Goal: Task Accomplishment & Management: Complete application form

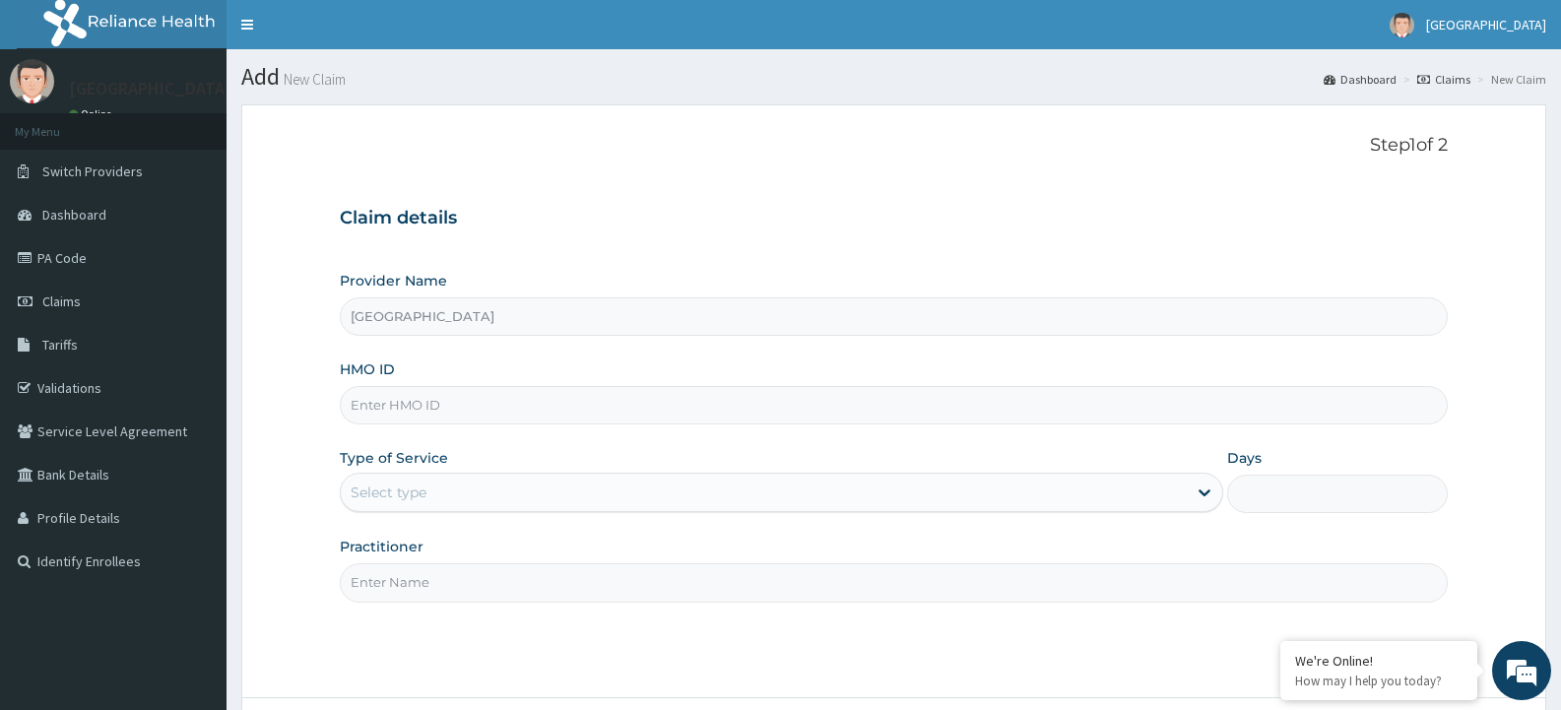
paste input "WCO/10138/A"
type input "WCO/10138/A"
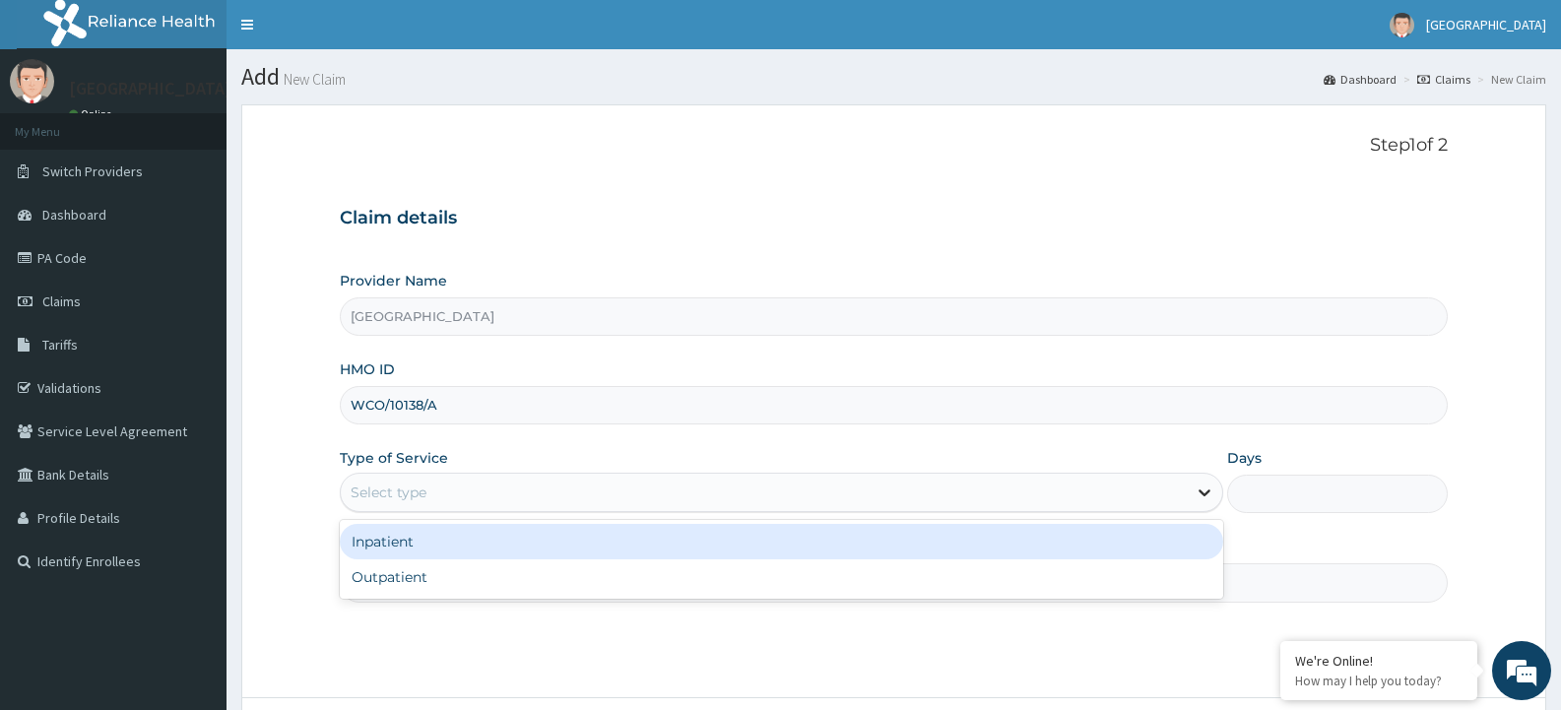
click at [1215, 489] on div at bounding box center [1204, 492] width 35 height 35
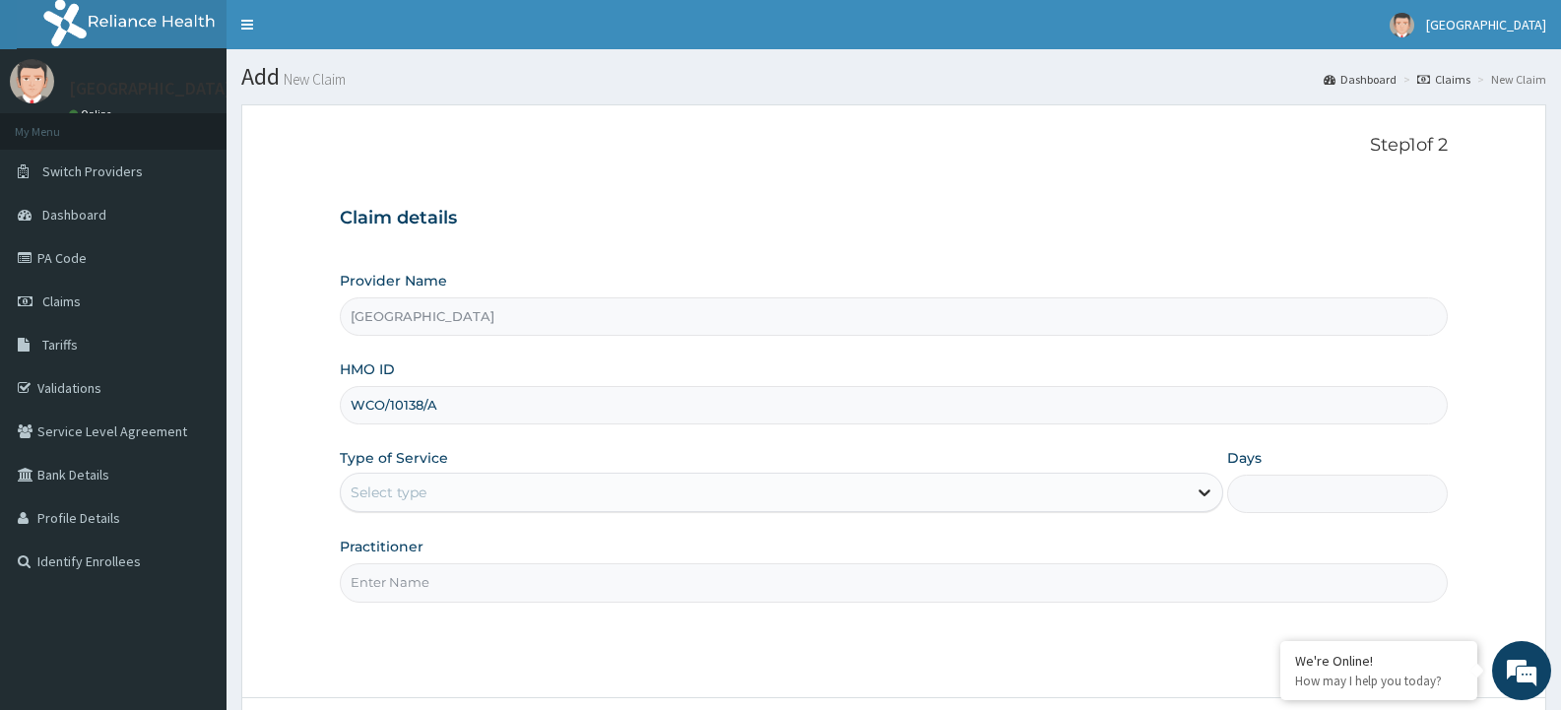
click at [1207, 494] on icon at bounding box center [1205, 493] width 20 height 20
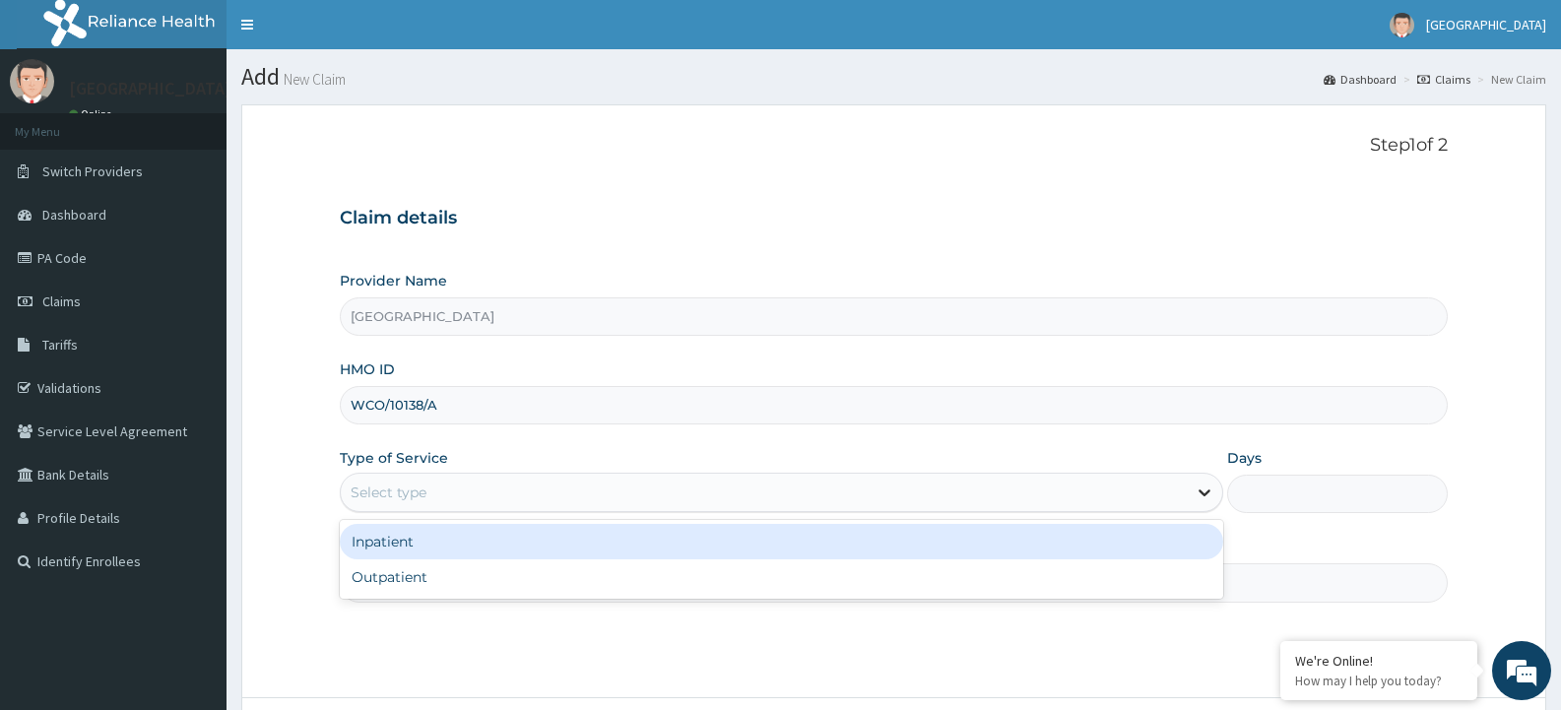
click at [1205, 493] on icon at bounding box center [1205, 493] width 12 height 7
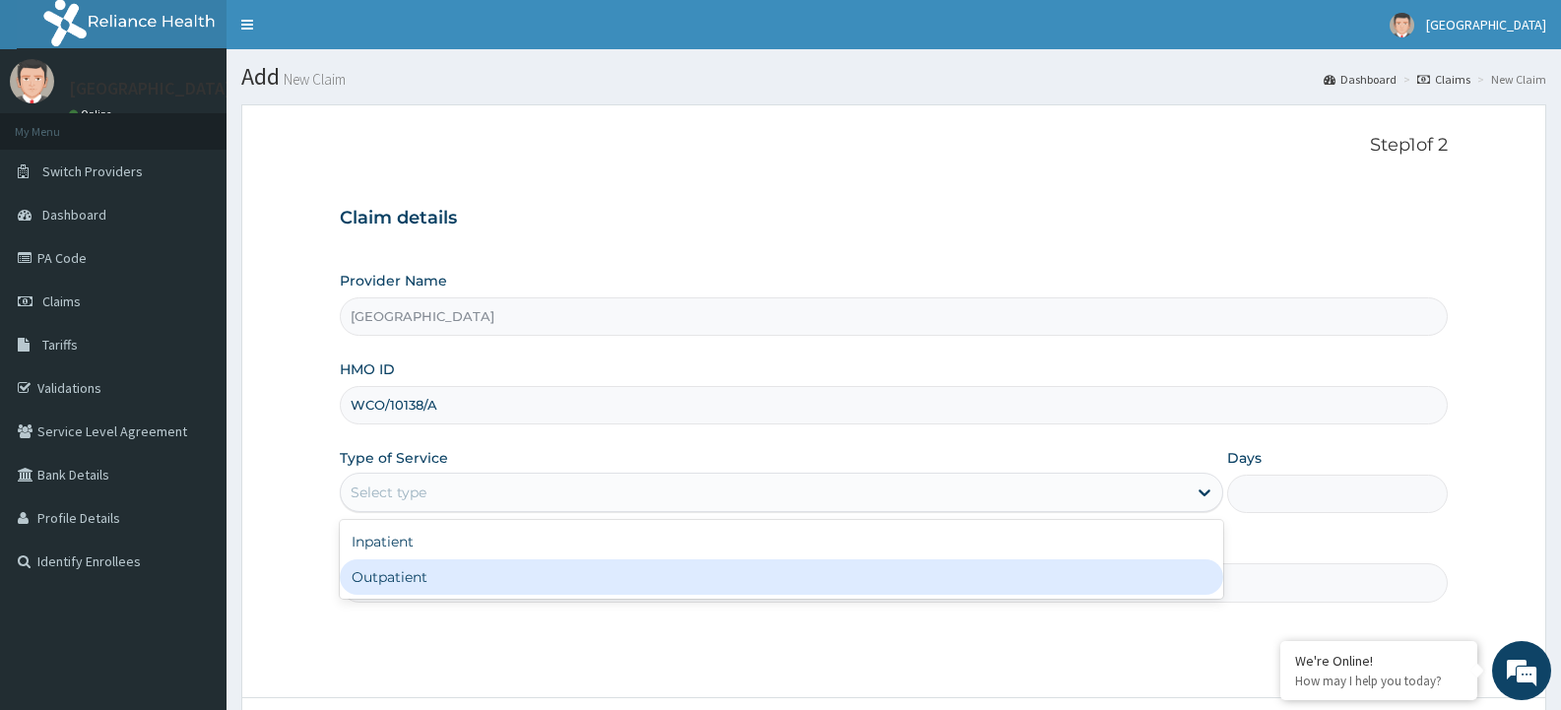
click at [910, 588] on div "Outpatient" at bounding box center [781, 576] width 882 height 35
type input "1"
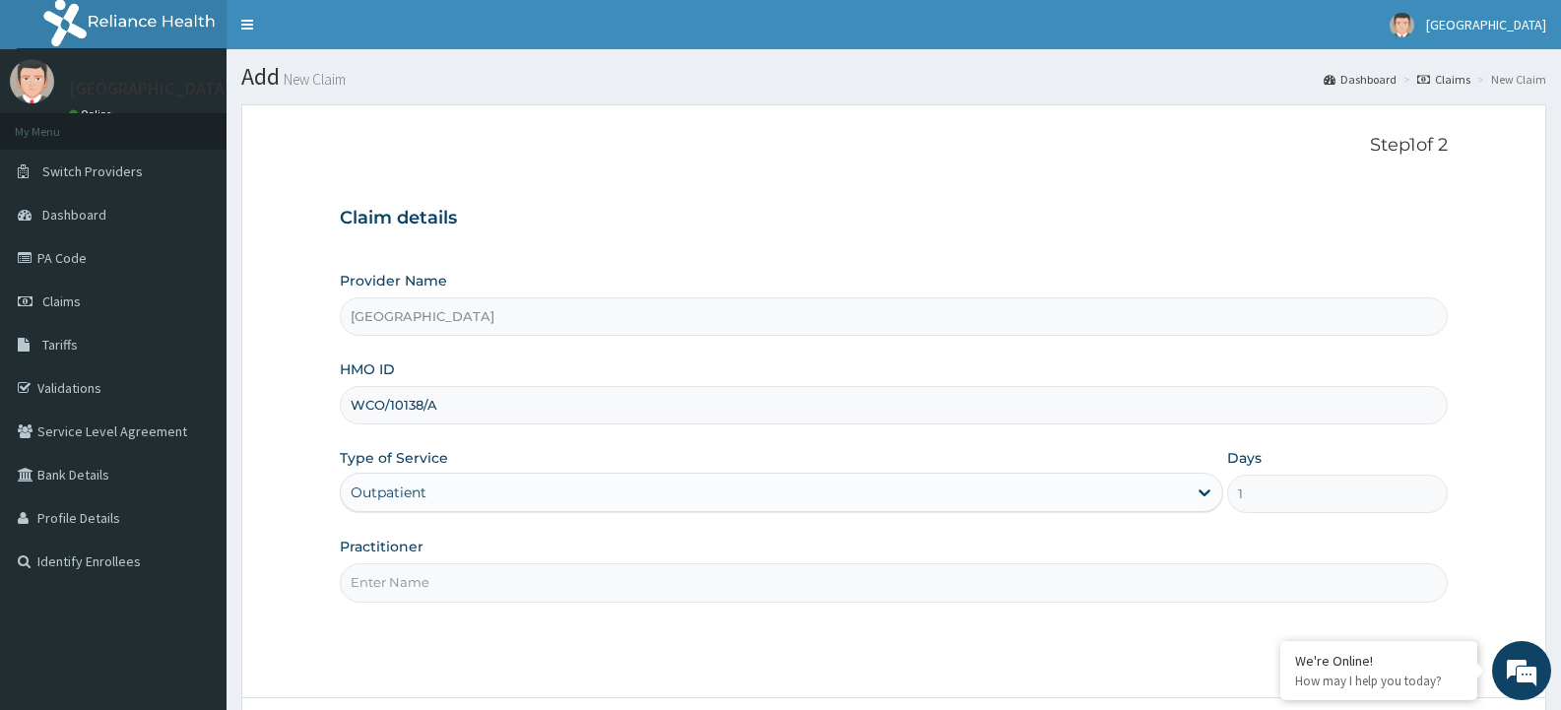
click at [941, 592] on input "Practitioner" at bounding box center [894, 582] width 1108 height 38
type input "ADONAI"
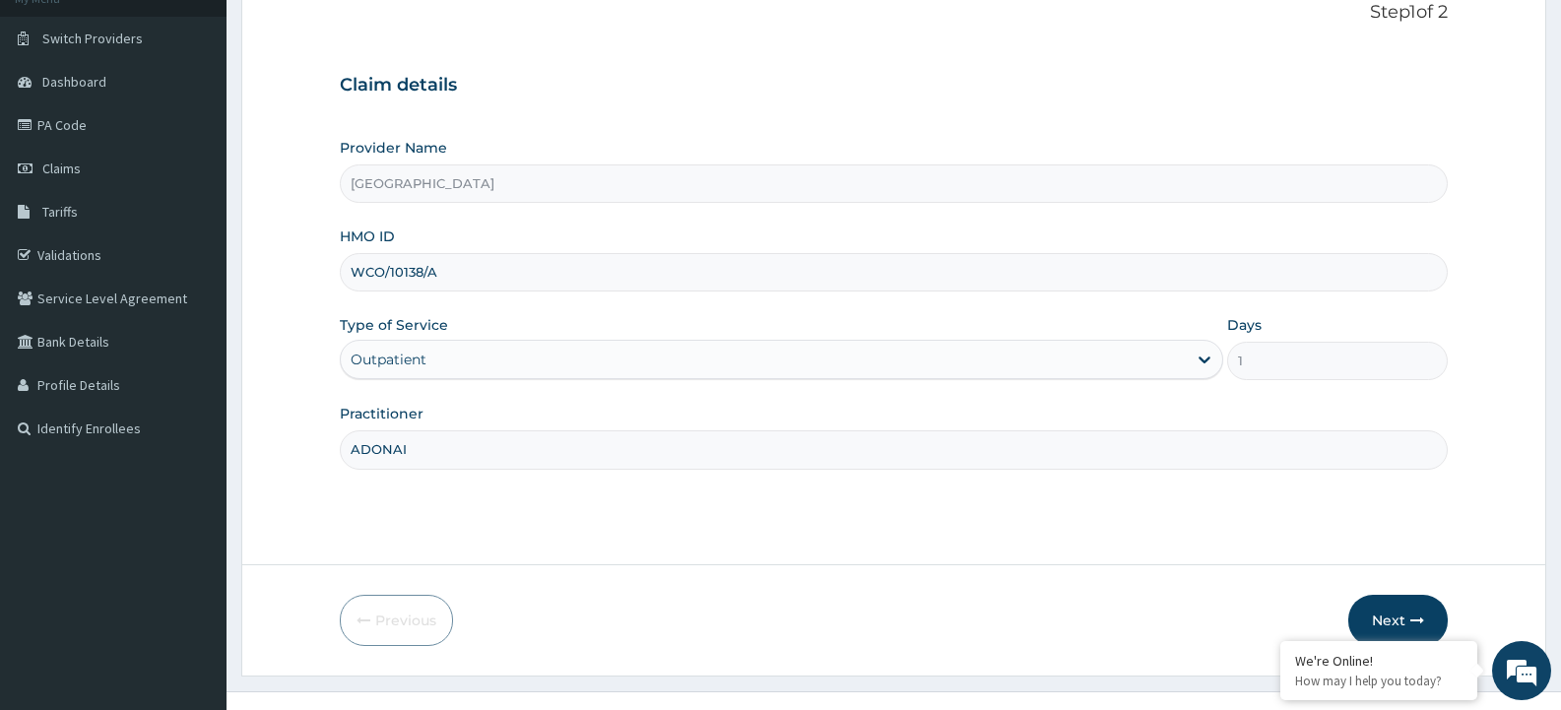
scroll to position [164, 0]
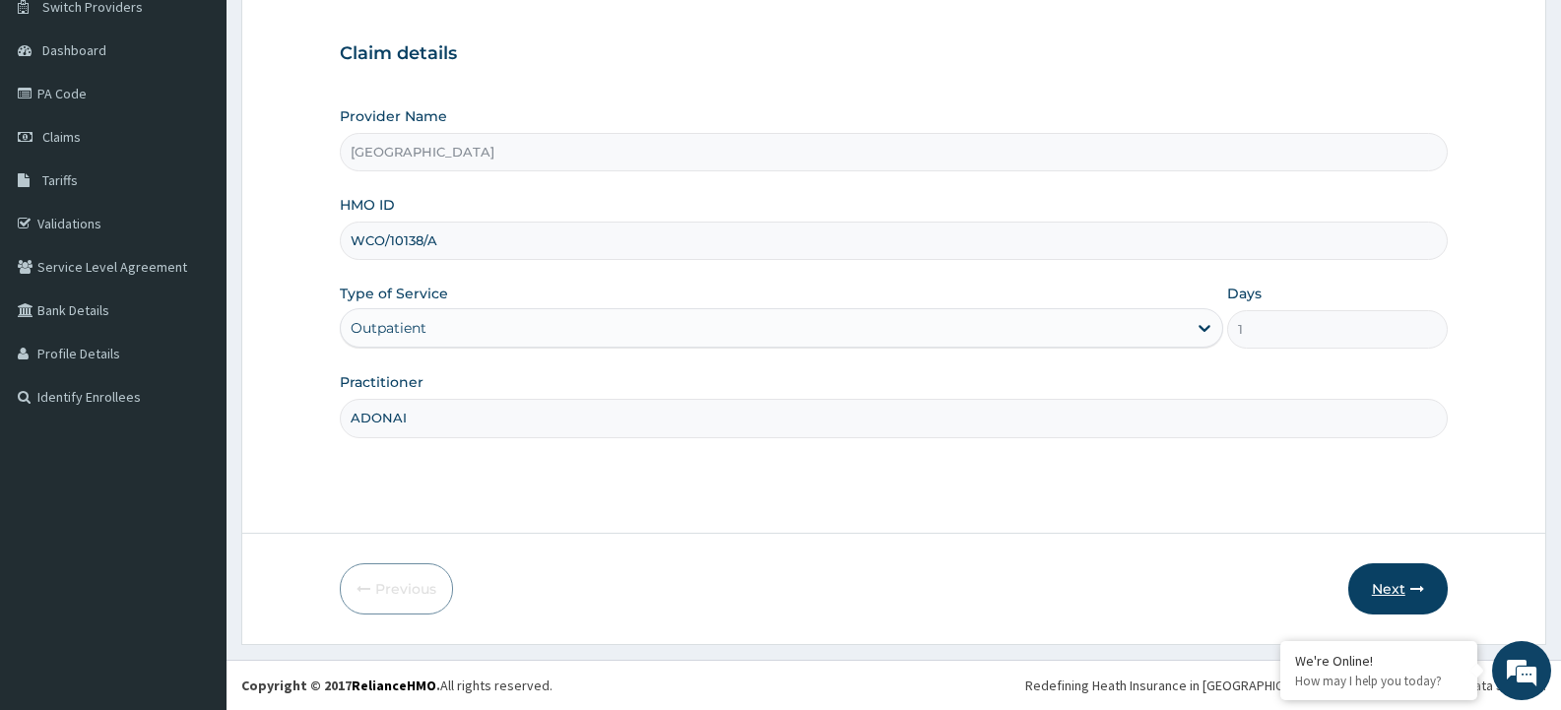
click at [1394, 586] on button "Next" at bounding box center [1397, 588] width 99 height 51
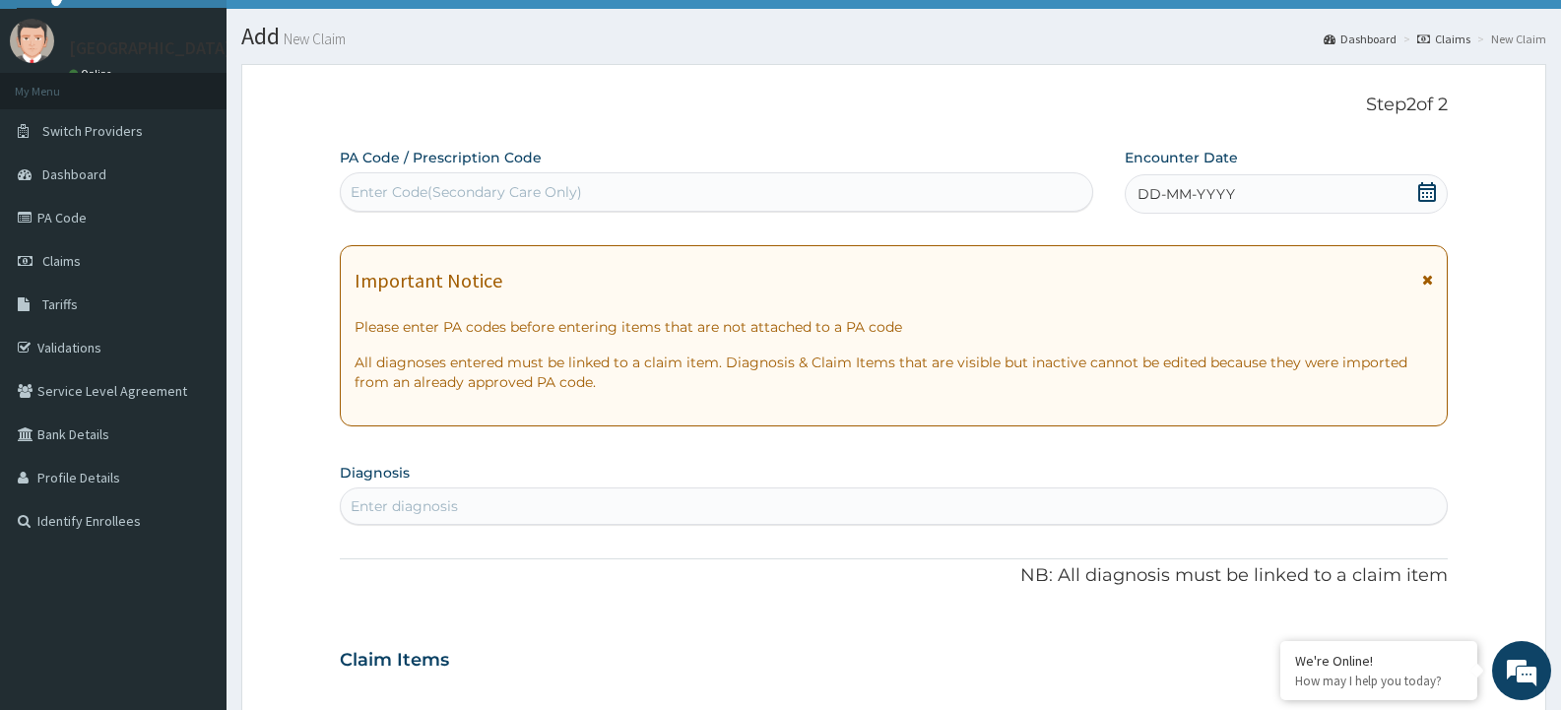
scroll to position [0, 0]
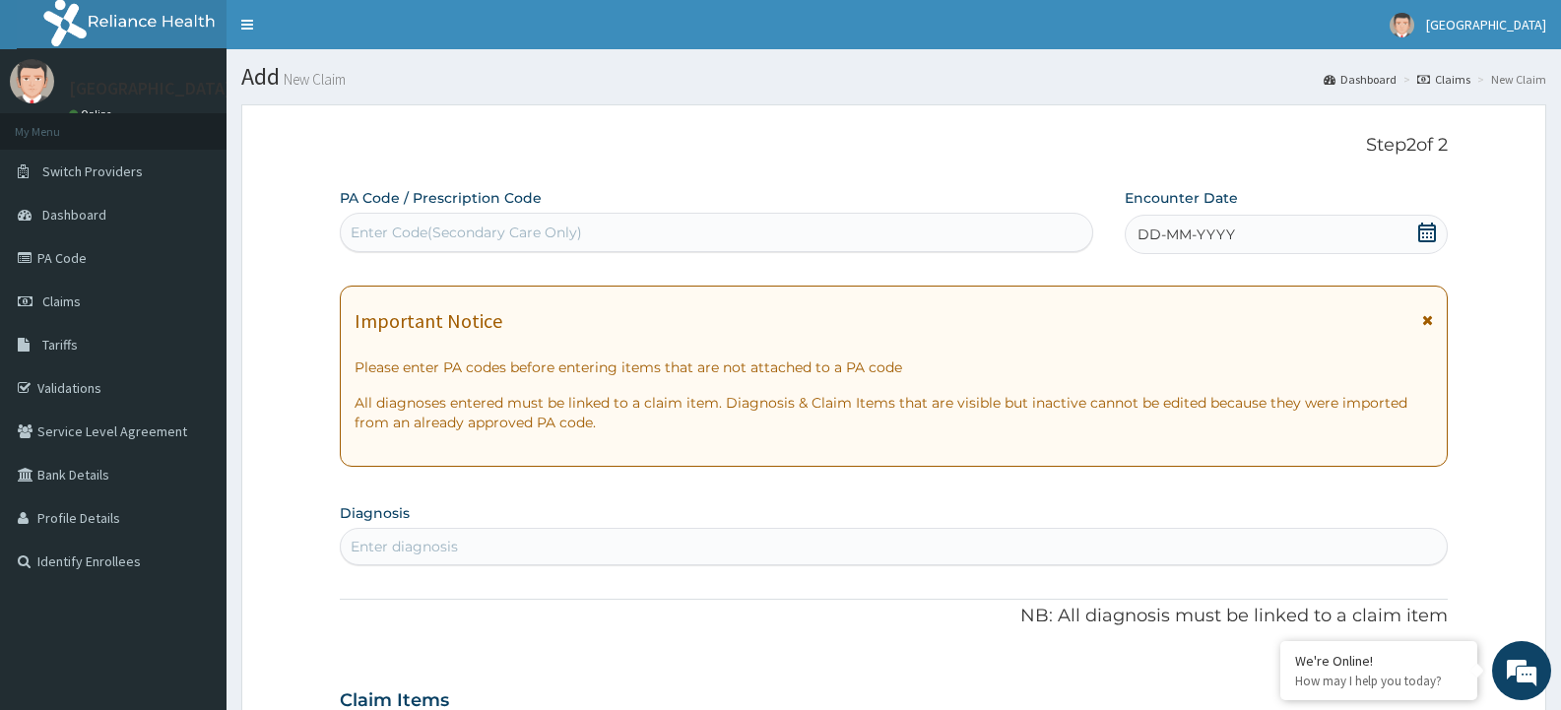
drag, startPoint x: 560, startPoint y: 227, endPoint x: 526, endPoint y: 223, distance: 34.8
click at [526, 223] on div "Enter Code(Secondary Care Only)" at bounding box center [466, 233] width 231 height 20
paste input "PA/575AF1"
type input "PA/575AF1"
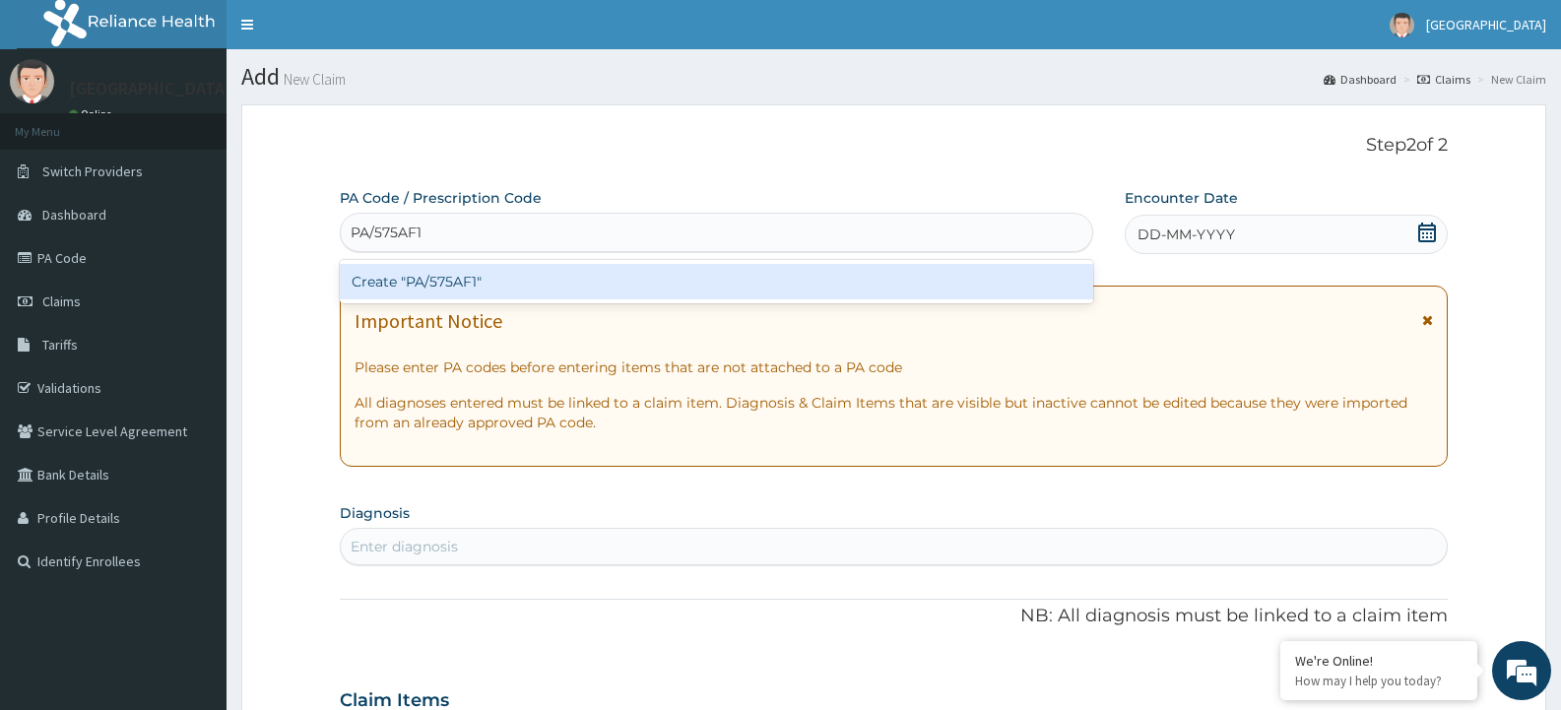
click at [453, 287] on div "Create "PA/575AF1"" at bounding box center [716, 281] width 753 height 35
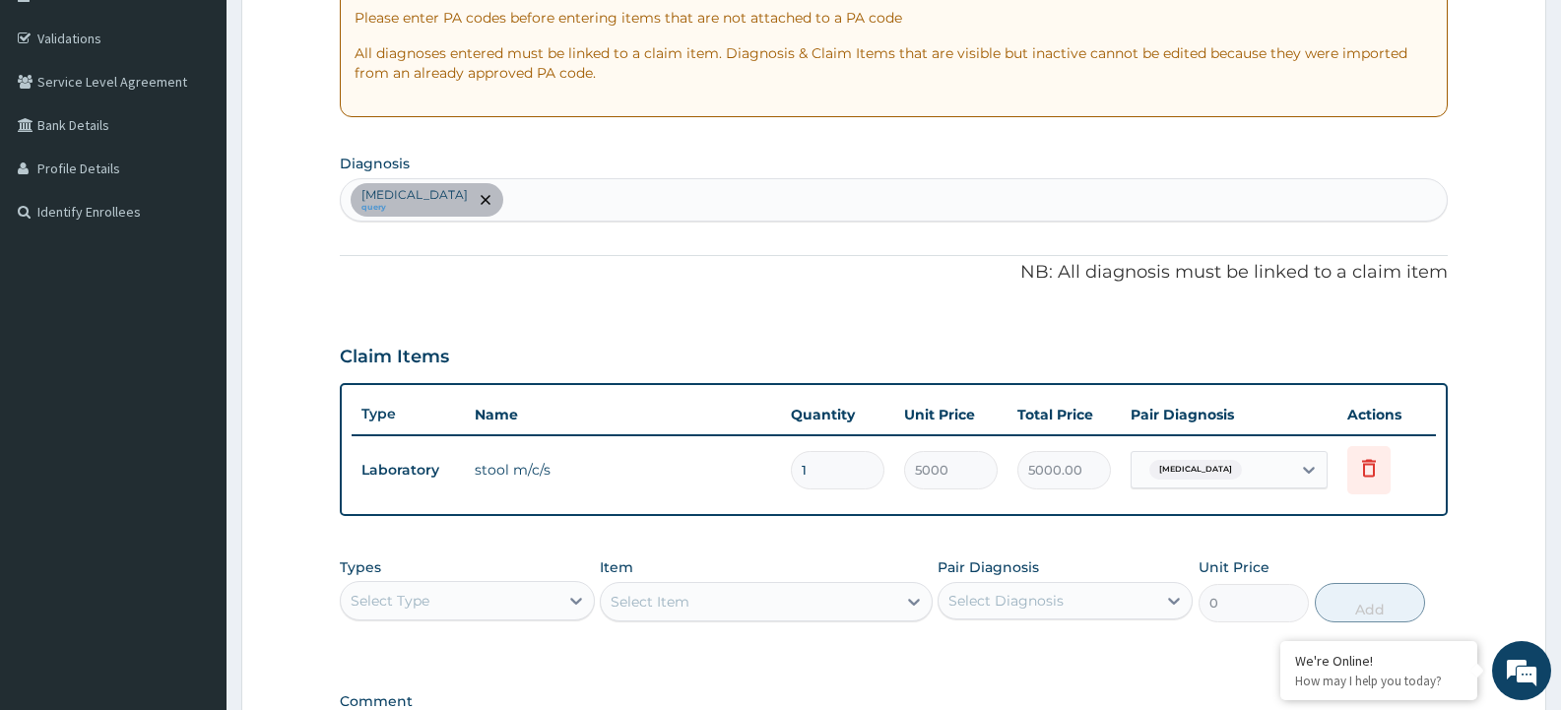
scroll to position [394, 0]
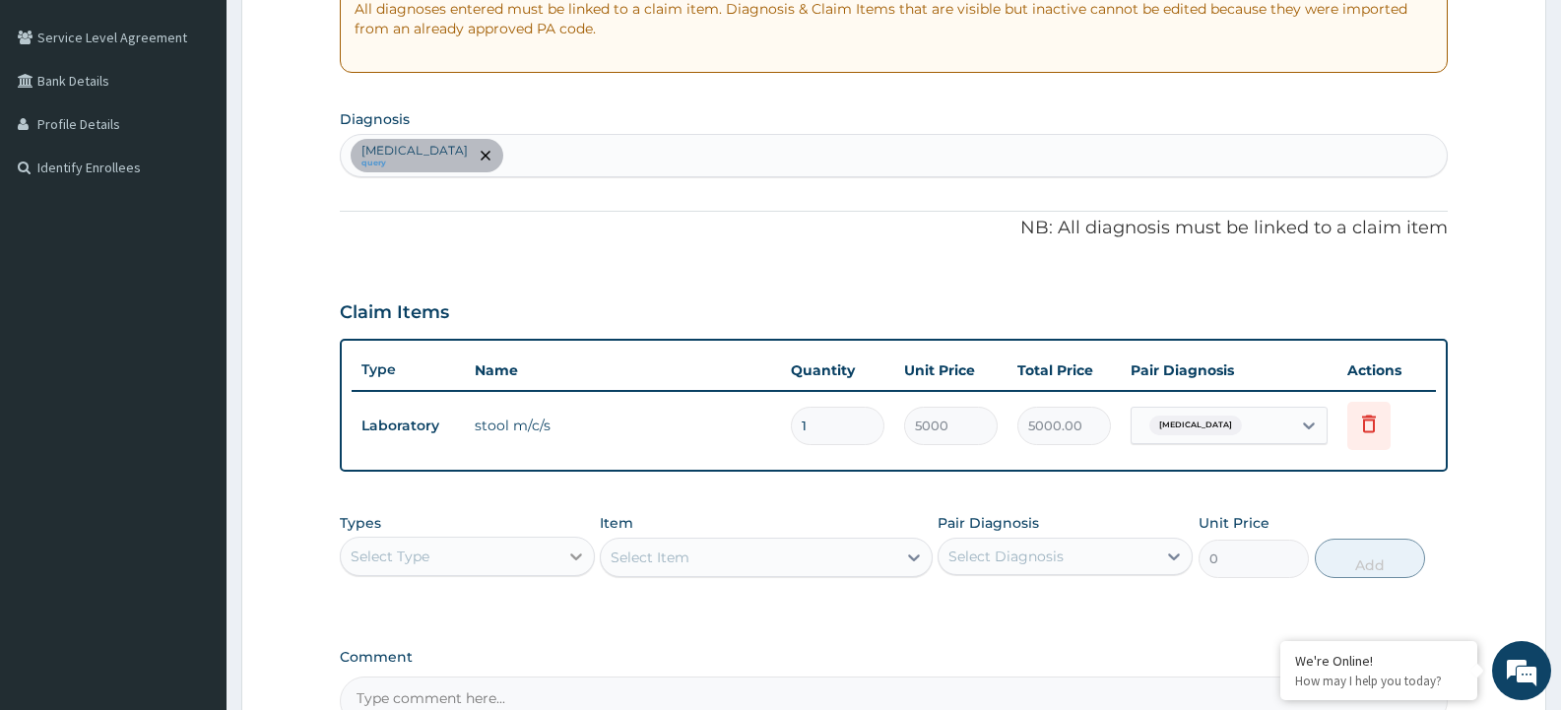
click at [577, 556] on icon at bounding box center [576, 556] width 12 height 7
click at [514, 681] on div "Procedures" at bounding box center [467, 676] width 255 height 35
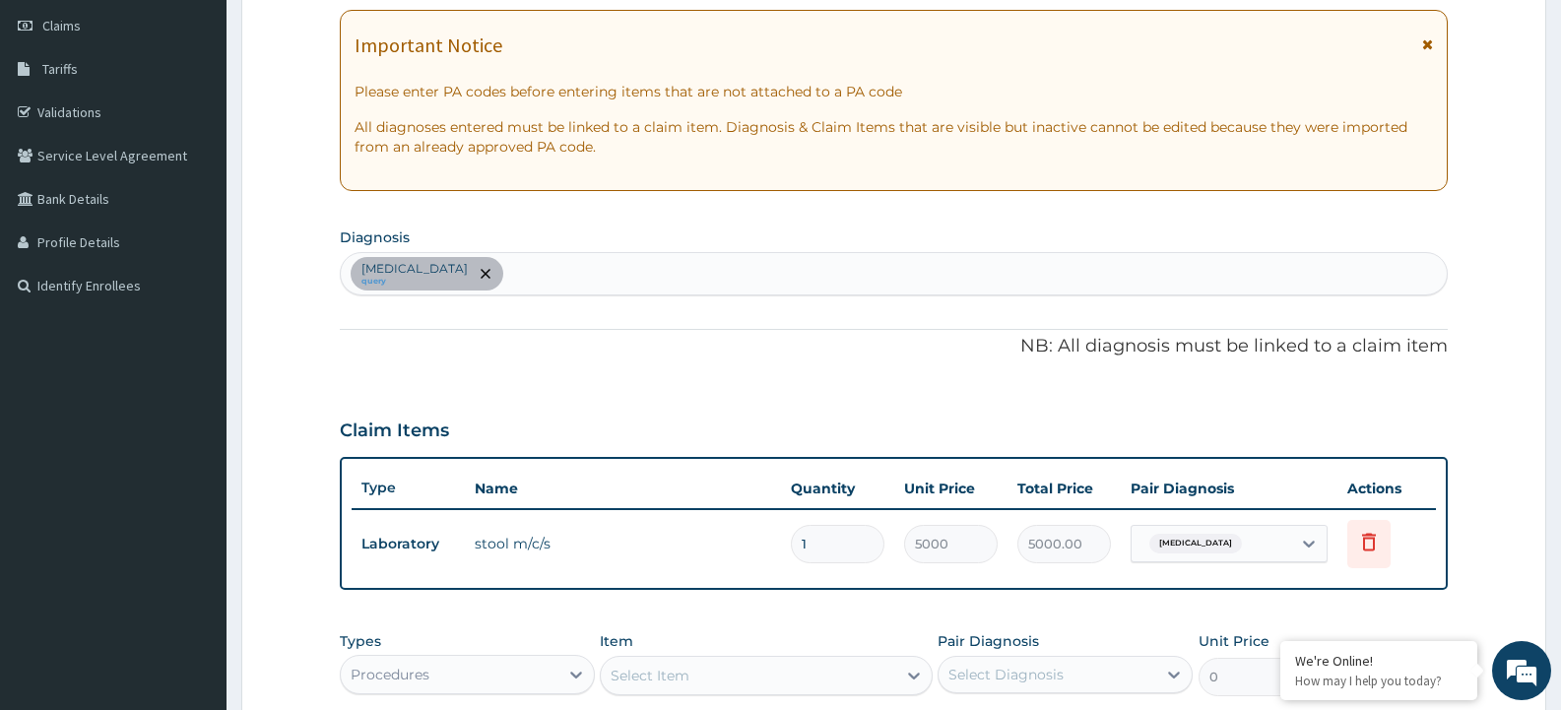
scroll to position [223, 0]
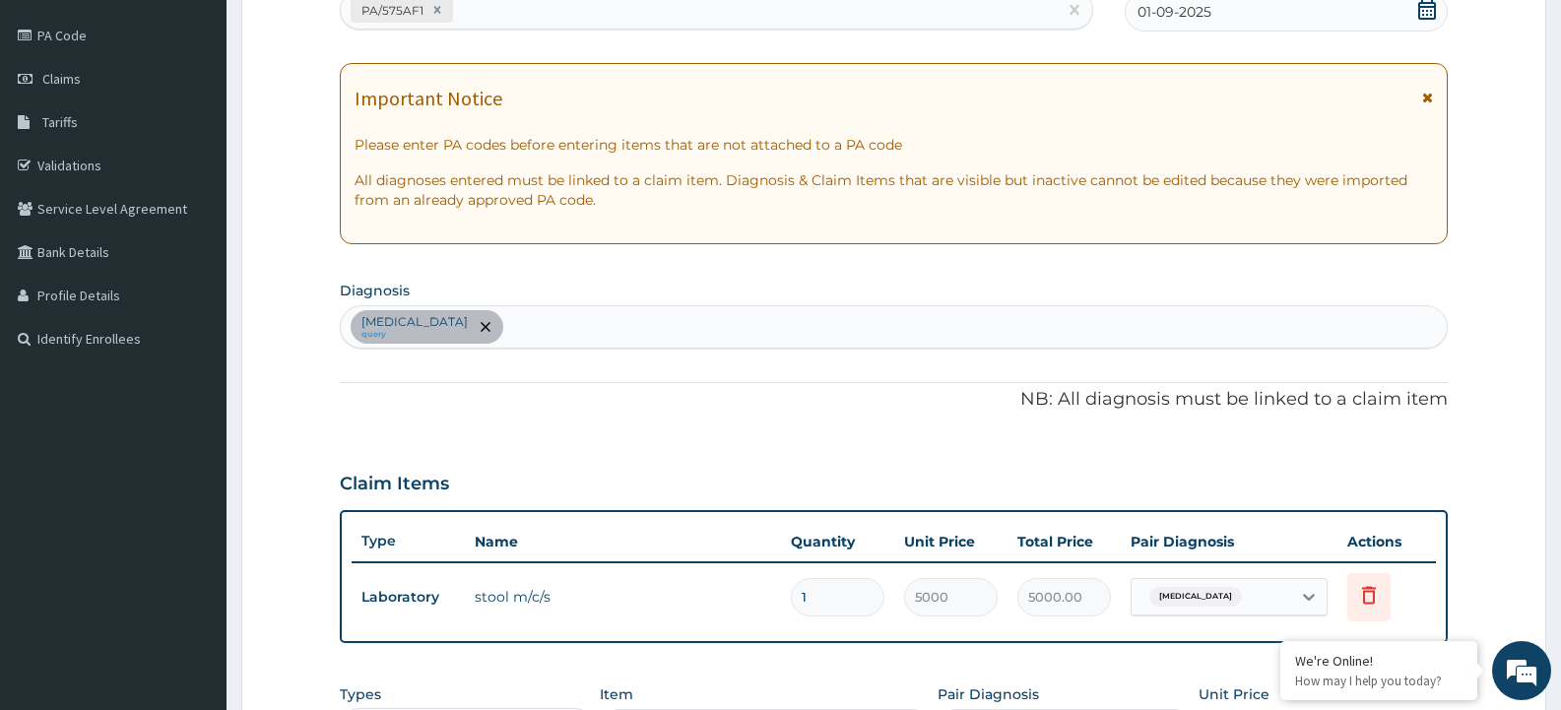
click at [529, 329] on div "Typhoid fever query" at bounding box center [894, 326] width 1106 height 41
drag, startPoint x: 559, startPoint y: 321, endPoint x: 480, endPoint y: 337, distance: 81.3
click at [480, 337] on div "Typhoid fever query peptic ulcer, malaria peptic ulcer, malaria" at bounding box center [894, 326] width 1106 height 41
type input "peptir, malaria"
click at [602, 326] on div "Typhoid fever query" at bounding box center [894, 326] width 1106 height 41
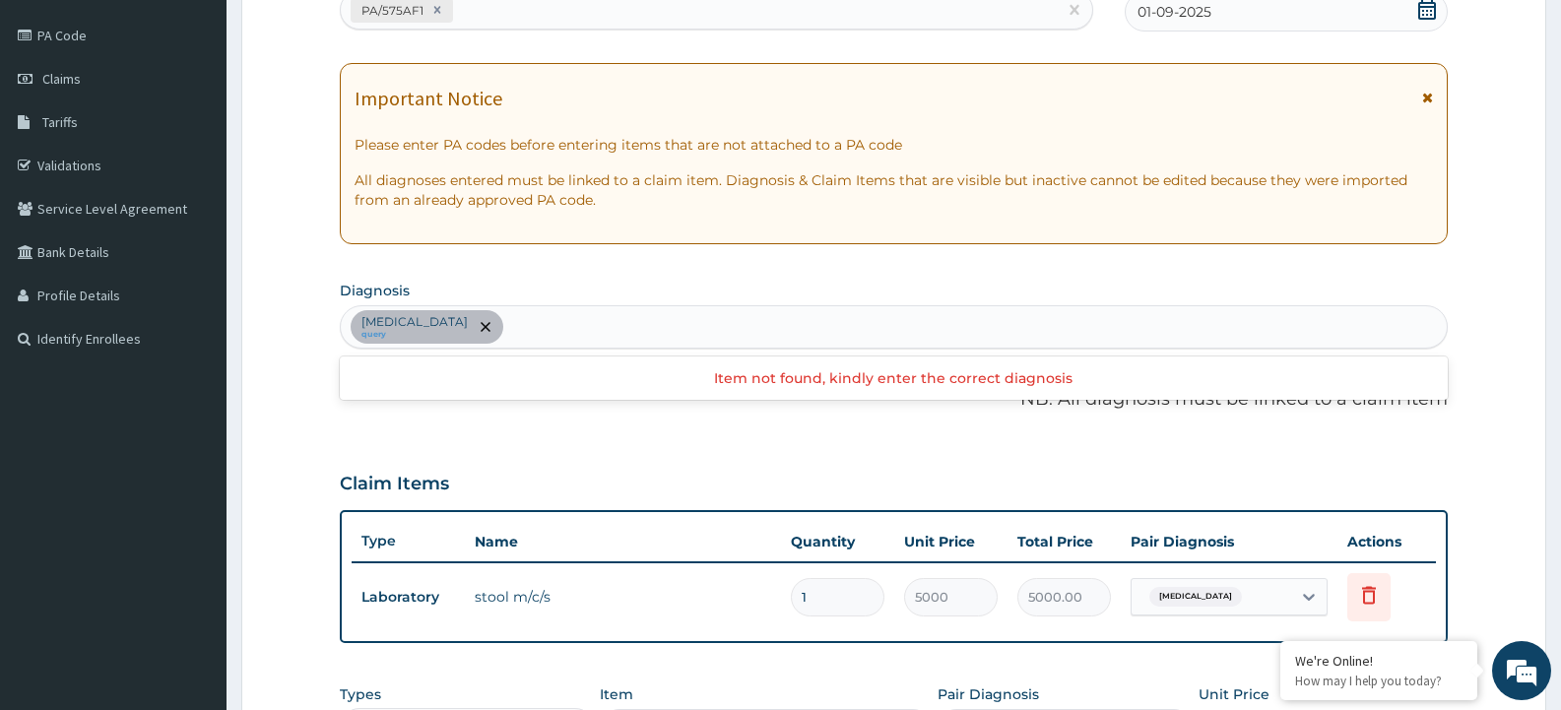
type input "p"
type input "ulcer"
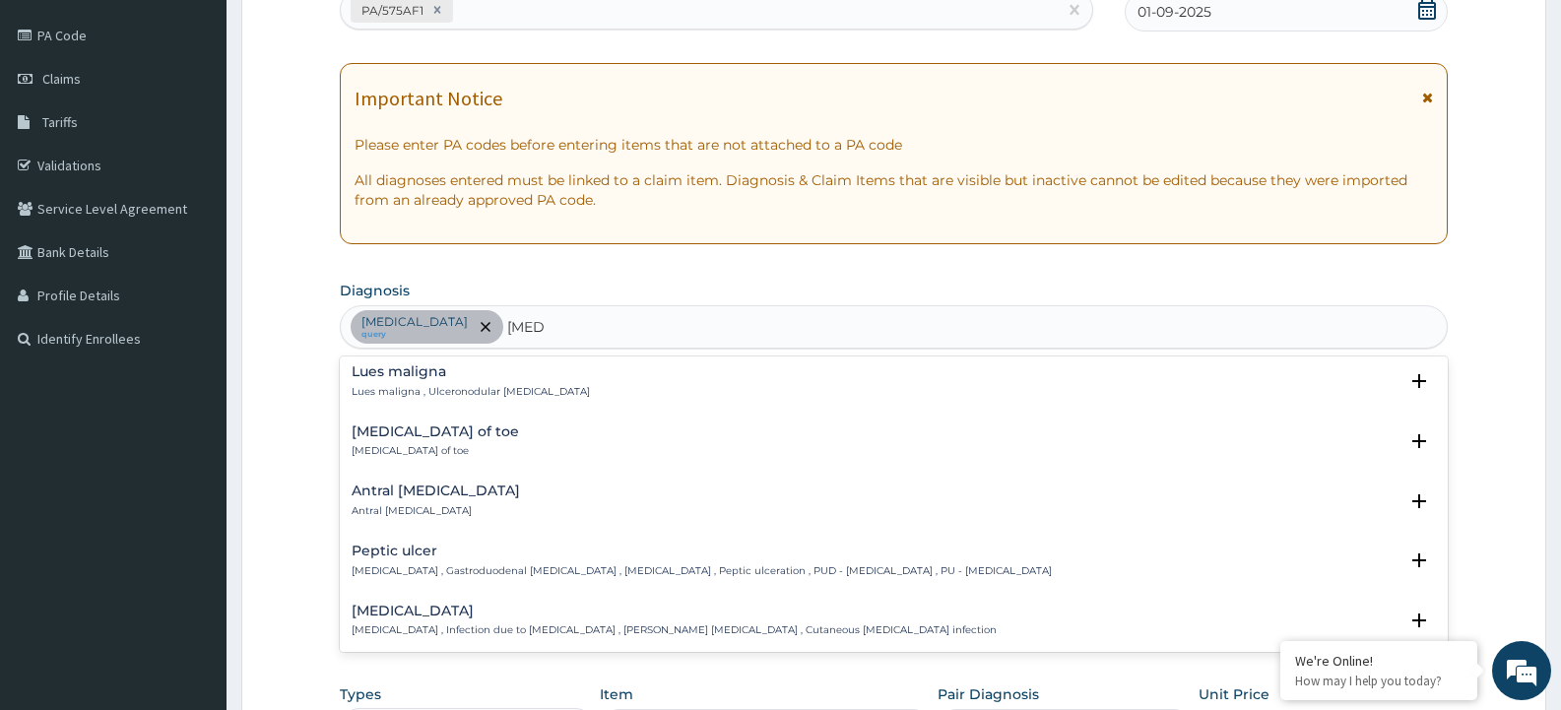
scroll to position [394, 0]
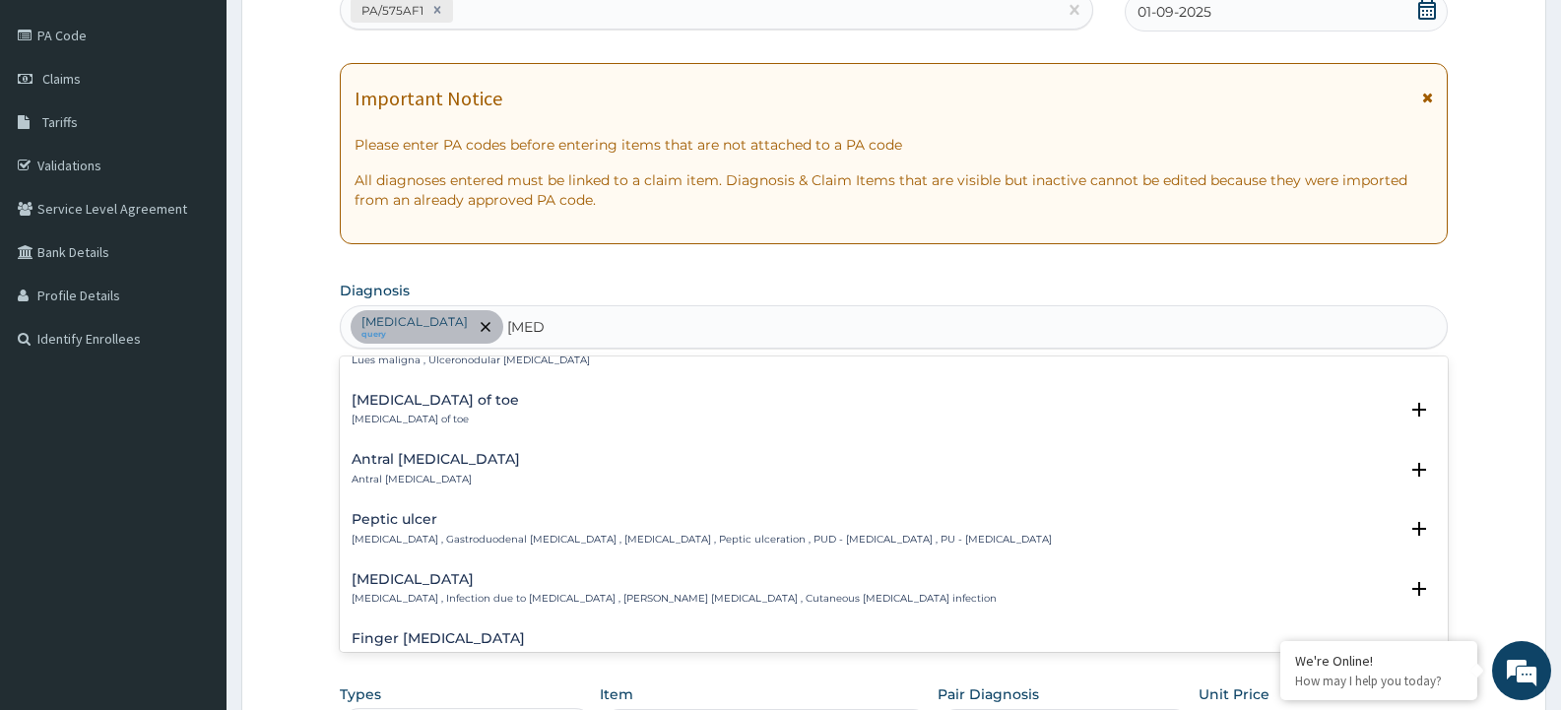
click at [423, 528] on div "Peptic ulcer Peptic ulcer , Gastroduodenal ulcer , Peptic ulcer disease , Pepti…" at bounding box center [702, 529] width 700 height 34
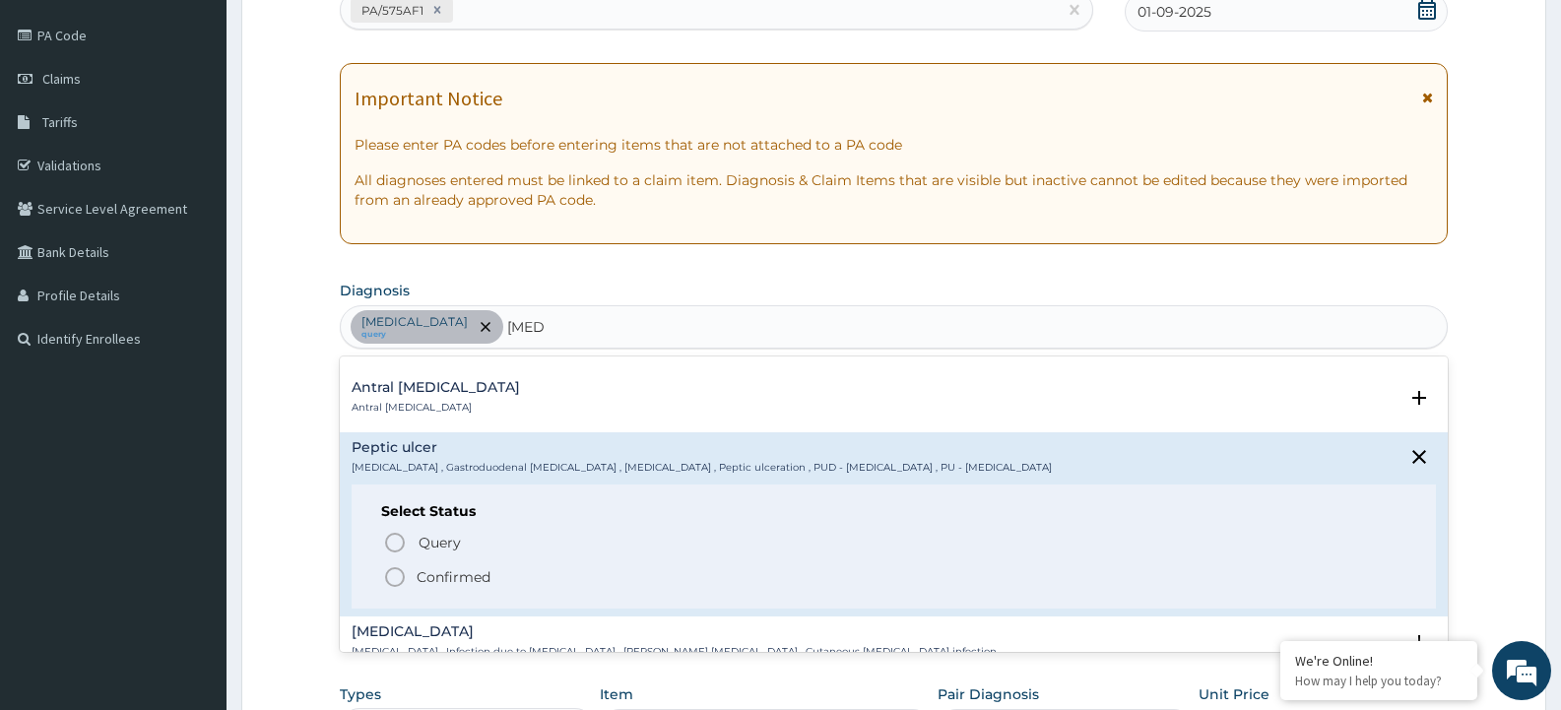
scroll to position [492, 0]
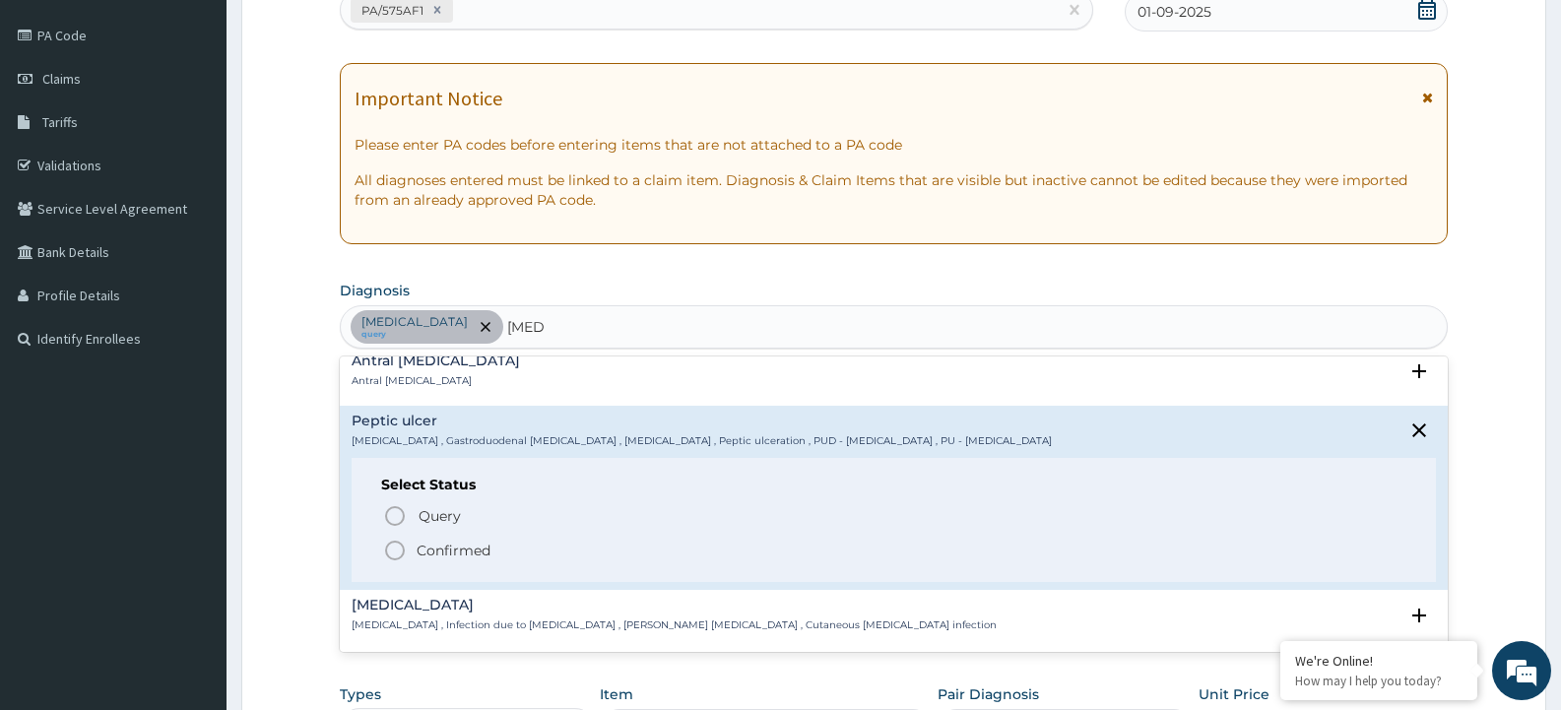
click at [396, 550] on icon "status option filled" at bounding box center [395, 551] width 24 height 24
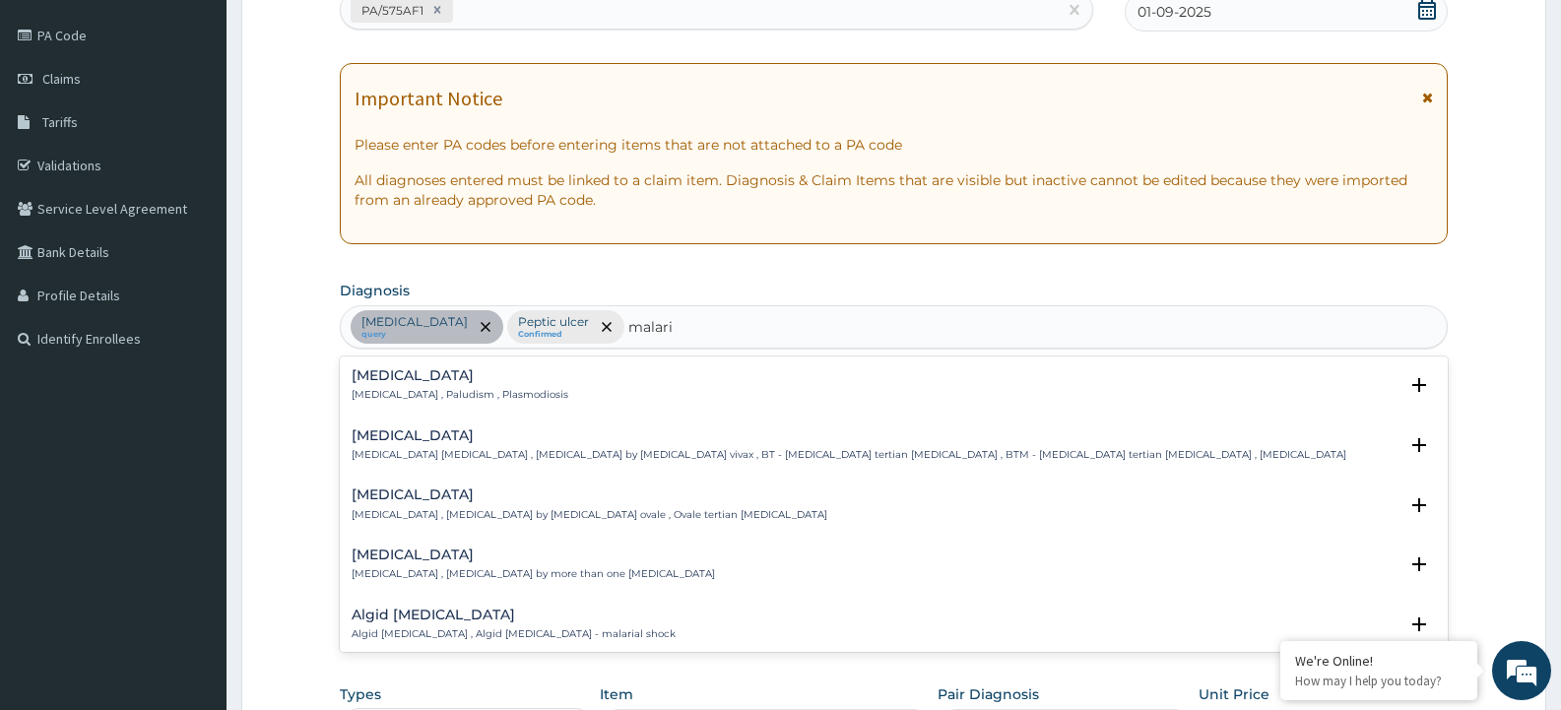
type input "malaria"
click at [445, 375] on h4 "Malaria" at bounding box center [460, 375] width 217 height 15
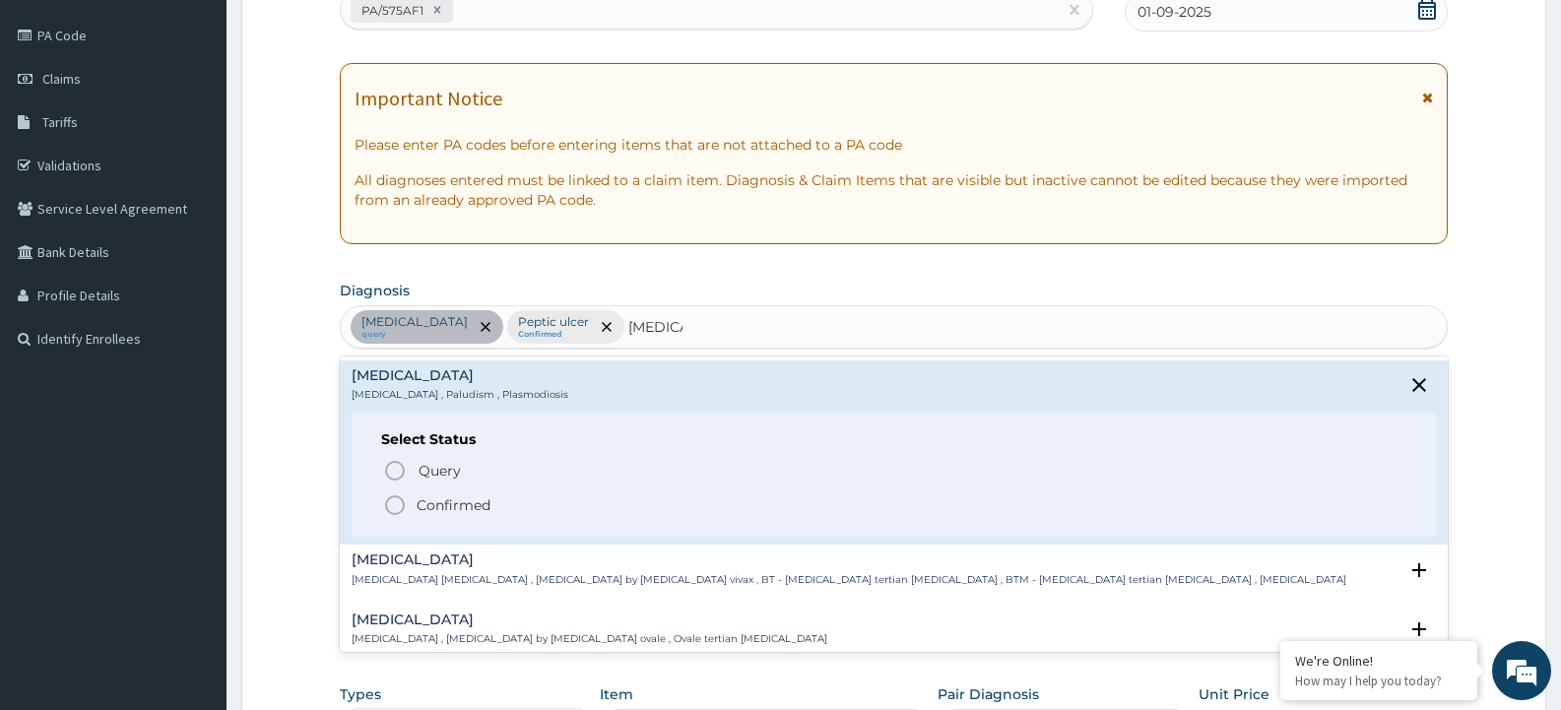
click at [391, 494] on icon "status option filled" at bounding box center [395, 505] width 24 height 24
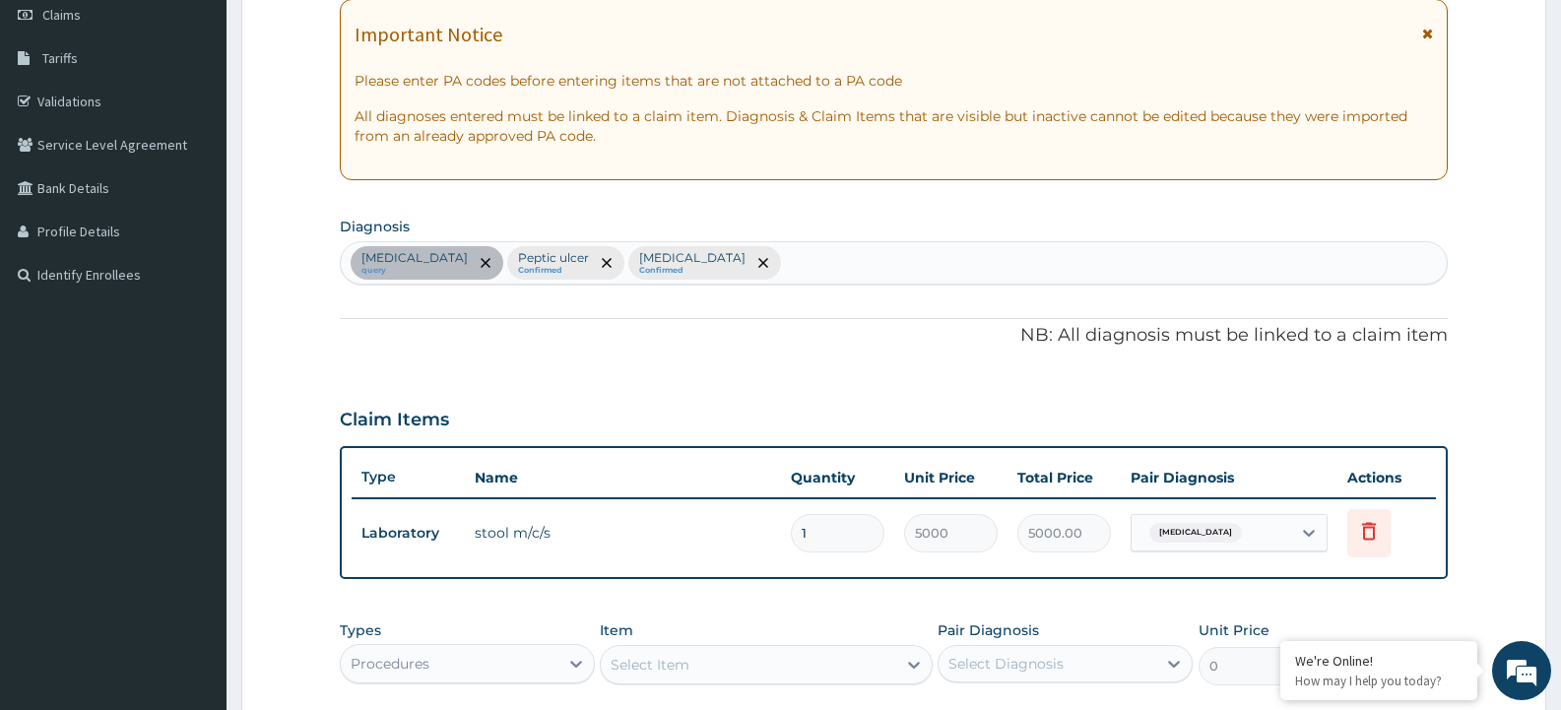
scroll to position [321, 0]
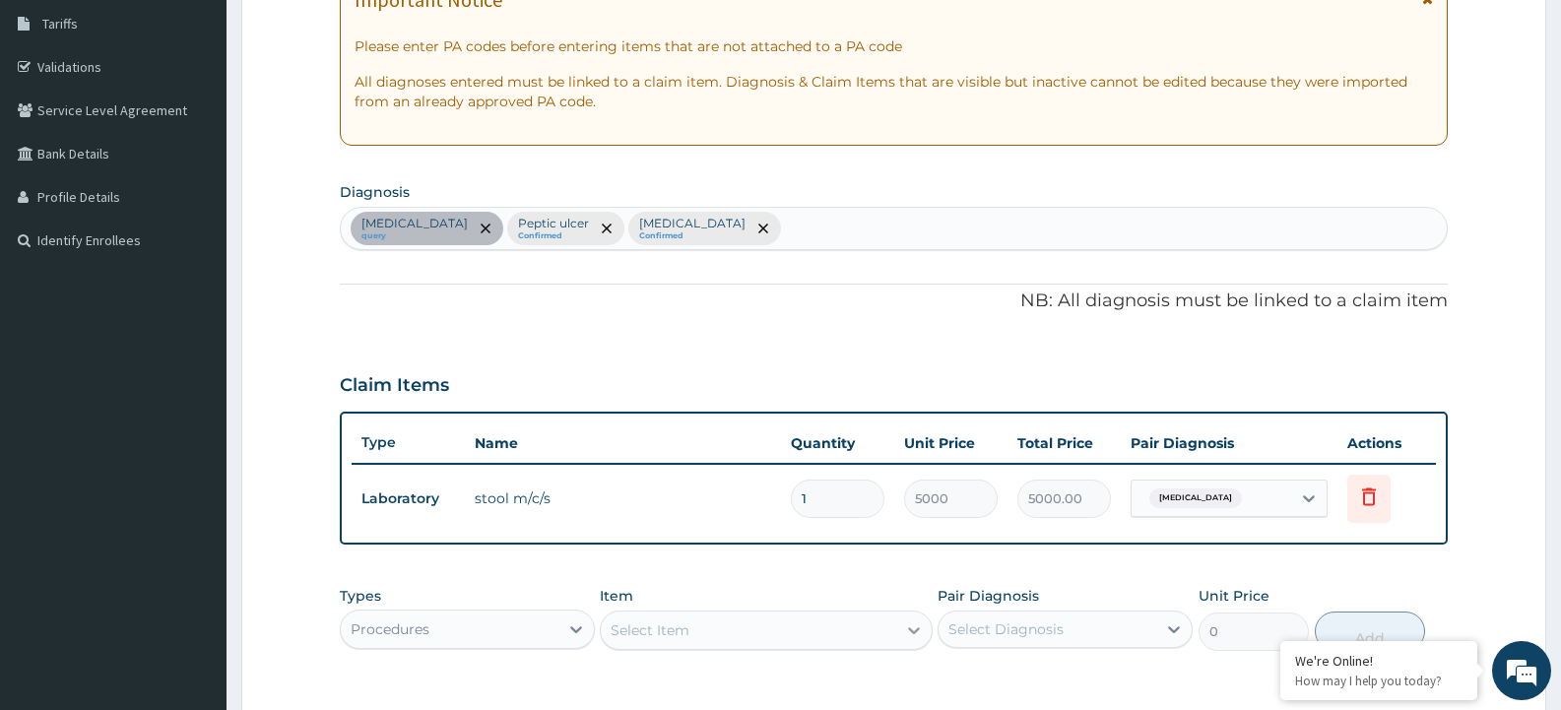
click at [918, 637] on icon at bounding box center [914, 630] width 20 height 20
click at [744, 626] on div "Select Item" at bounding box center [748, 631] width 294 height 32
type input "general co"
click at [719, 676] on div "GENERAL CONSULTATION OUT- PATIENT" at bounding box center [766, 679] width 332 height 35
type input "3000"
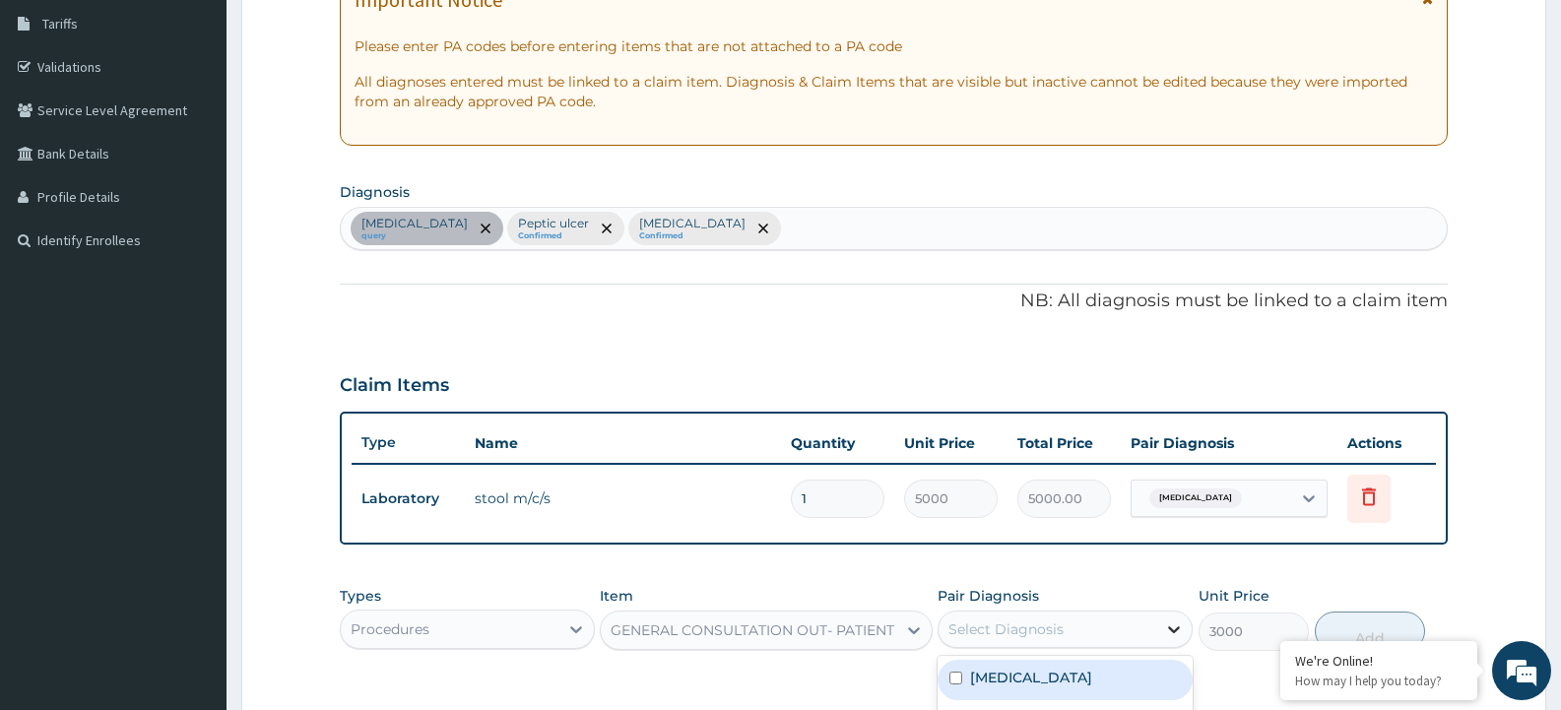
click at [1181, 631] on icon at bounding box center [1174, 629] width 20 height 20
click at [1138, 688] on div "Typhoid fever" at bounding box center [1065, 680] width 255 height 40
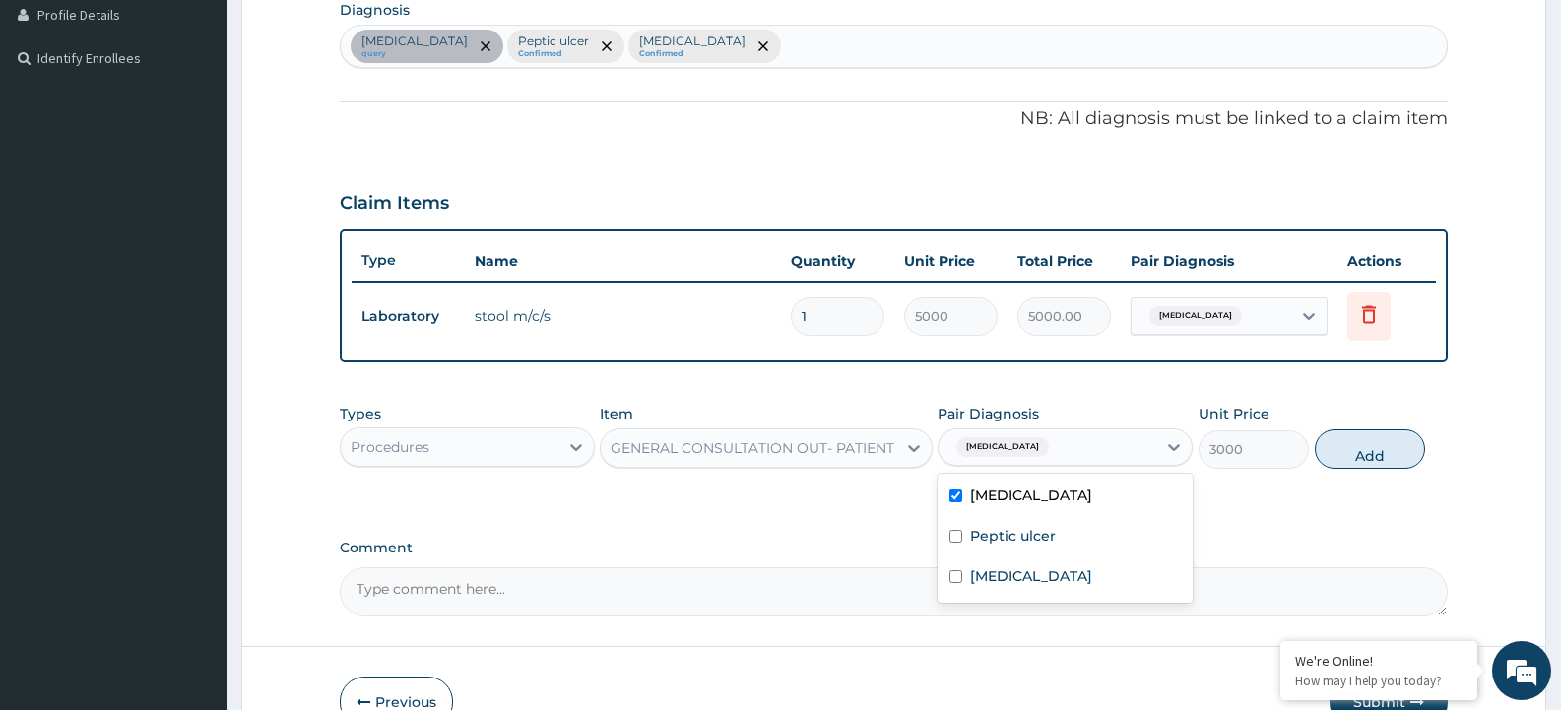
scroll to position [518, 0]
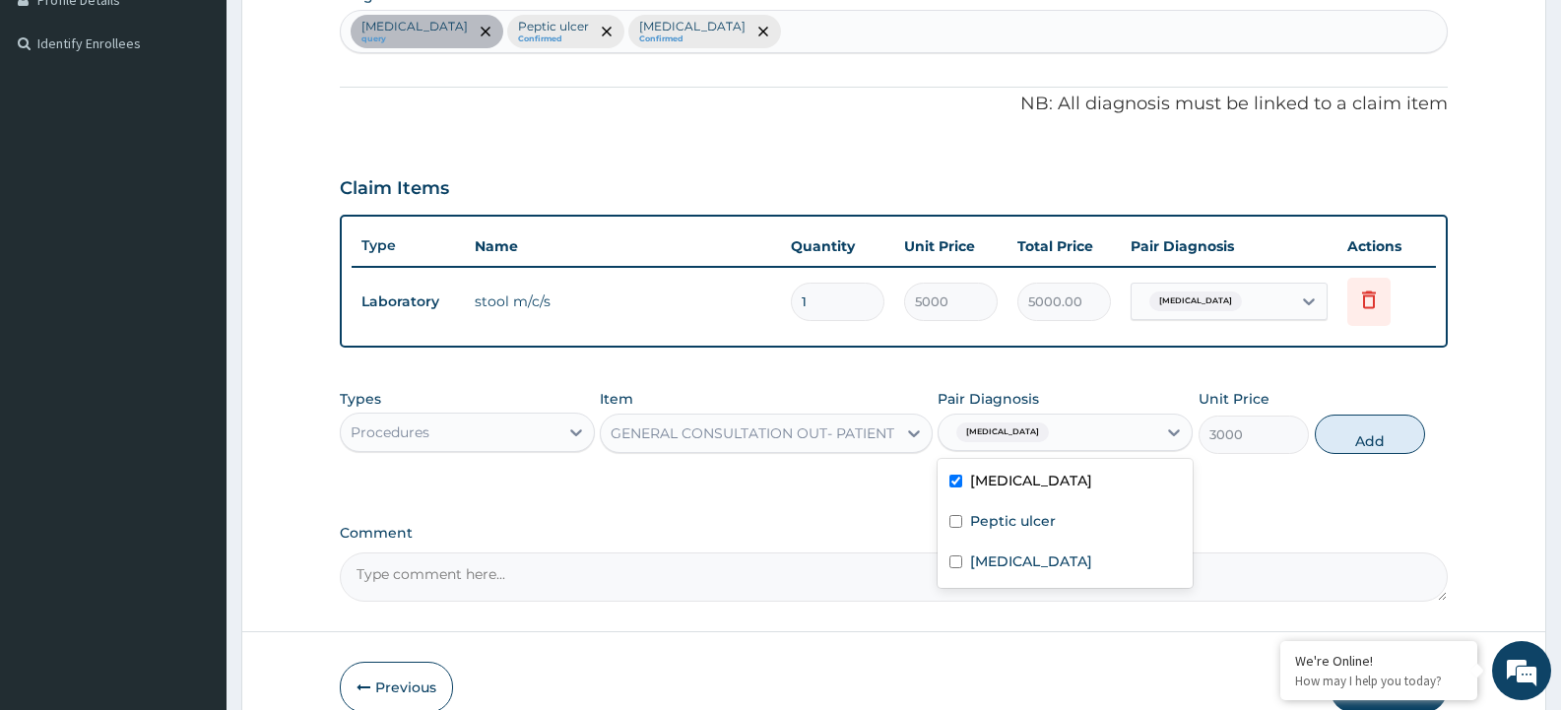
click at [1047, 482] on label "Typhoid fever" at bounding box center [1031, 481] width 122 height 20
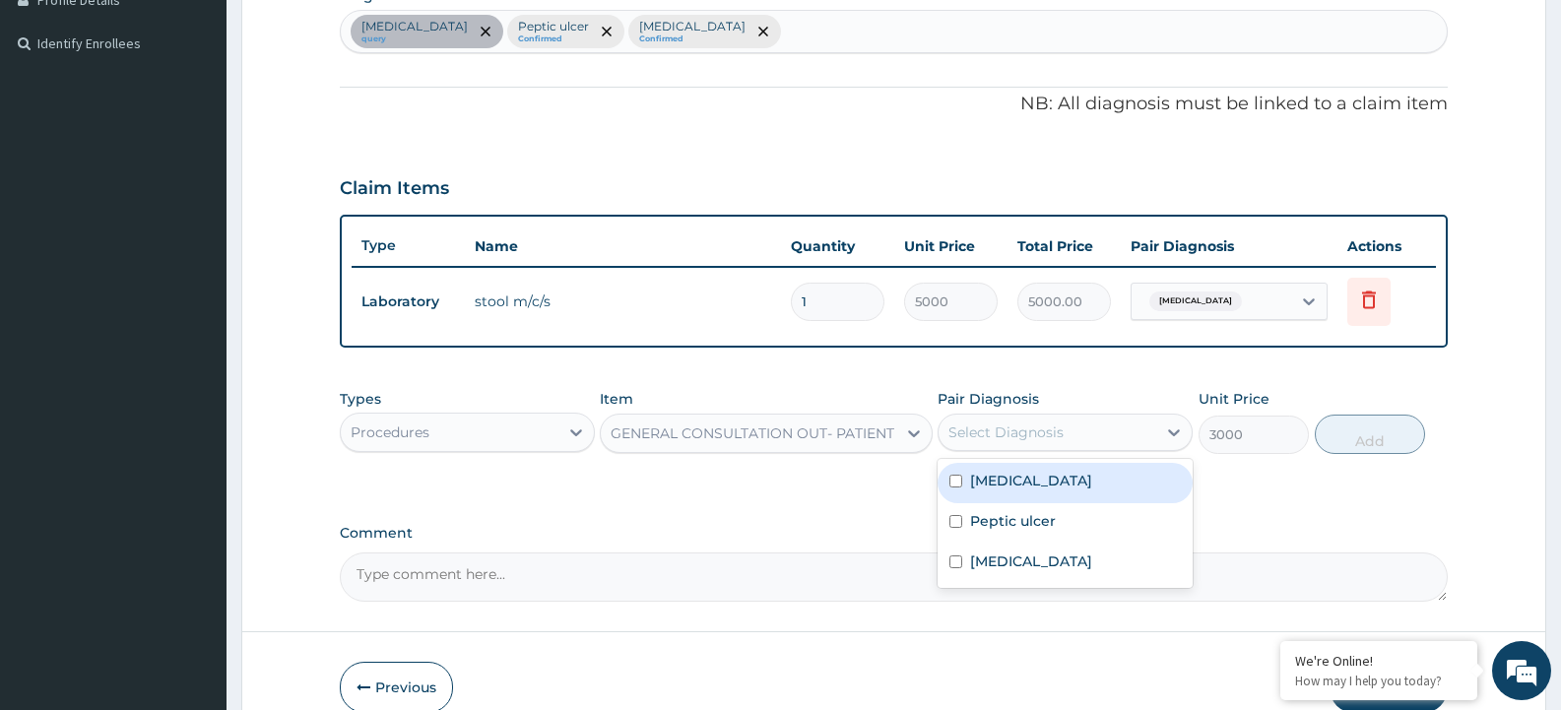
click at [957, 483] on input "checkbox" at bounding box center [955, 481] width 13 height 13
checkbox input "true"
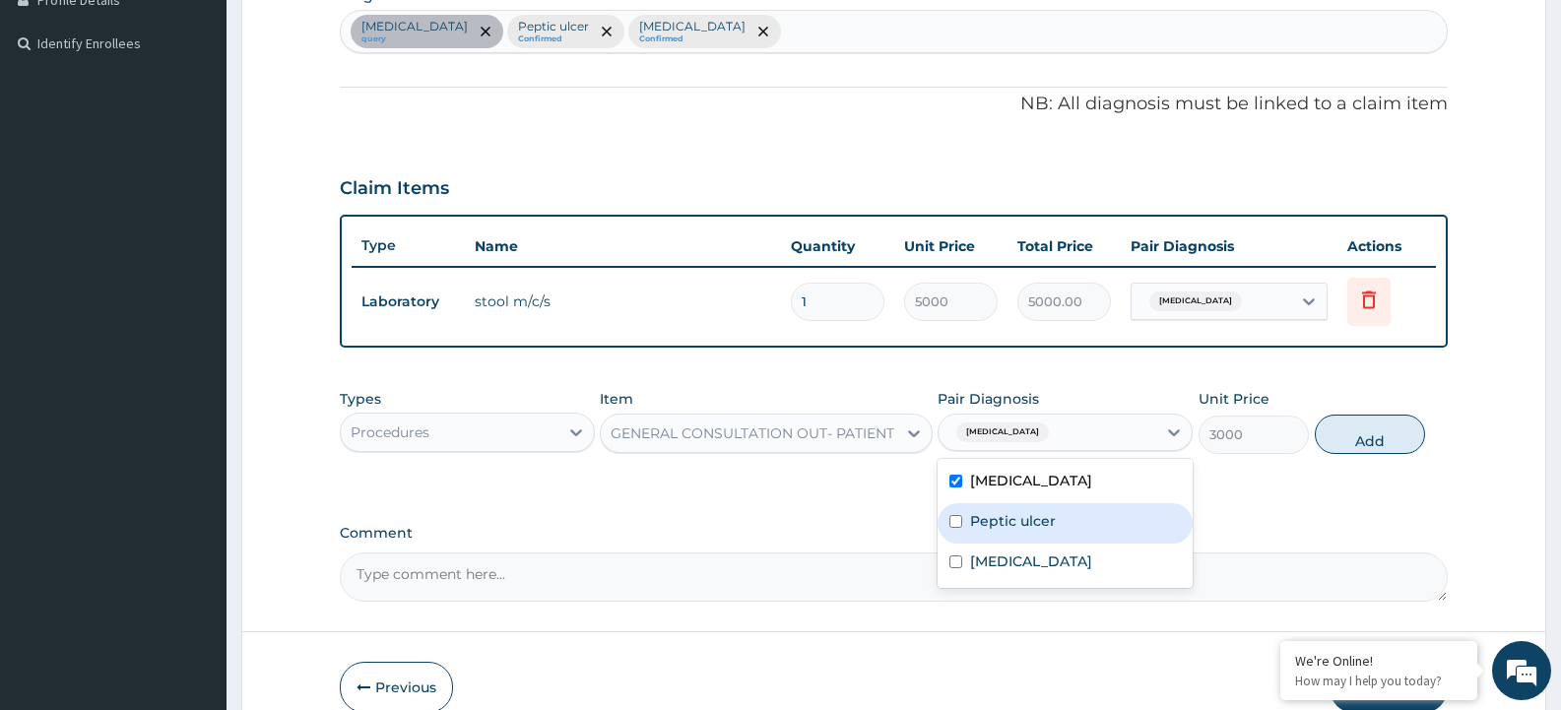
click at [957, 523] on input "checkbox" at bounding box center [955, 521] width 13 height 13
checkbox input "true"
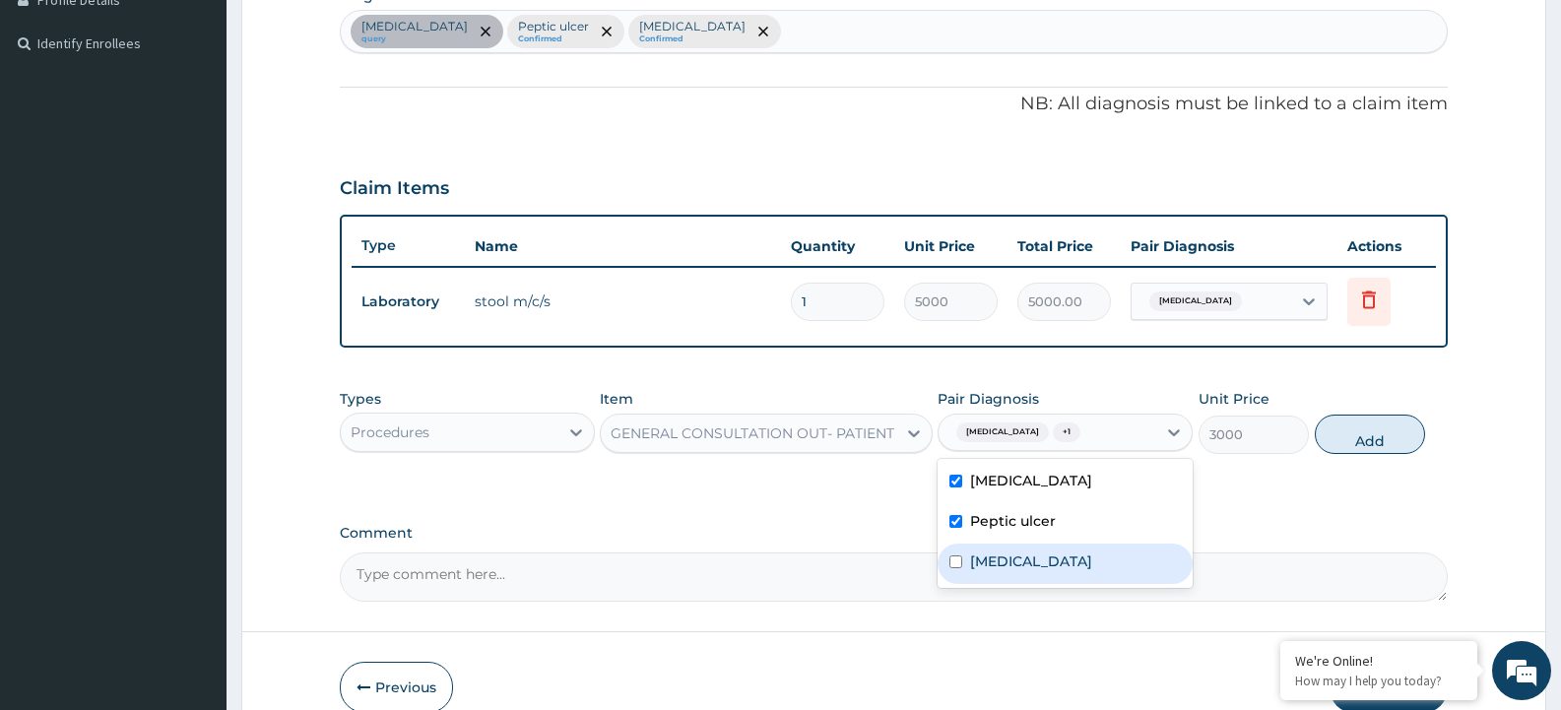
click at [957, 573] on div "Malaria" at bounding box center [1065, 564] width 255 height 40
checkbox input "true"
click at [1389, 430] on button "Add" at bounding box center [1370, 434] width 110 height 39
type input "0"
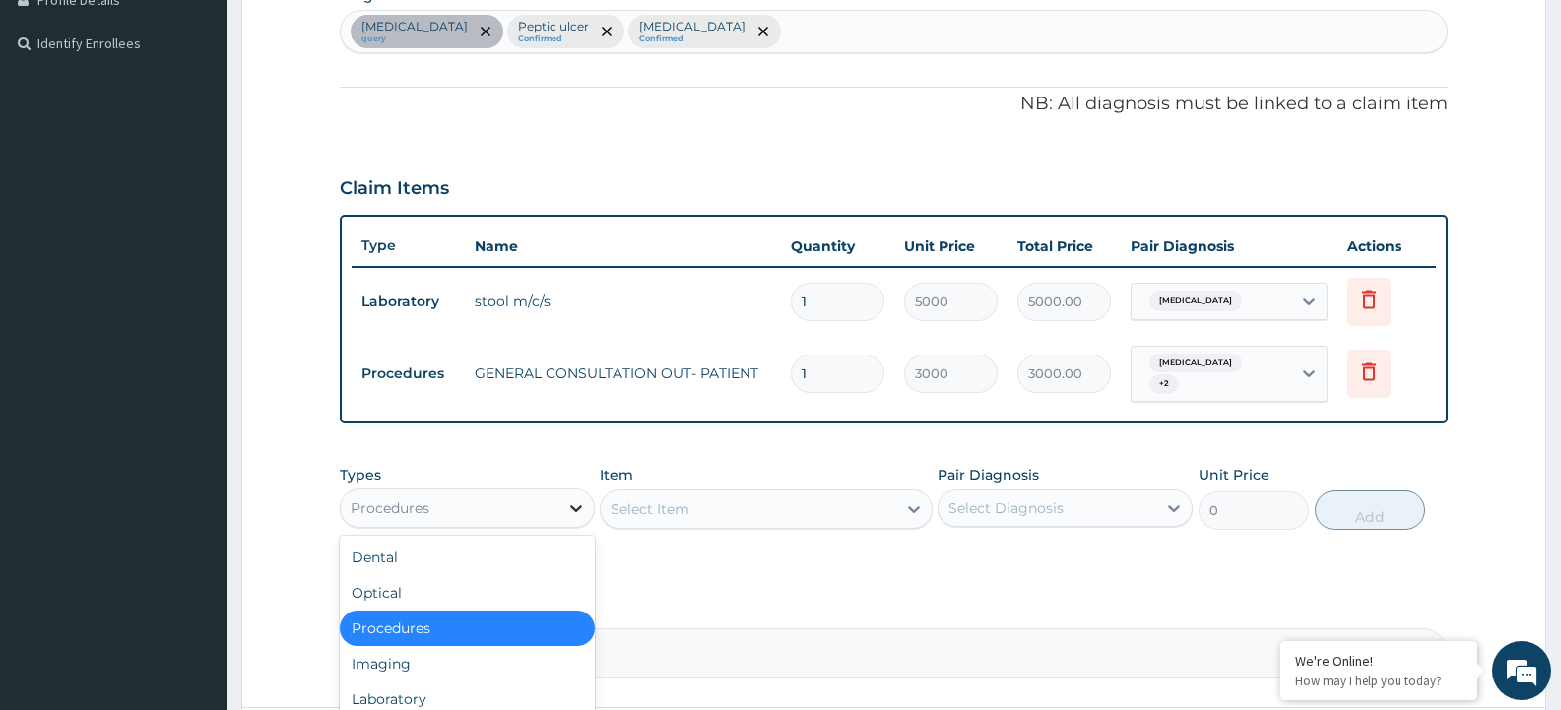
click at [578, 505] on icon at bounding box center [576, 508] width 20 height 20
click at [416, 696] on div "Laboratory" at bounding box center [467, 698] width 255 height 35
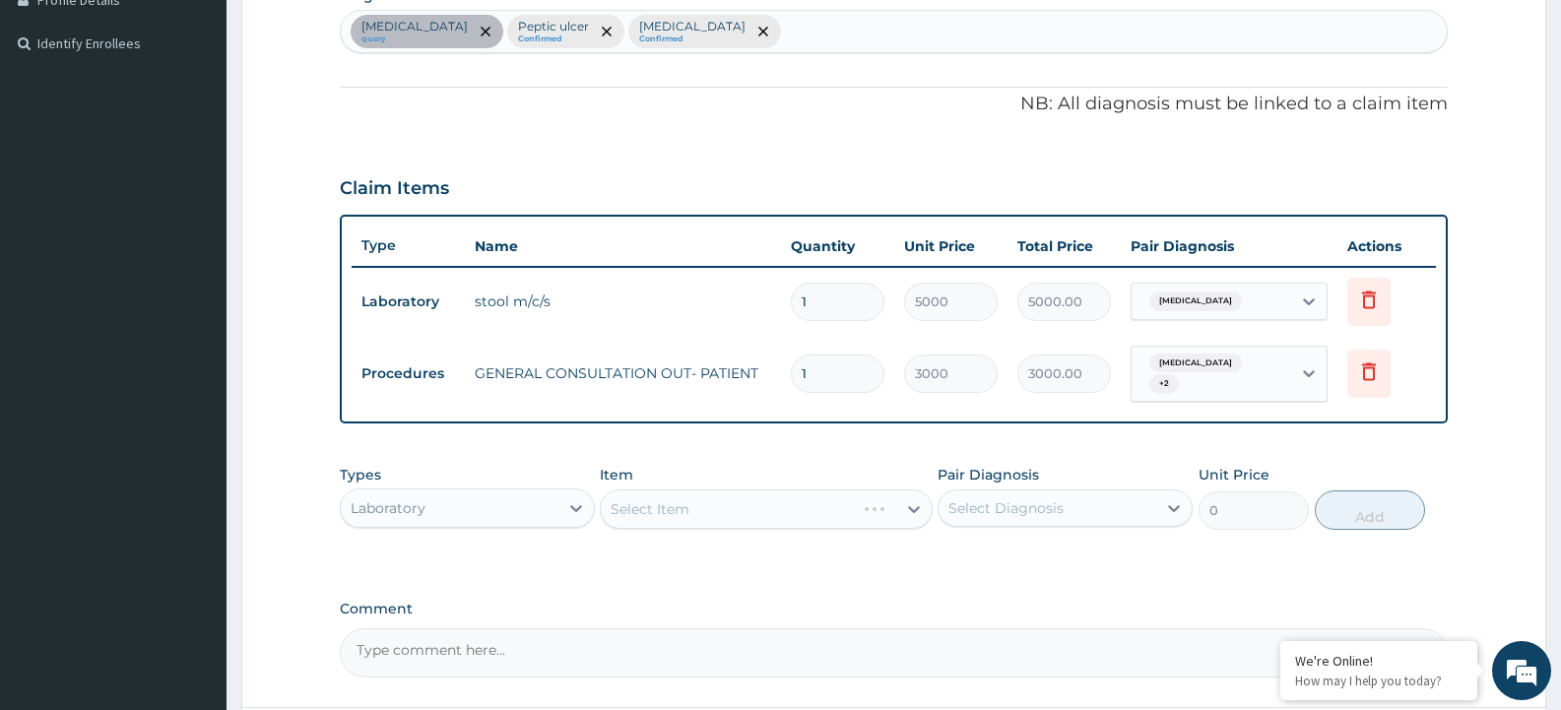
click at [919, 503] on div "Select Item" at bounding box center [766, 508] width 332 height 39
click at [917, 506] on icon at bounding box center [914, 509] width 12 height 7
click at [765, 512] on div "Select Item" at bounding box center [748, 509] width 294 height 32
click at [764, 508] on div "Select Item" at bounding box center [748, 509] width 294 height 32
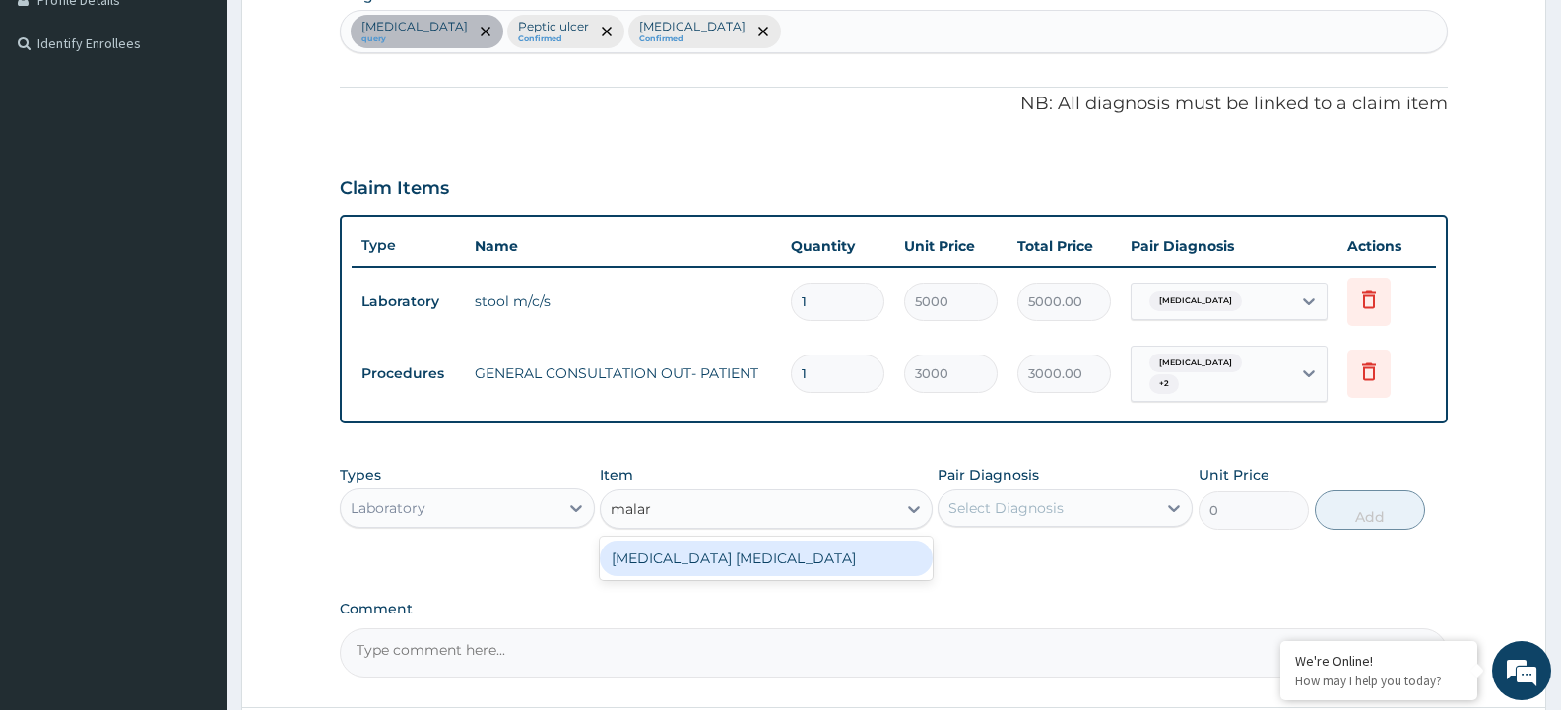
type input "malari"
click at [686, 547] on div "MALARIA PARASITE" at bounding box center [766, 558] width 332 height 35
type input "1500"
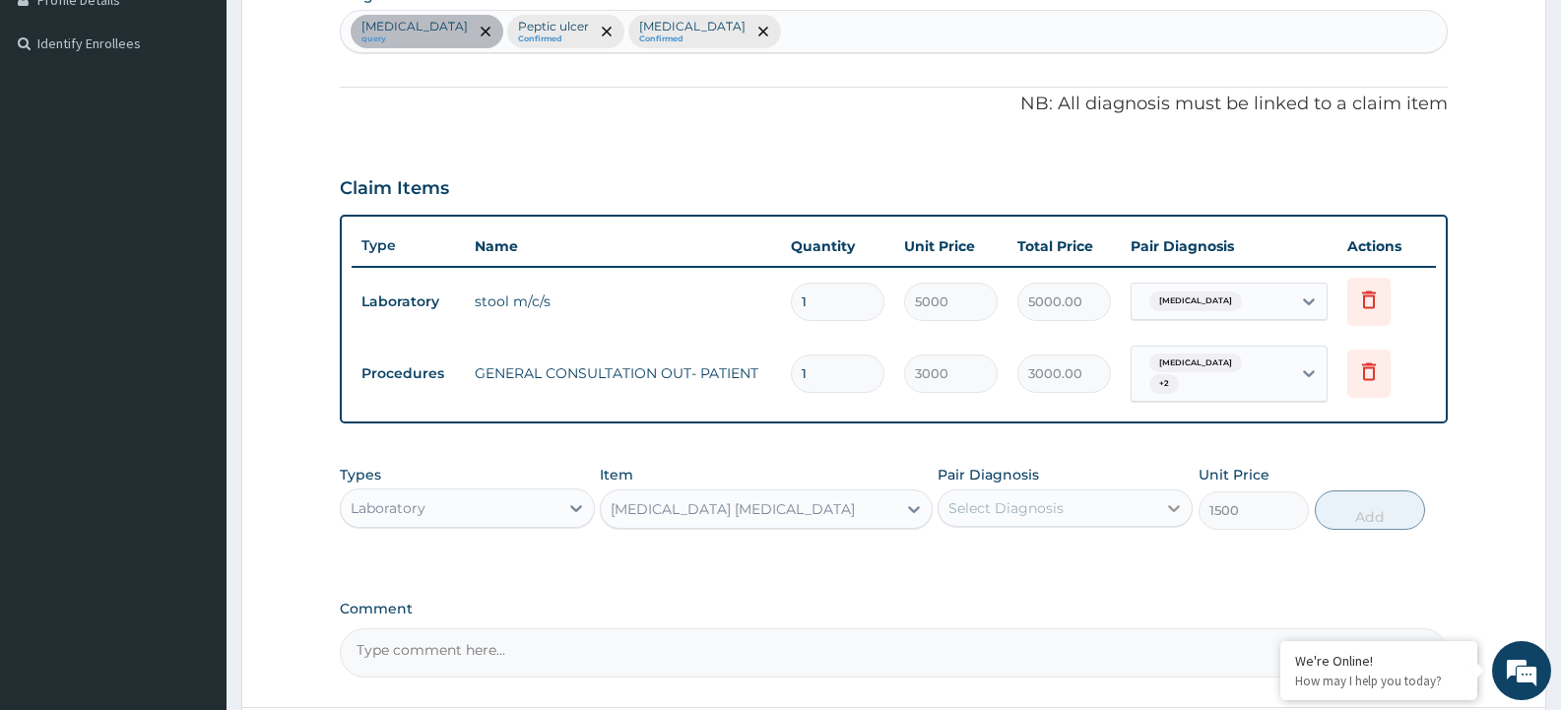
click at [1187, 496] on div at bounding box center [1173, 507] width 35 height 35
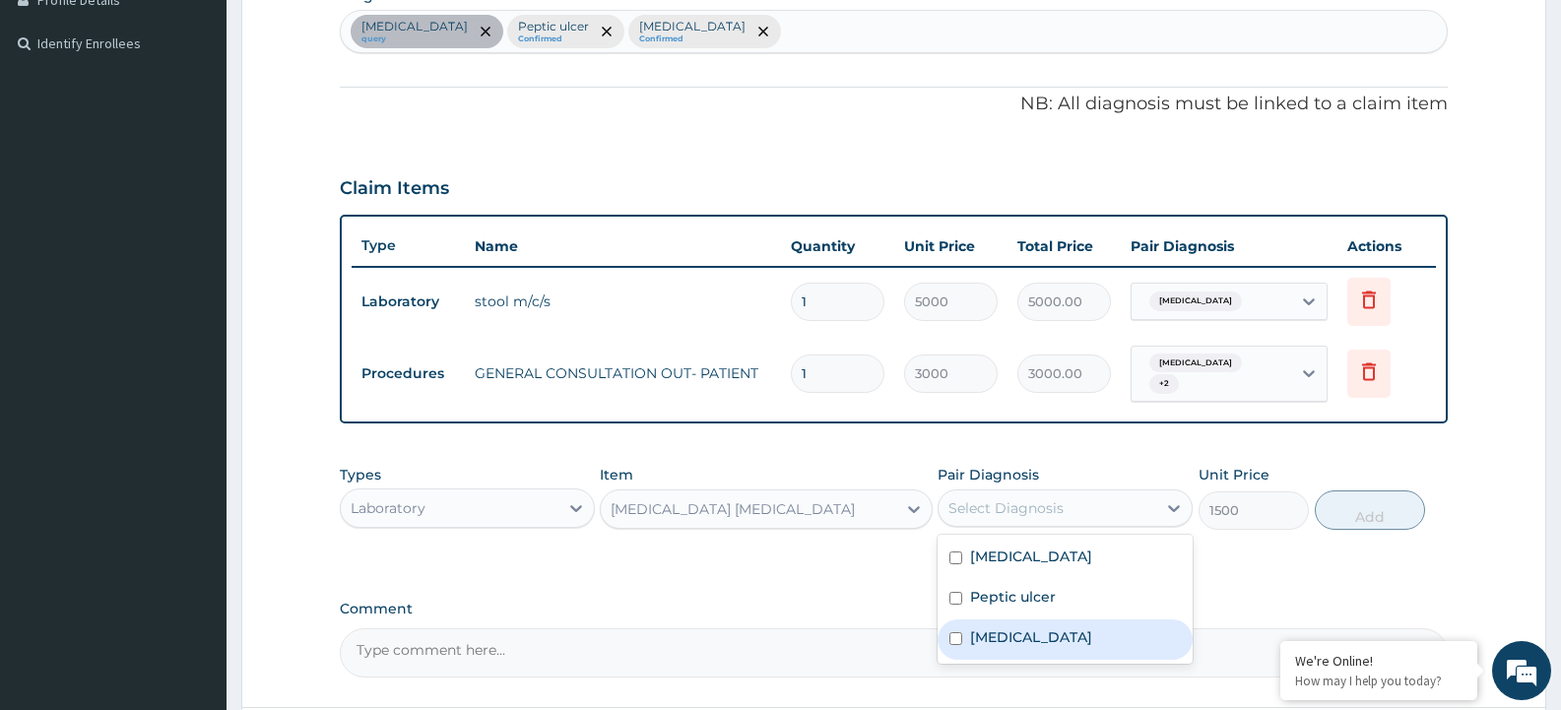
click at [963, 628] on div "Malaria" at bounding box center [1065, 639] width 255 height 40
checkbox input "true"
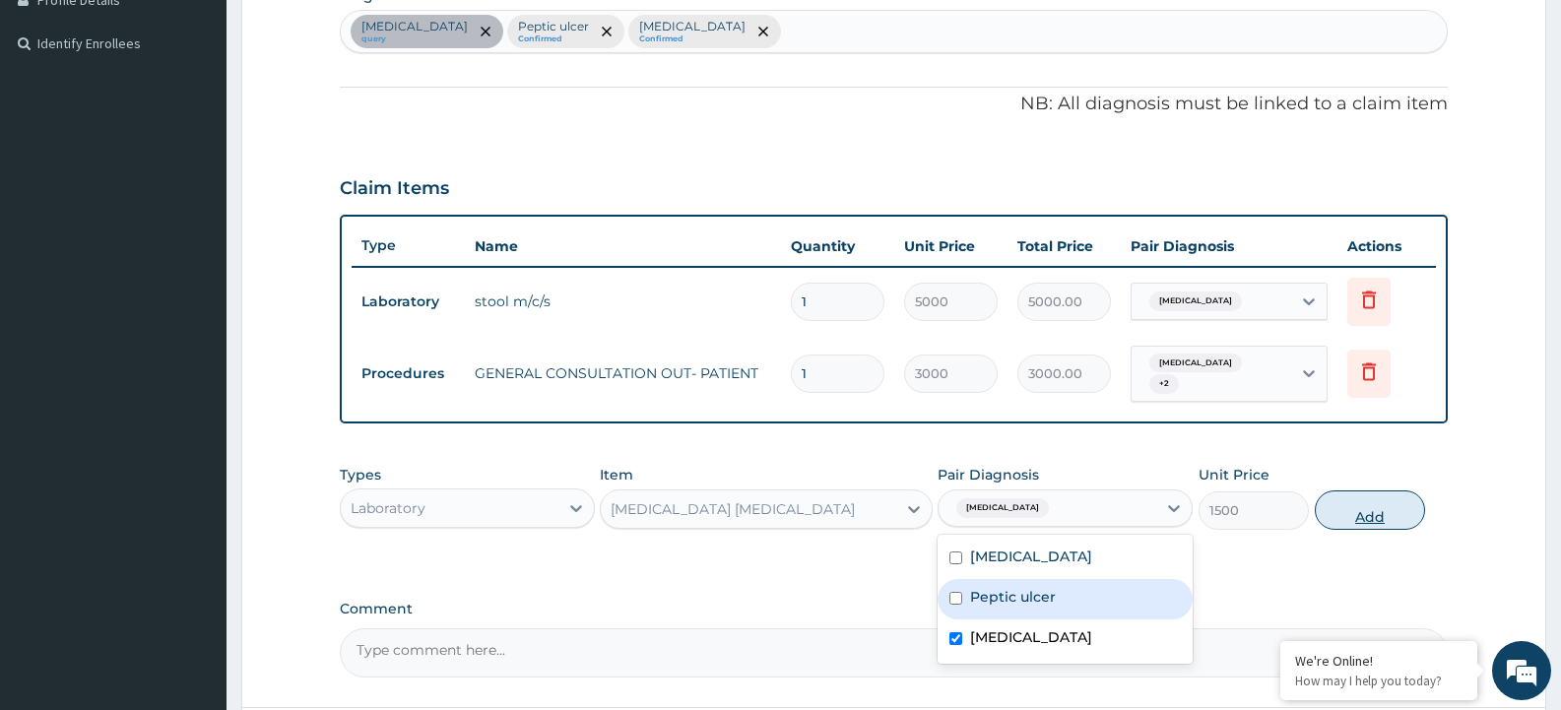
click at [1355, 498] on button "Add" at bounding box center [1370, 509] width 110 height 39
type input "0"
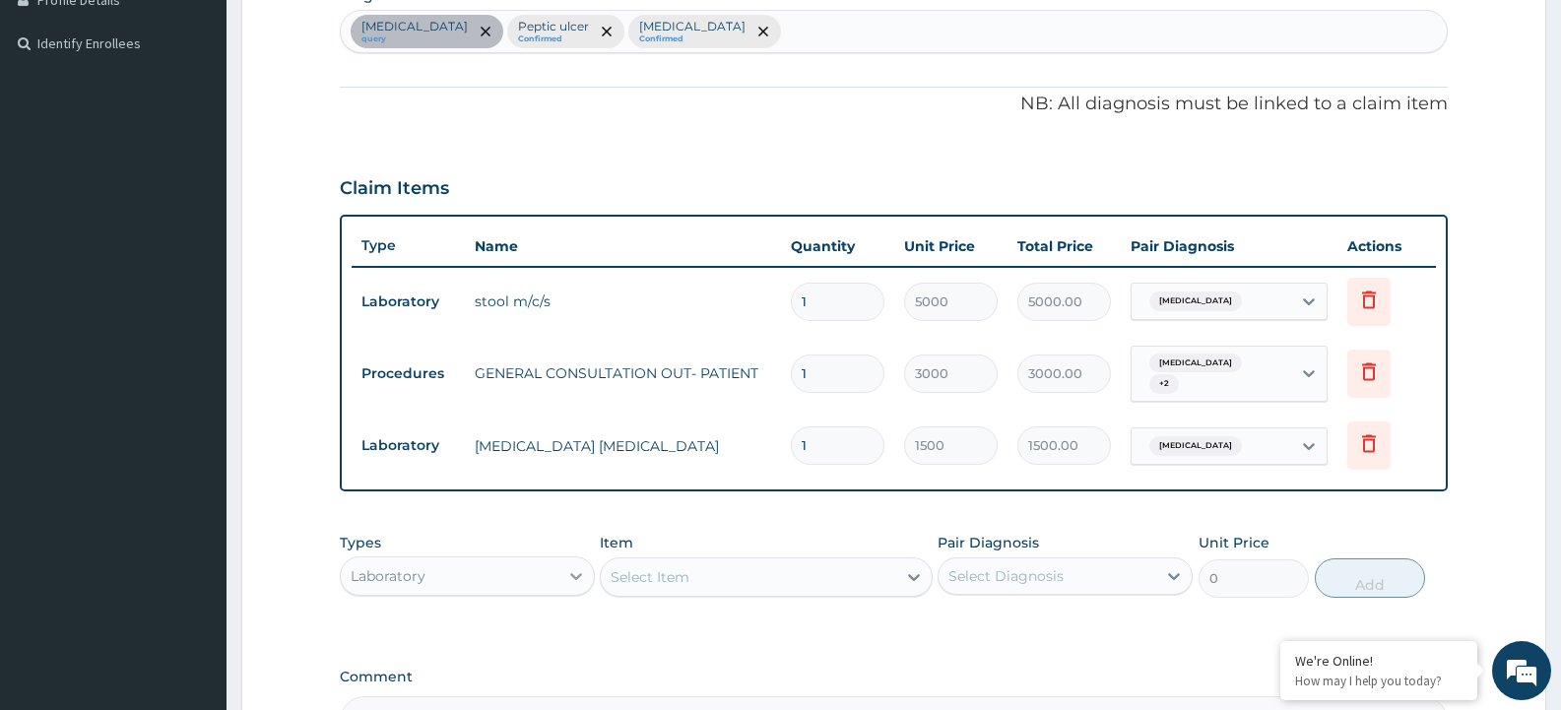
click at [566, 569] on icon at bounding box center [576, 576] width 20 height 20
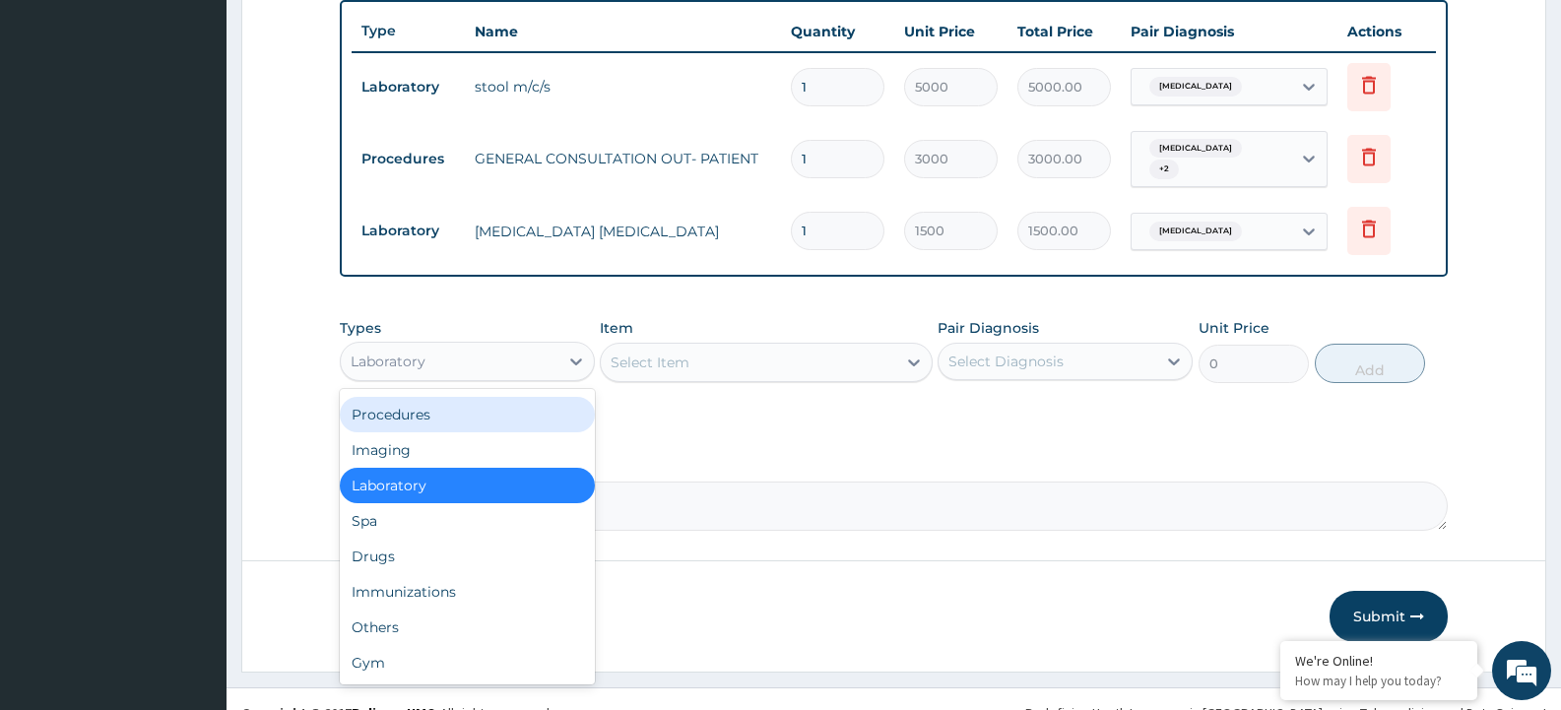
scroll to position [752, 0]
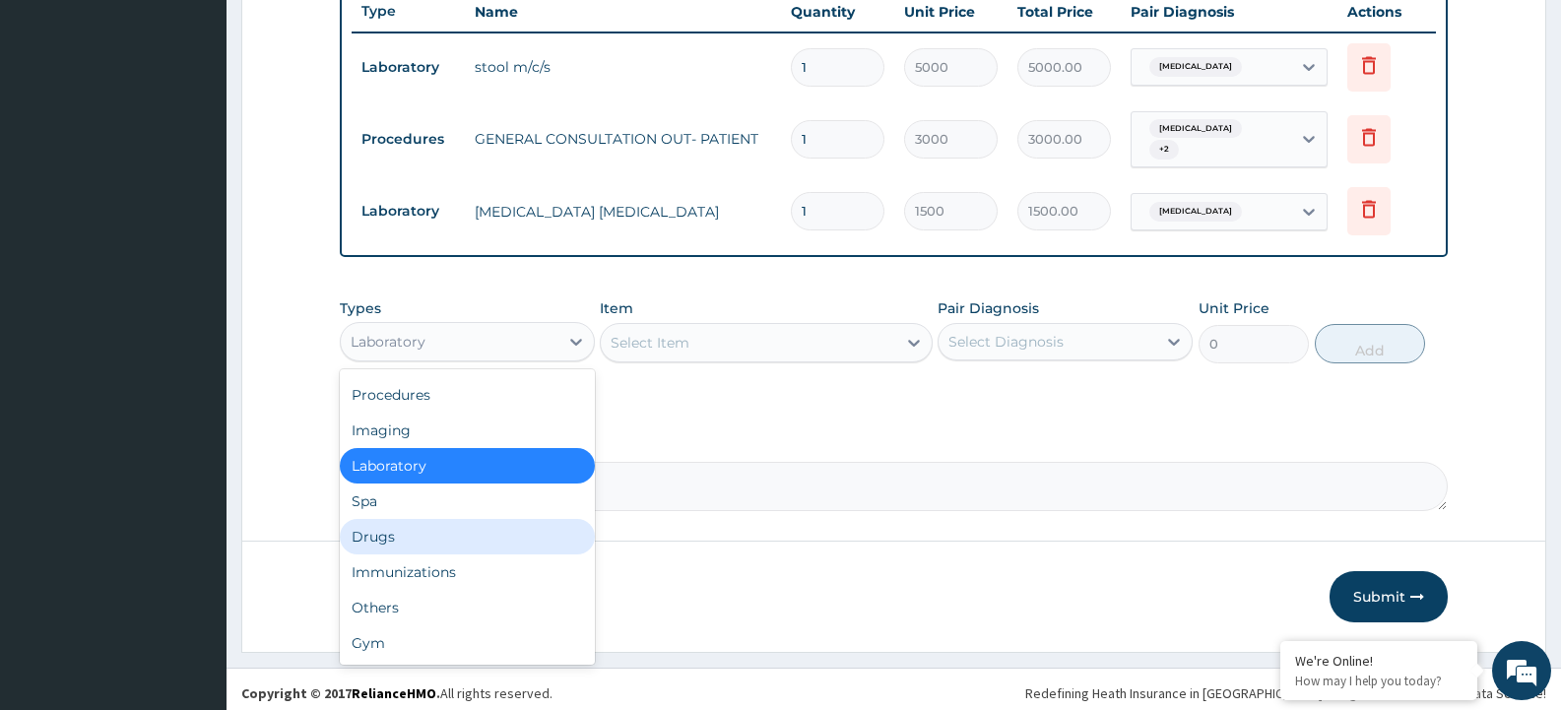
click at [429, 526] on div "Drugs" at bounding box center [467, 536] width 255 height 35
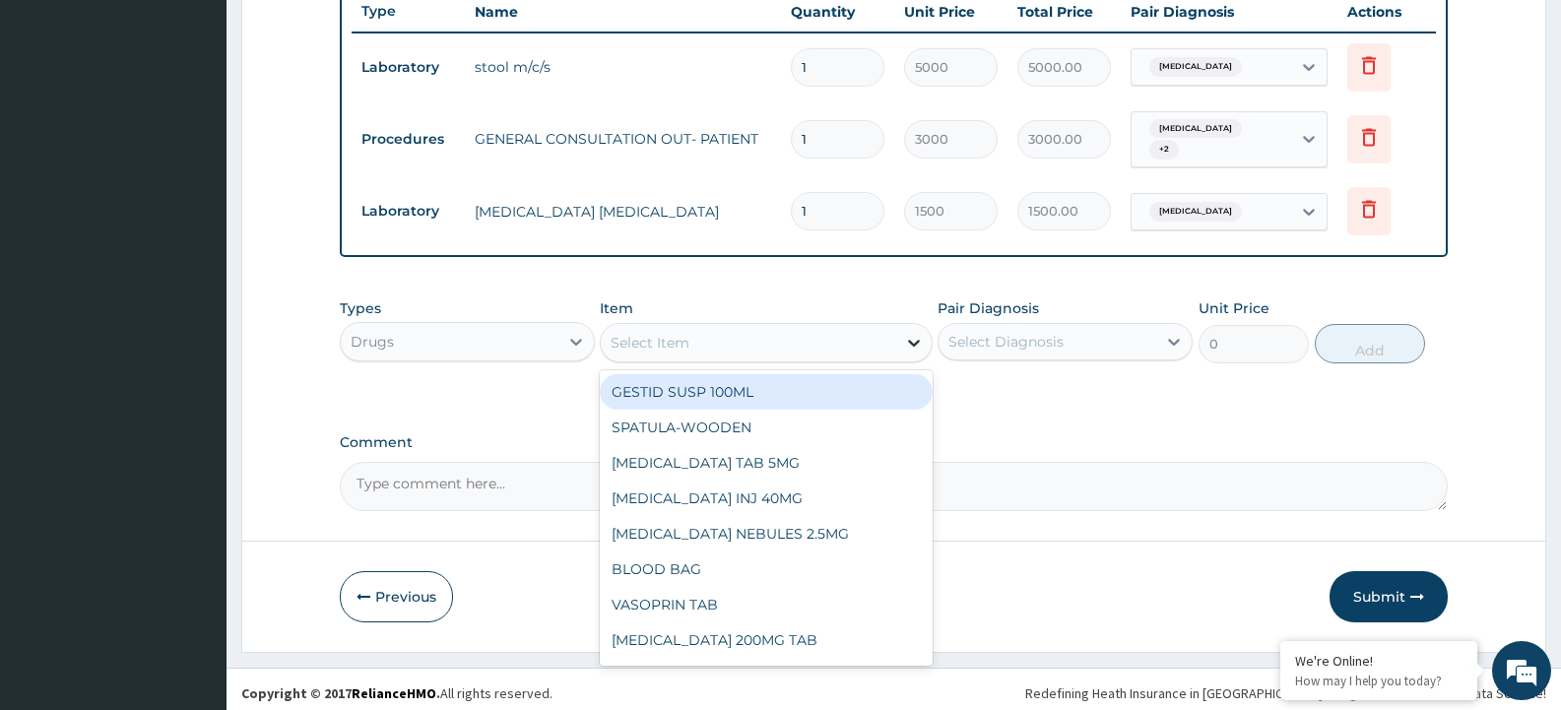
click at [918, 338] on icon at bounding box center [914, 343] width 20 height 20
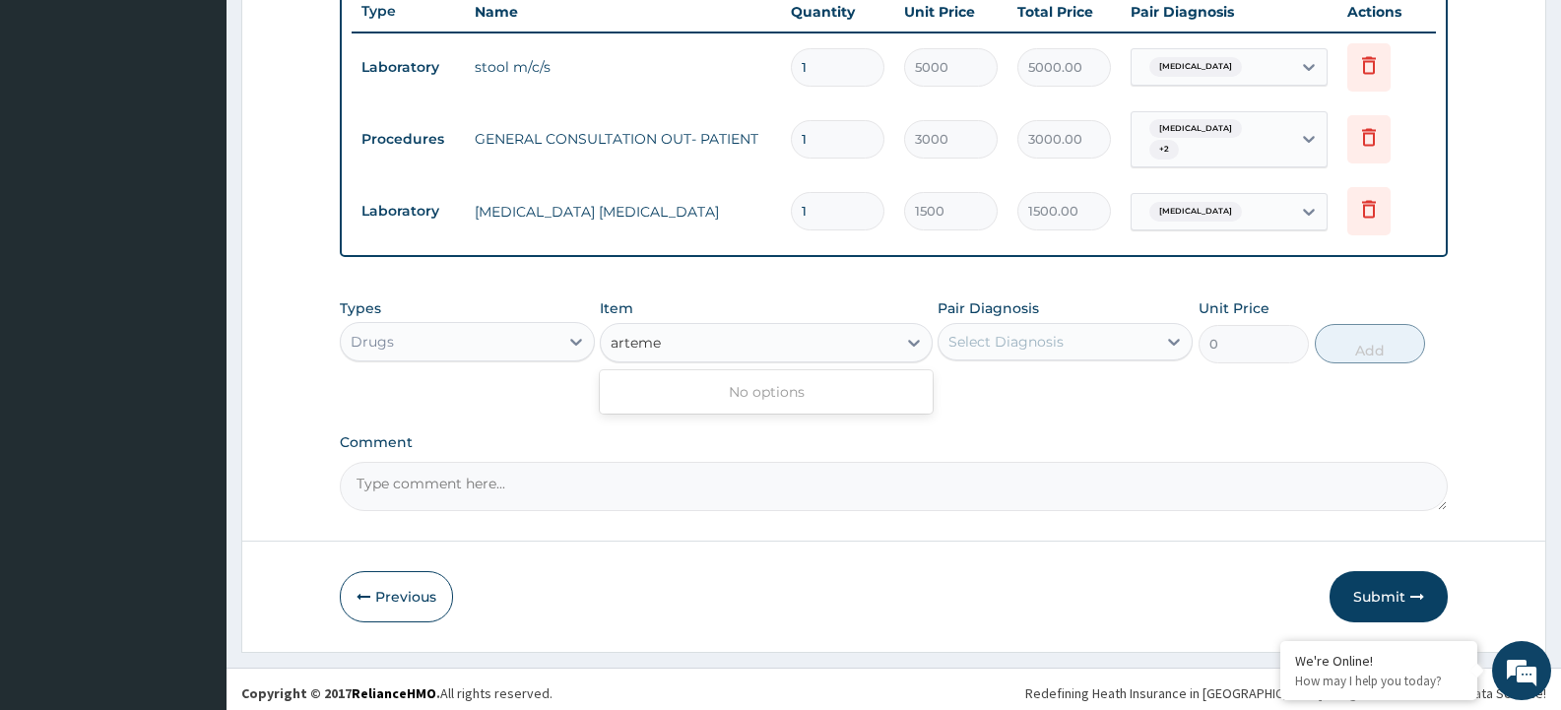
type input "artem"
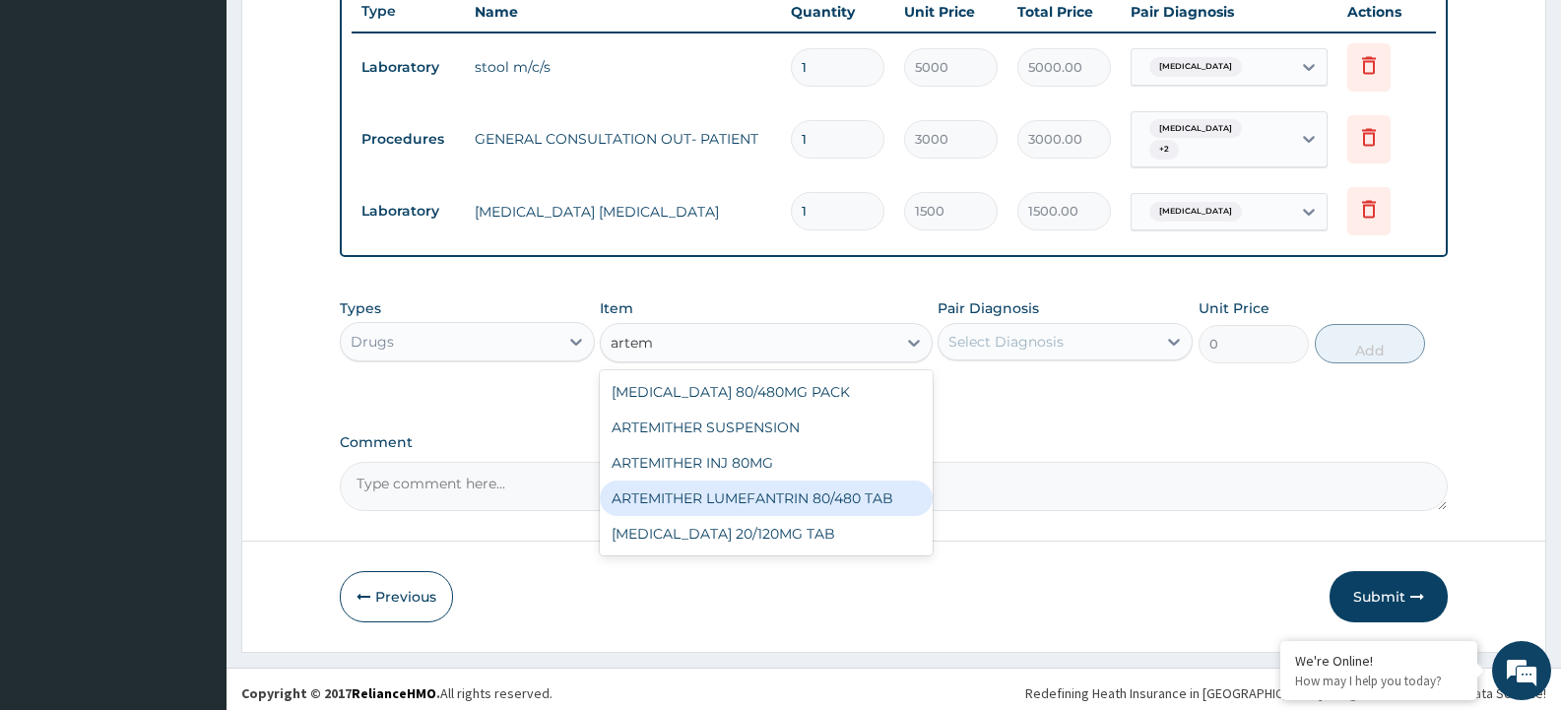
click at [796, 493] on div "ARTEMITHER LUMEFANTRIN 80/480 TAB" at bounding box center [766, 498] width 332 height 35
type input "3800"
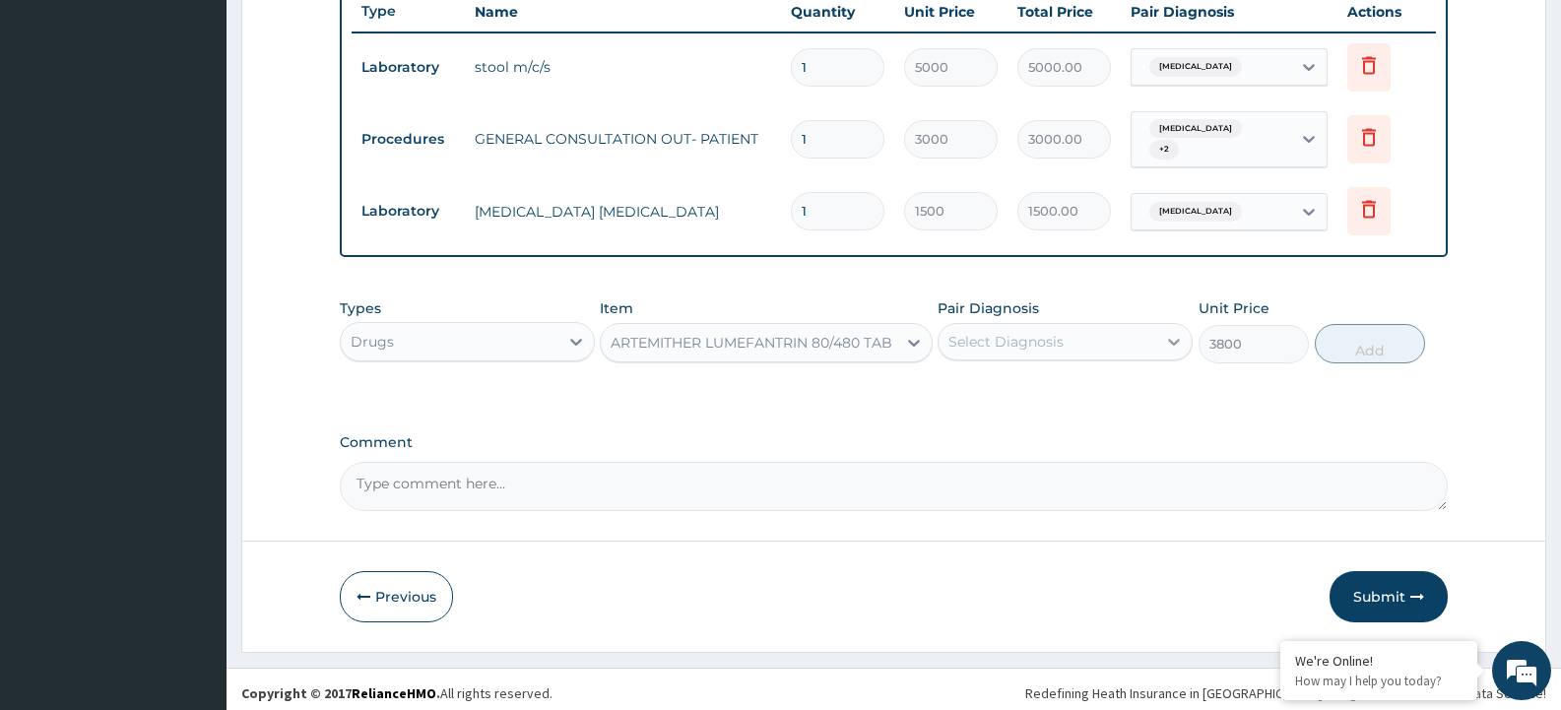
click at [1175, 332] on icon at bounding box center [1174, 342] width 20 height 20
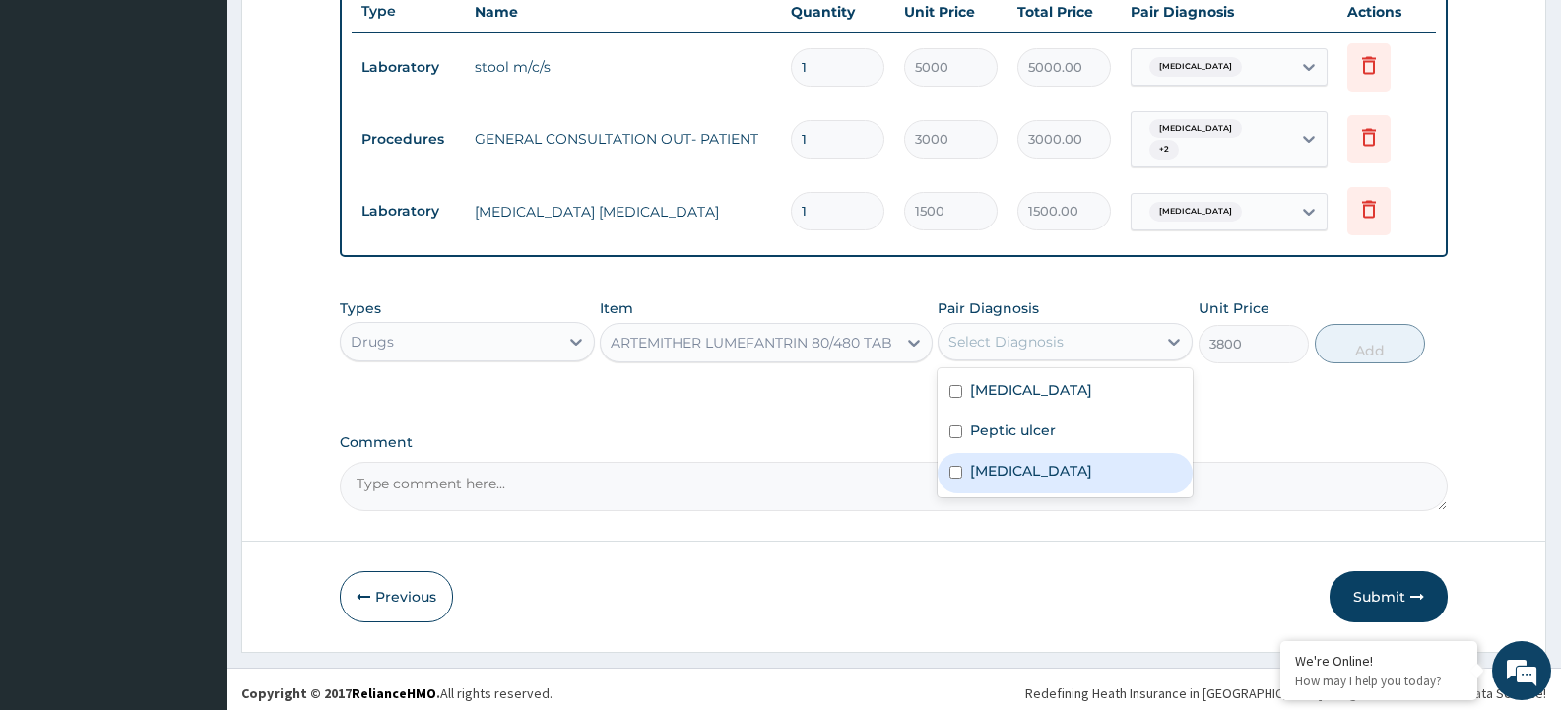
click at [951, 466] on input "checkbox" at bounding box center [955, 472] width 13 height 13
checkbox input "true"
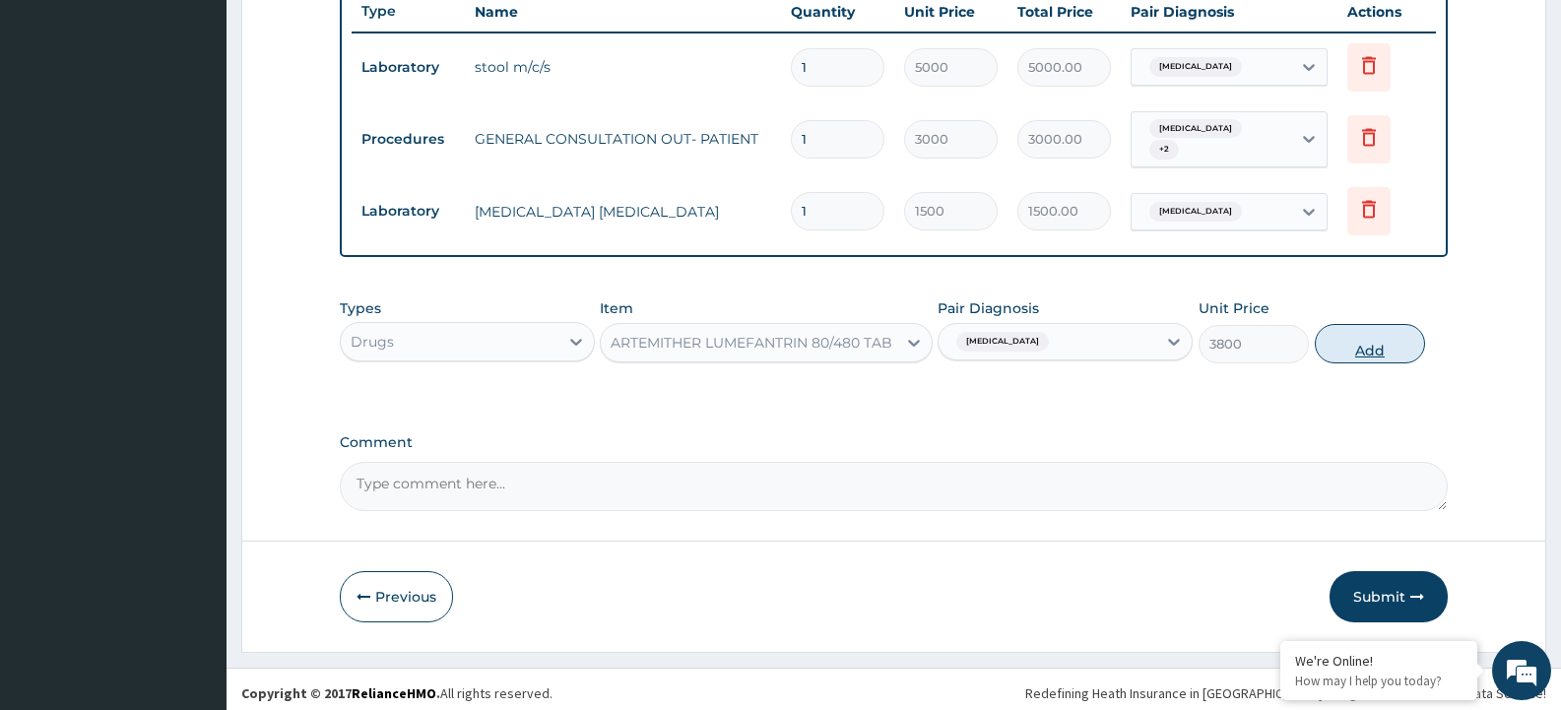
click at [1373, 333] on button "Add" at bounding box center [1370, 343] width 110 height 39
type input "0"
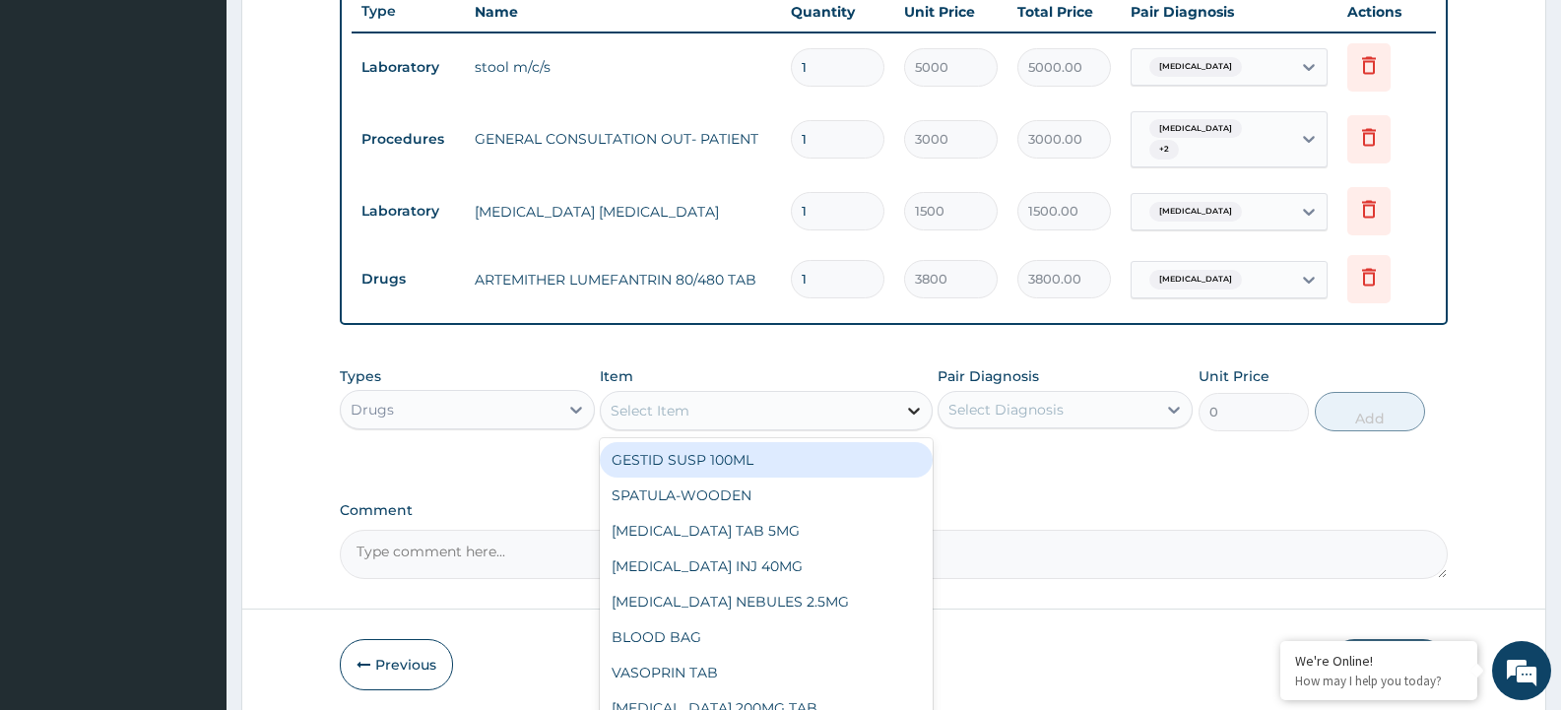
click at [923, 404] on icon at bounding box center [914, 411] width 20 height 20
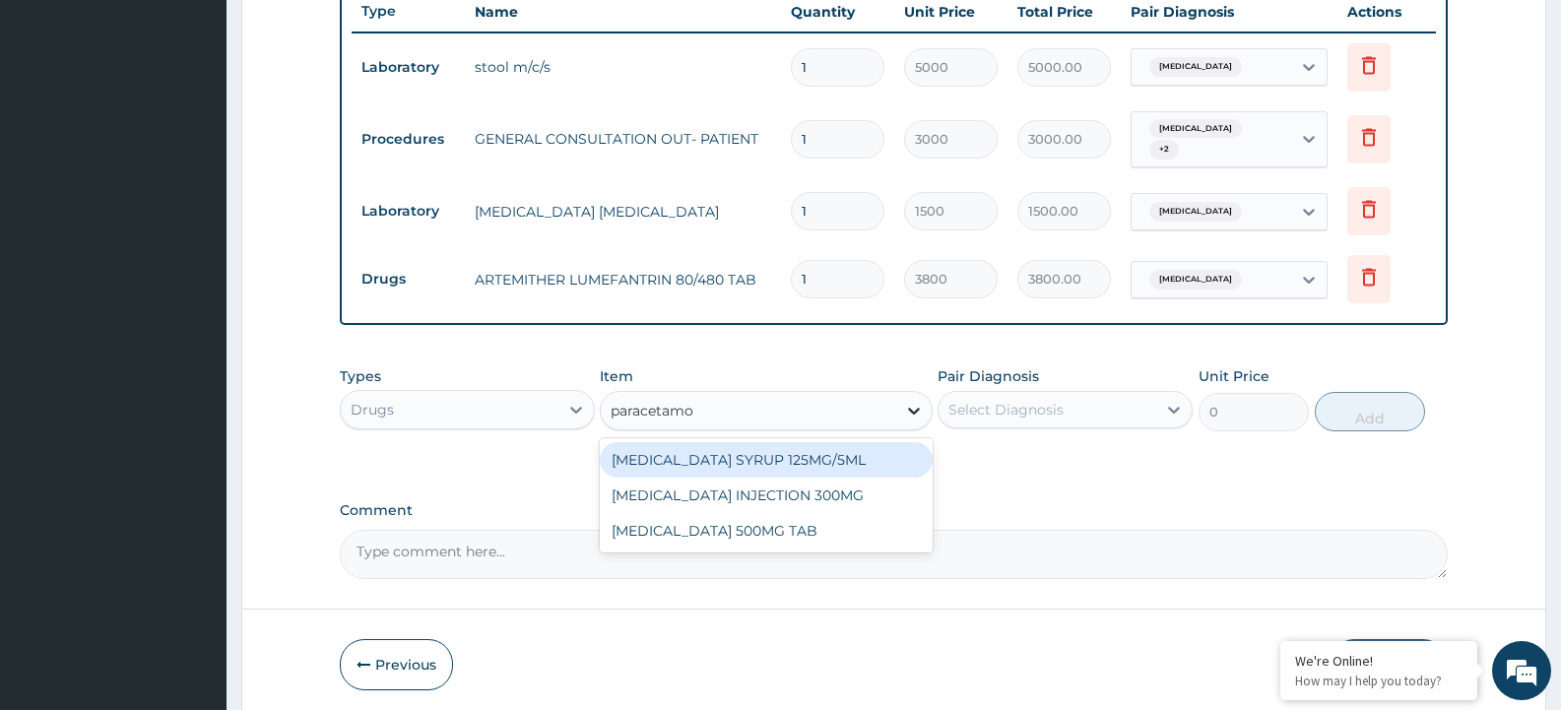
type input "paracetamol"
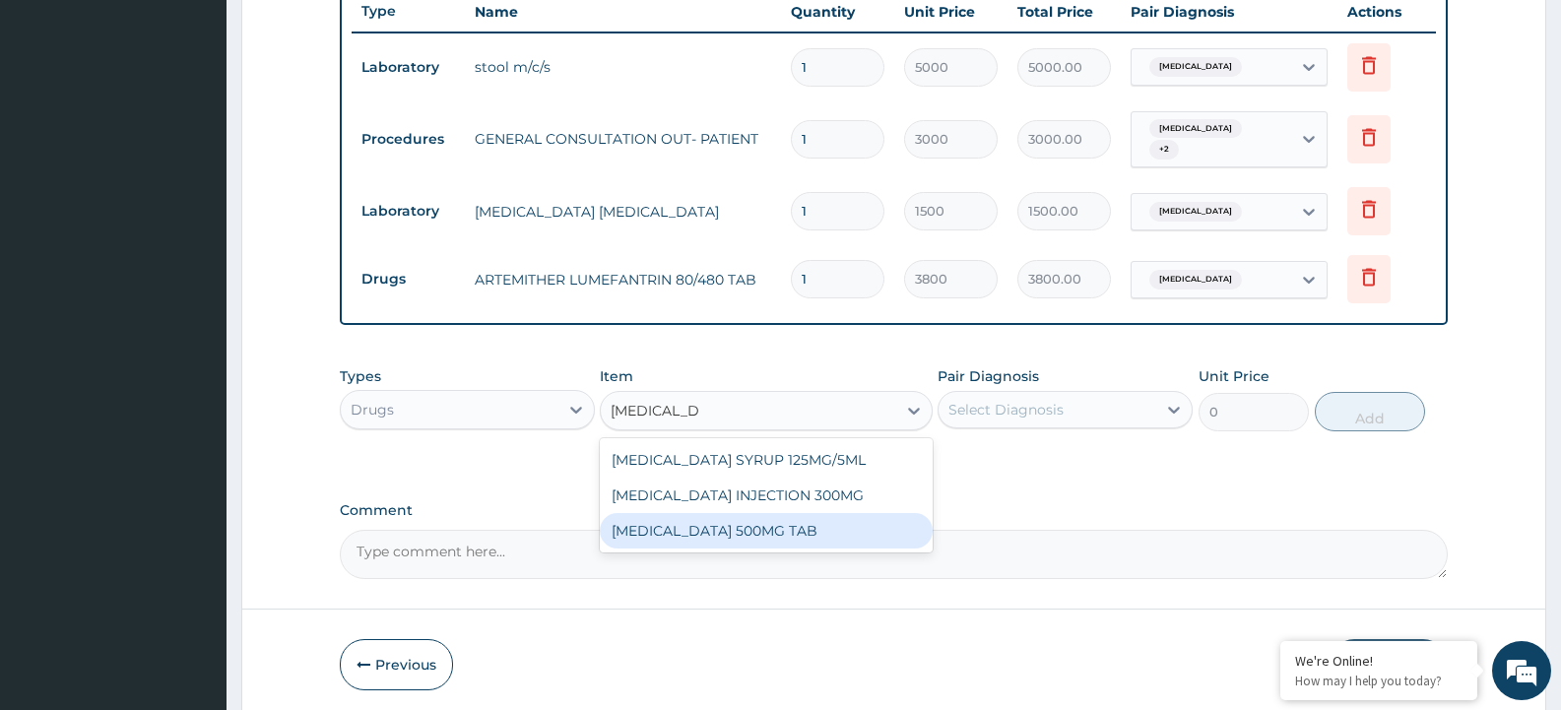
click at [799, 524] on div "PARACETAMOL 500MG TAB" at bounding box center [766, 530] width 332 height 35
type input "50"
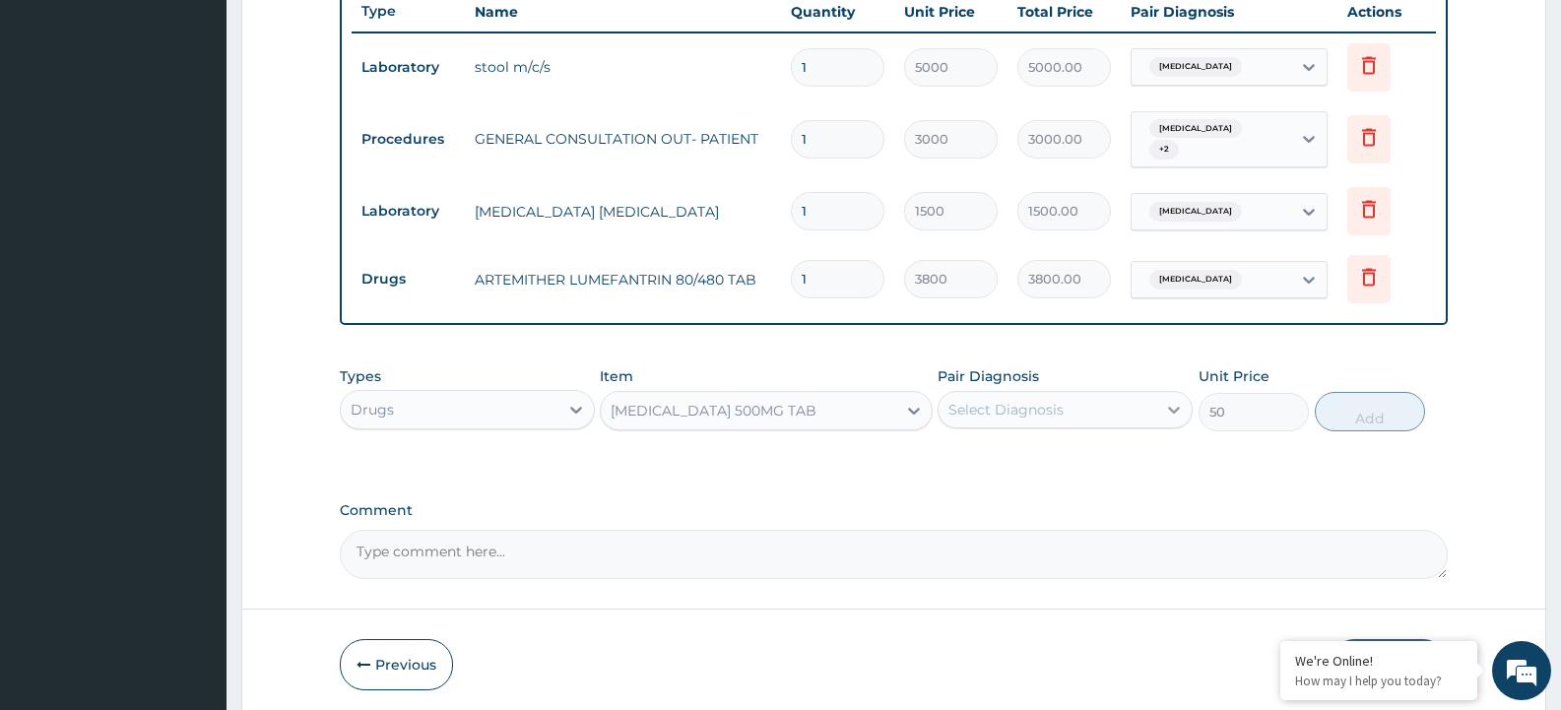
click at [1168, 400] on icon at bounding box center [1174, 410] width 20 height 20
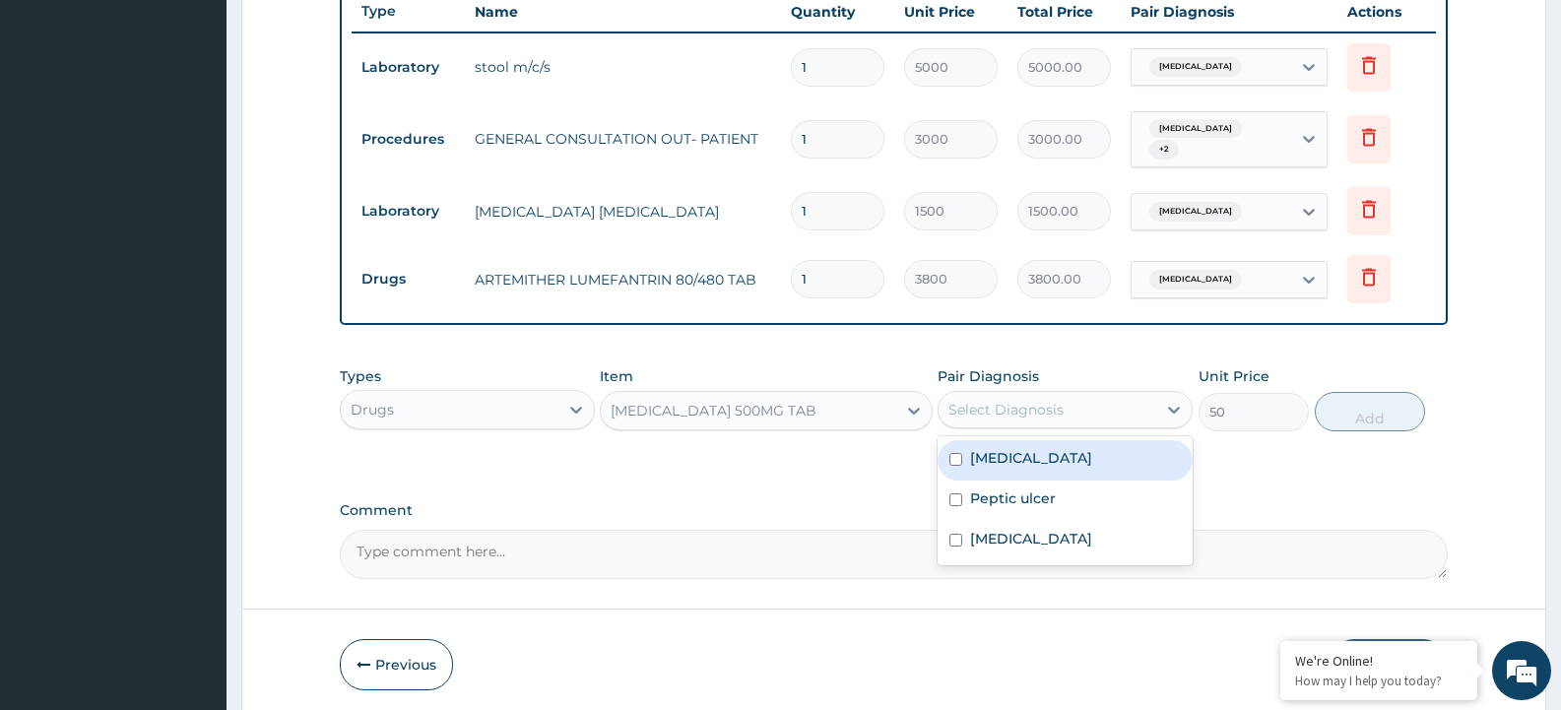
click at [953, 440] on div "Typhoid fever" at bounding box center [1065, 460] width 255 height 40
checkbox input "true"
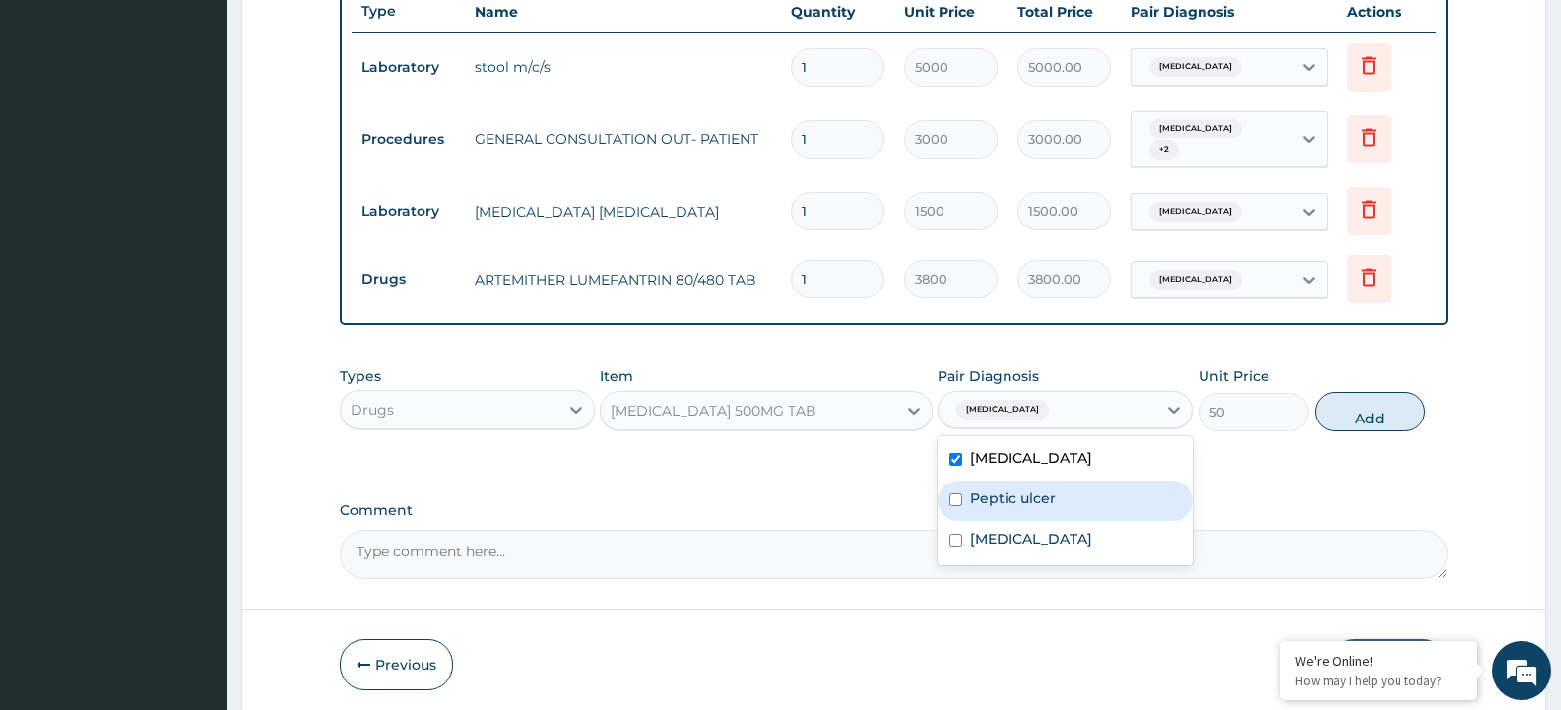
click at [955, 495] on input "checkbox" at bounding box center [955, 499] width 13 height 13
checkbox input "true"
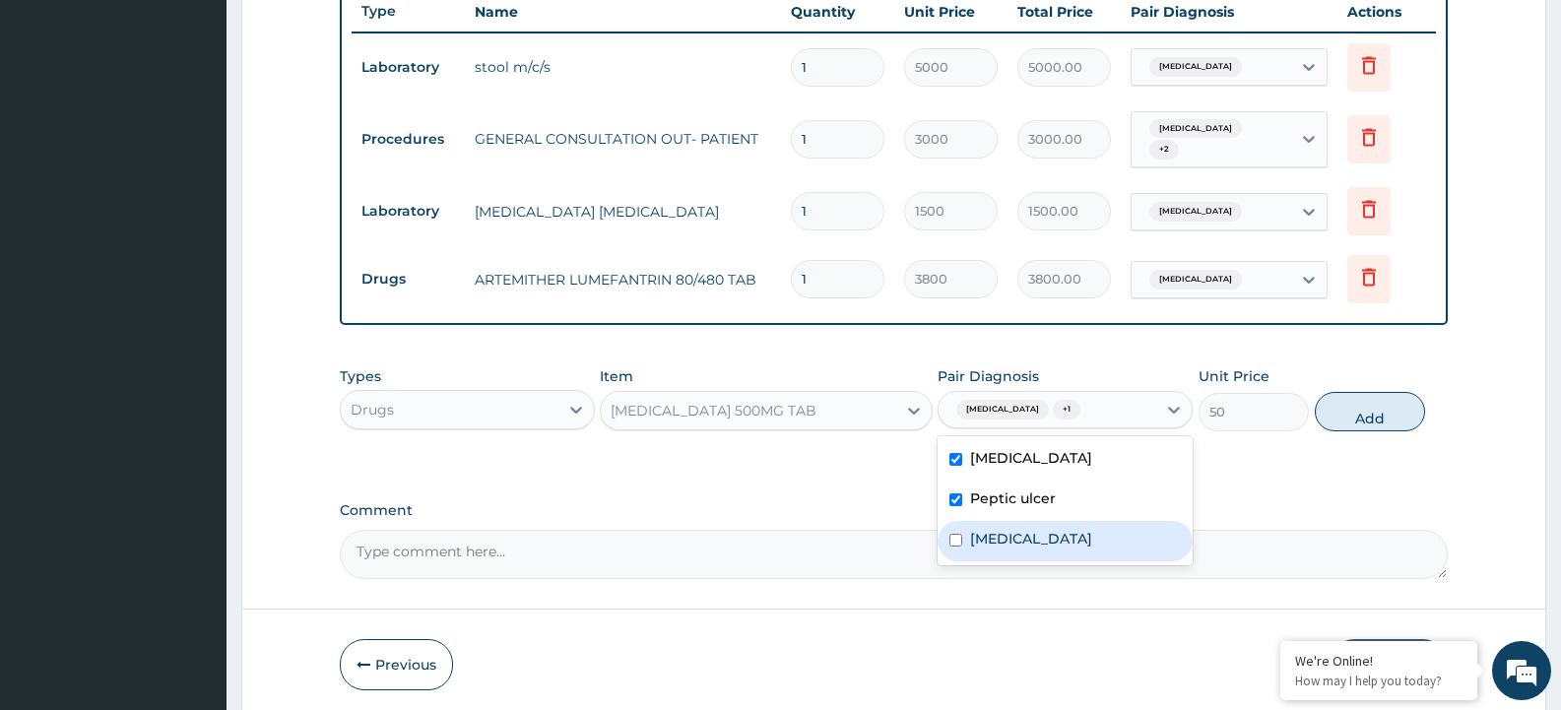
click at [948, 533] on div "Malaria" at bounding box center [1065, 541] width 255 height 40
checkbox input "true"
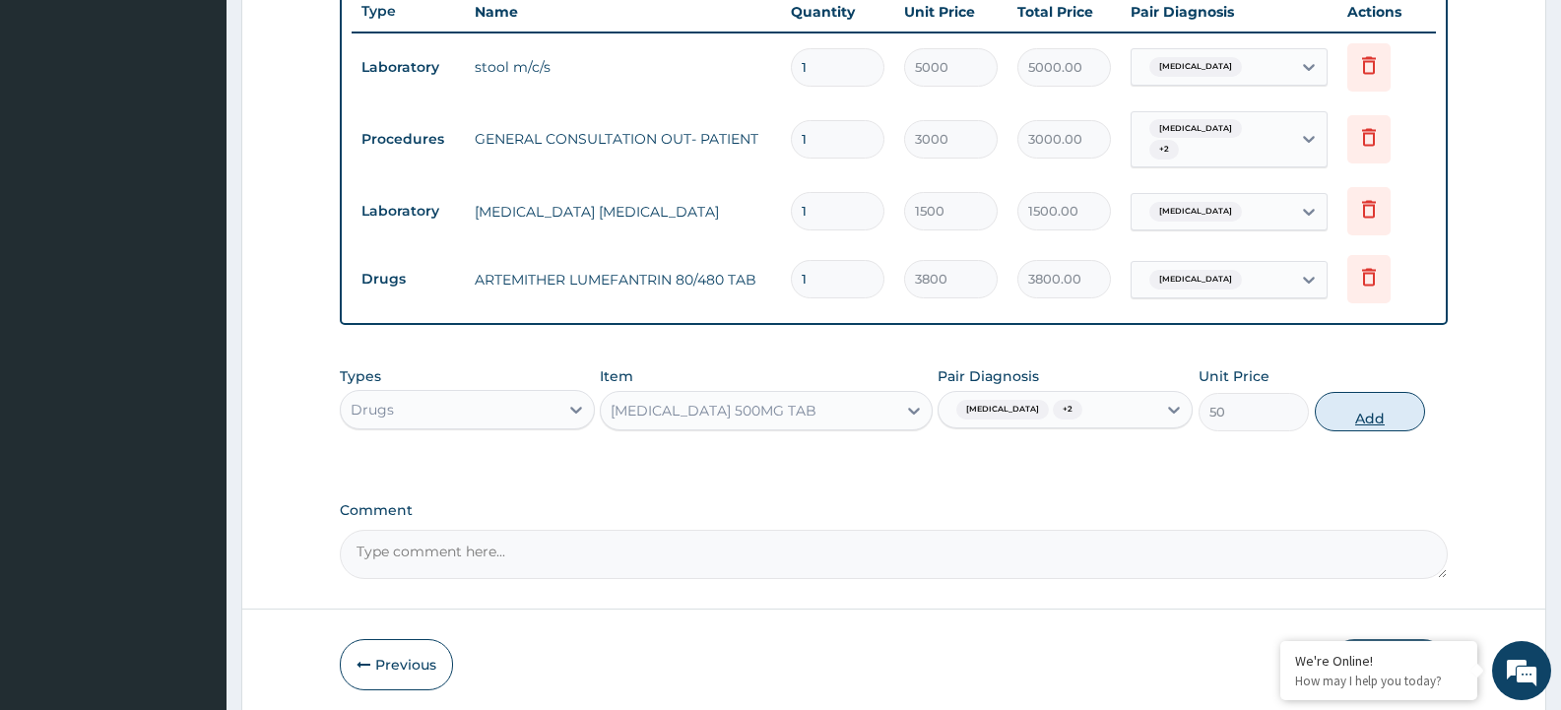
click at [1358, 403] on button "Add" at bounding box center [1370, 411] width 110 height 39
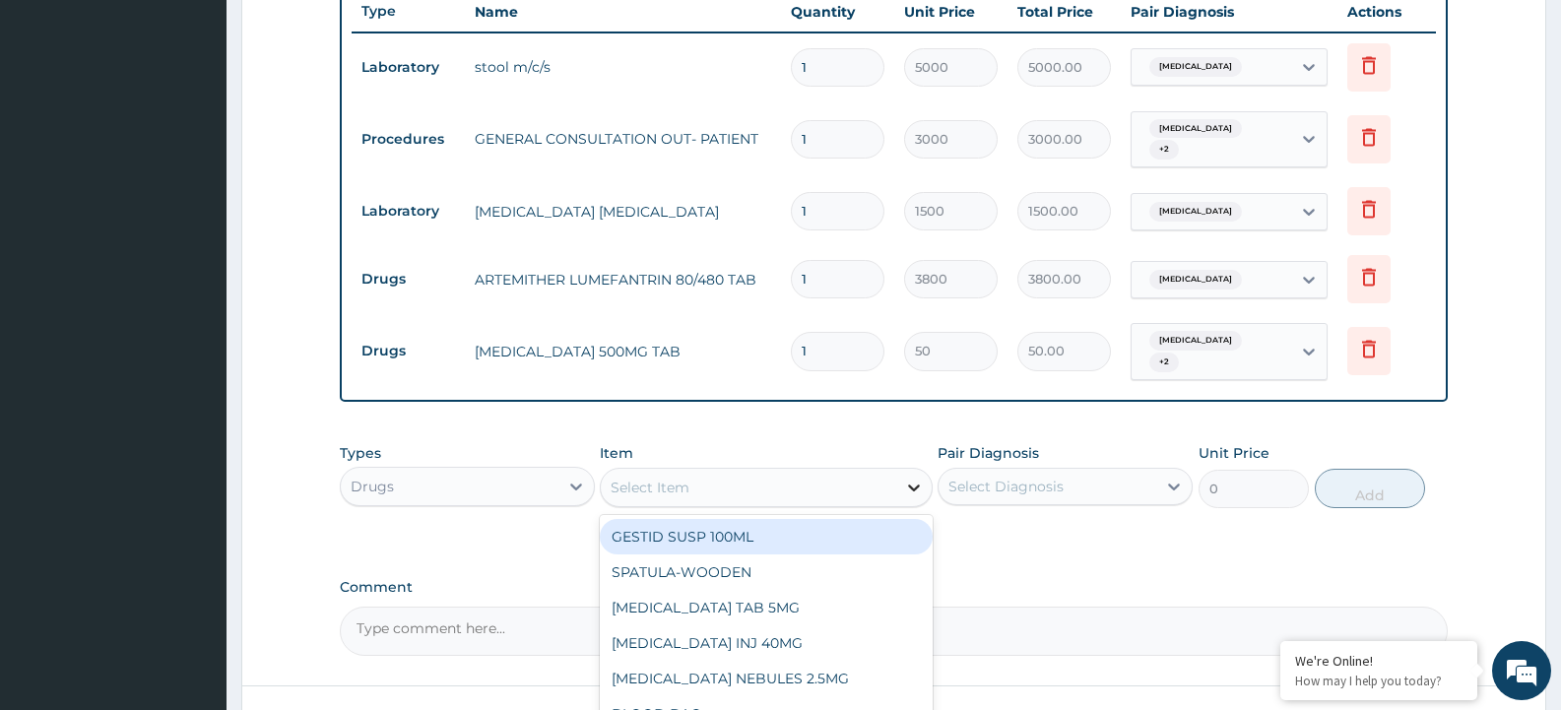
click at [921, 478] on icon at bounding box center [914, 488] width 20 height 20
click at [765, 530] on div "GESTID SUSP 100ML" at bounding box center [766, 536] width 332 height 35
type input "2500"
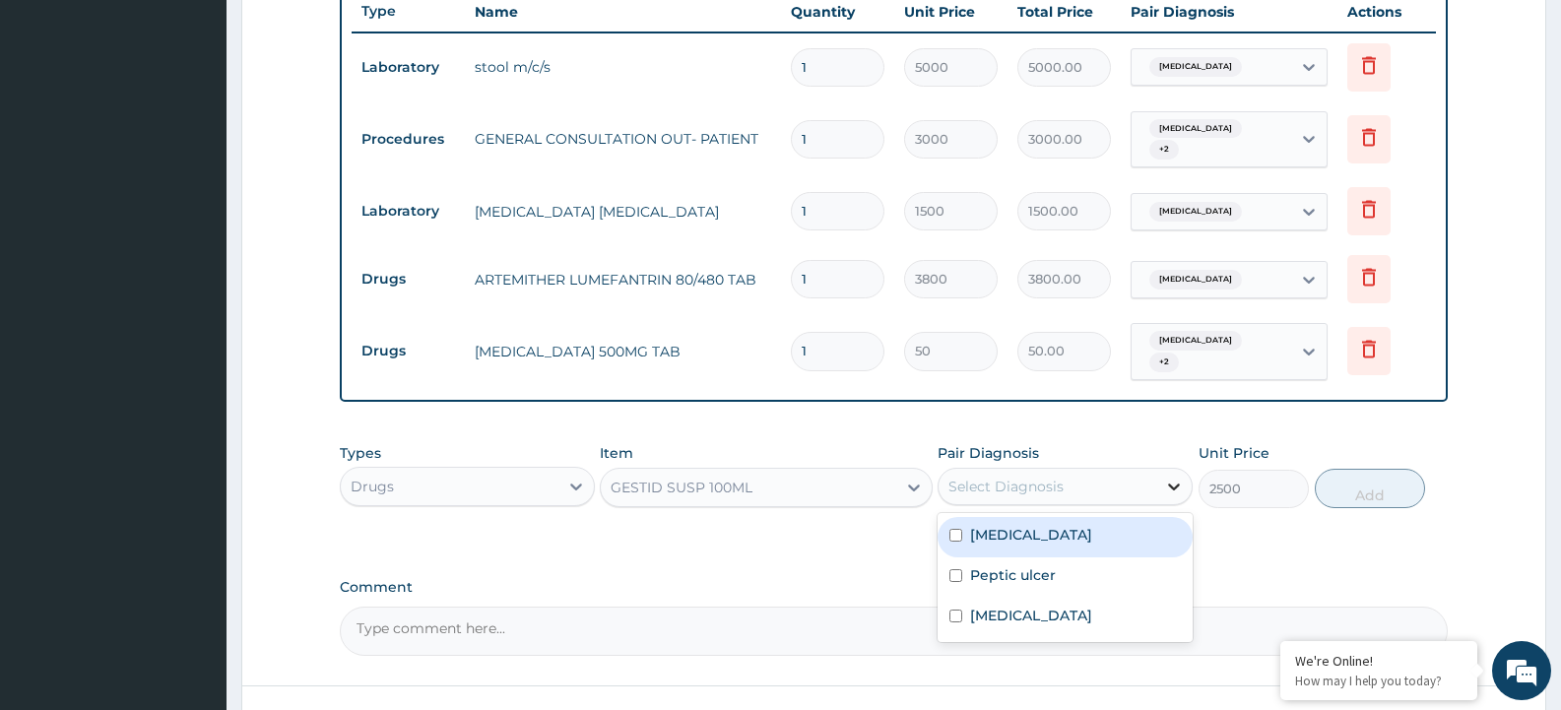
click at [1173, 477] on icon at bounding box center [1174, 487] width 20 height 20
click at [953, 569] on input "checkbox" at bounding box center [955, 575] width 13 height 13
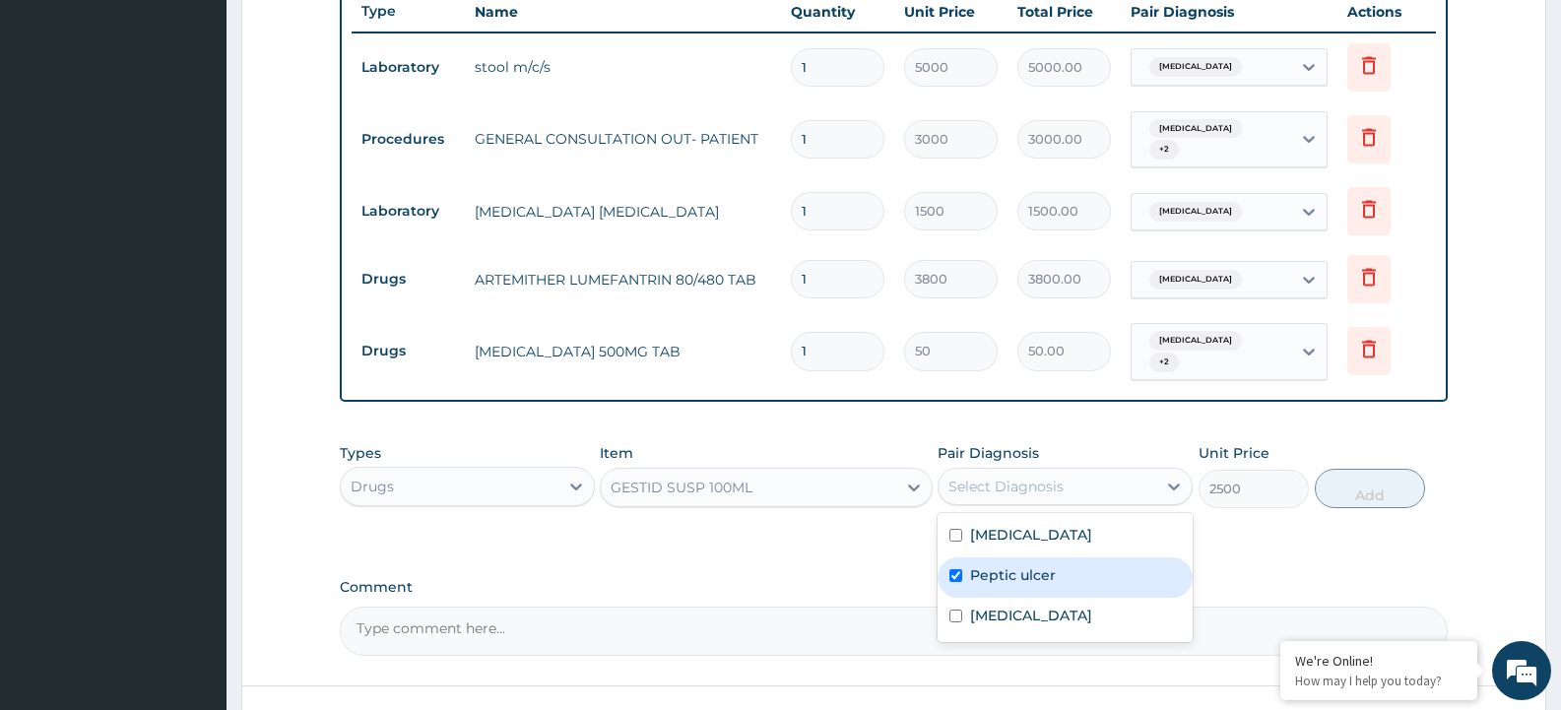
checkbox input "true"
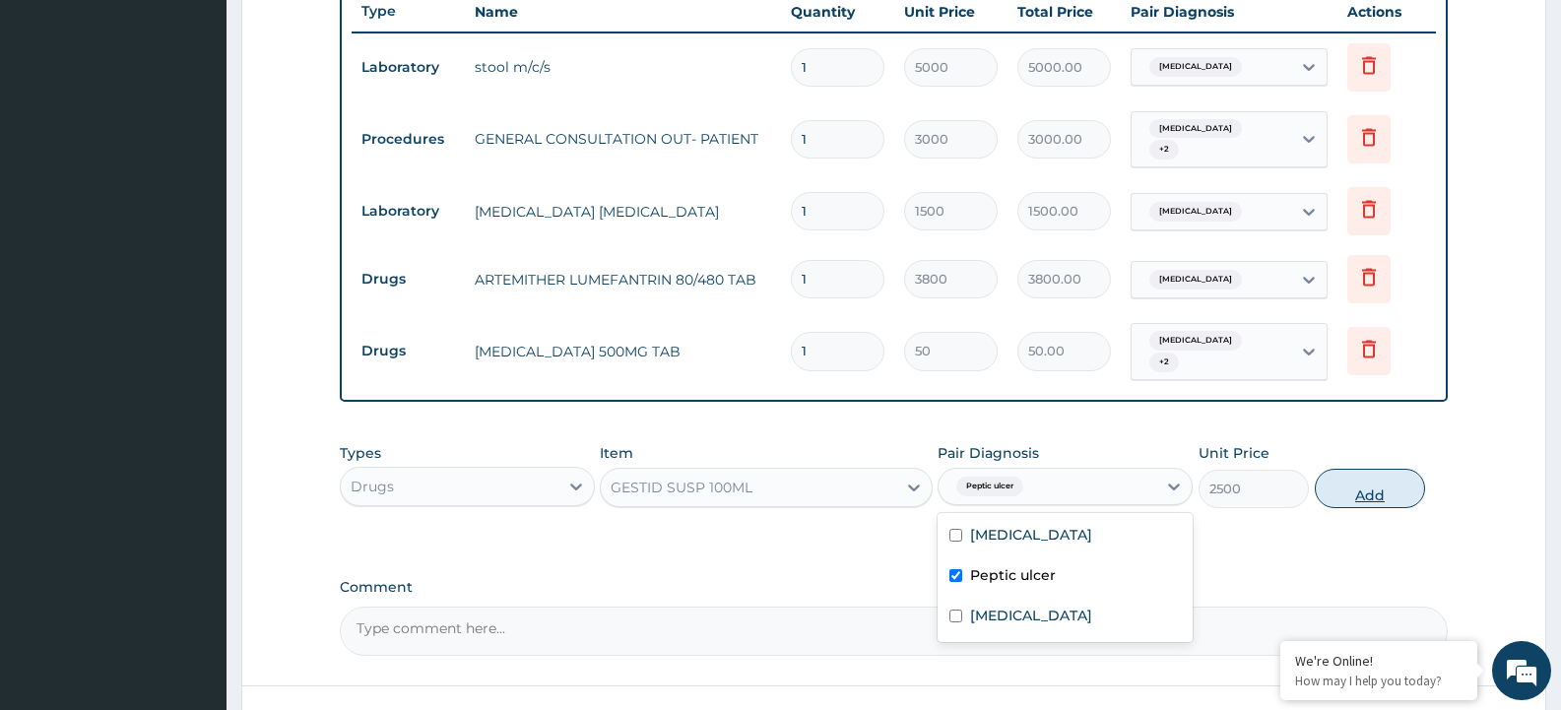
click at [1356, 474] on button "Add" at bounding box center [1370, 488] width 110 height 39
type input "0"
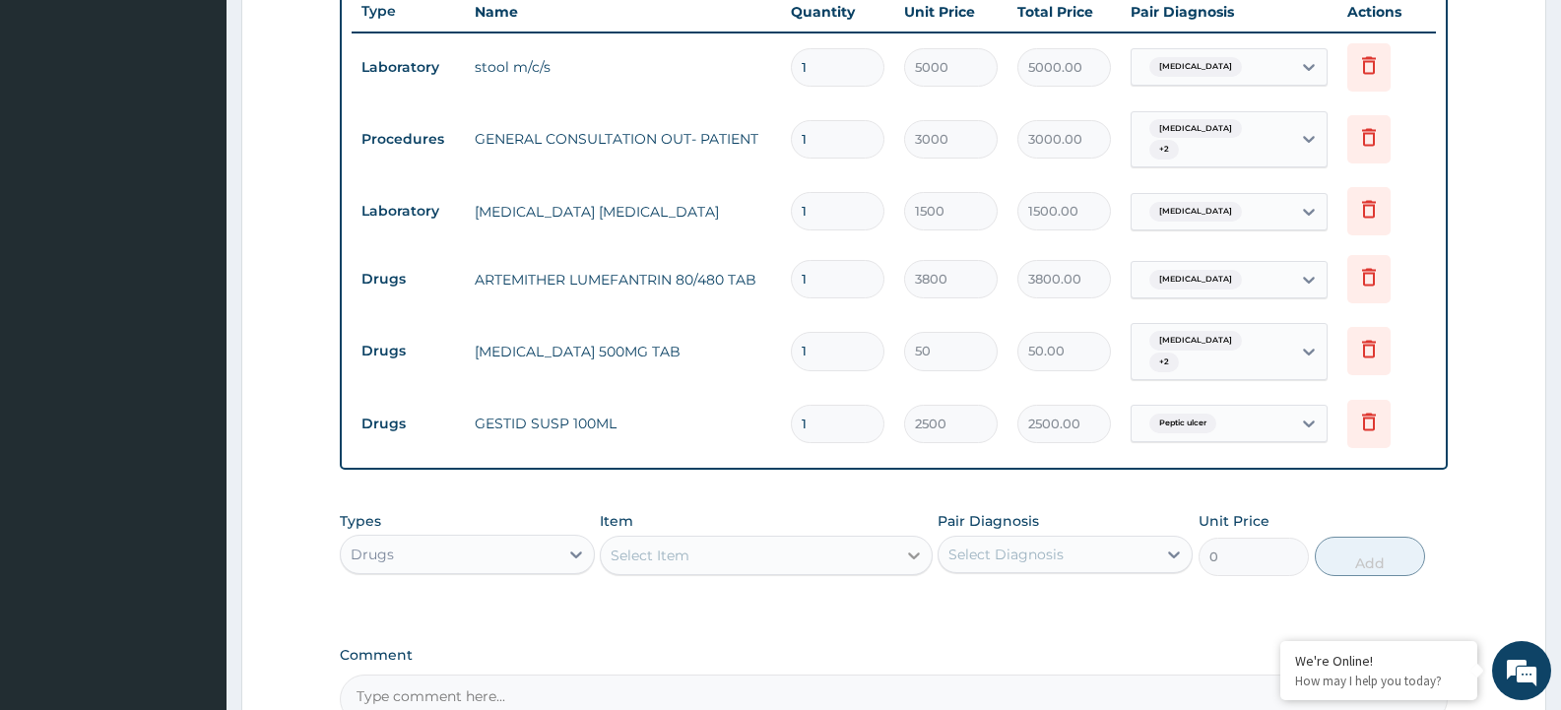
click at [905, 546] on icon at bounding box center [914, 556] width 20 height 20
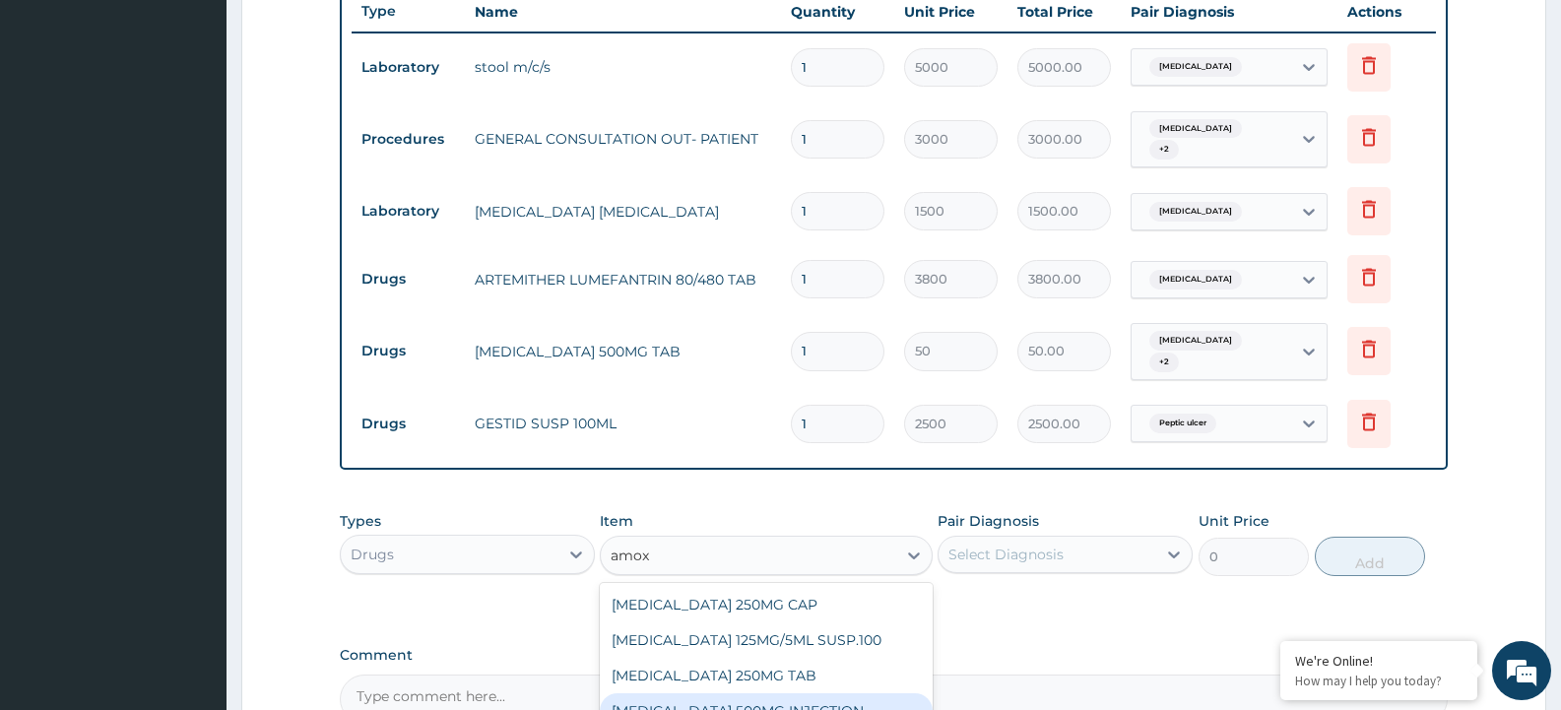
type input "amox"
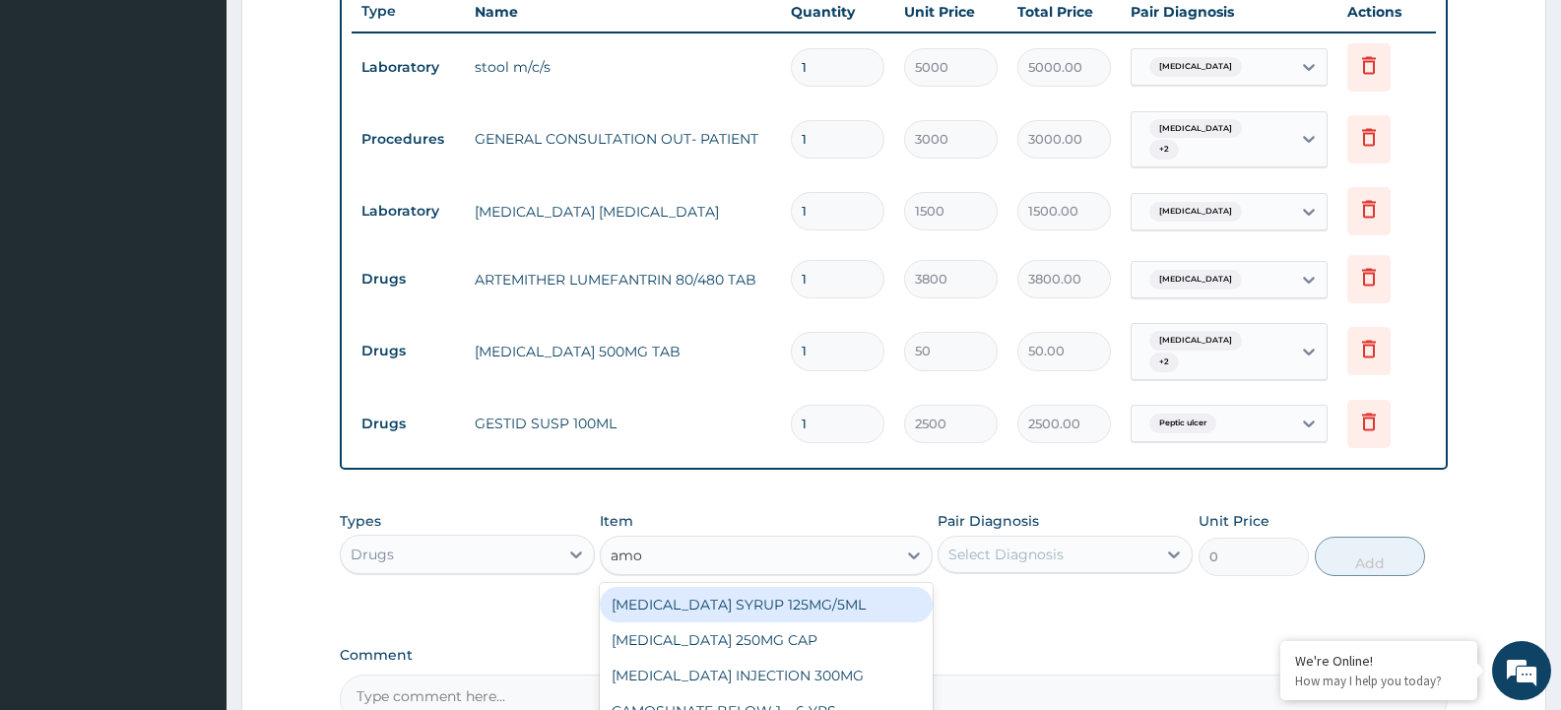
type input "amox"
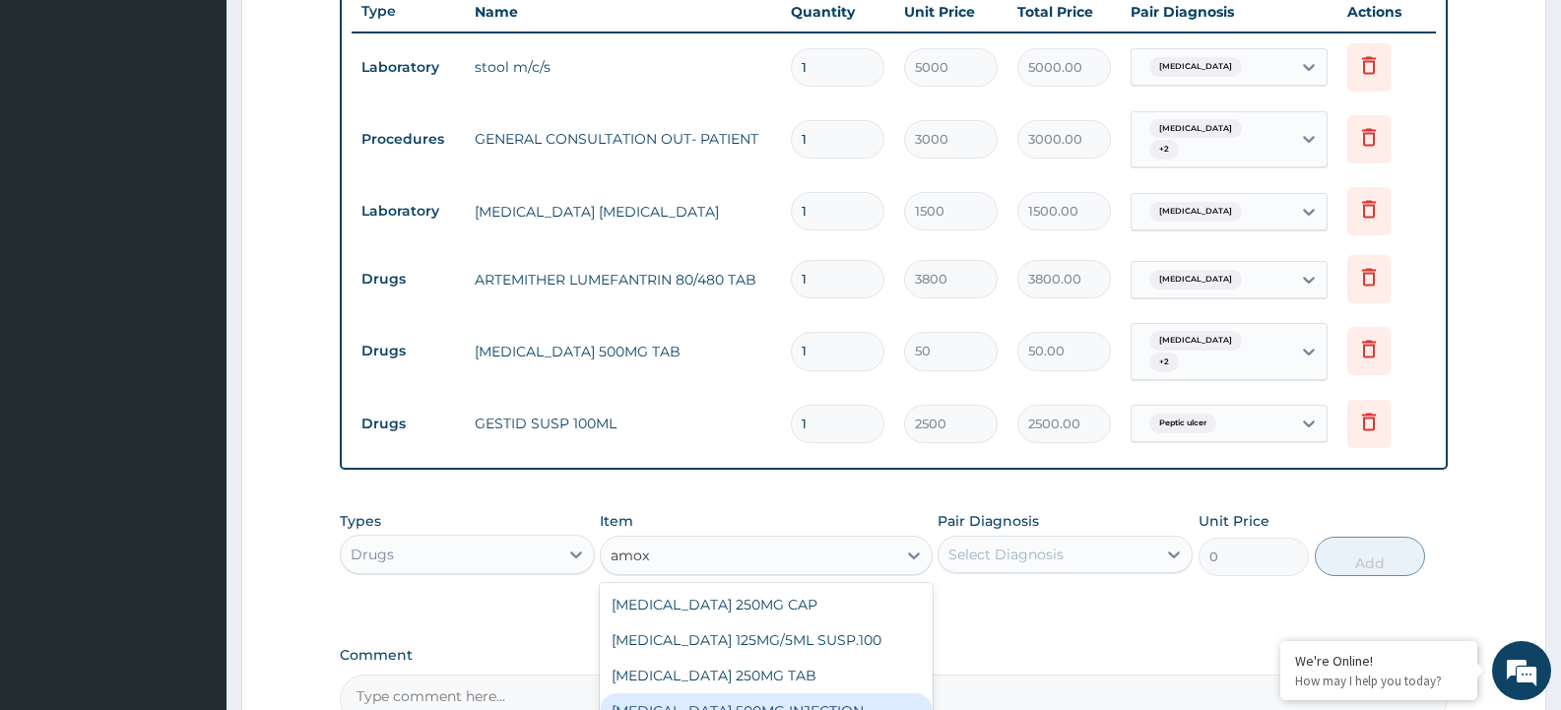
click at [730, 697] on div "AMOXYCILLIN 500MG INJECTION" at bounding box center [766, 710] width 332 height 35
type input "2000"
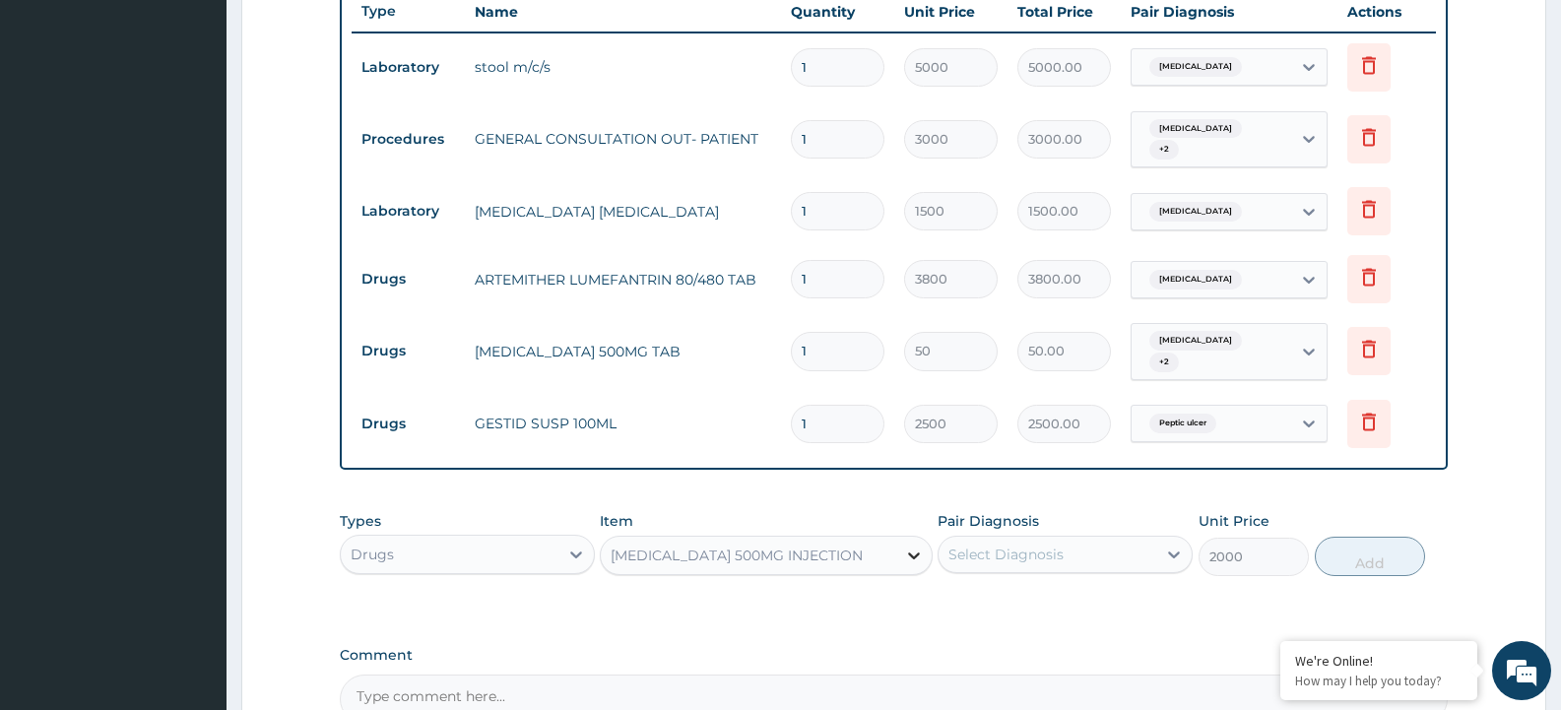
click at [915, 551] on div at bounding box center [913, 555] width 35 height 35
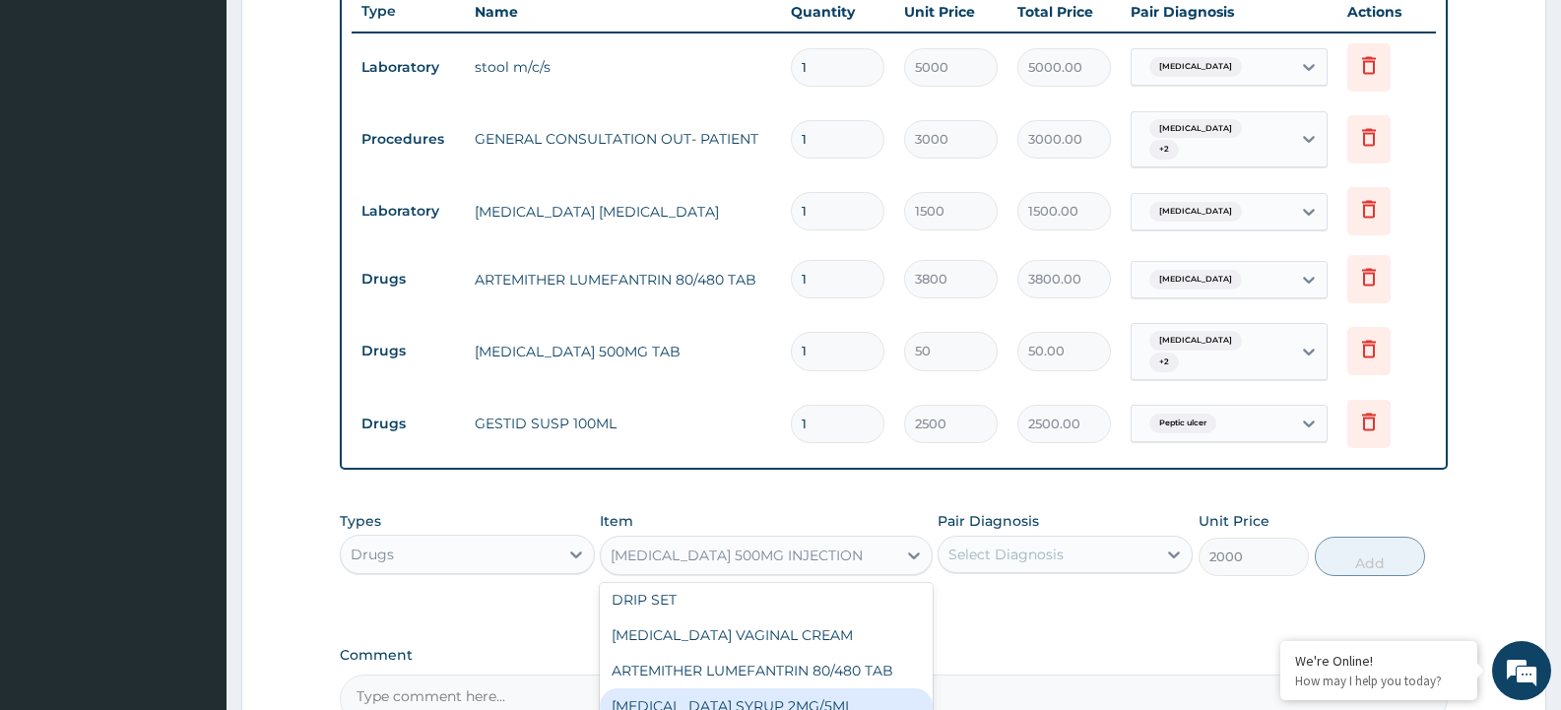
scroll to position [10884, 0]
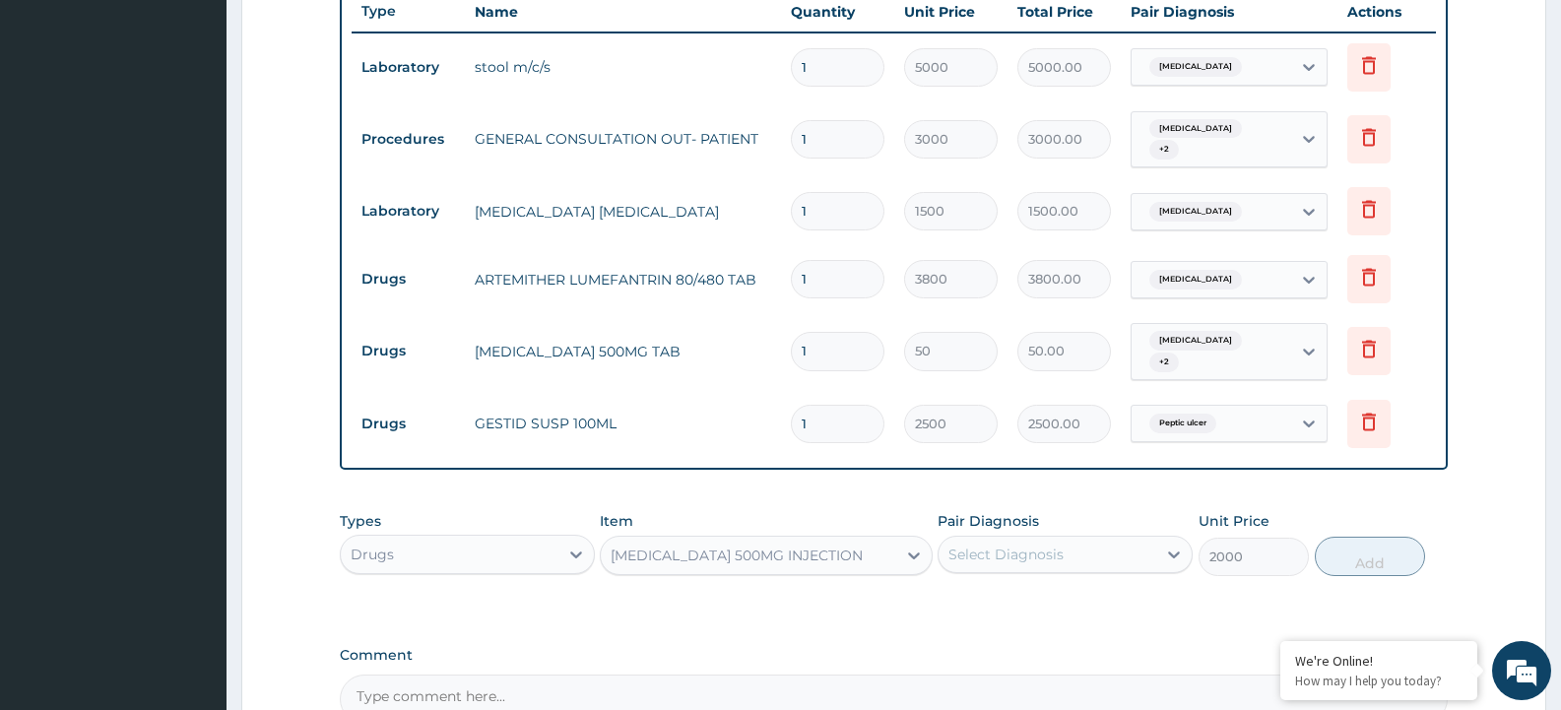
click at [853, 540] on div "AMOXYCILLIN 500MG INJECTION" at bounding box center [748, 556] width 294 height 32
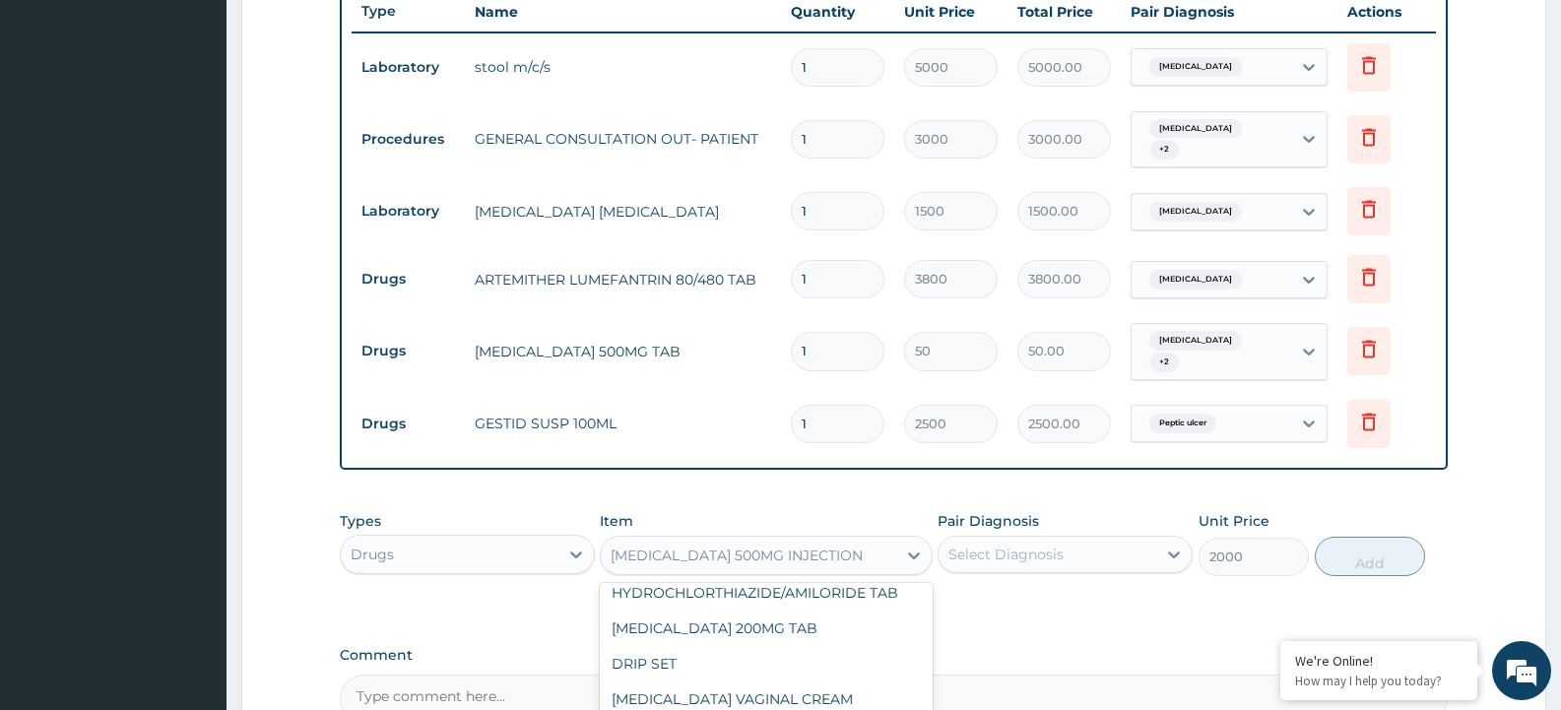
click at [853, 540] on div "AMOXYCILLIN 500MG INJECTION" at bounding box center [748, 556] width 294 height 32
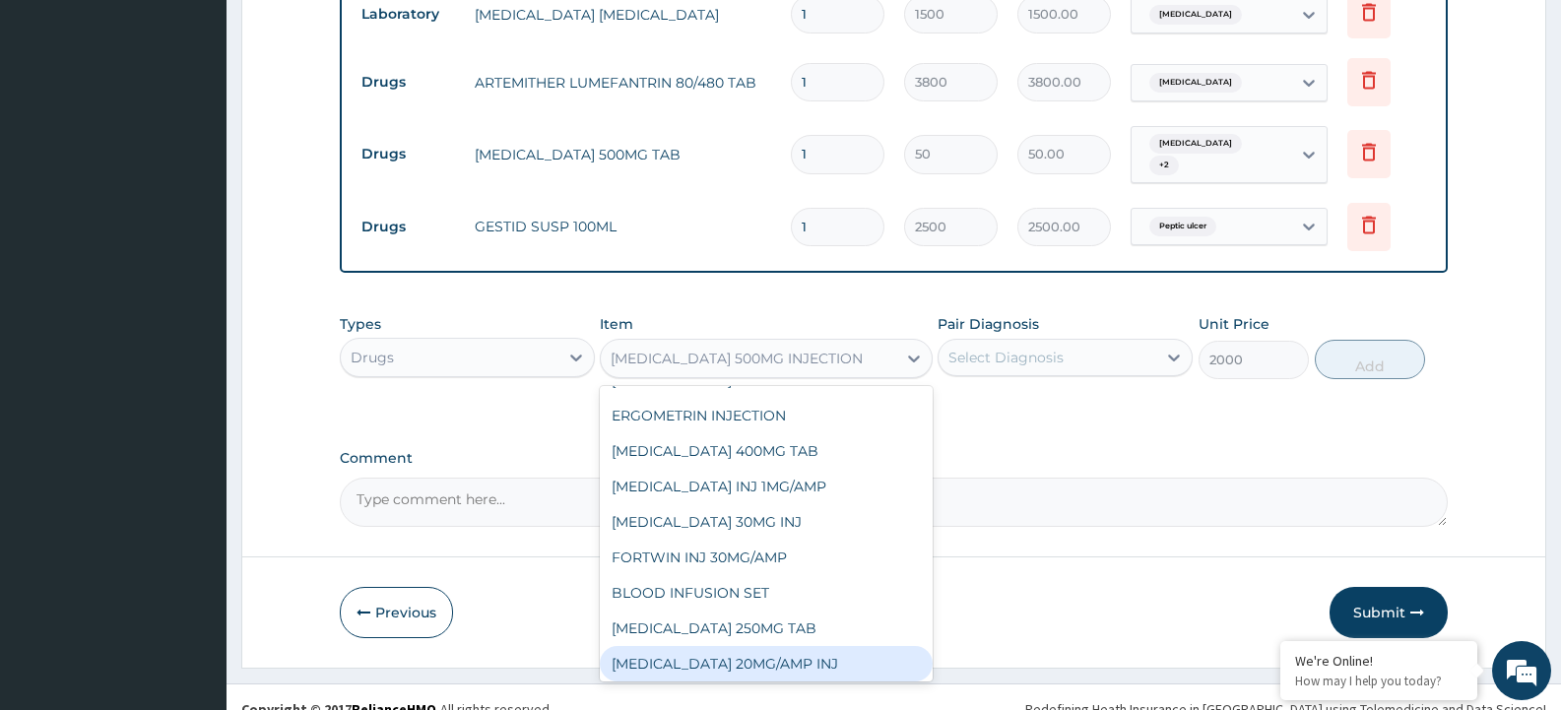
scroll to position [9604, 0]
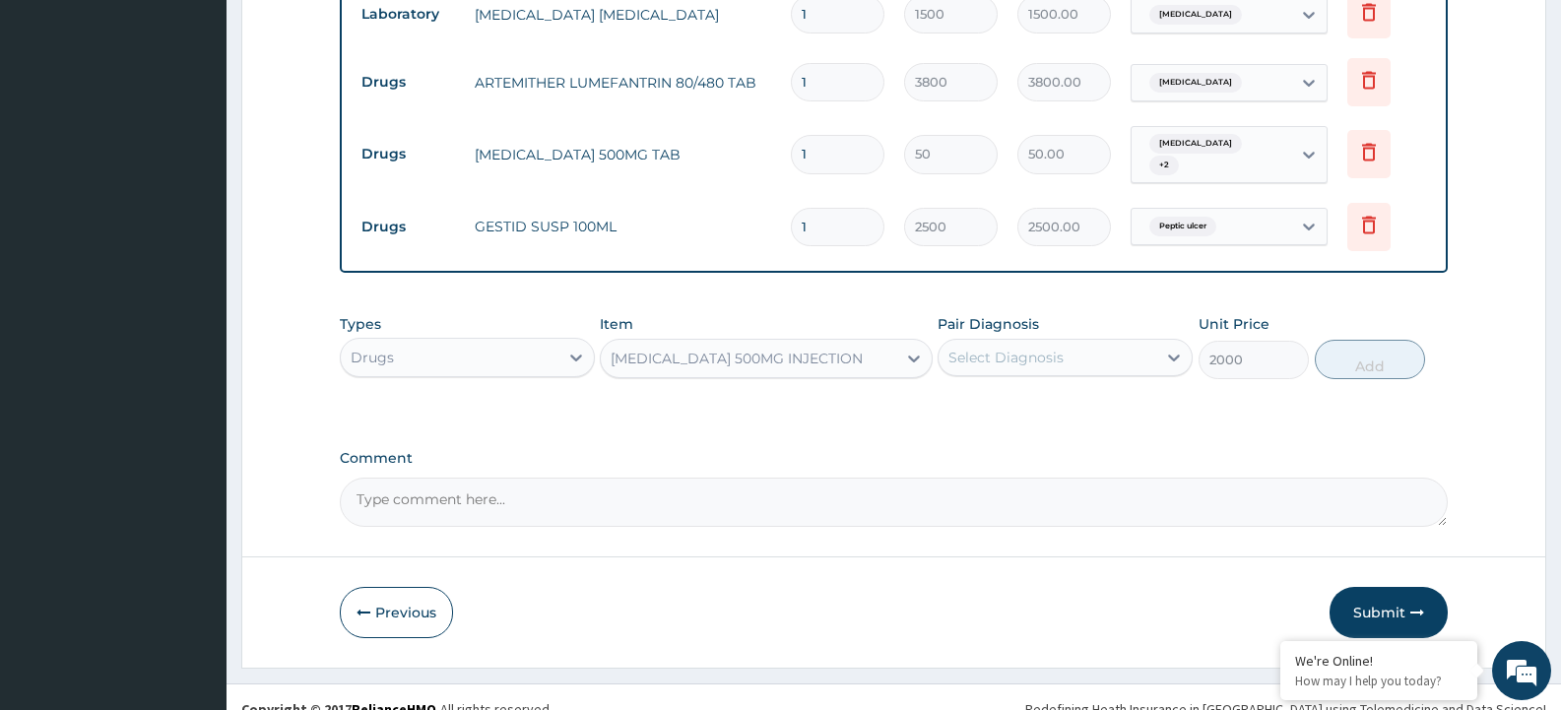
click at [868, 343] on div "AMOXYCILLIN 500MG INJECTION" at bounding box center [748, 359] width 294 height 32
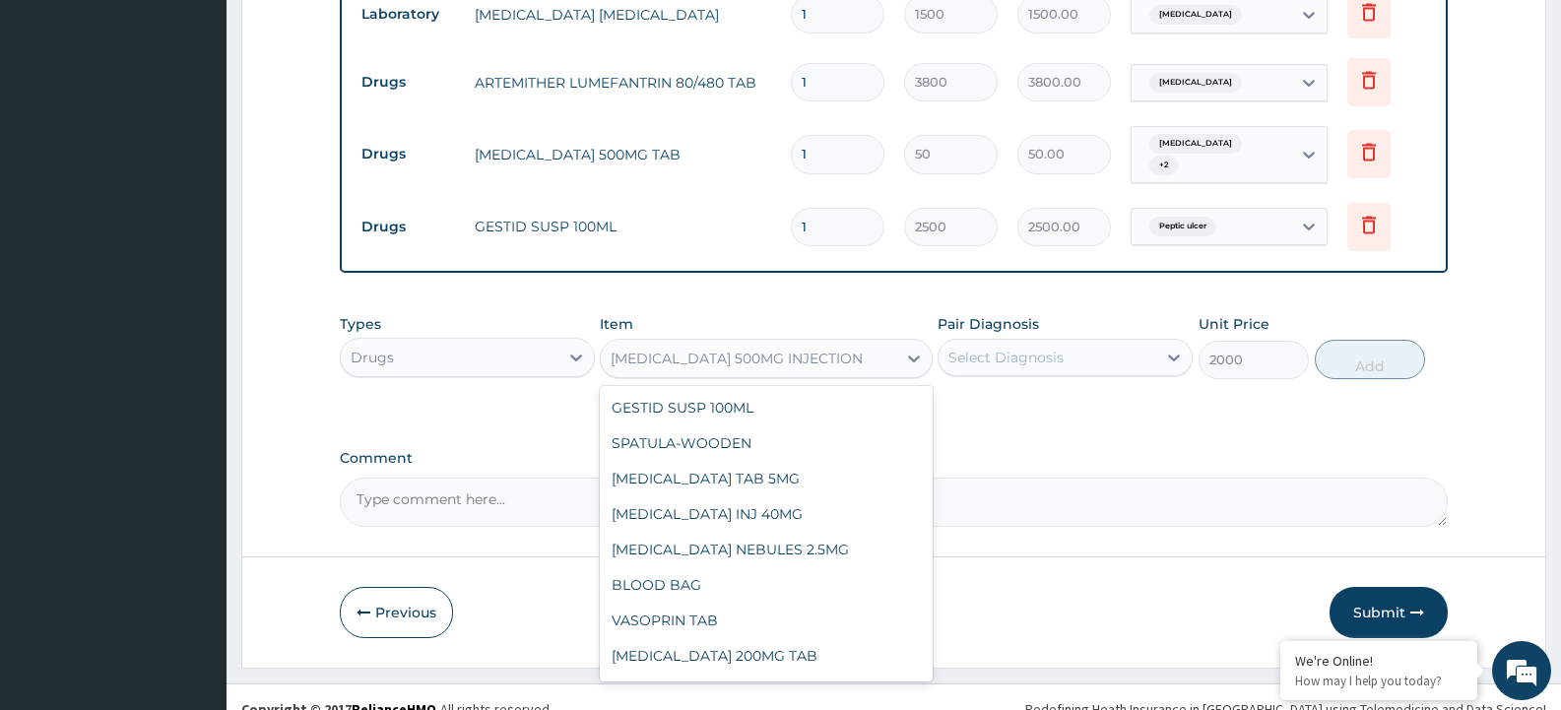
click at [868, 343] on div "AMOXYCILLIN 500MG INJECTION" at bounding box center [748, 359] width 294 height 32
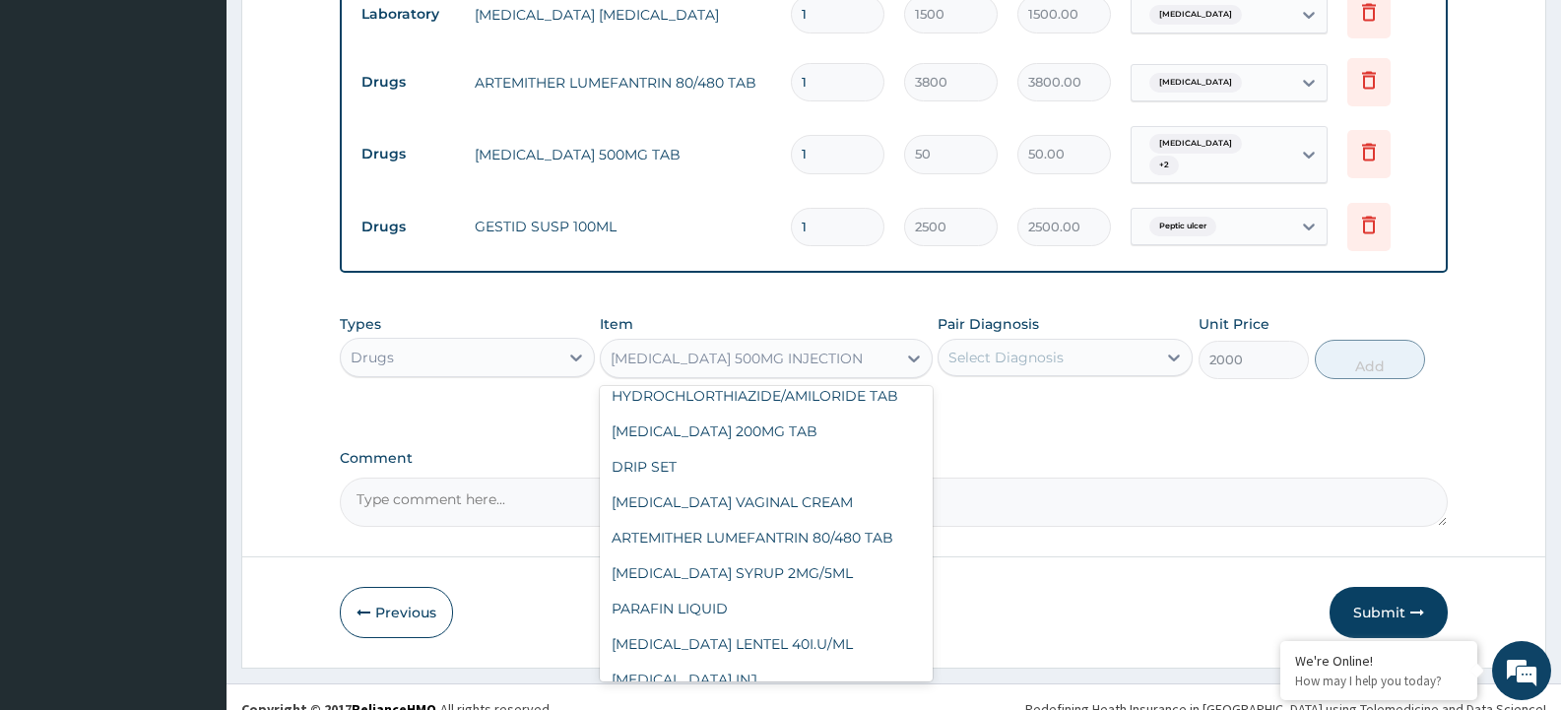
click at [856, 343] on div "AMOXYCILLIN 500MG INJECTION" at bounding box center [748, 359] width 294 height 32
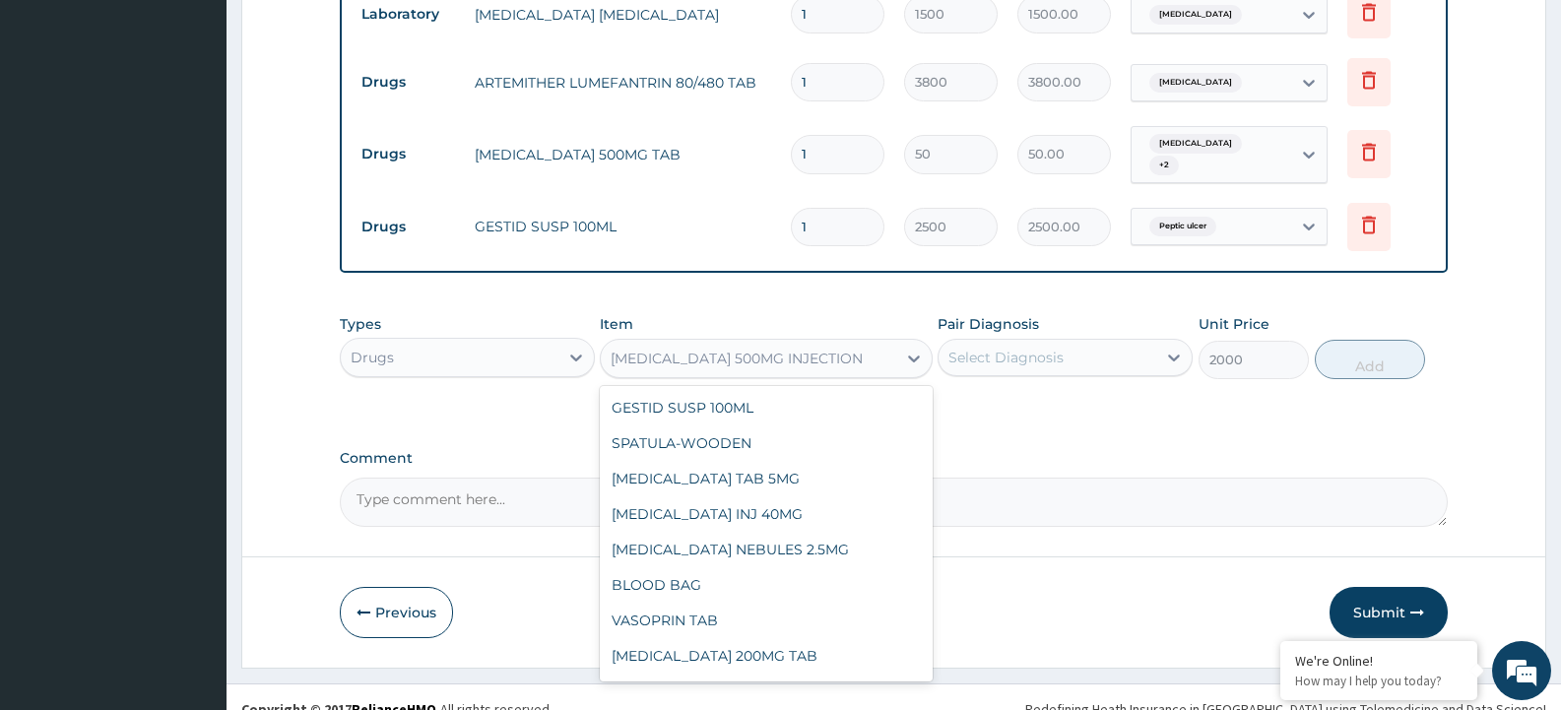
click at [841, 343] on div "AMOXYCILLIN 500MG INJECTION" at bounding box center [748, 359] width 294 height 32
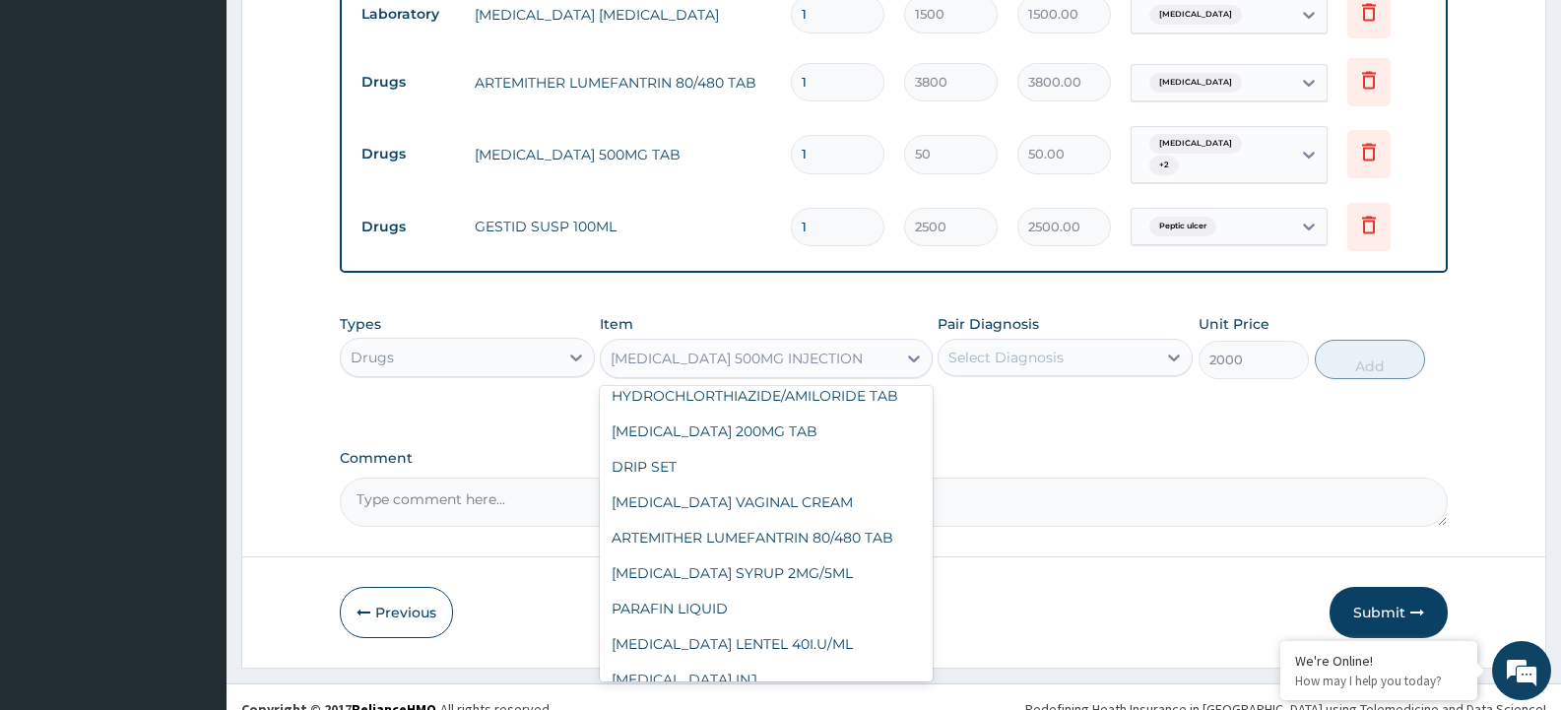
click at [841, 343] on div "AMOXYCILLIN 500MG INJECTION" at bounding box center [748, 359] width 294 height 32
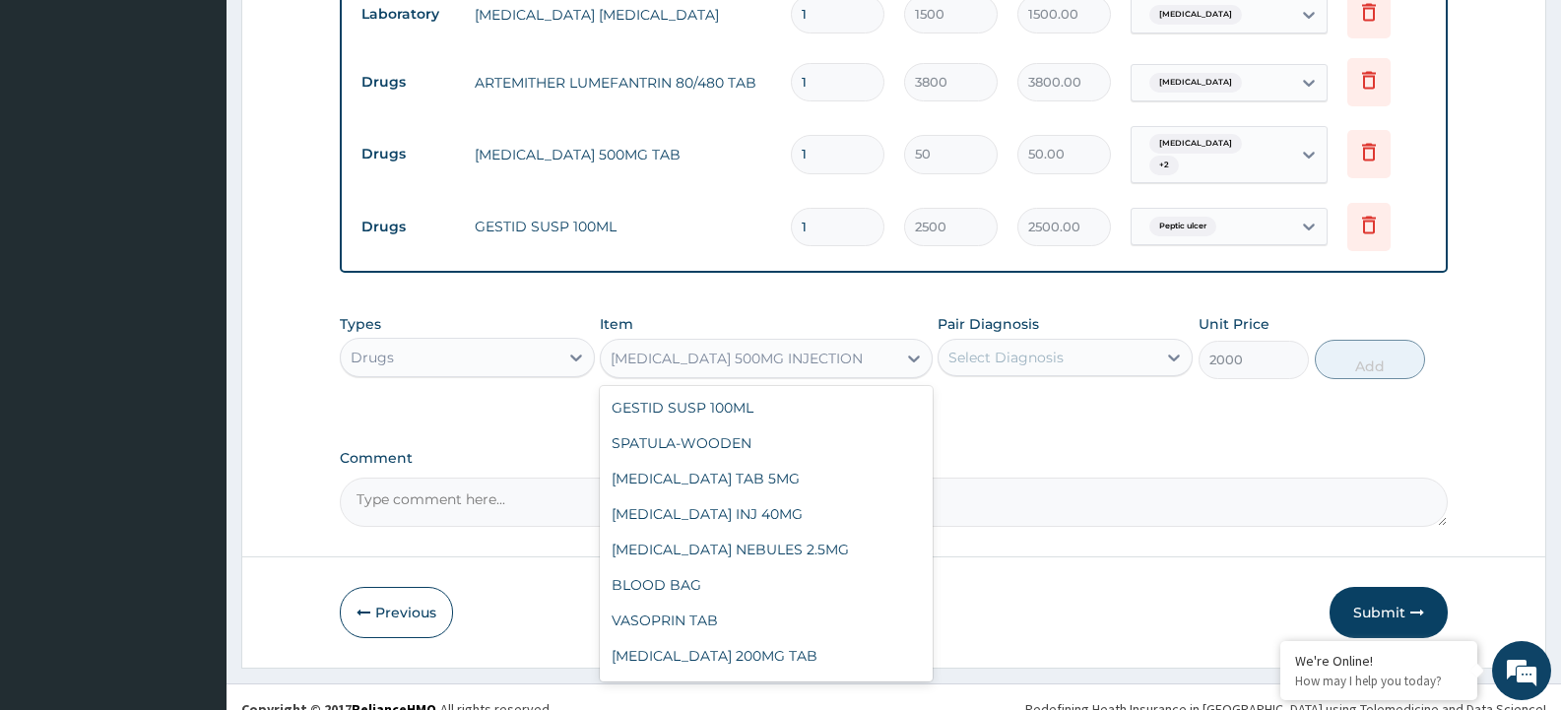
click at [841, 343] on div "AMOXYCILLIN 500MG INJECTION" at bounding box center [748, 359] width 294 height 32
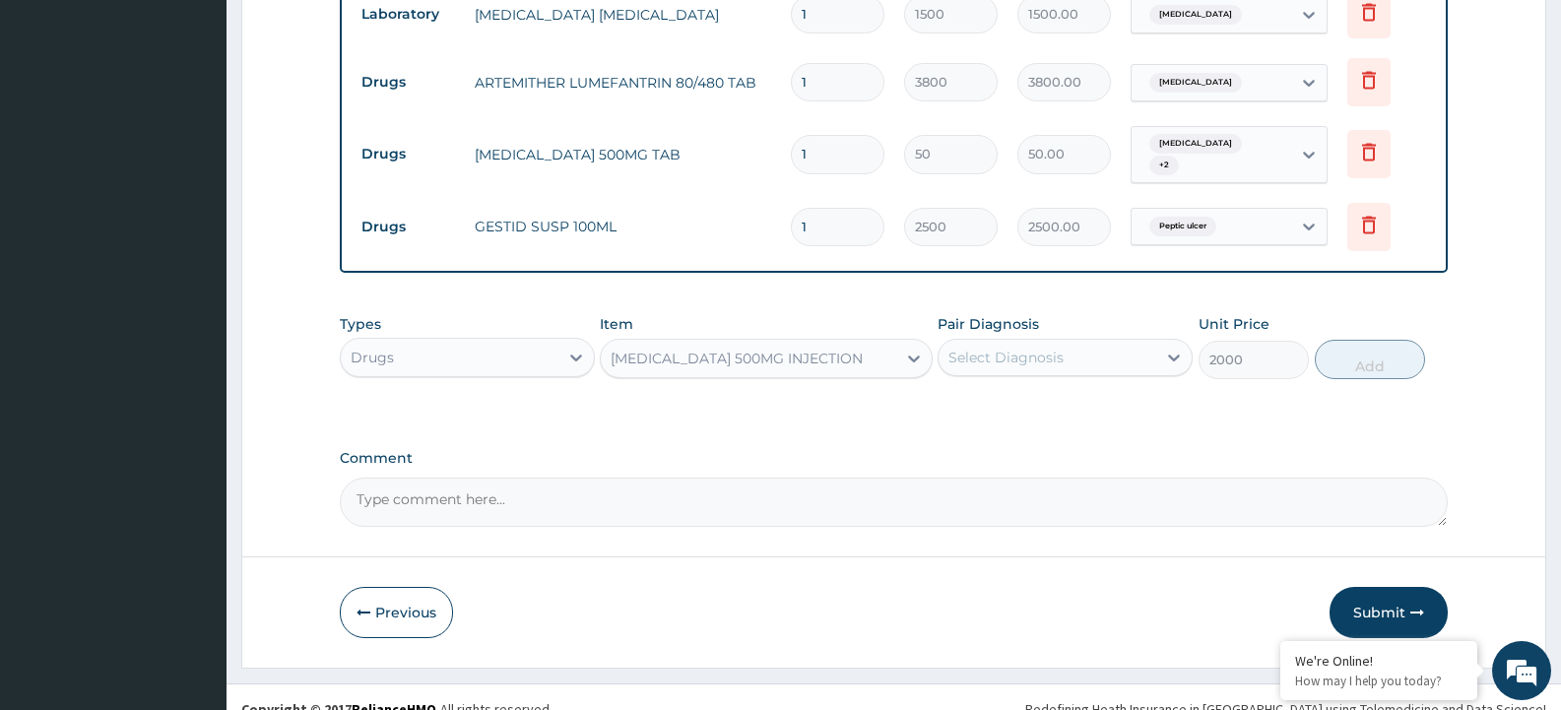
click at [841, 343] on div "AMOXYCILLIN 500MG INJECTION" at bounding box center [748, 359] width 294 height 32
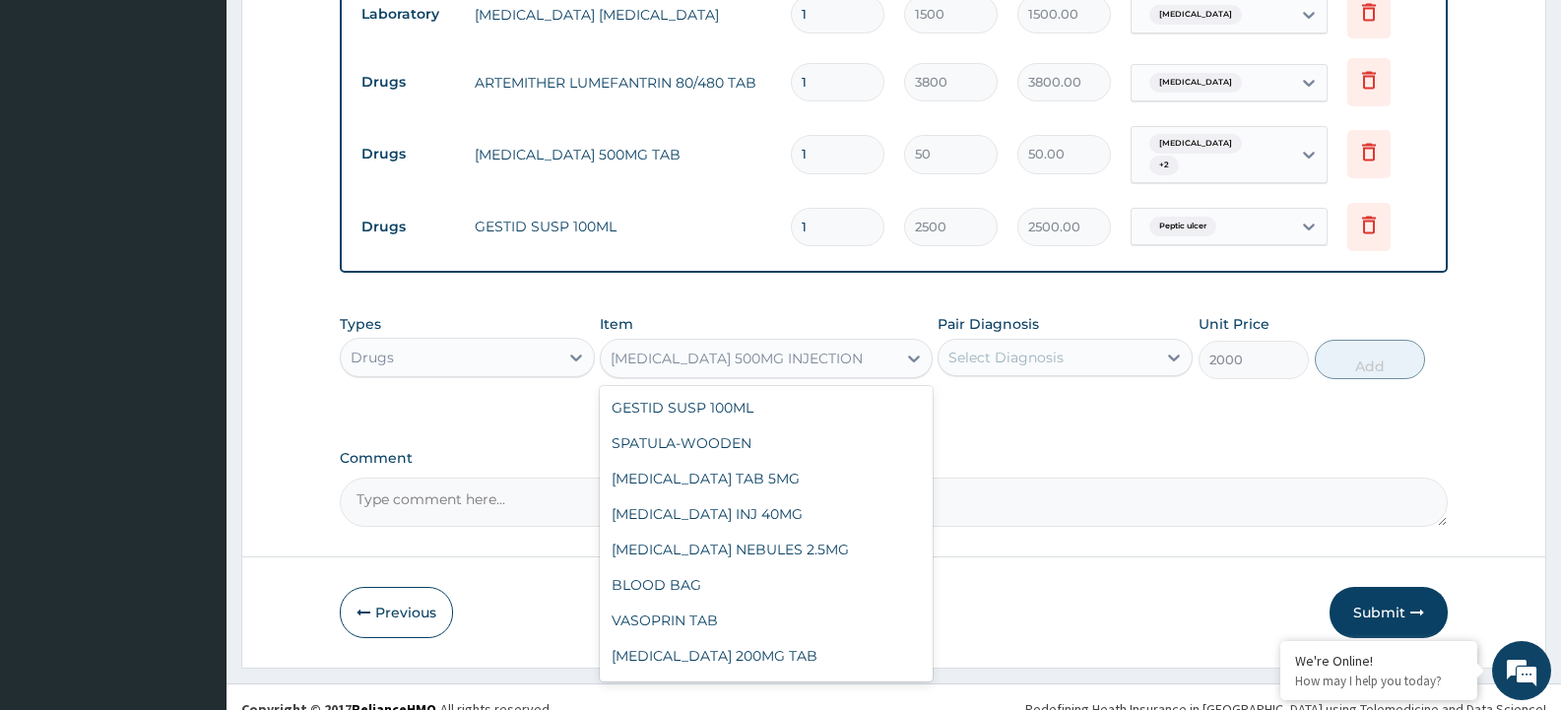
click at [612, 349] on div "AMOXYCILLIN 500MG INJECTION" at bounding box center [737, 359] width 252 height 20
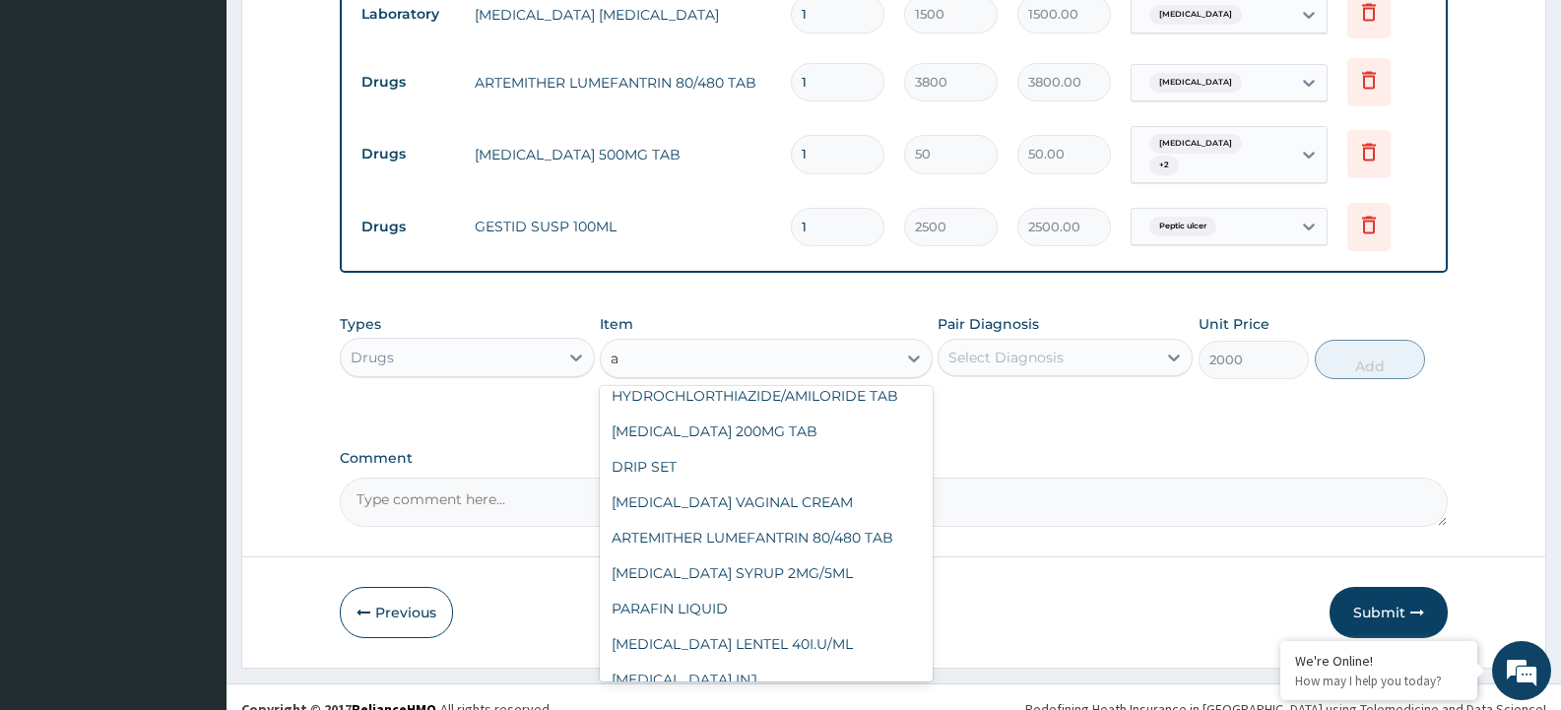
type input "am"
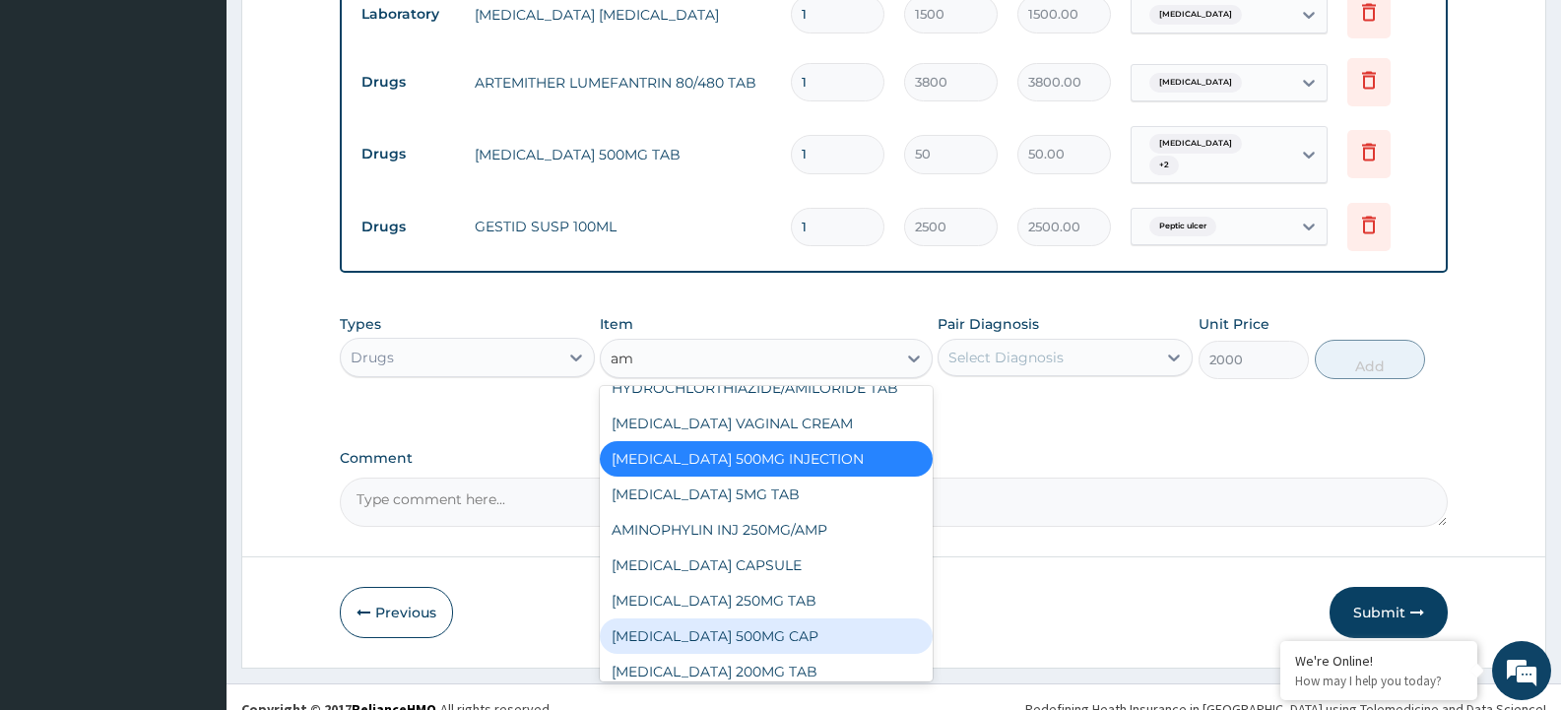
click at [765, 618] on div "AMOXYCILLIN 500MG CAP" at bounding box center [766, 635] width 332 height 35
type input "200"
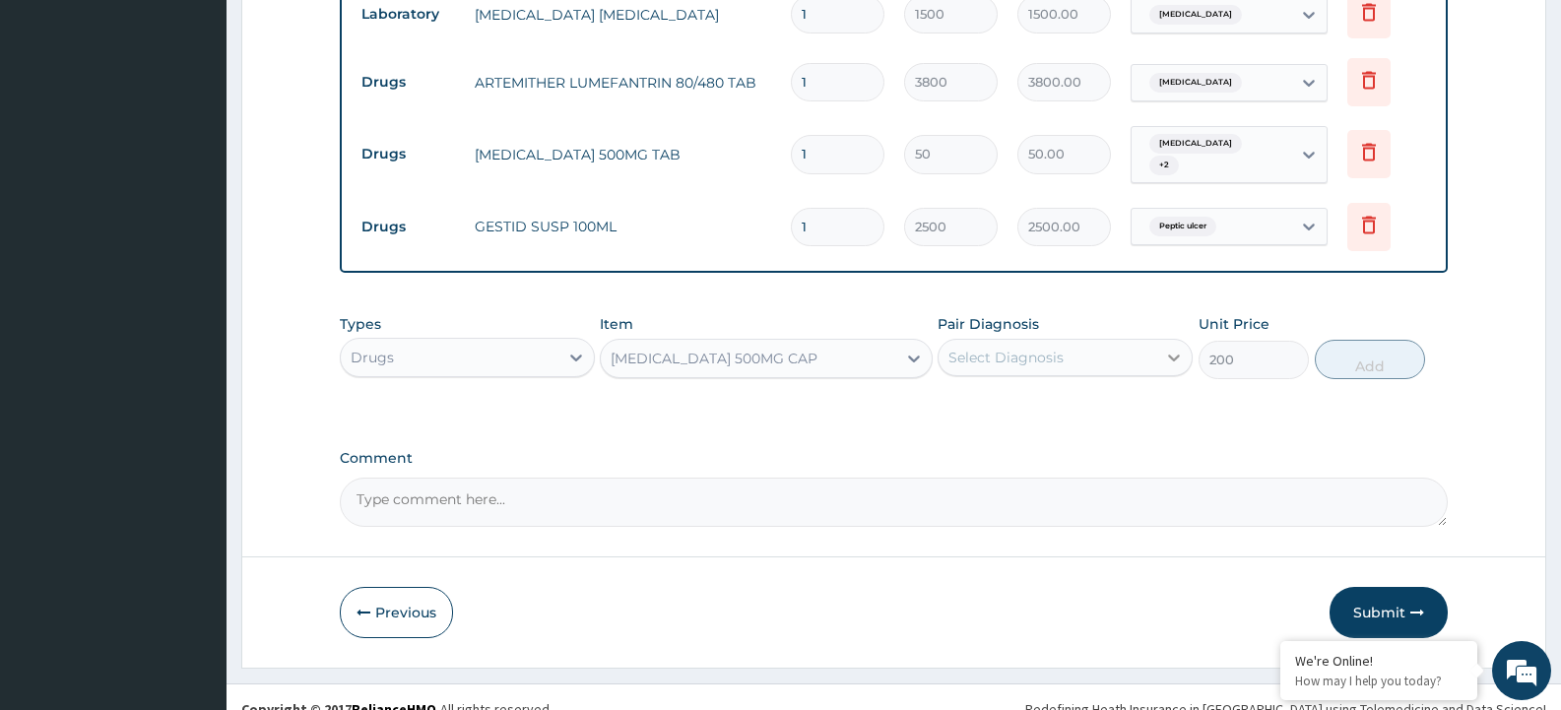
click at [1168, 348] on icon at bounding box center [1174, 358] width 20 height 20
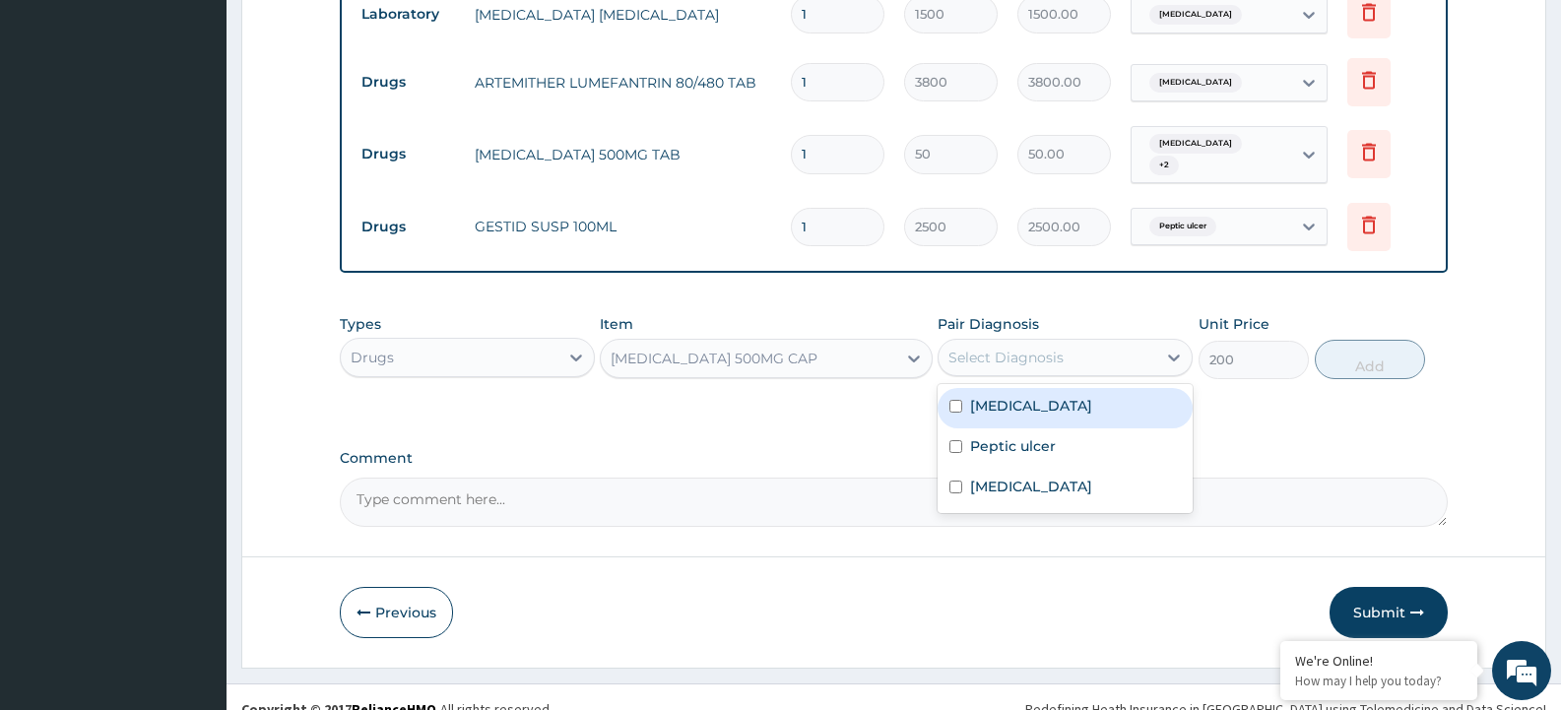
click at [955, 400] on input "checkbox" at bounding box center [955, 406] width 13 height 13
checkbox input "true"
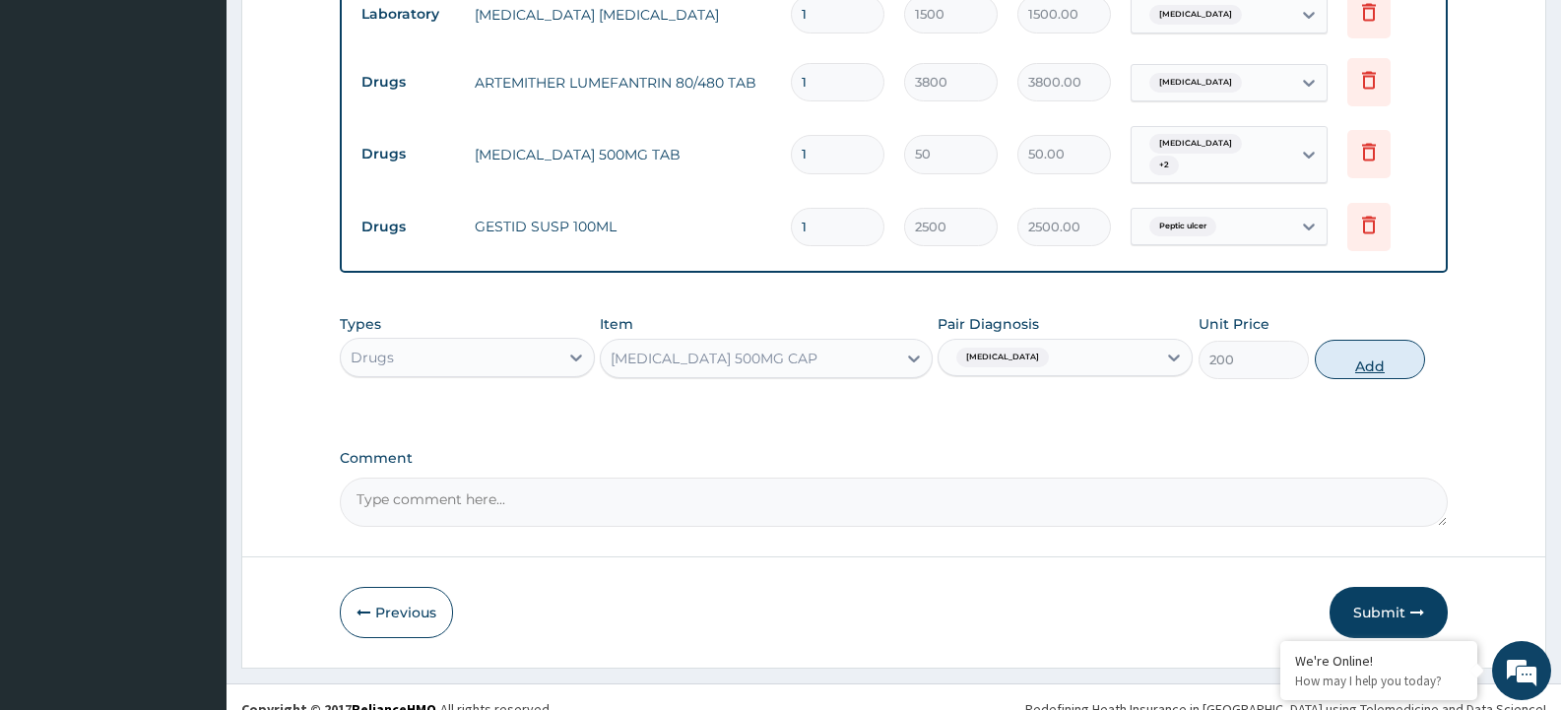
click at [1353, 343] on button "Add" at bounding box center [1370, 359] width 110 height 39
type input "0"
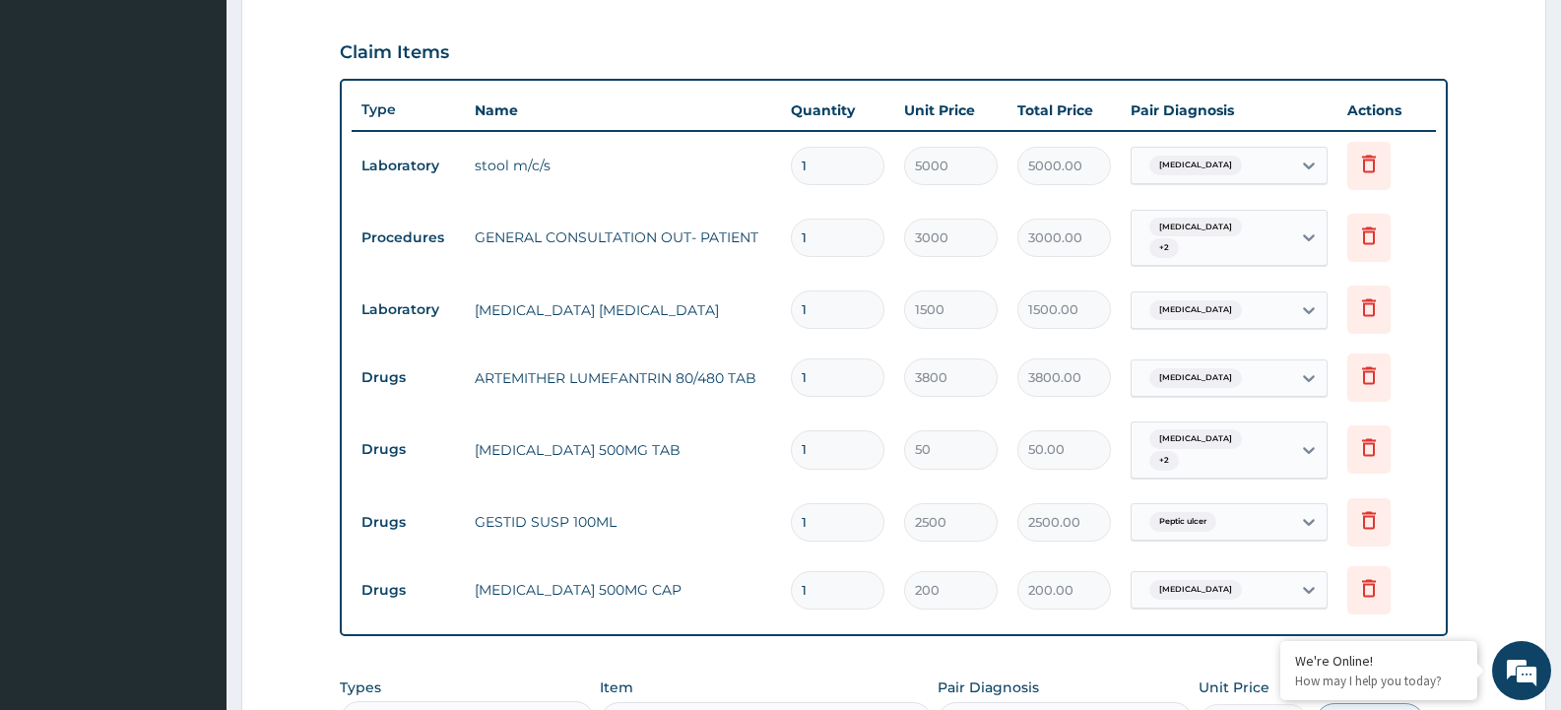
scroll to position [752, 0]
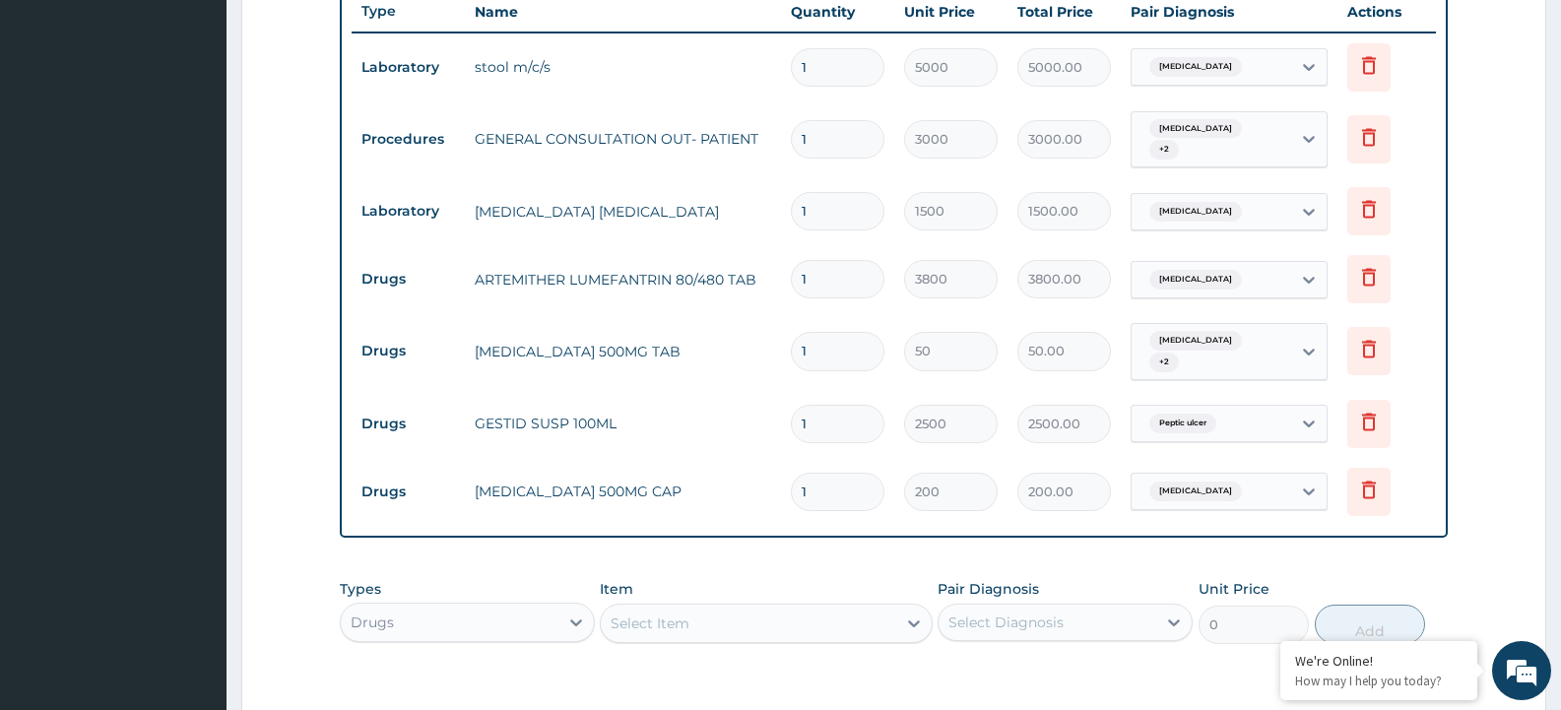
drag, startPoint x: 831, startPoint y: 332, endPoint x: 782, endPoint y: 338, distance: 49.6
click at [788, 336] on td "1" at bounding box center [837, 351] width 113 height 58
type input "18"
type input "900.00"
type input "18"
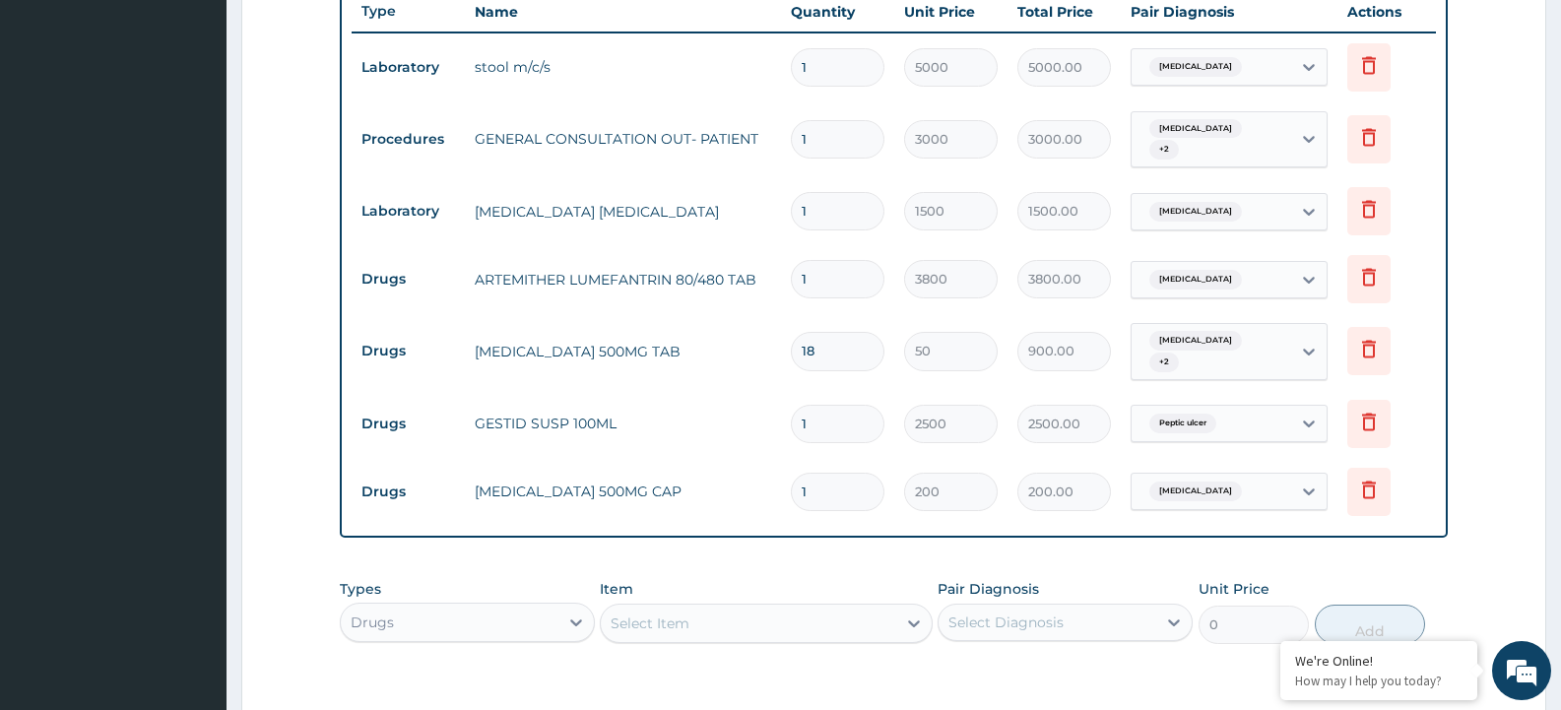
click at [831, 475] on input "1" at bounding box center [838, 492] width 94 height 38
type input "15"
type input "3000.00"
type input "15"
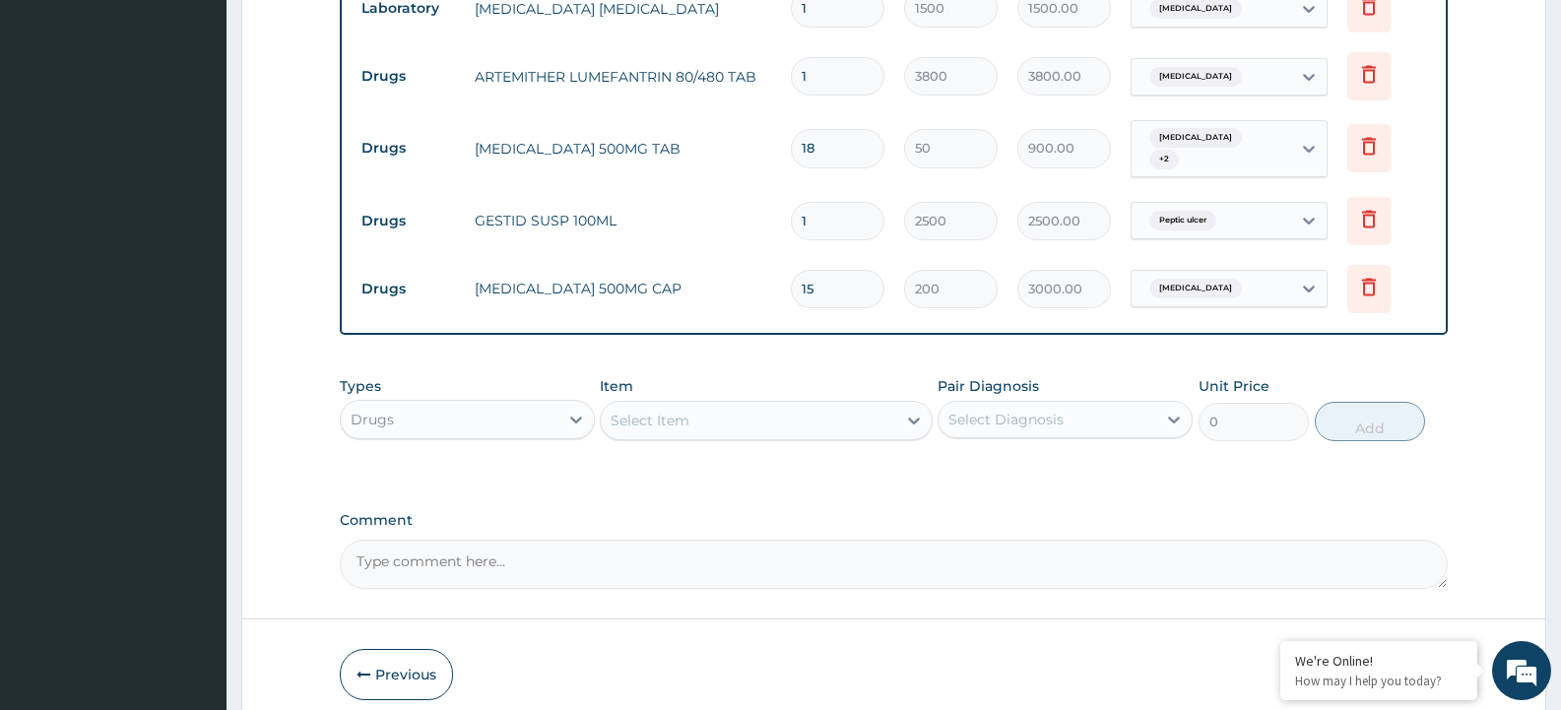
scroll to position [1024, 0]
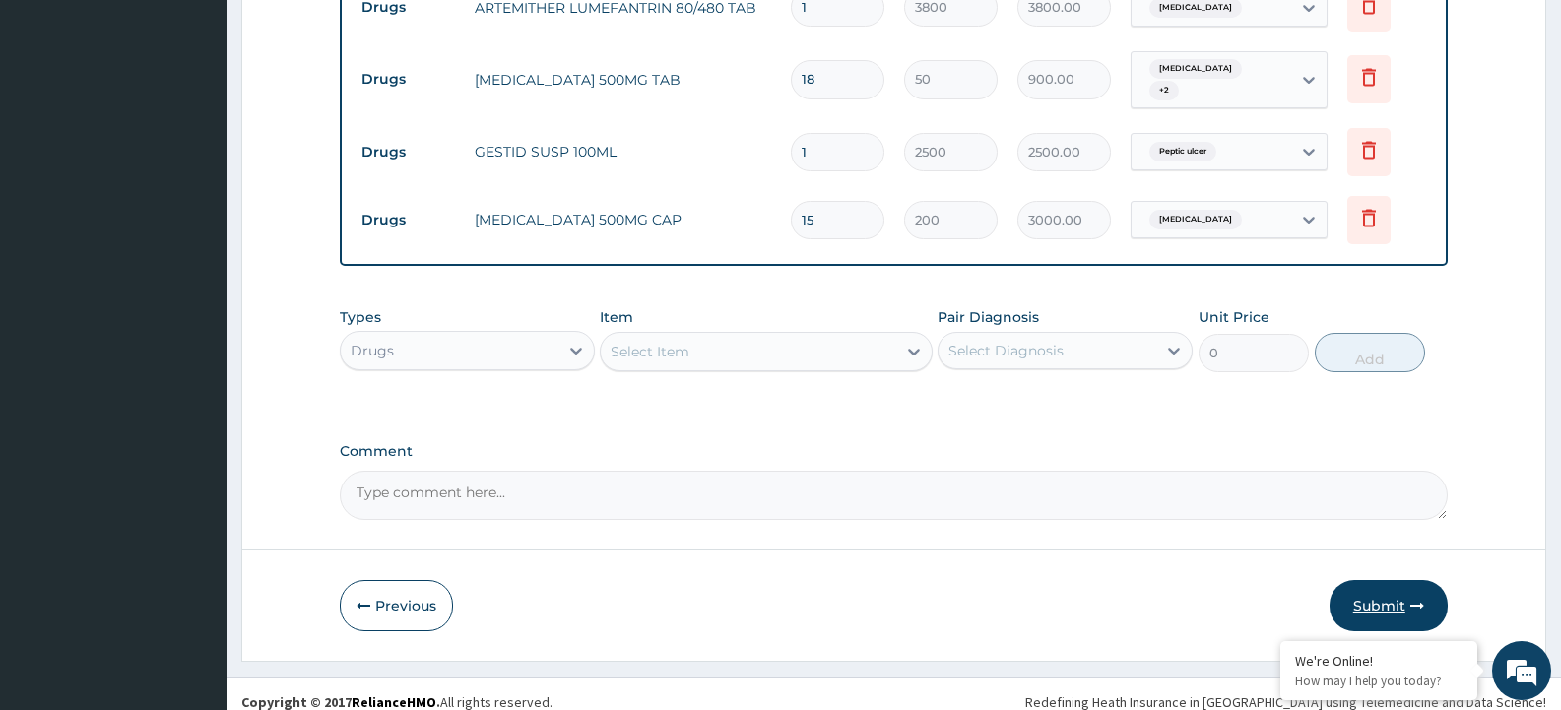
click at [1380, 594] on button "Submit" at bounding box center [1389, 605] width 118 height 51
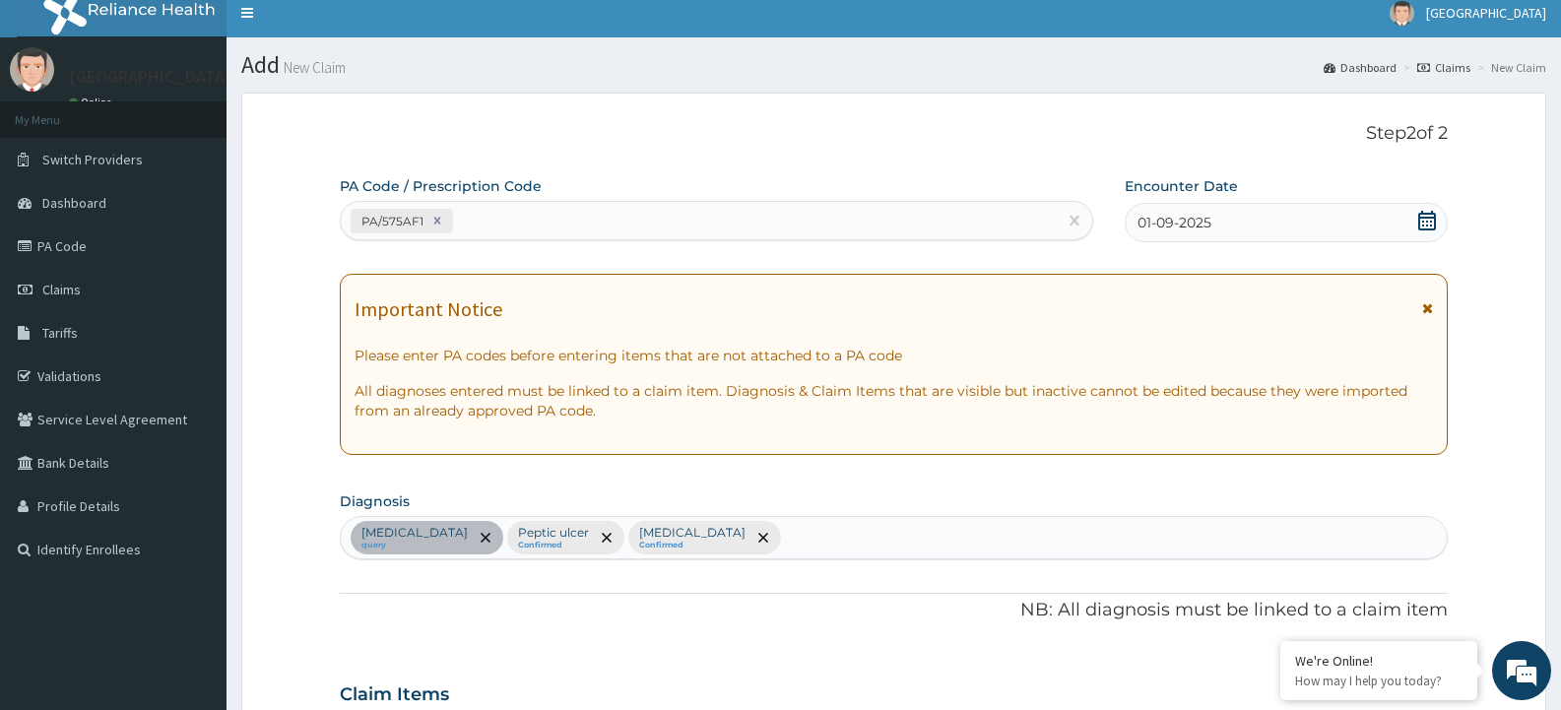
scroll to position [0, 0]
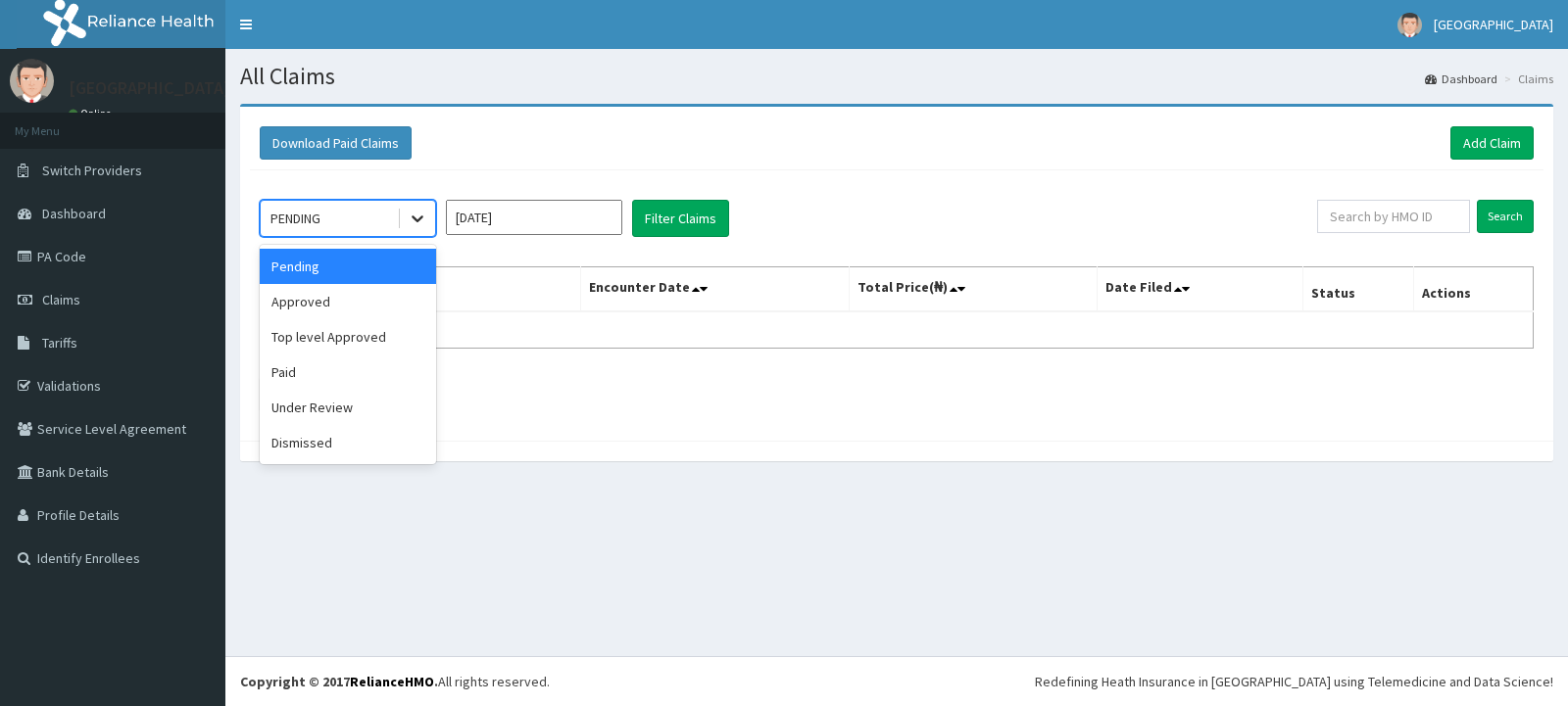
click at [414, 218] on icon at bounding box center [418, 220] width 12 height 7
click at [346, 300] on div "Approved" at bounding box center [347, 301] width 176 height 35
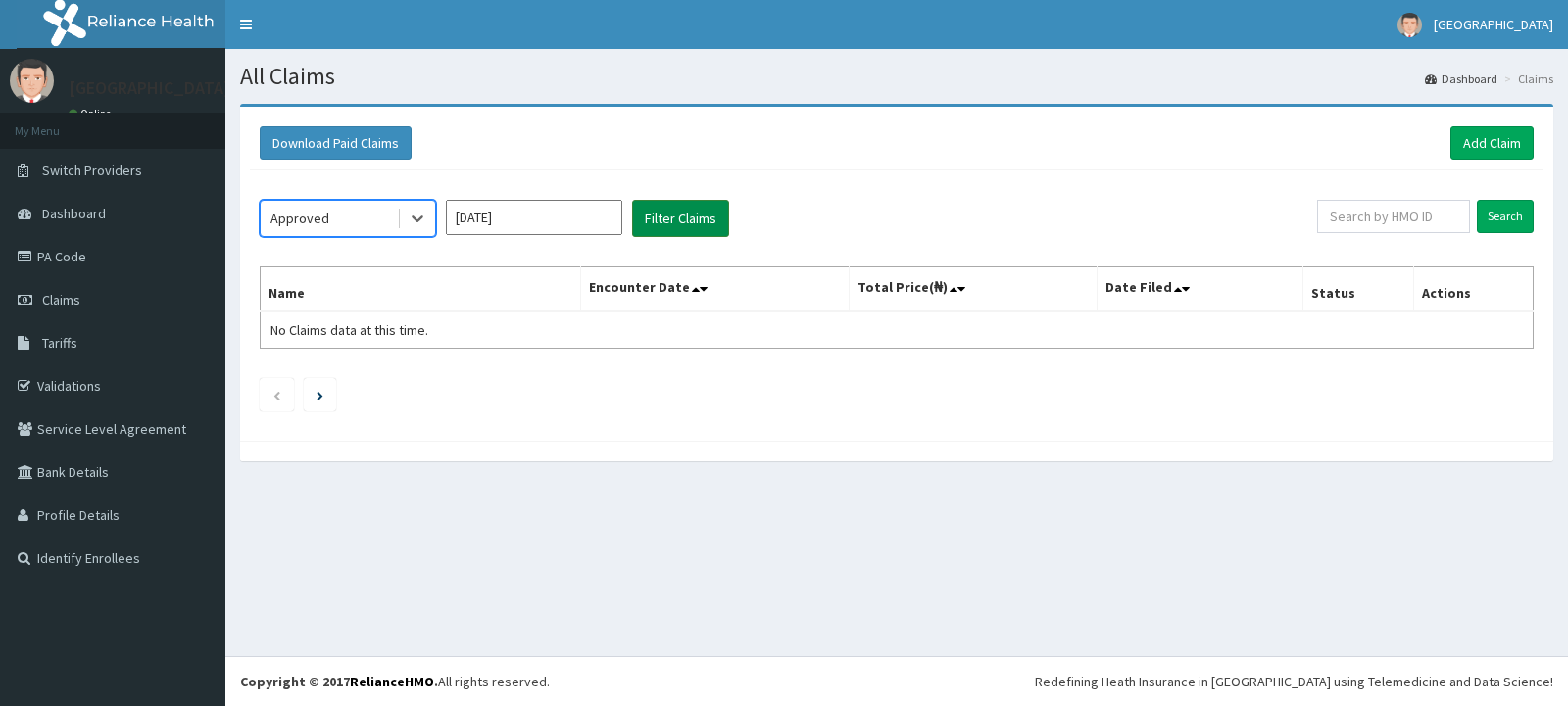
click at [667, 219] on button "Filter Claims" at bounding box center [680, 218] width 97 height 37
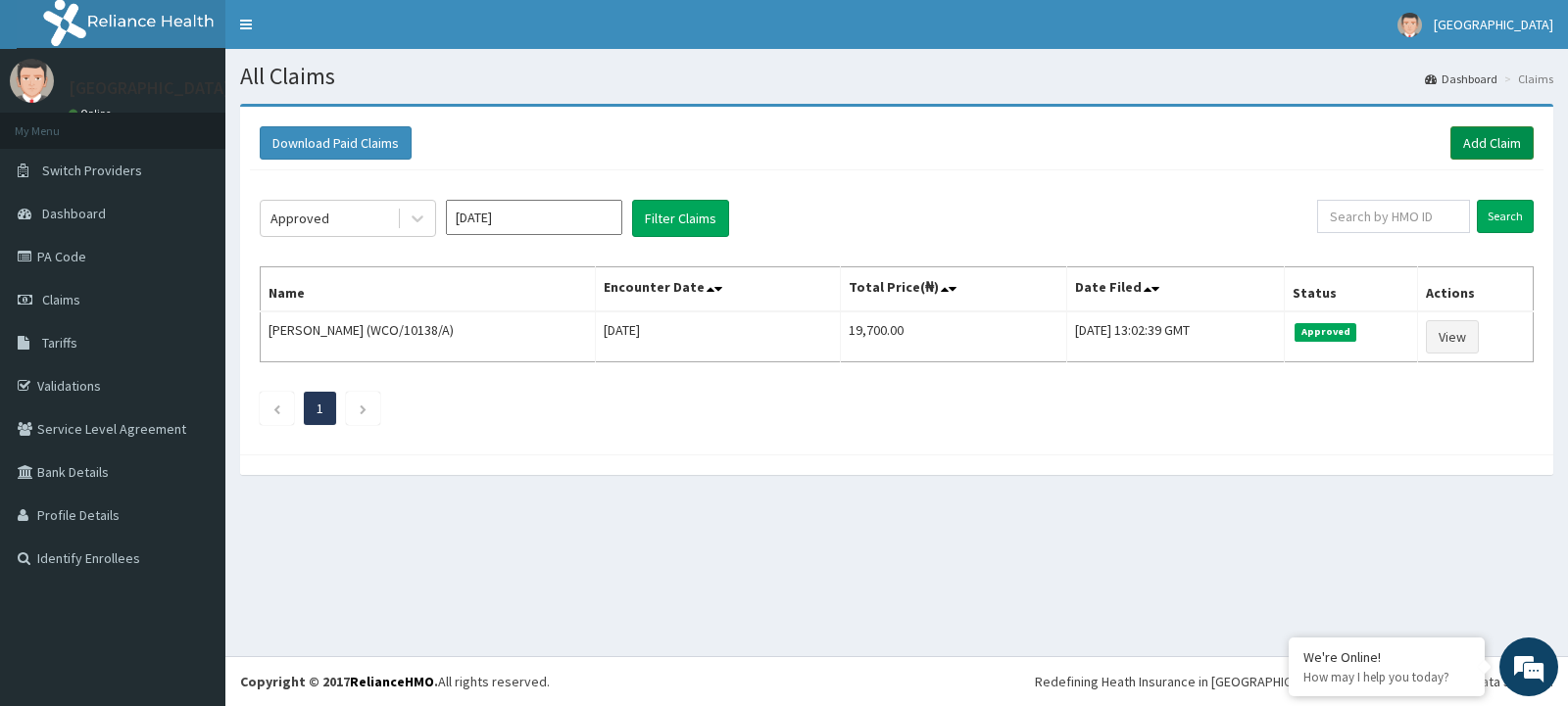
click at [1520, 137] on link "Add Claim" at bounding box center [1492, 142] width 84 height 33
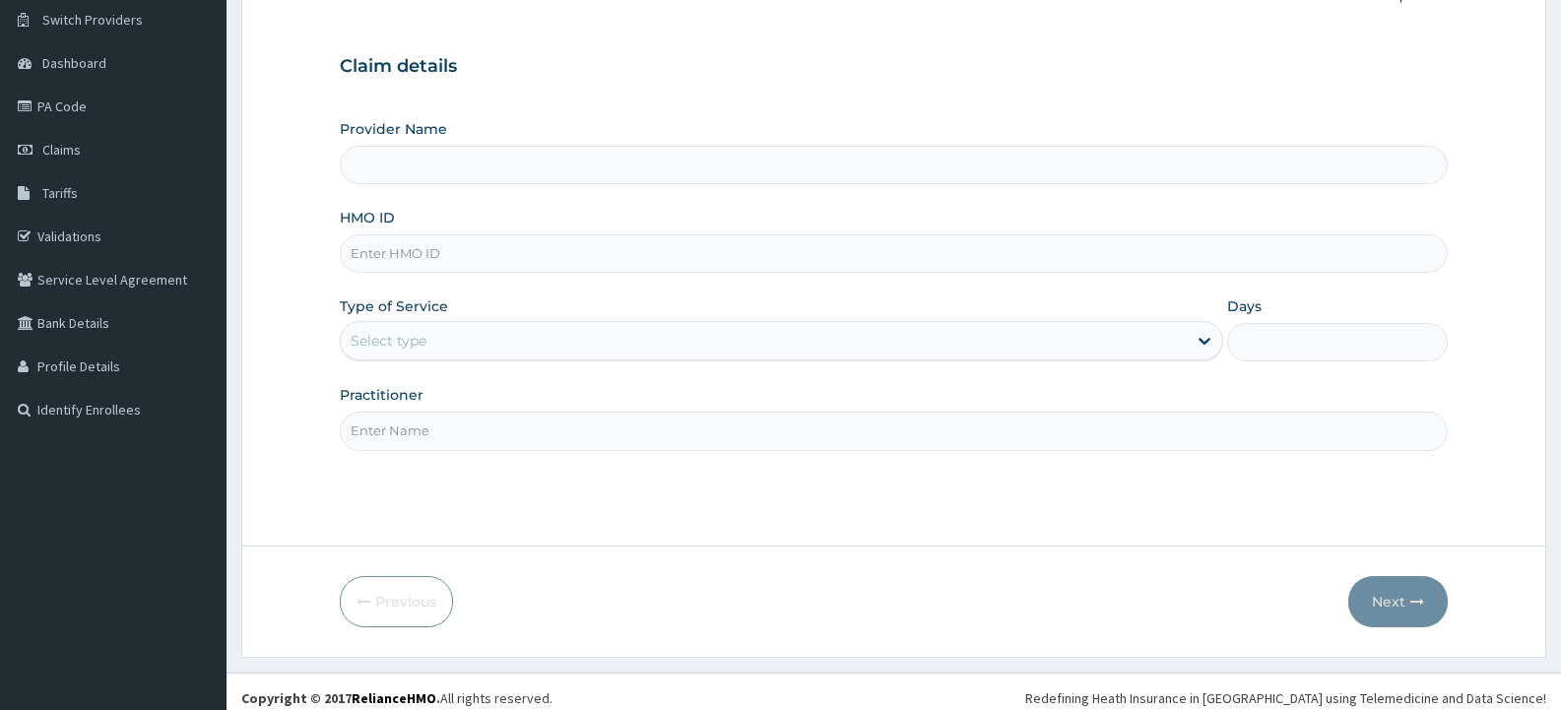
scroll to position [164, 0]
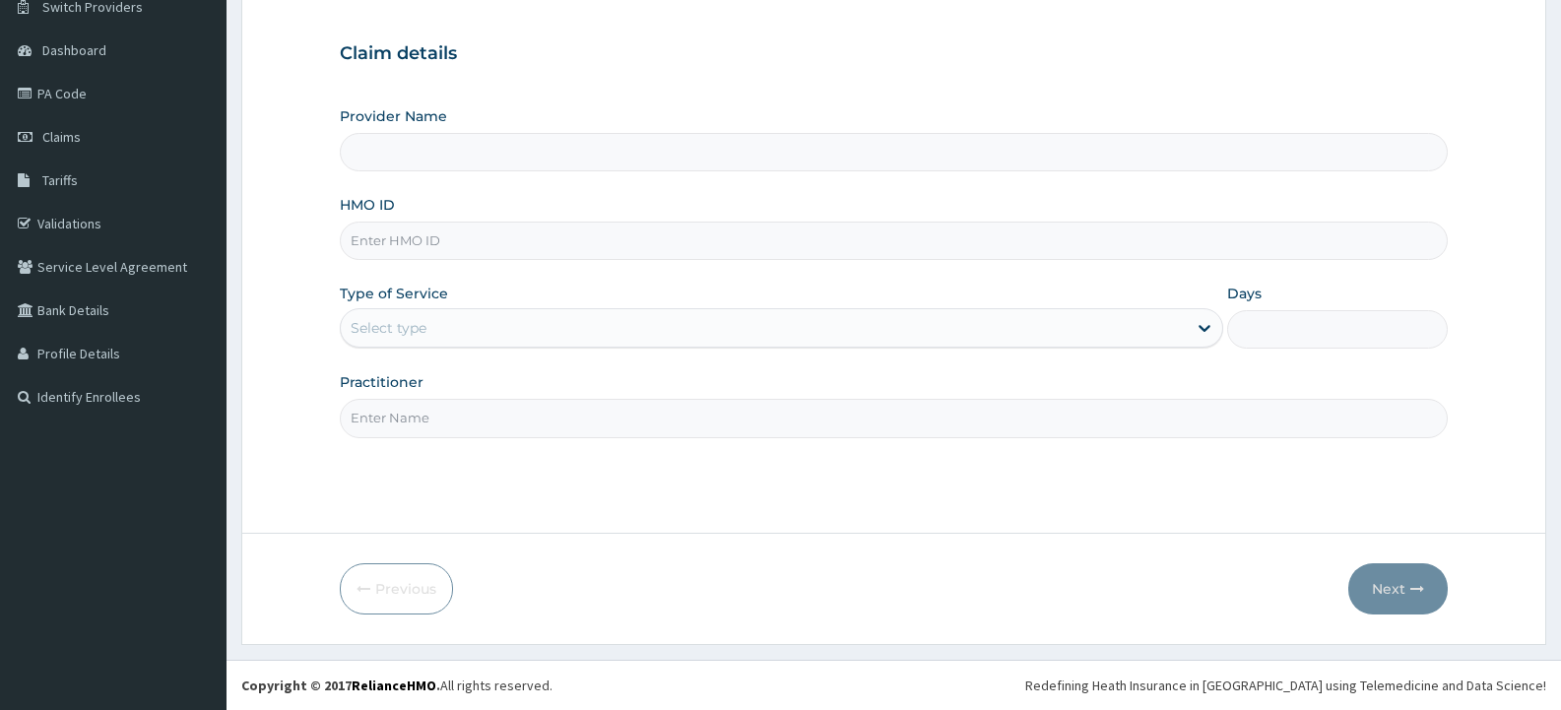
paste input "IBE/10180/A"
type input "IBE/10180/A"
click at [1205, 326] on icon at bounding box center [1205, 328] width 20 height 20
drag, startPoint x: 742, startPoint y: 443, endPoint x: 783, endPoint y: 425, distance: 45.0
click at [742, 441] on div "Step 1 of 2 Claim details Provider Name HMO ID IBE/10180/A Type of Service Sele…" at bounding box center [894, 236] width 1108 height 533
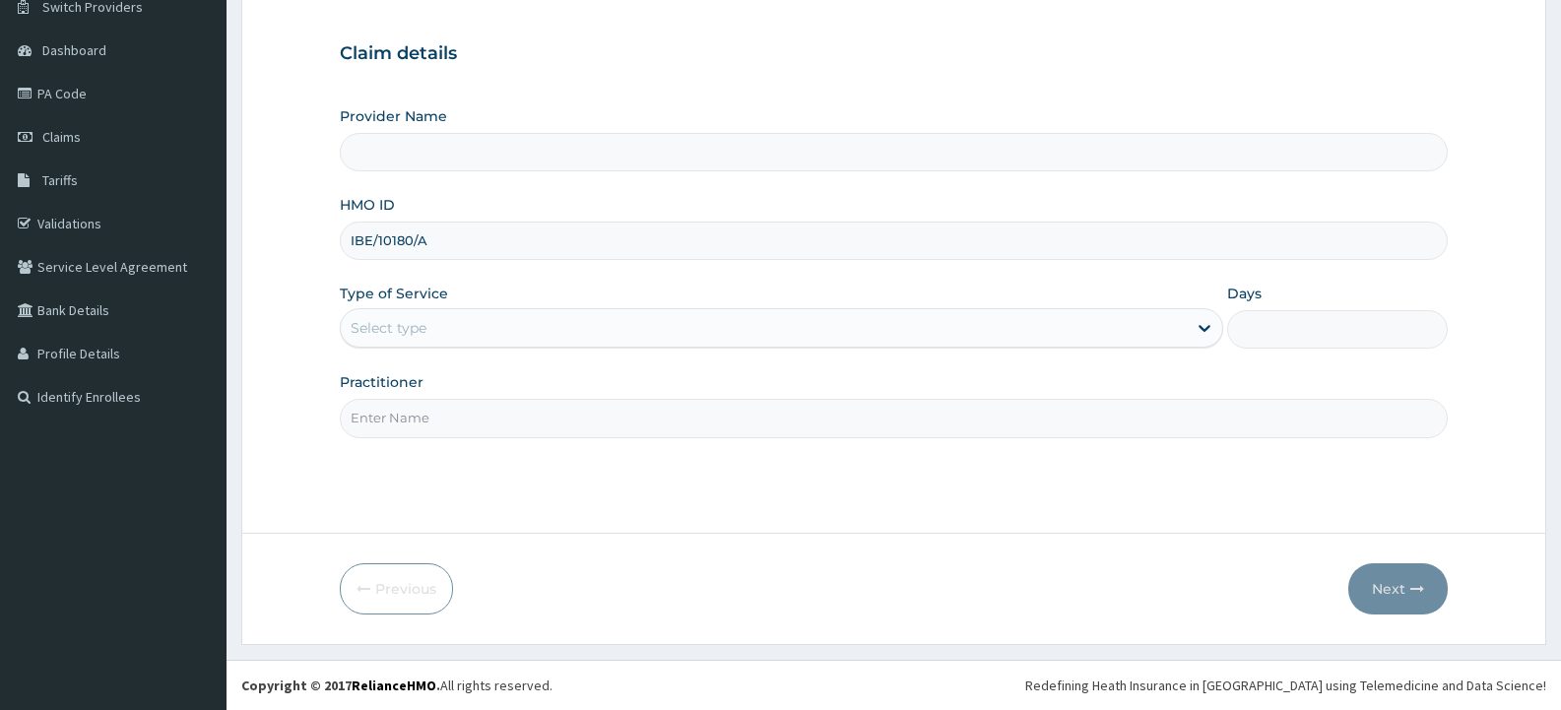
type input "[GEOGRAPHIC_DATA]"
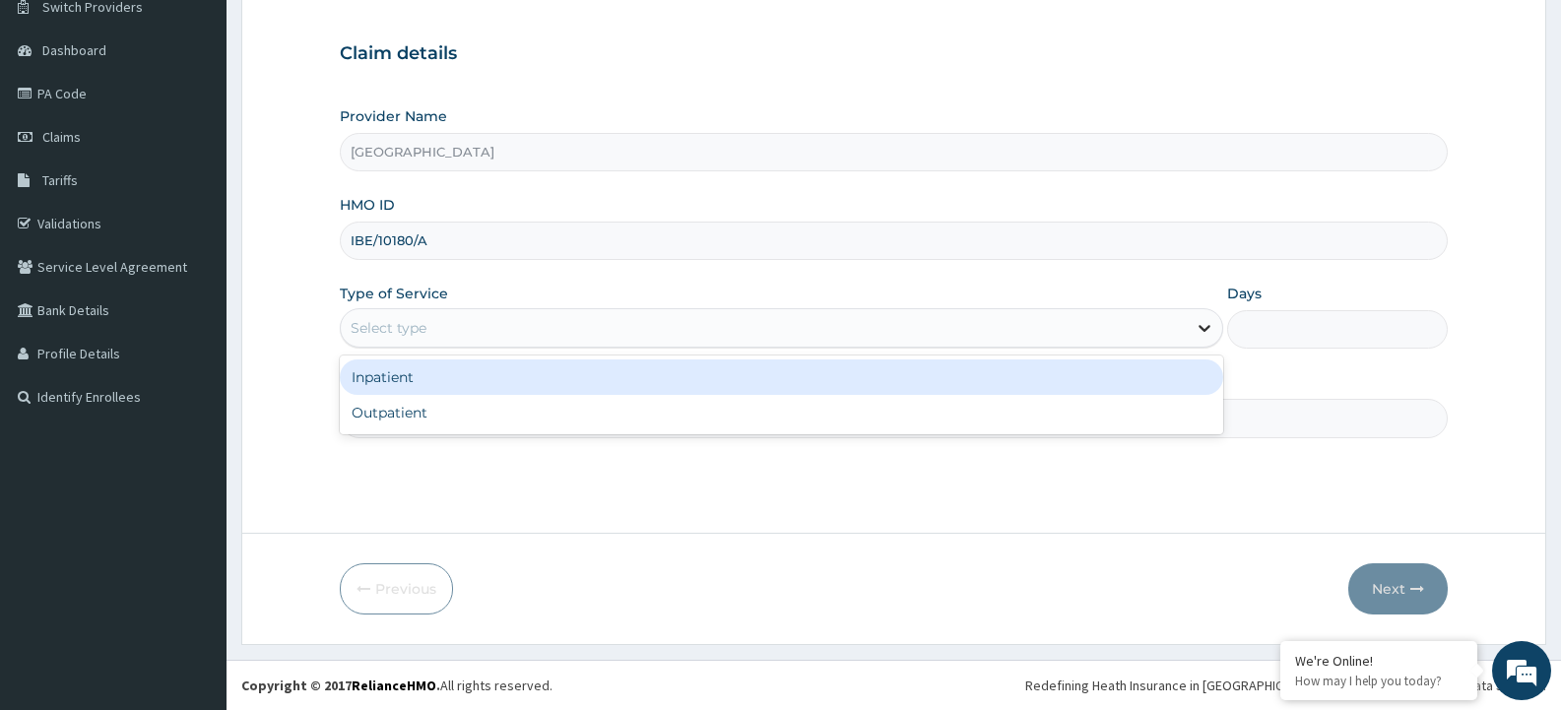
click at [1201, 330] on icon at bounding box center [1205, 329] width 12 height 7
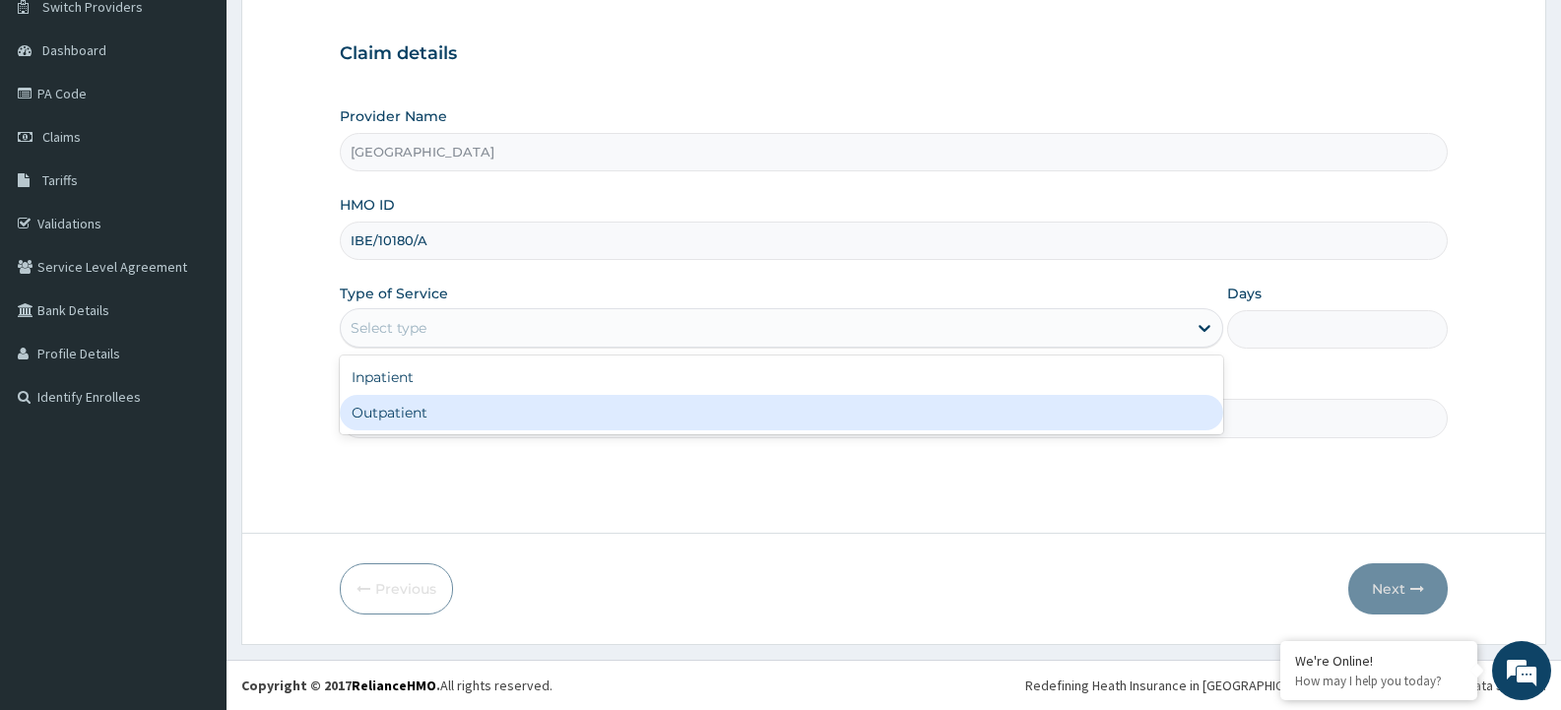
click at [637, 410] on div "Outpatient" at bounding box center [781, 412] width 882 height 35
type input "1"
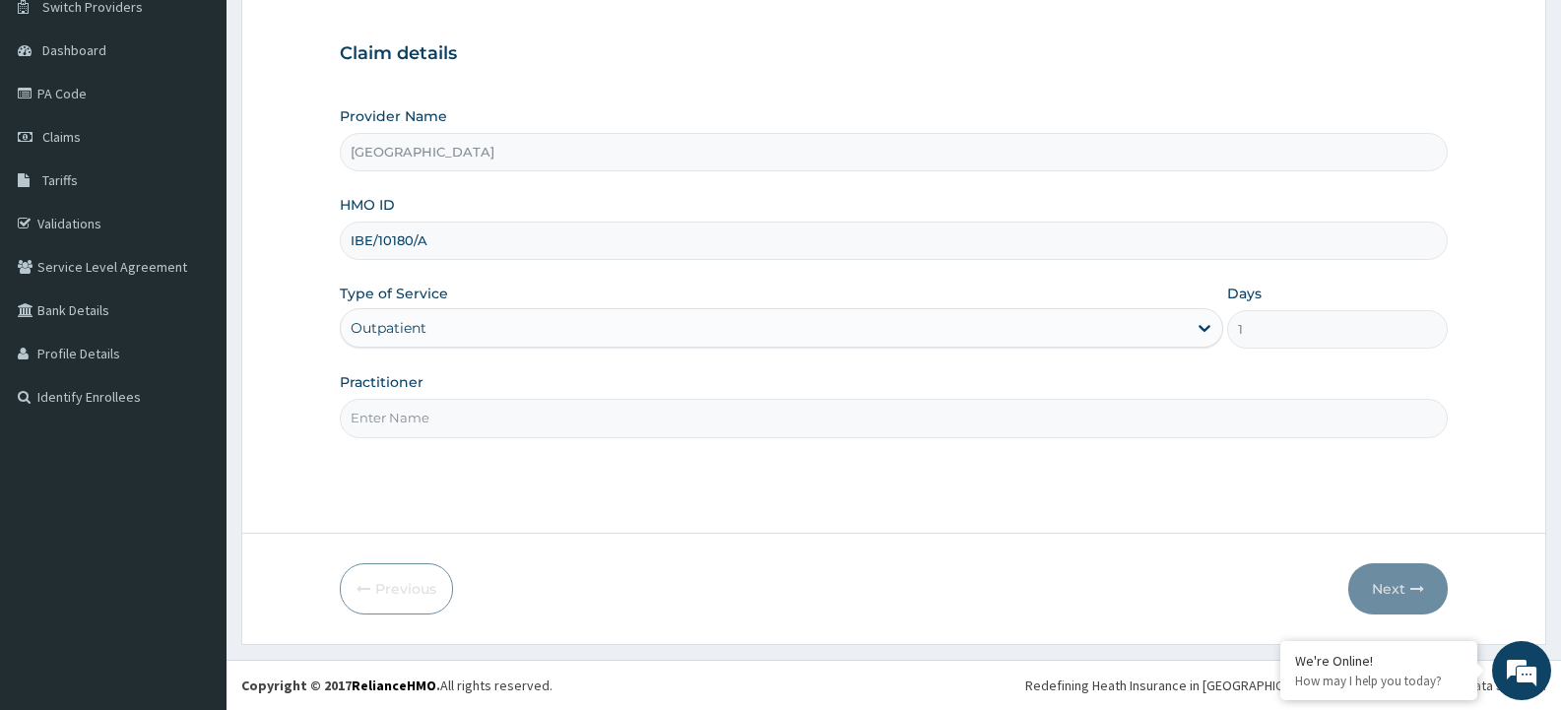
click at [793, 423] on input "Practitioner" at bounding box center [894, 418] width 1108 height 38
type input "ADONAI"
click at [1398, 595] on button "Next" at bounding box center [1397, 588] width 99 height 51
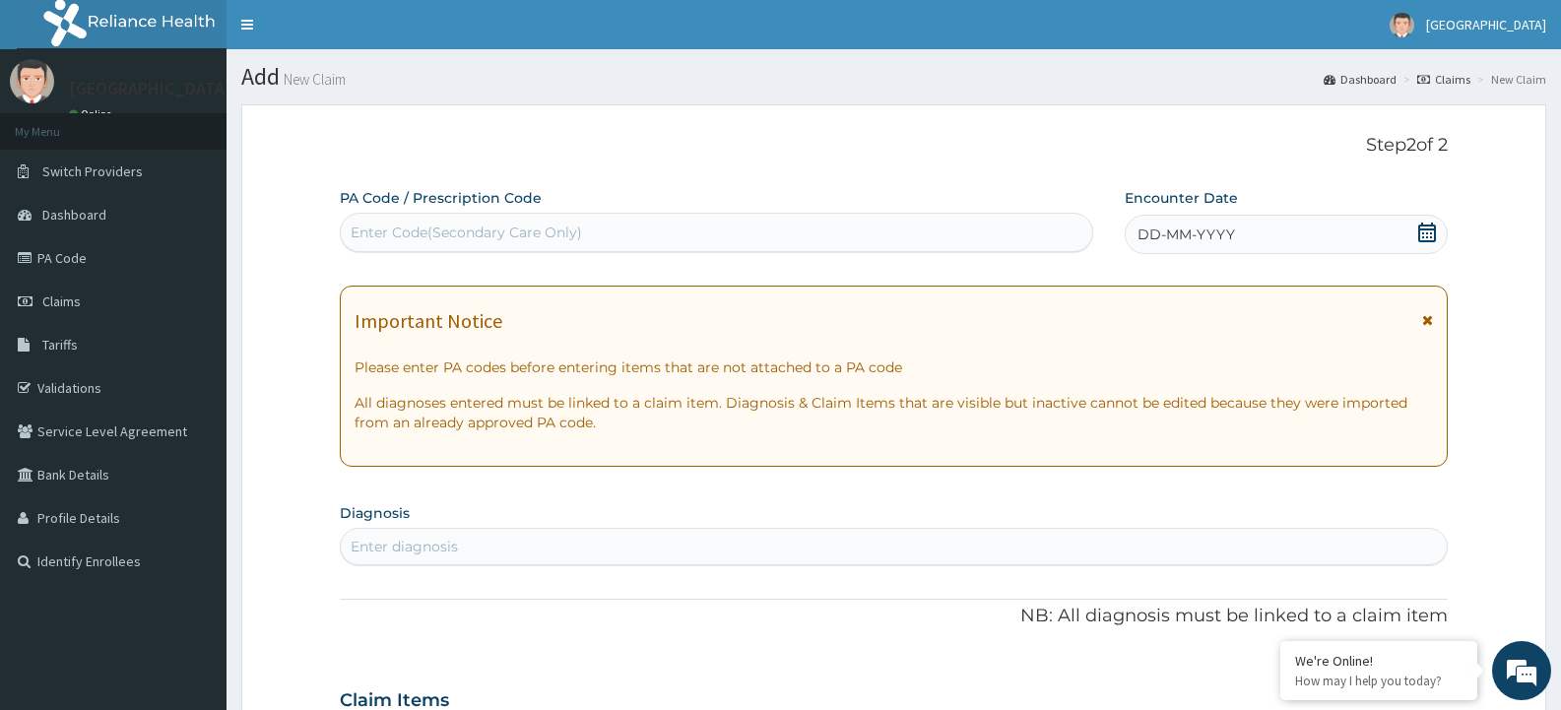
click at [1430, 314] on icon at bounding box center [1427, 320] width 11 height 14
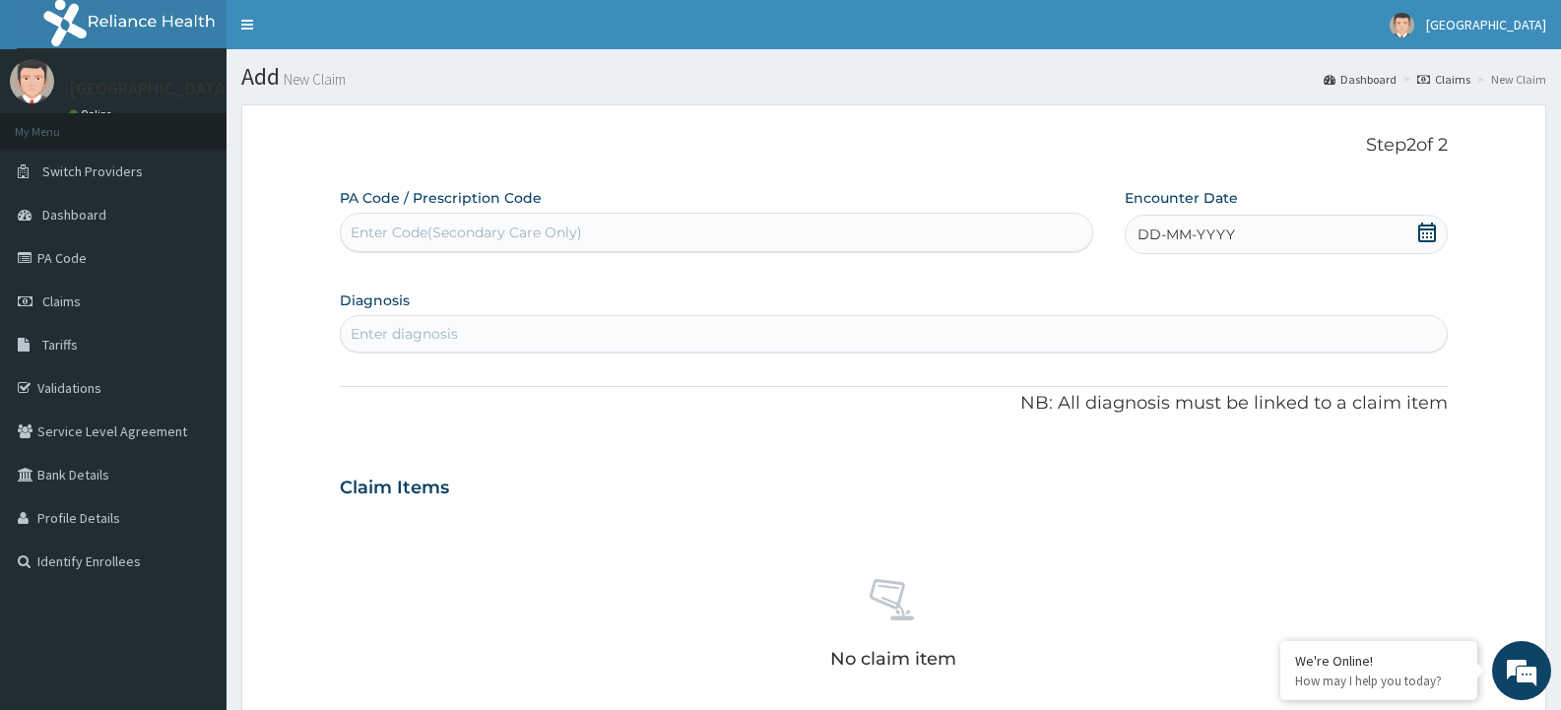
drag, startPoint x: 485, startPoint y: 234, endPoint x: 450, endPoint y: 227, distance: 35.4
click at [450, 227] on div "Enter Code(Secondary Care Only)" at bounding box center [466, 233] width 231 height 20
paste input "PA/B414ED"
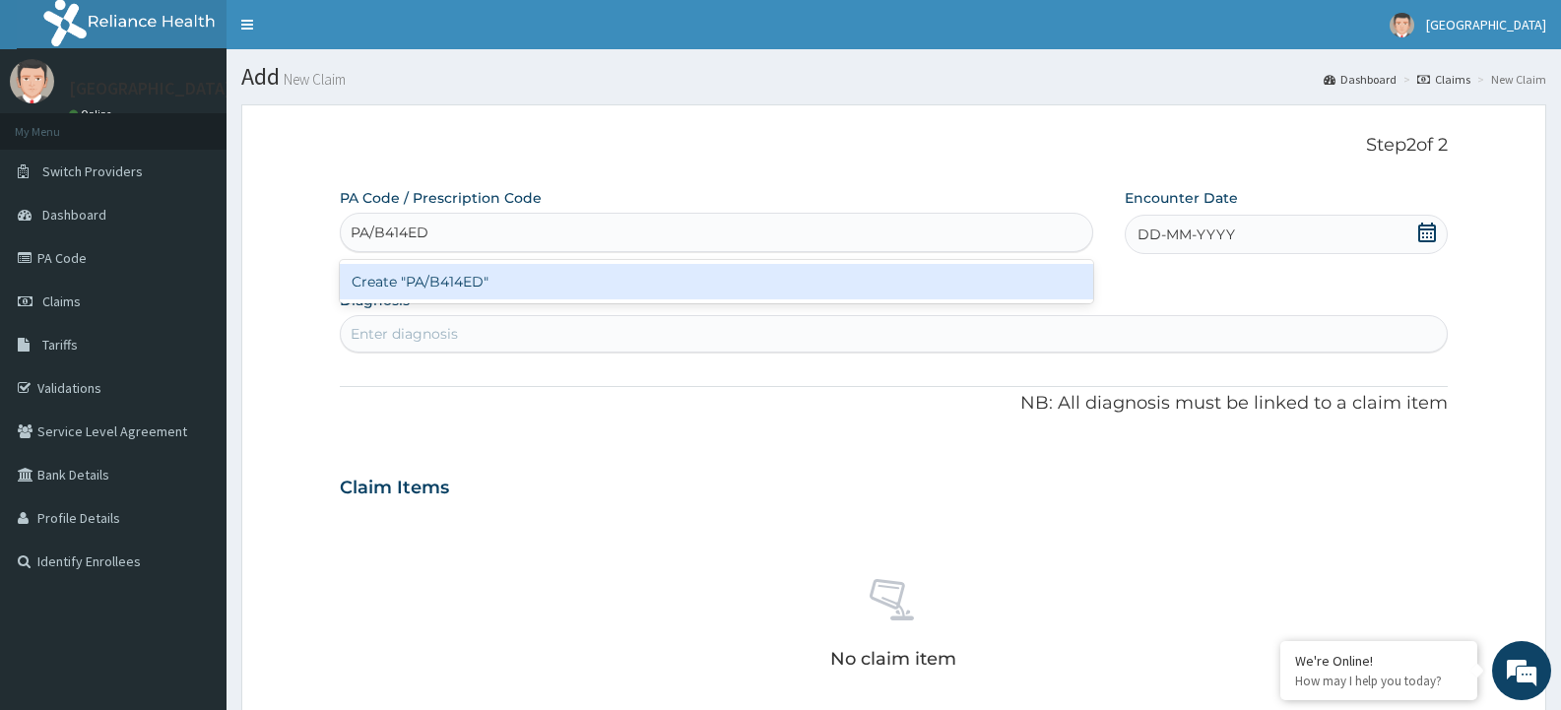
type input "PA/B414ED"
click at [1425, 229] on div "PA Code / Prescription Code option Create "PA/B414ED" focused, 1 of 1. 1 result…" at bounding box center [894, 591] width 1108 height 807
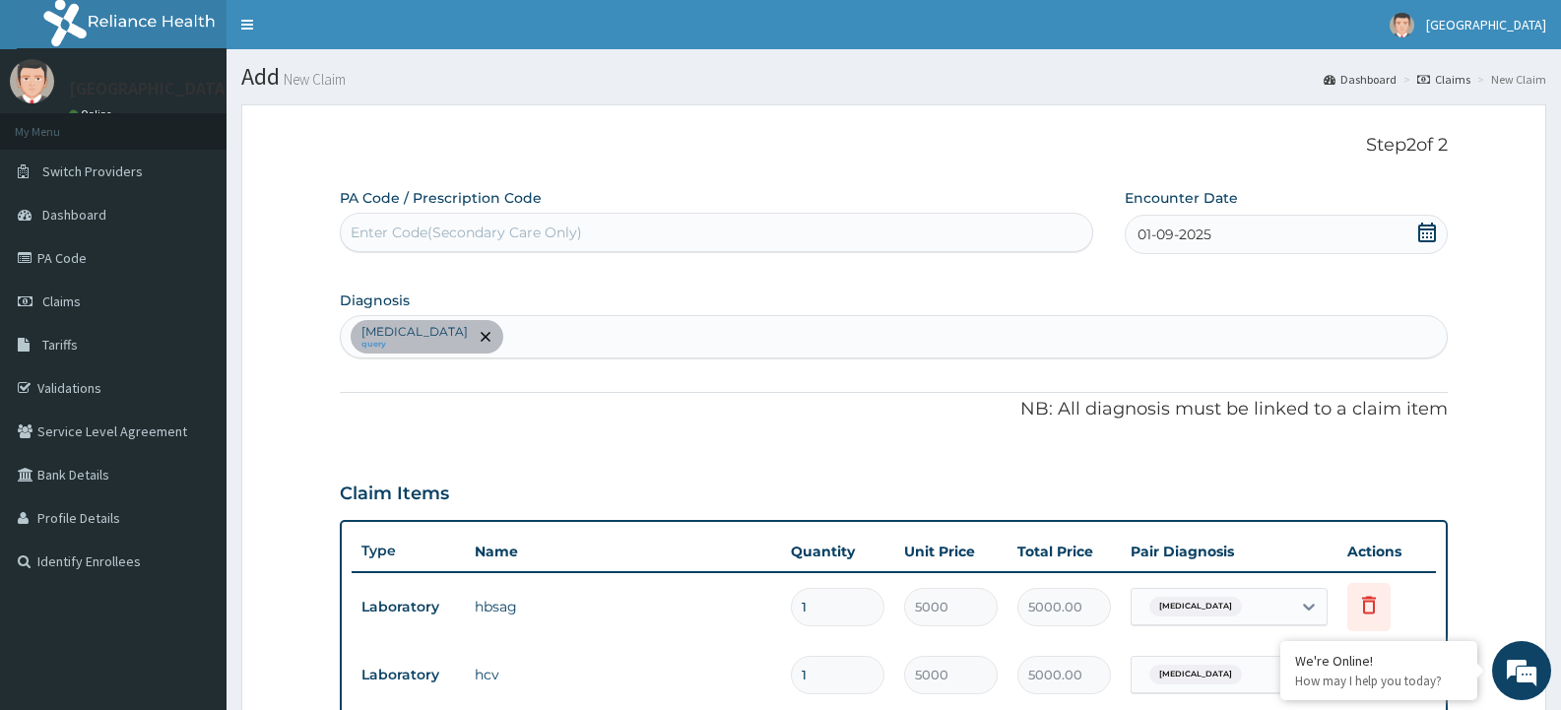
click at [533, 331] on div "Viral hepatitis query" at bounding box center [894, 336] width 1106 height 41
type input "m"
type input "malar"
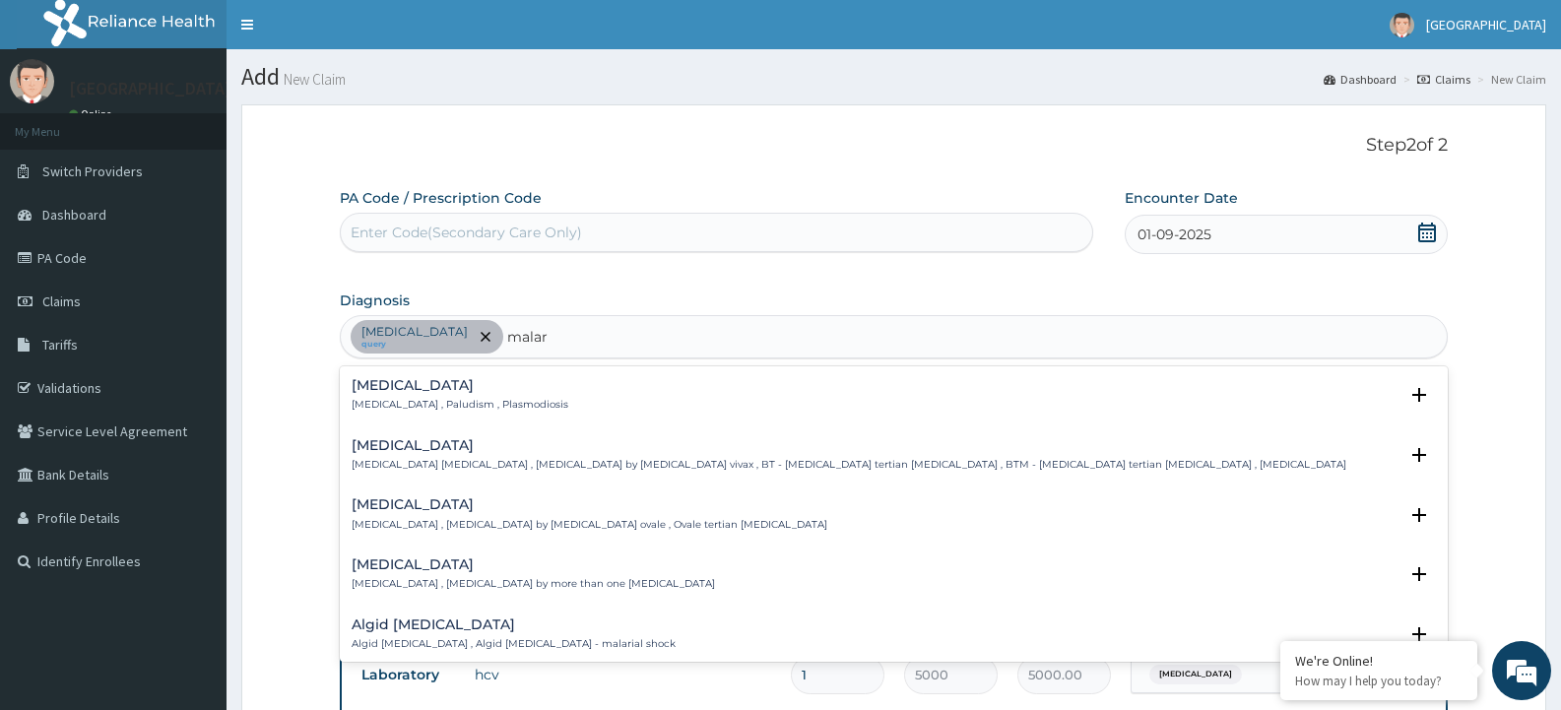
click at [526, 395] on div "Malaria Malaria , Paludism , Plasmodiosis" at bounding box center [894, 395] width 1084 height 34
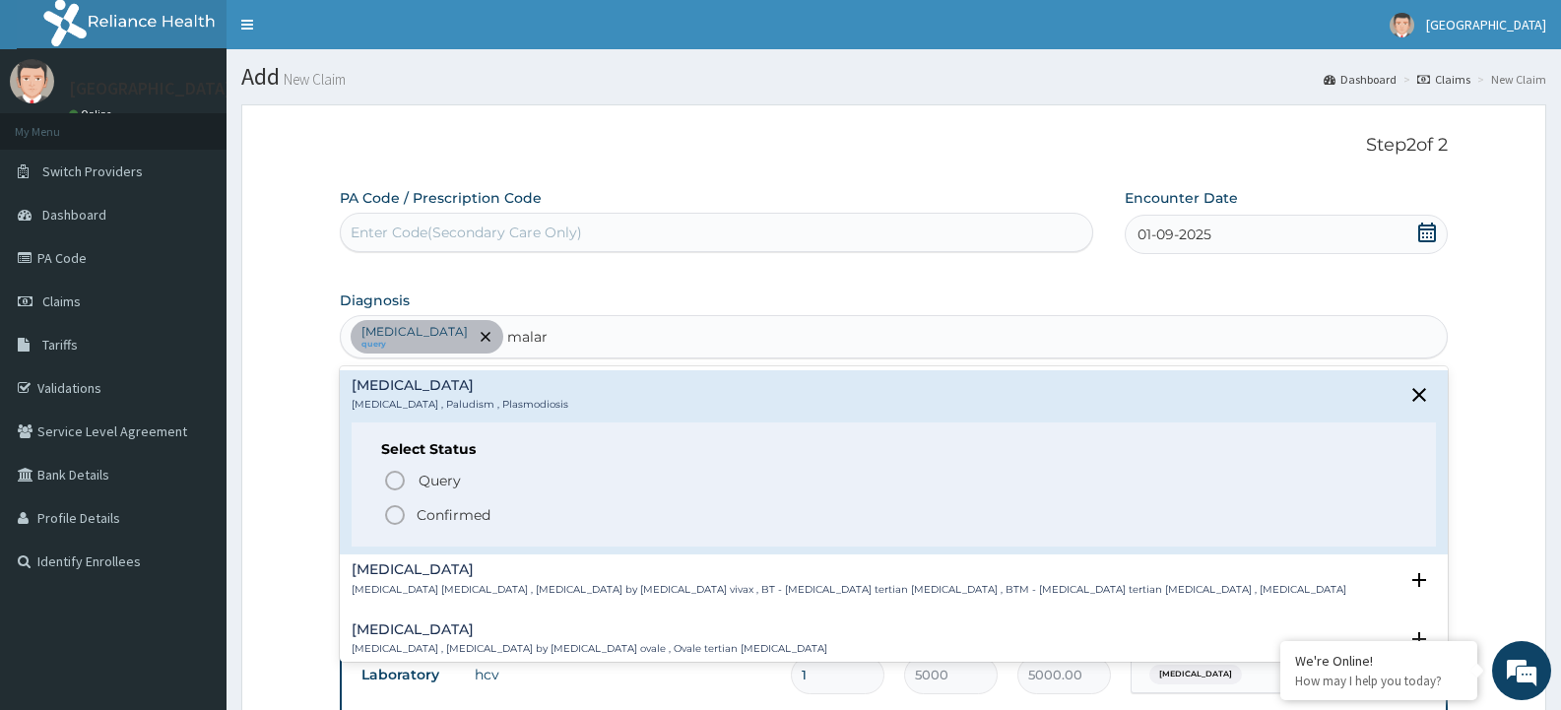
click at [395, 517] on icon "status option filled" at bounding box center [395, 515] width 24 height 24
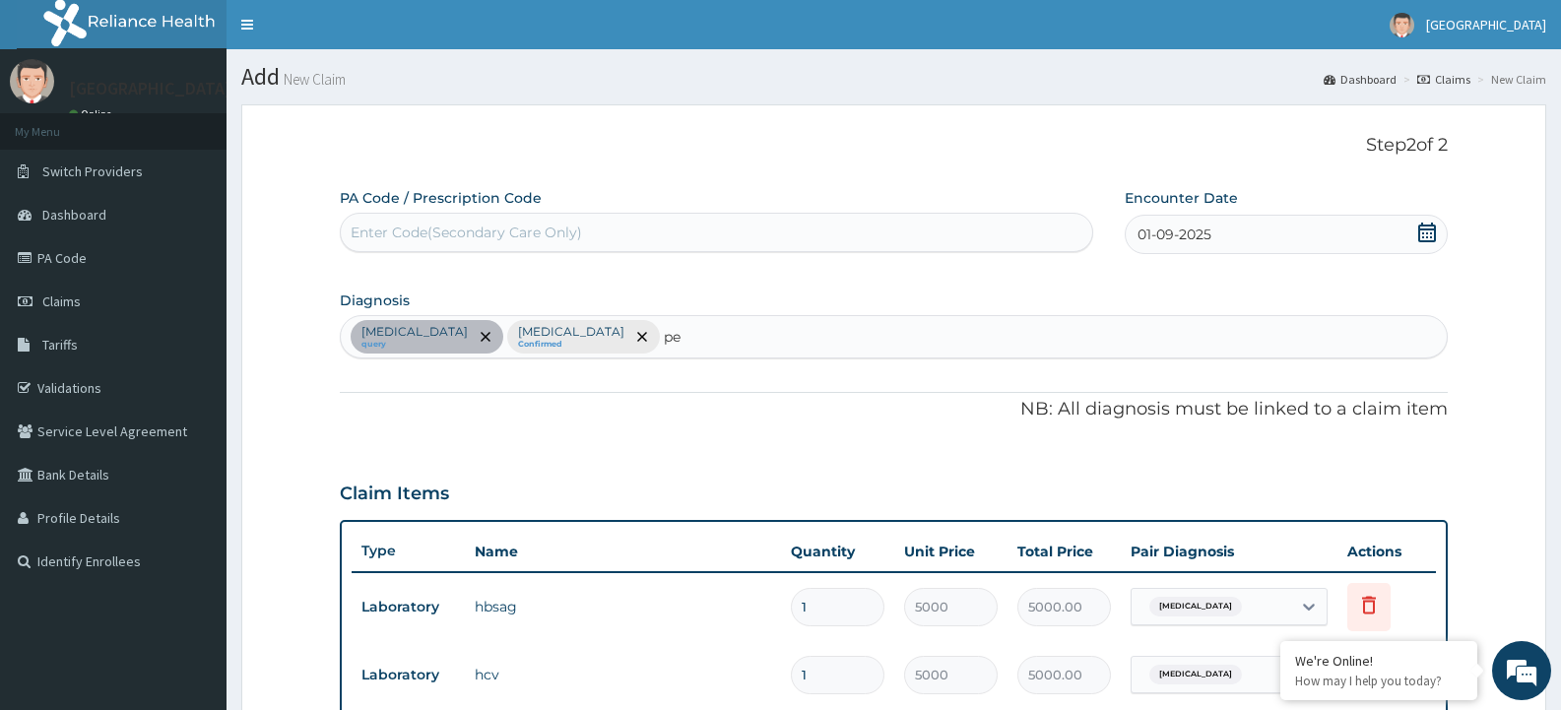
type input "p"
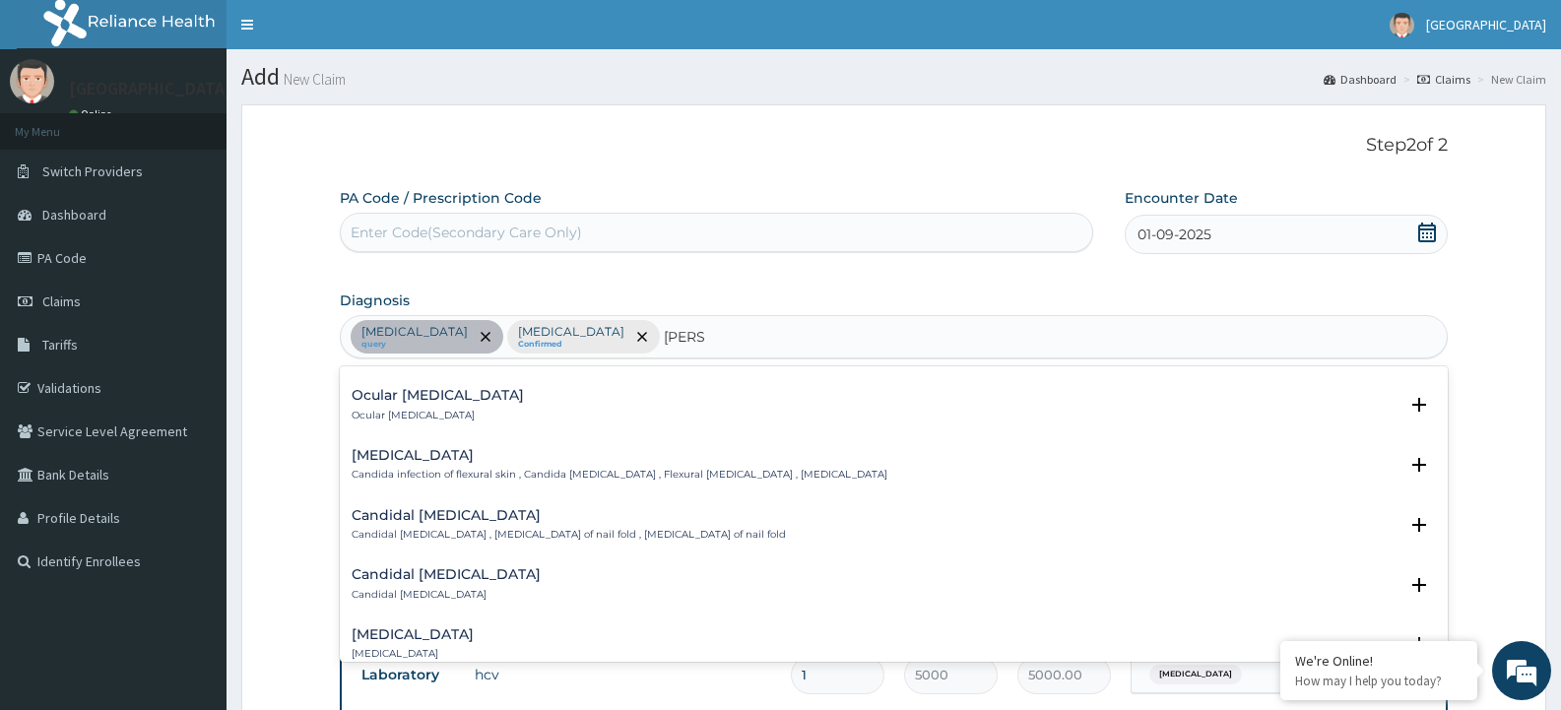
scroll to position [788, 0]
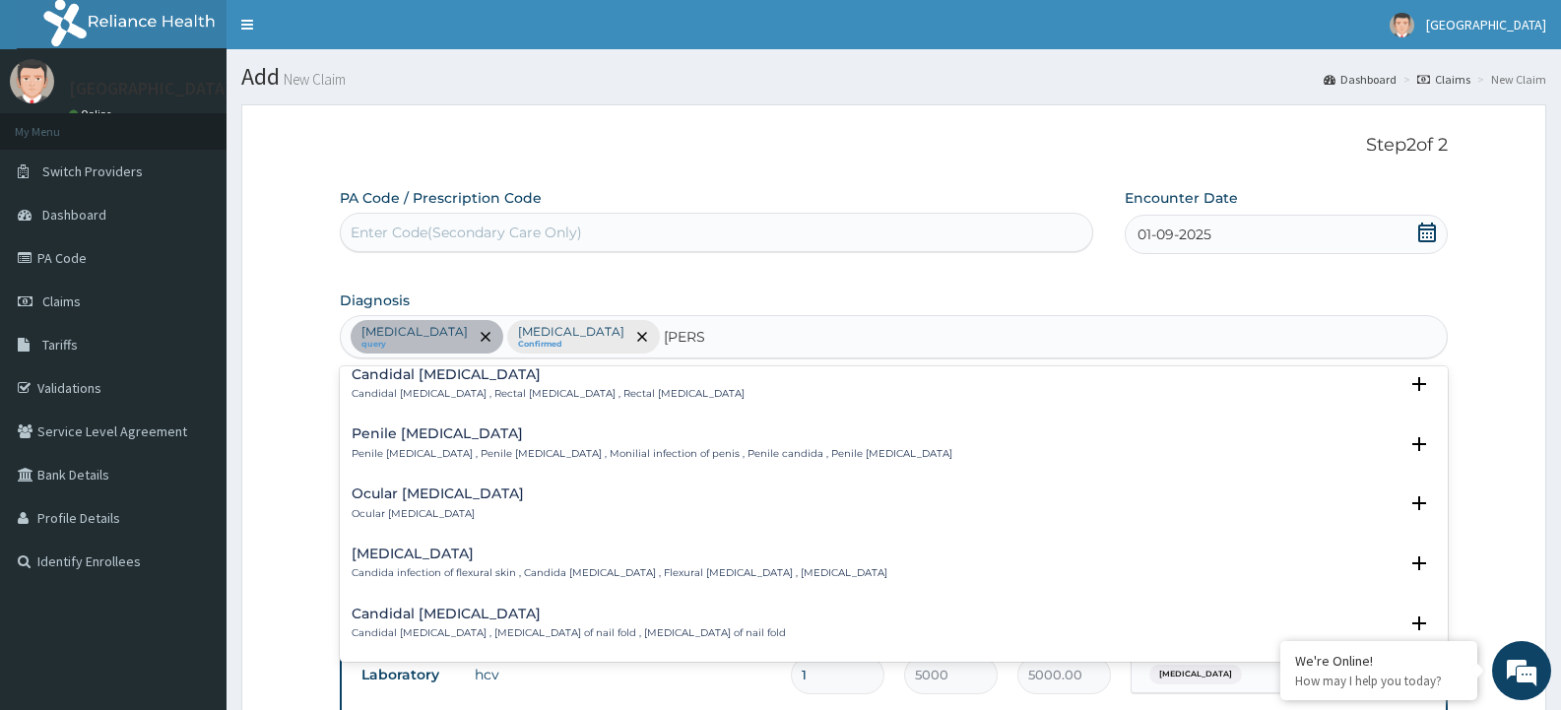
type input "candi"
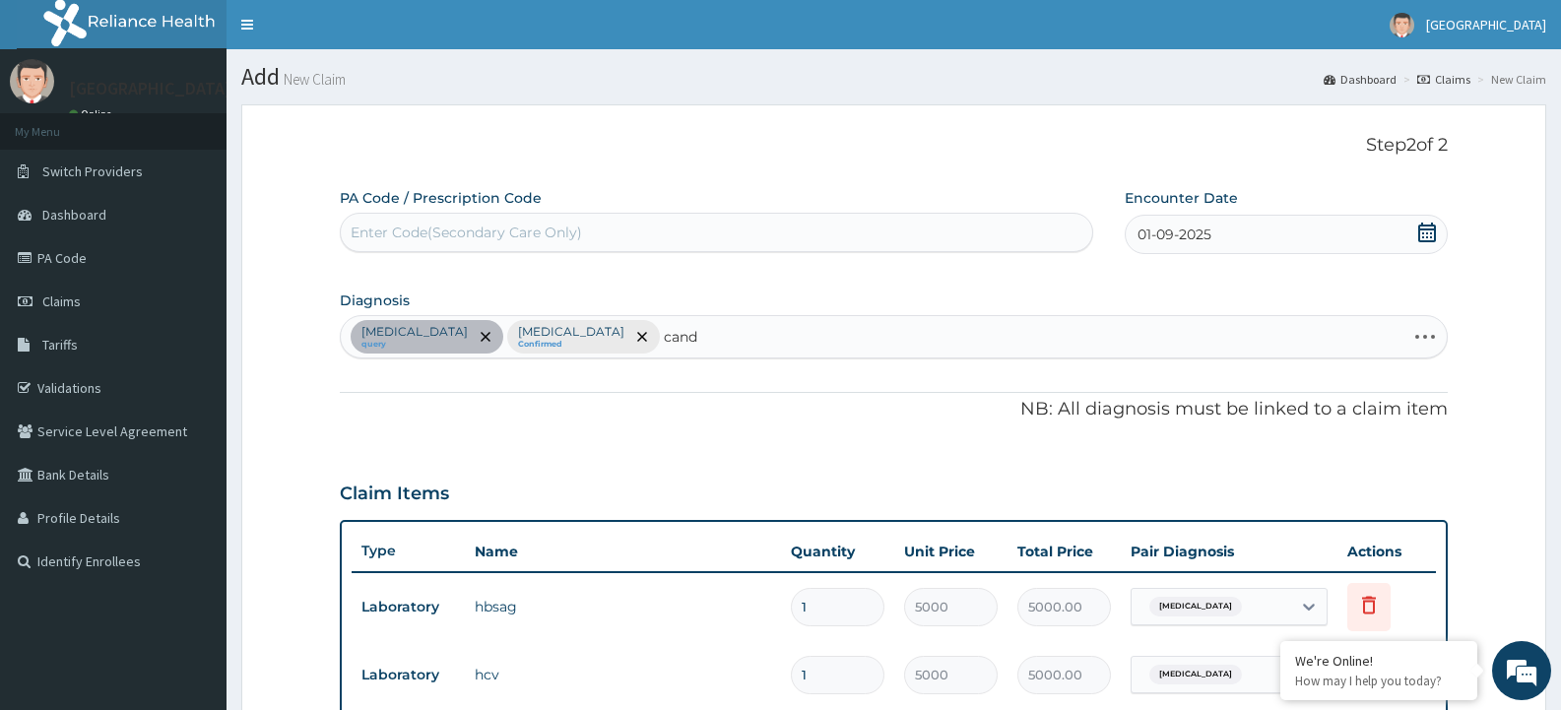
type input "can"
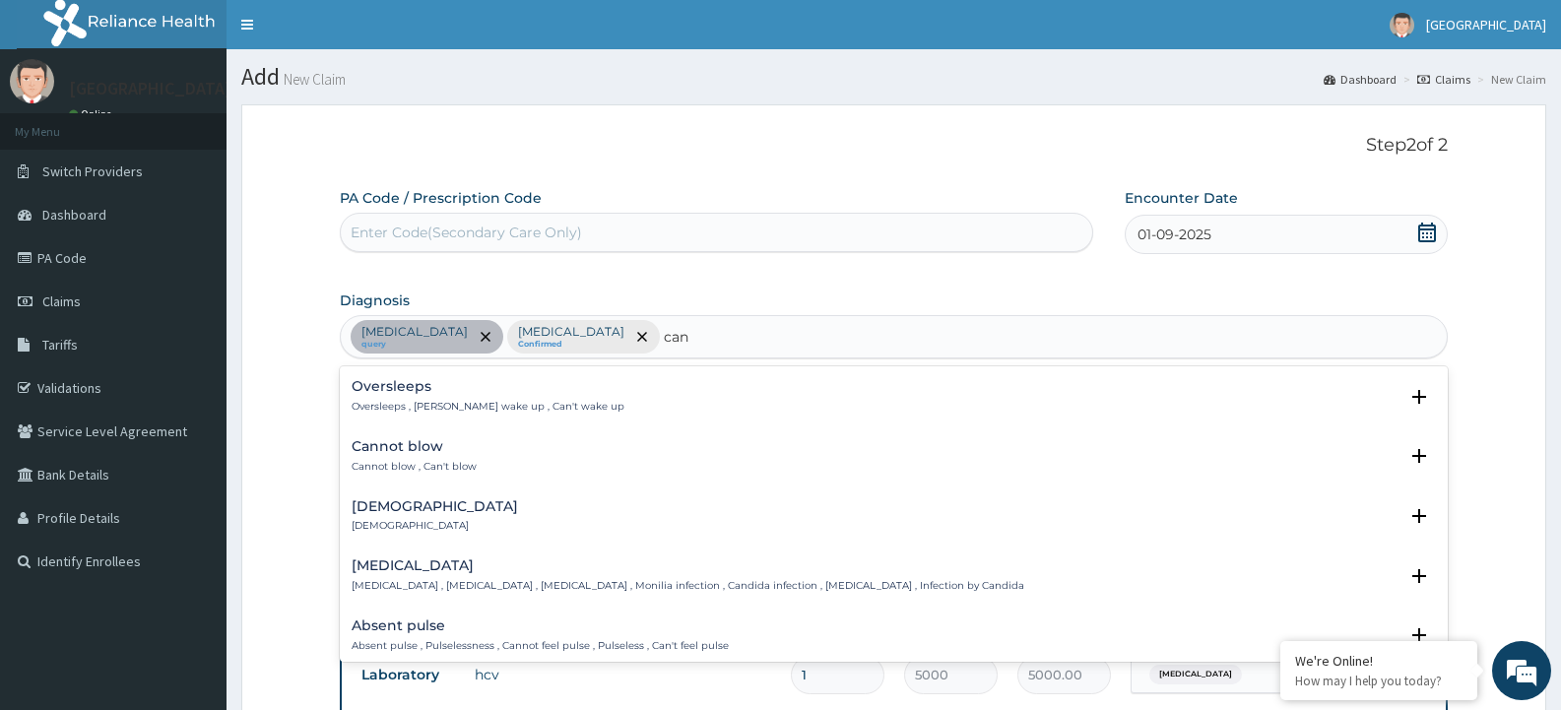
scroll to position [492, 0]
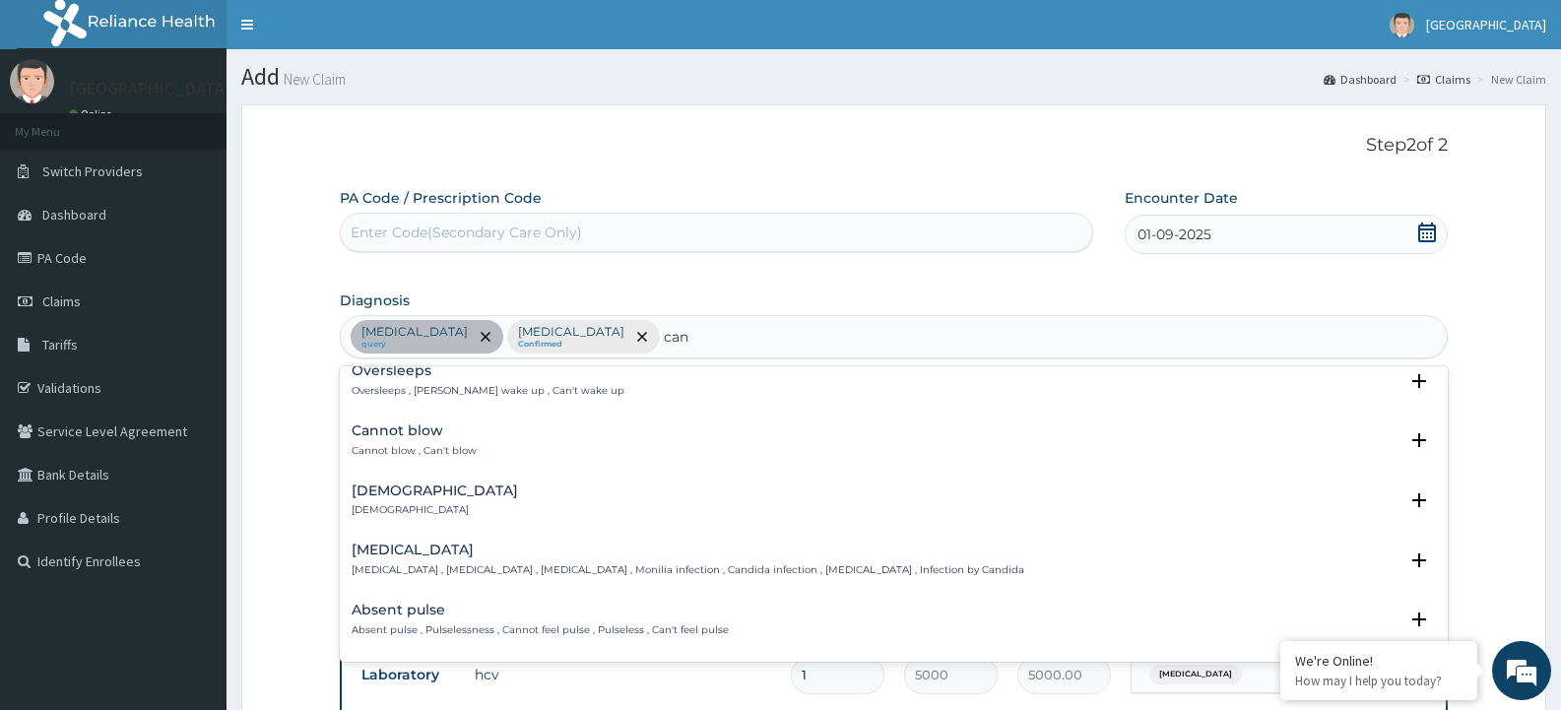
click at [408, 543] on h4 "Candidiasis" at bounding box center [688, 550] width 673 height 15
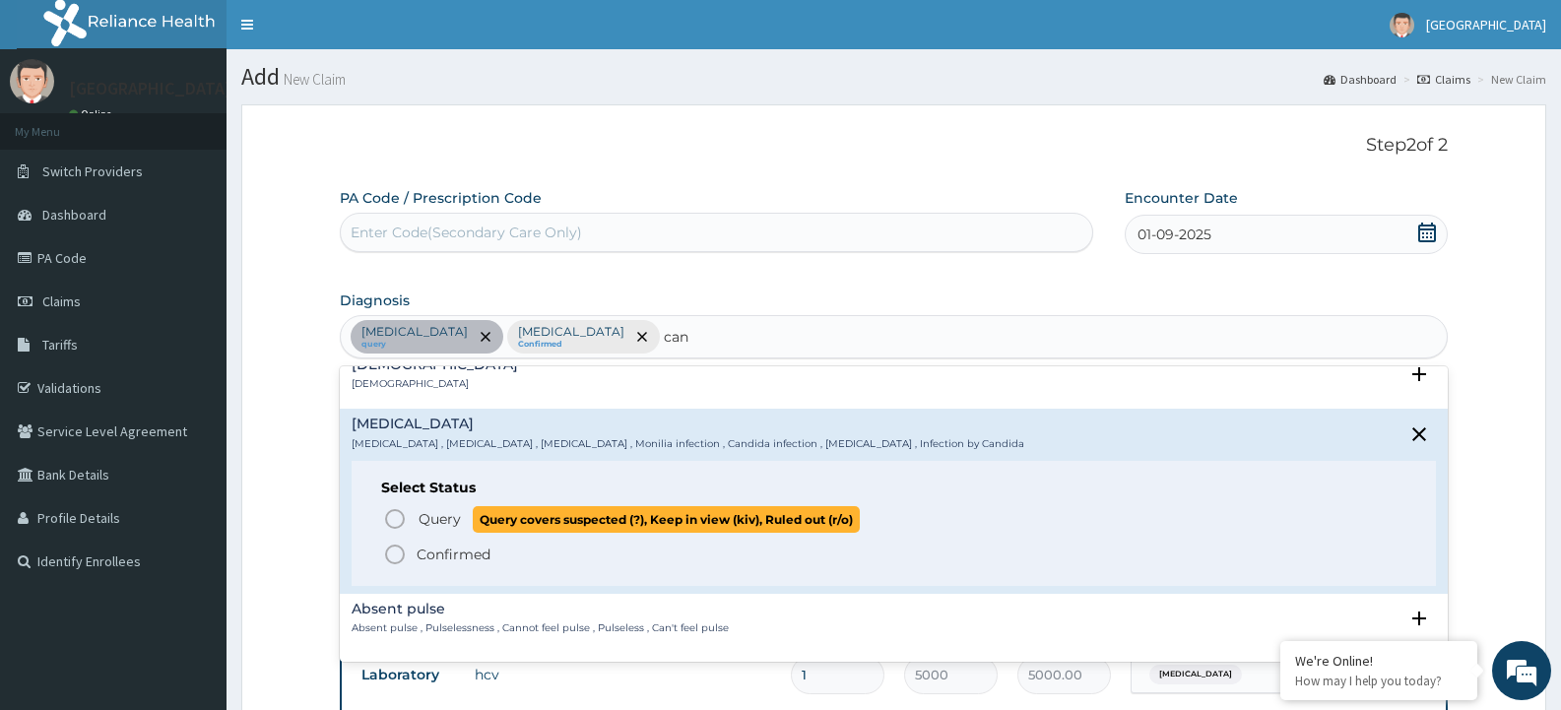
scroll to position [689, 0]
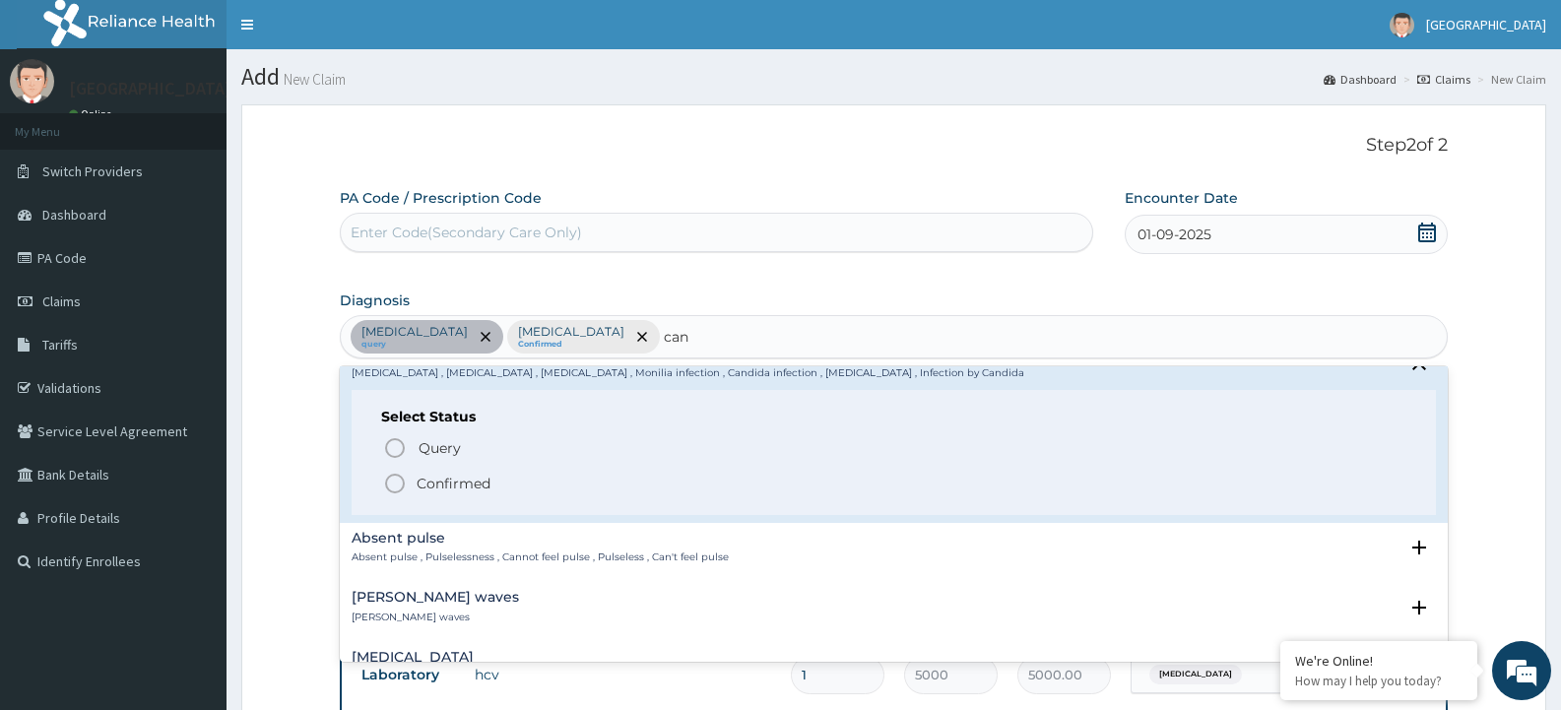
click at [396, 478] on icon "status option filled" at bounding box center [395, 484] width 24 height 24
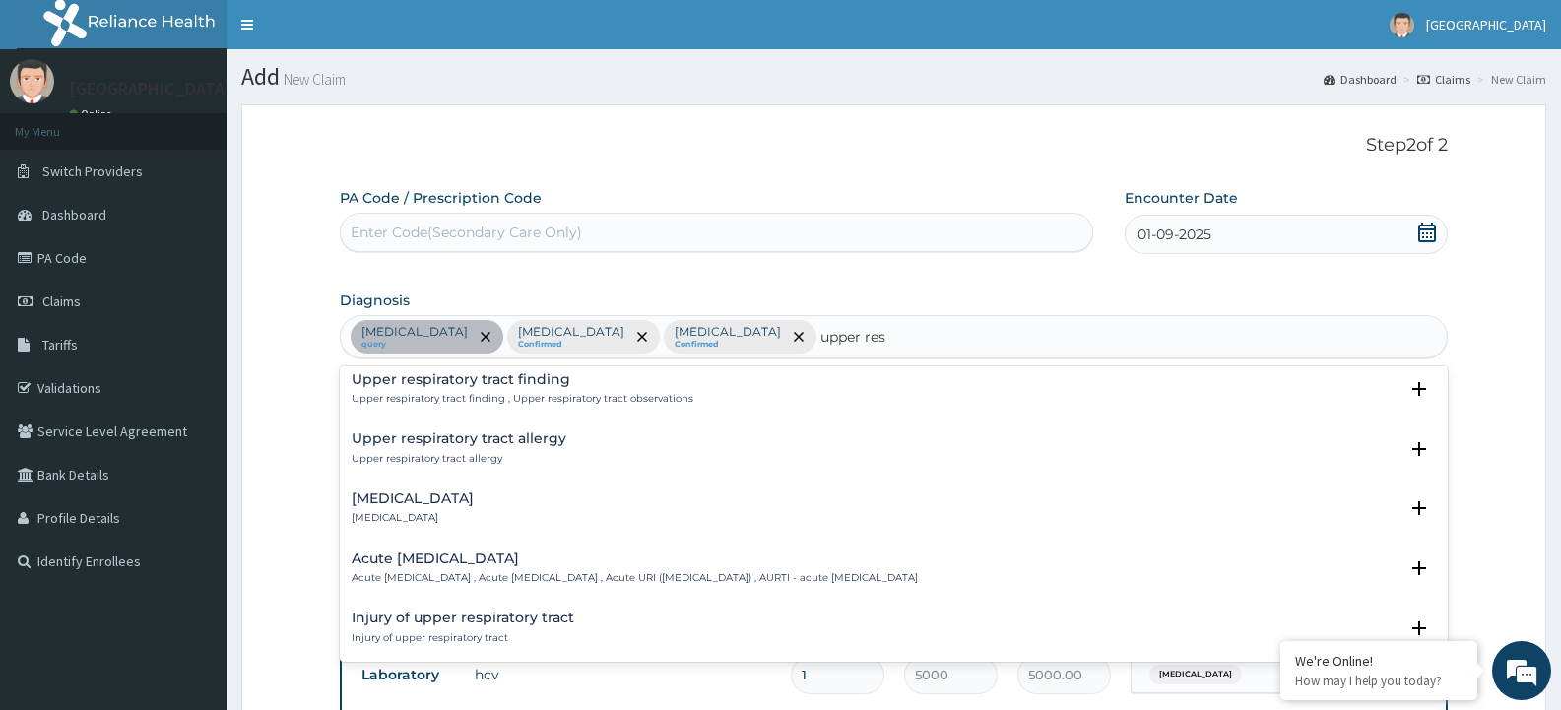
scroll to position [98, 0]
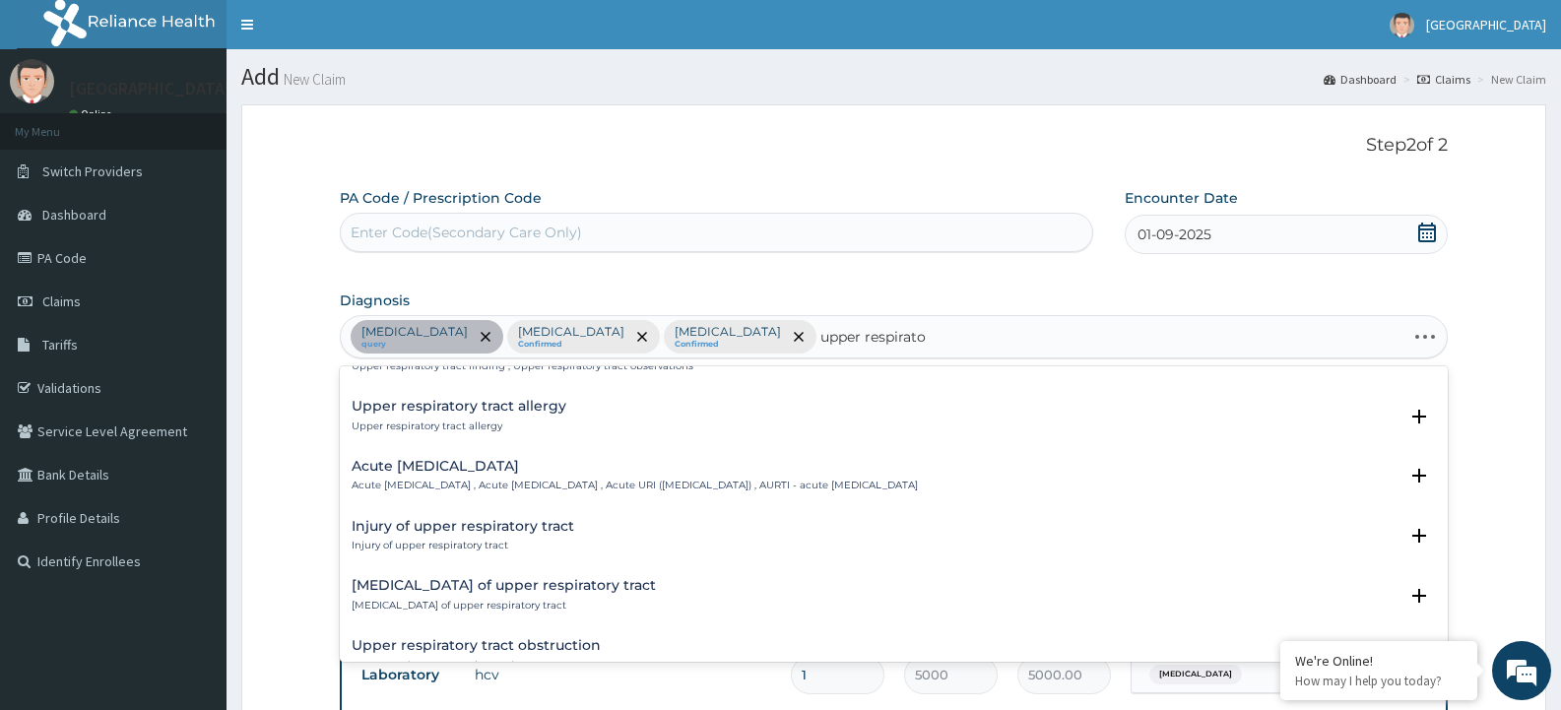
type input "upper respirator"
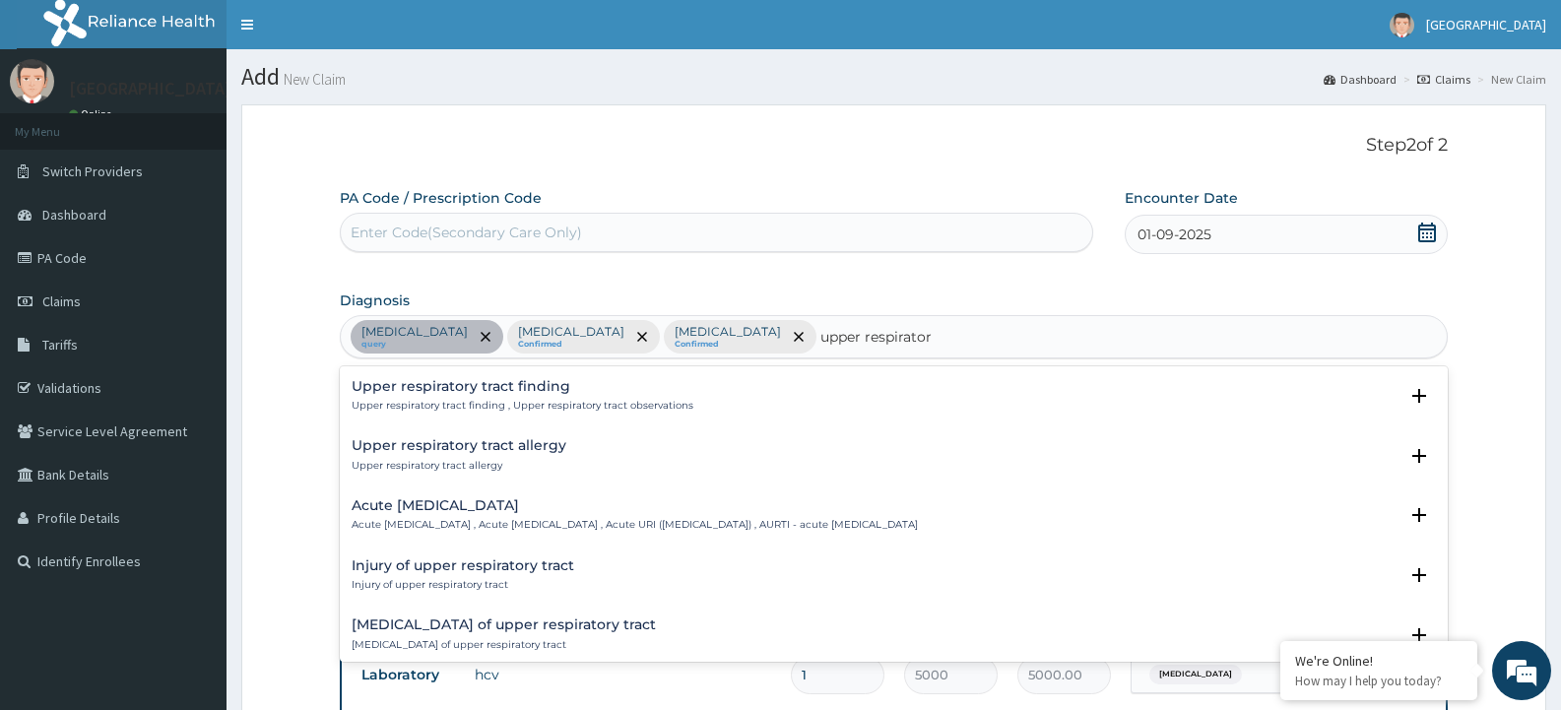
scroll to position [0, 0]
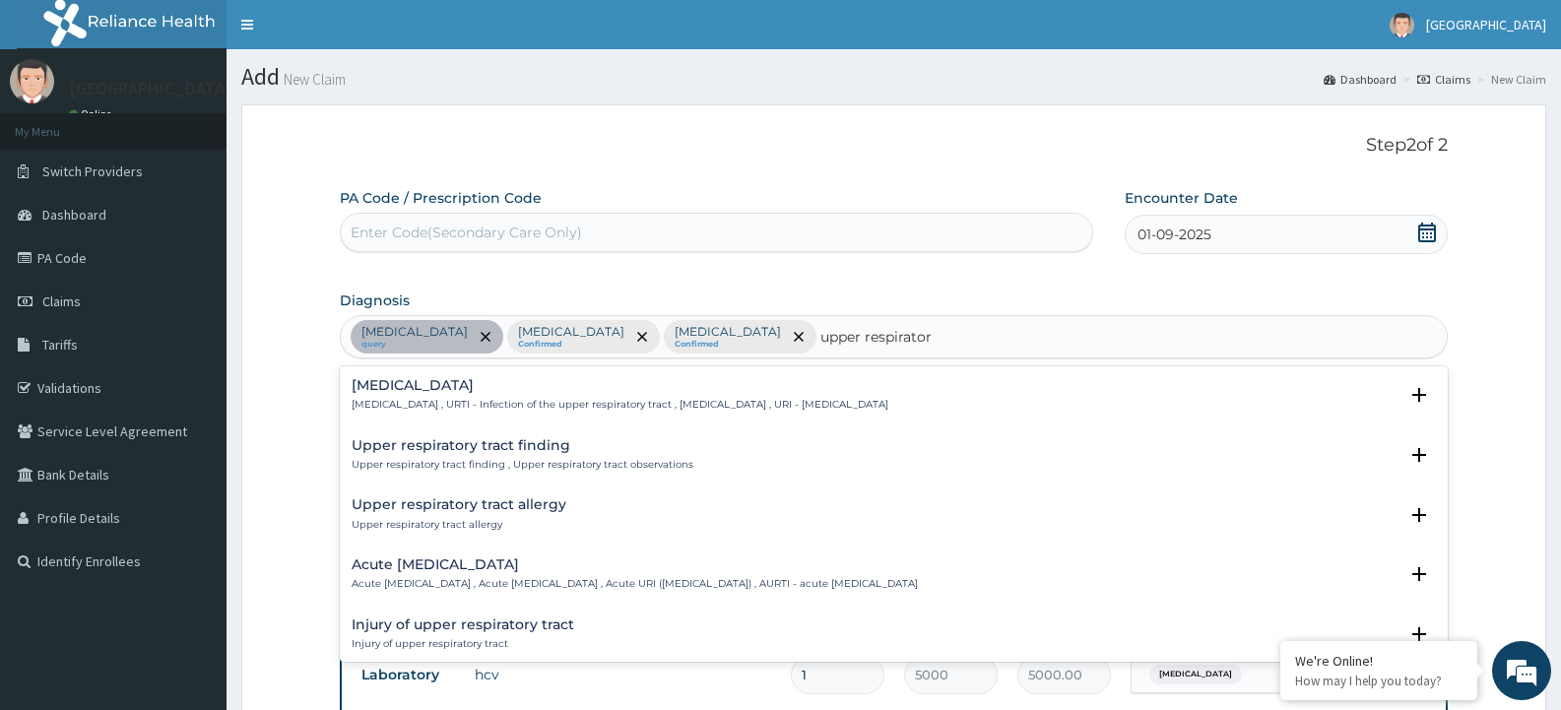
click at [404, 382] on h4 "Upper respiratory infection" at bounding box center [620, 385] width 537 height 15
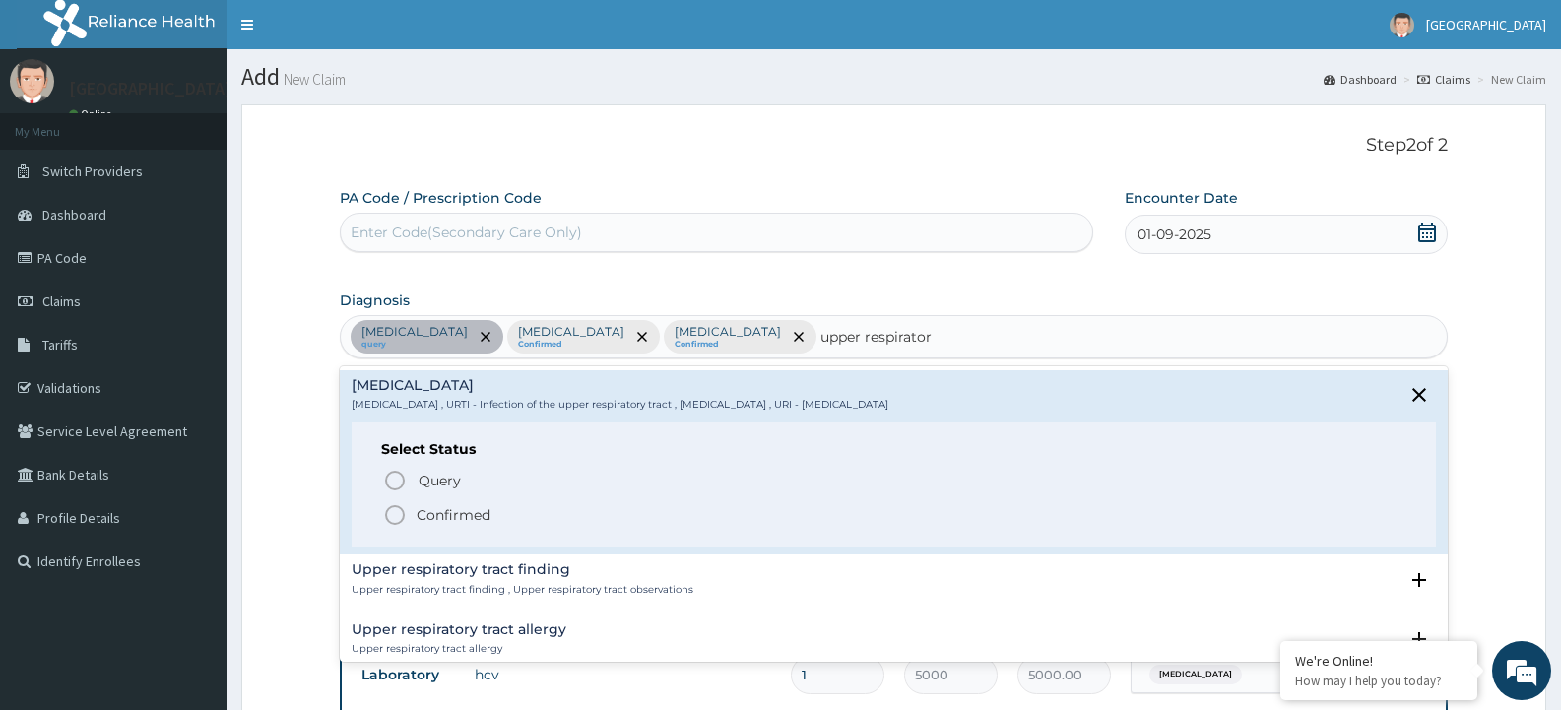
drag, startPoint x: 406, startPoint y: 508, endPoint x: 422, endPoint y: 508, distance: 16.7
click at [407, 508] on icon "status option filled" at bounding box center [395, 515] width 24 height 24
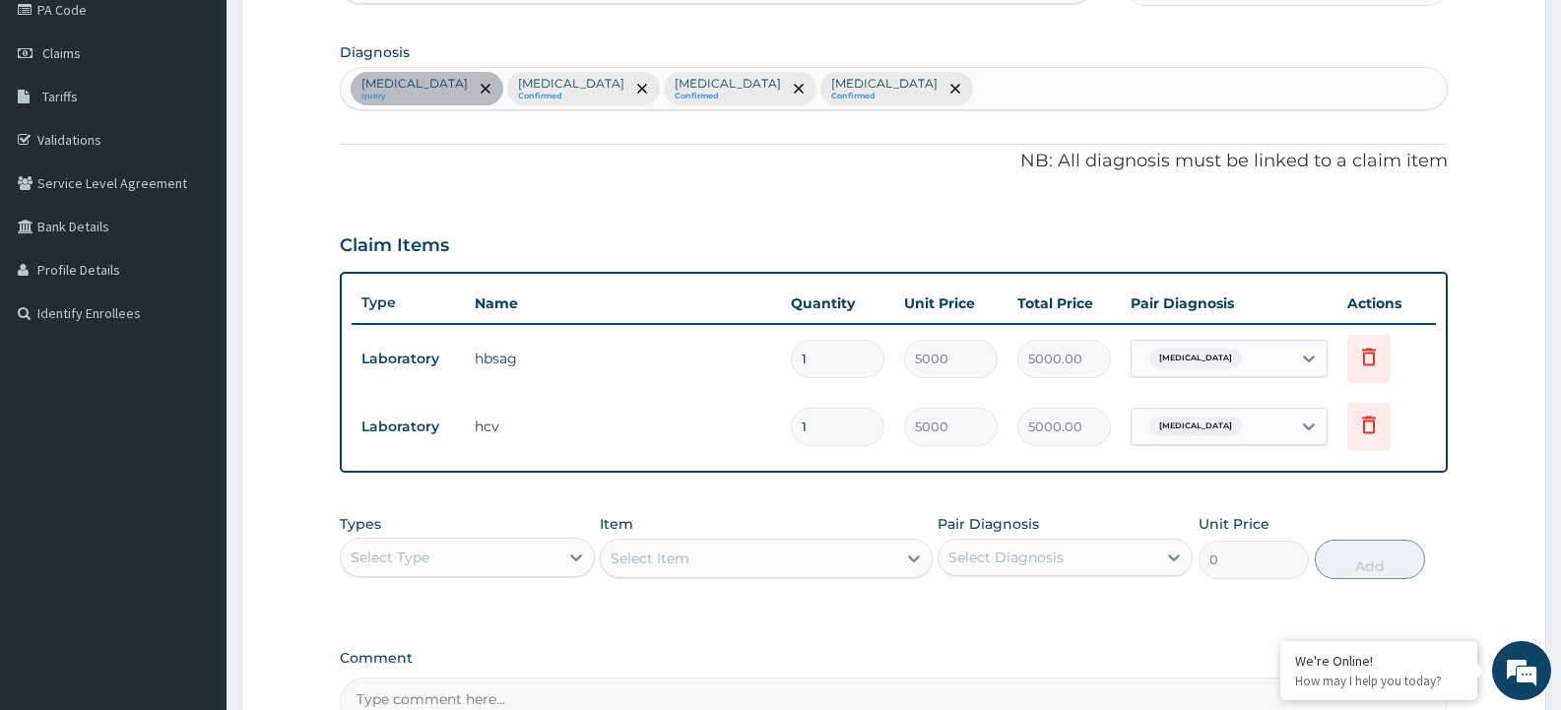
scroll to position [295, 0]
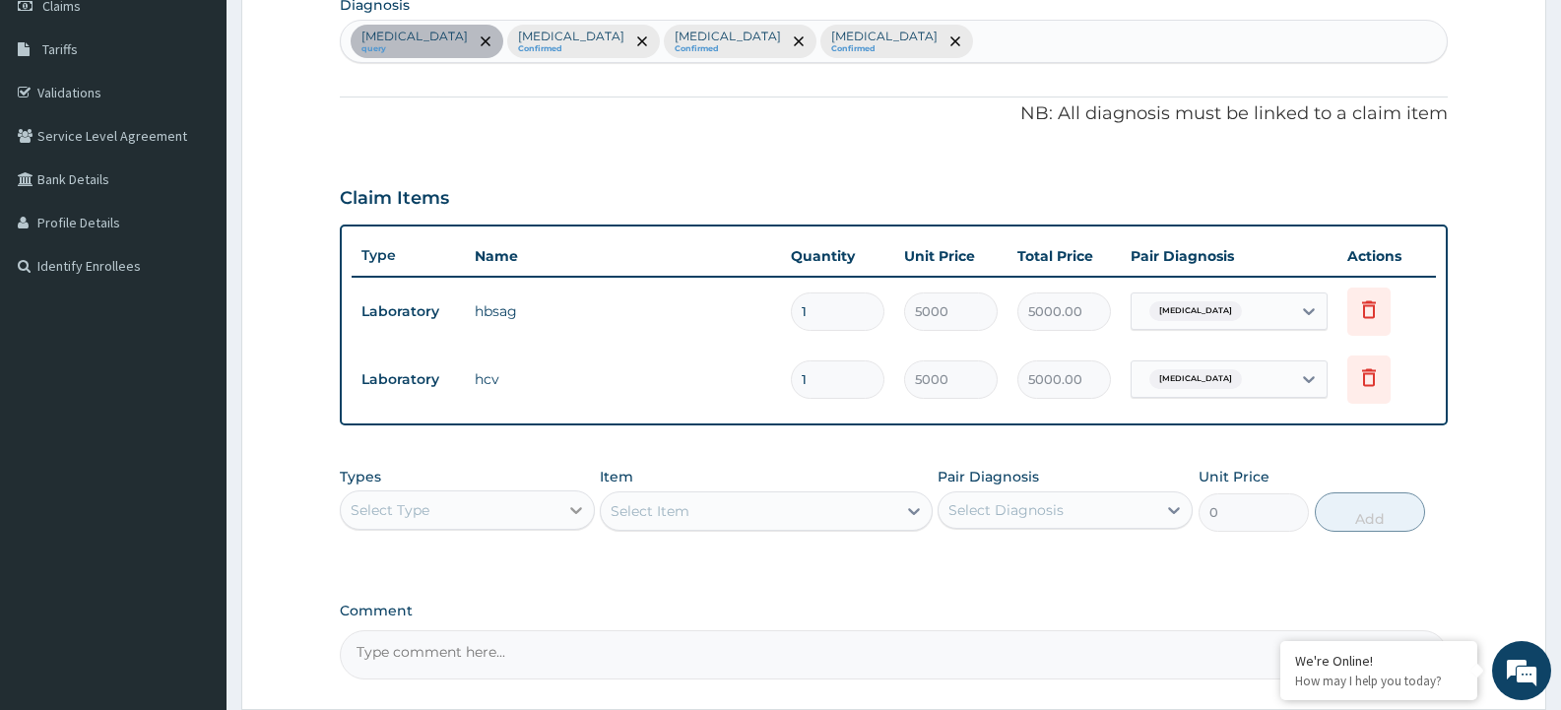
click at [582, 513] on icon at bounding box center [576, 510] width 20 height 20
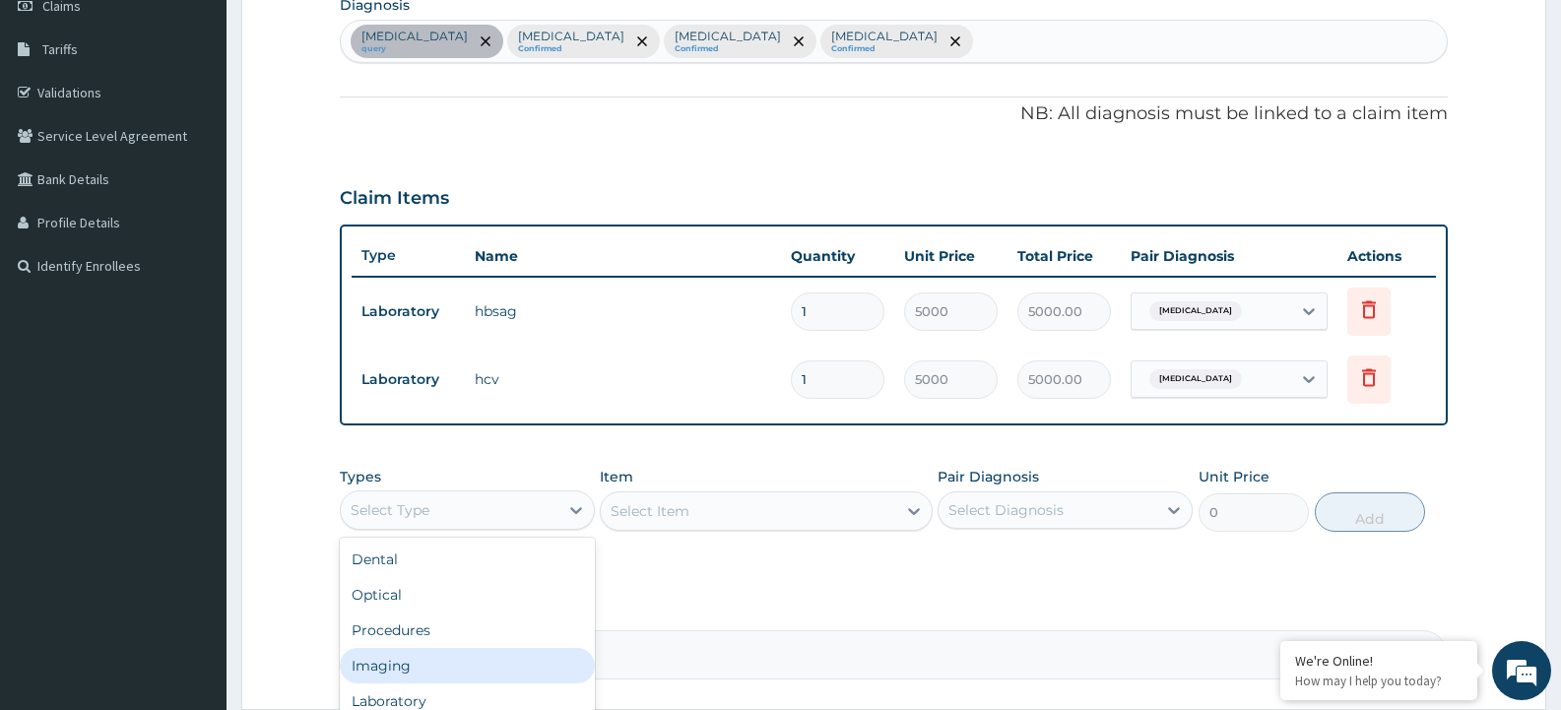
scroll to position [67, 0]
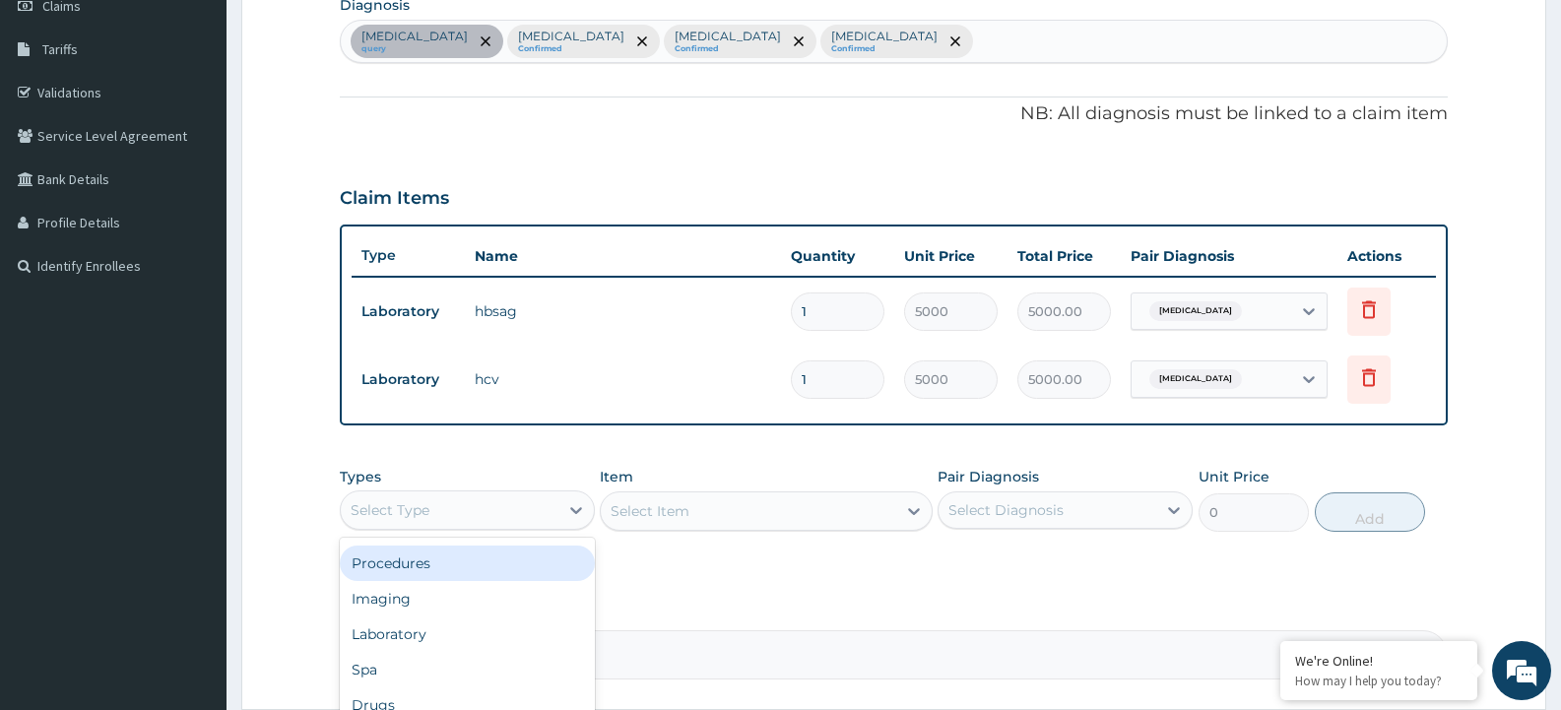
click at [458, 561] on div "Procedures" at bounding box center [467, 563] width 255 height 35
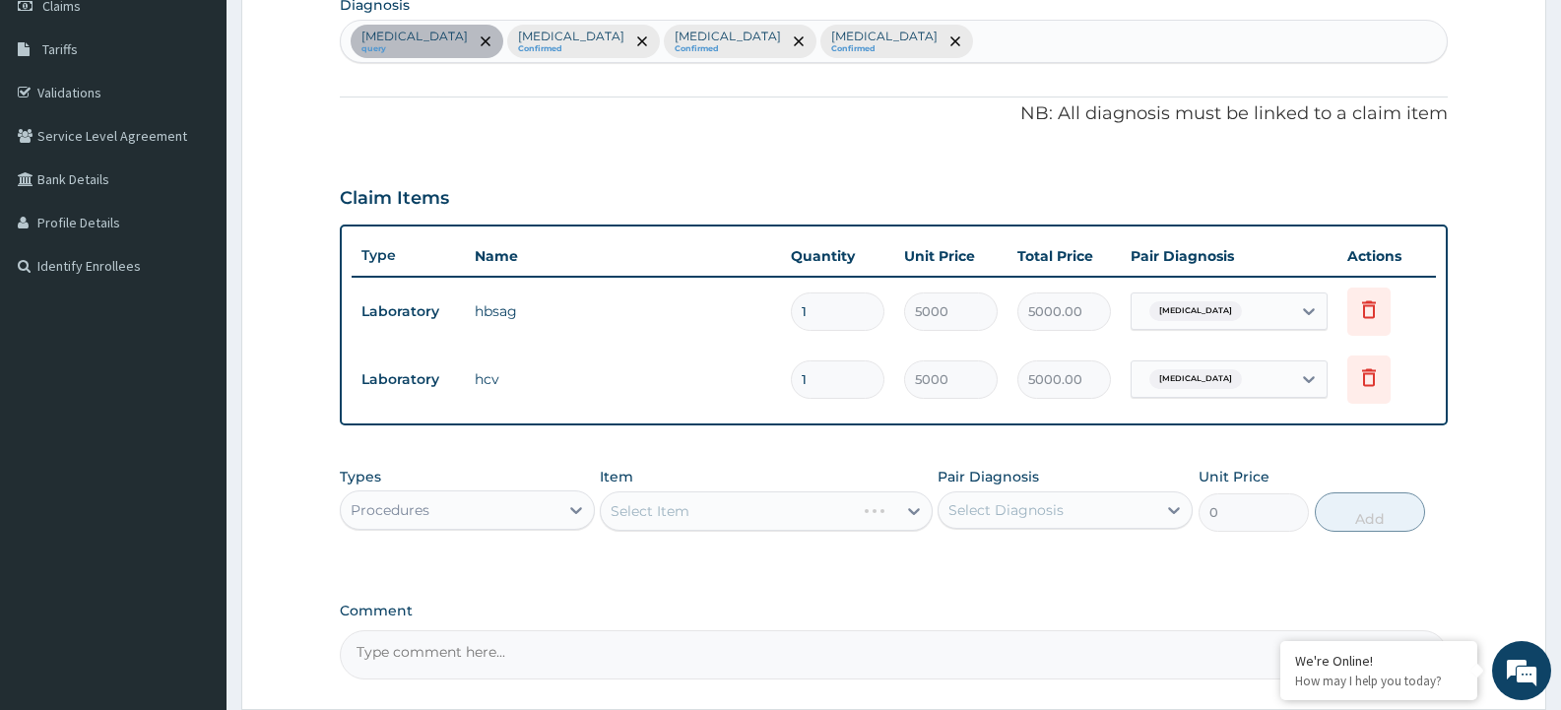
click at [912, 510] on div "Select Item" at bounding box center [766, 510] width 332 height 39
click at [908, 511] on div "Select Item" at bounding box center [766, 510] width 332 height 39
click at [915, 511] on div "Select Item" at bounding box center [766, 510] width 332 height 39
click at [915, 512] on div "Select Item" at bounding box center [766, 510] width 332 height 39
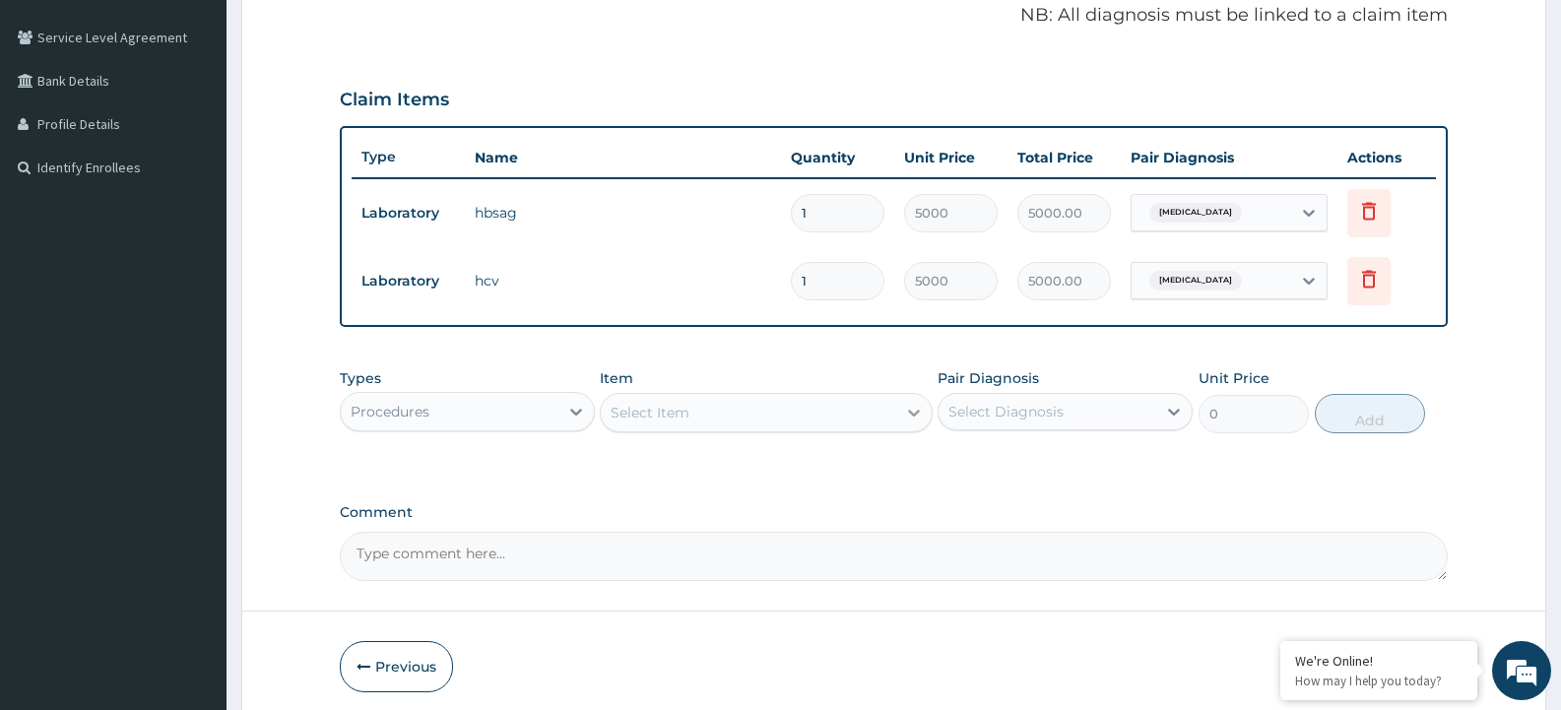
click at [916, 412] on icon at bounding box center [914, 413] width 12 height 7
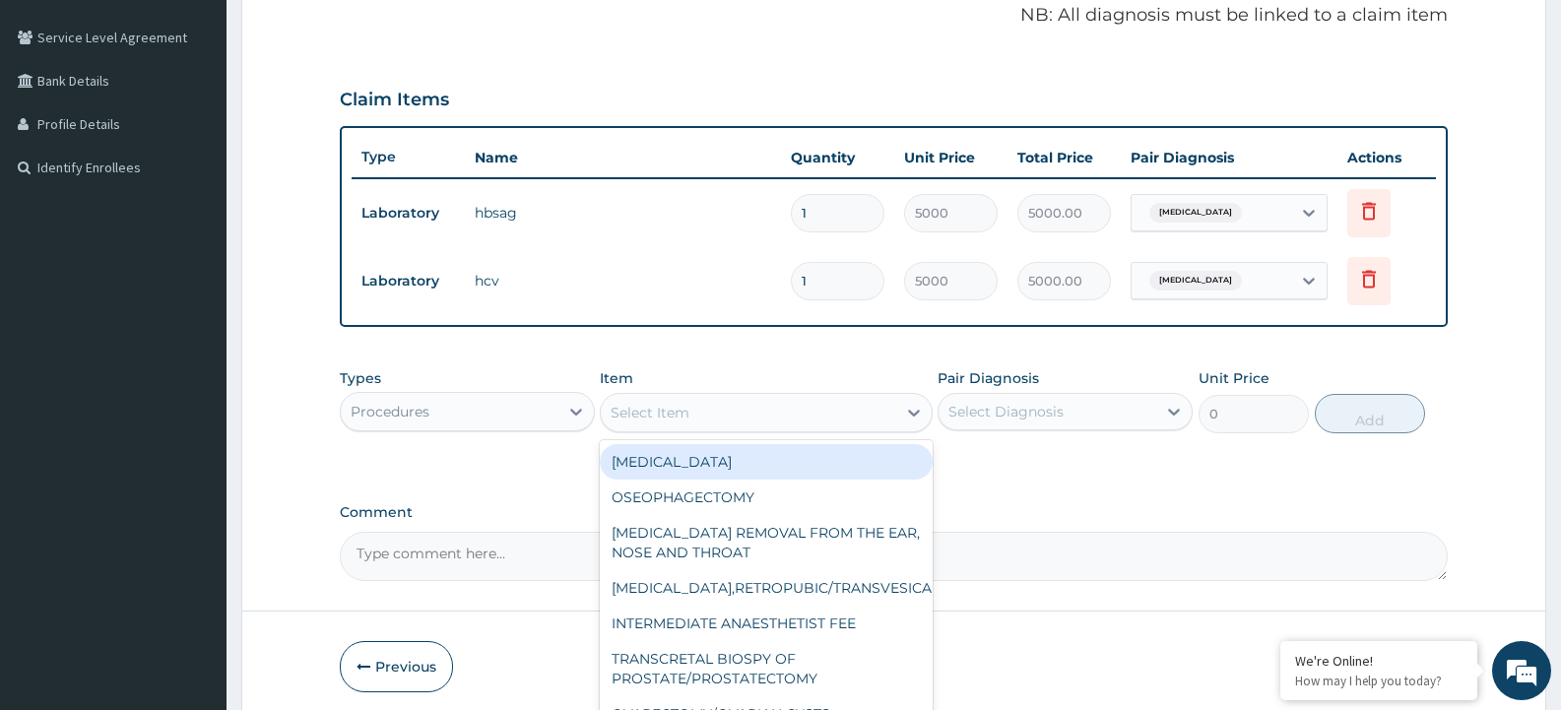
click at [785, 421] on div "Select Item" at bounding box center [748, 413] width 294 height 32
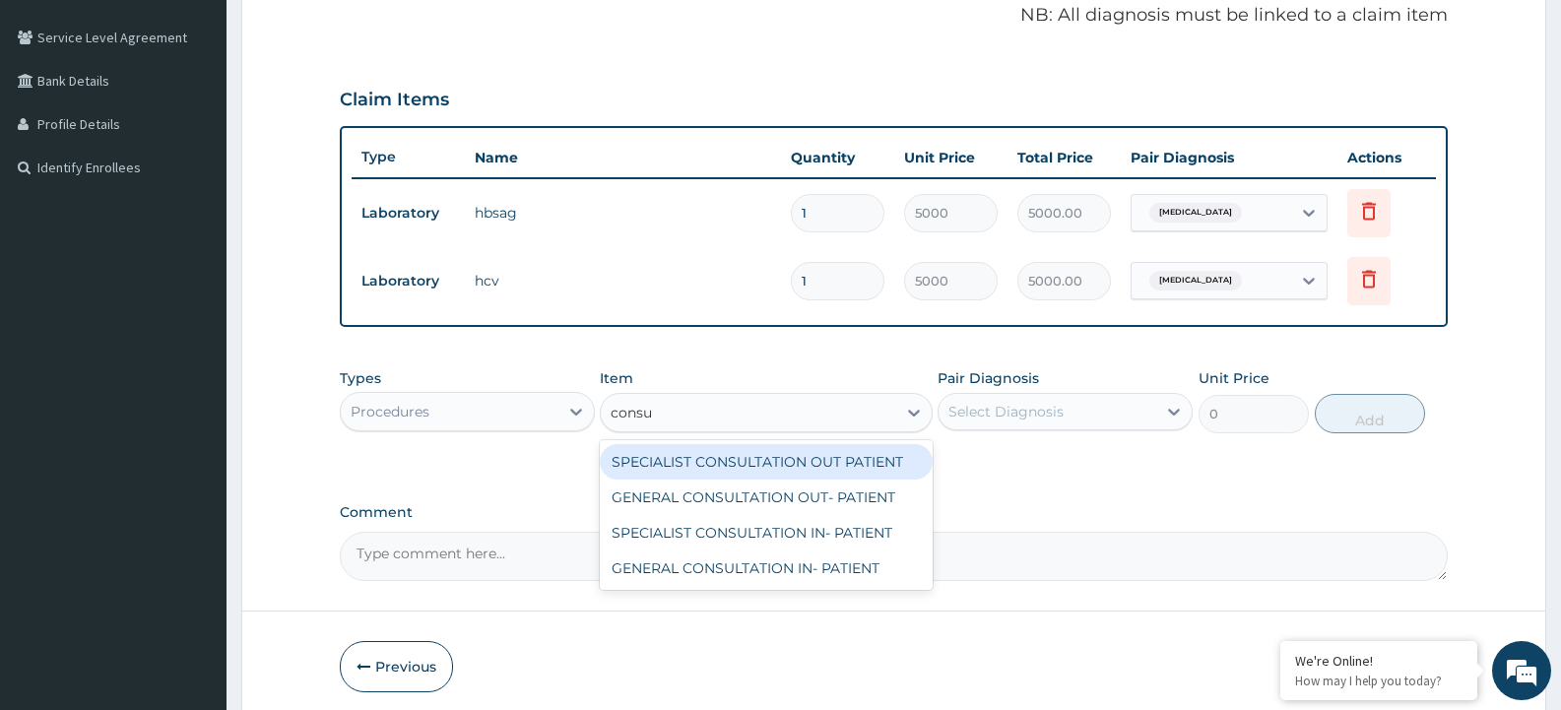
type input "consul"
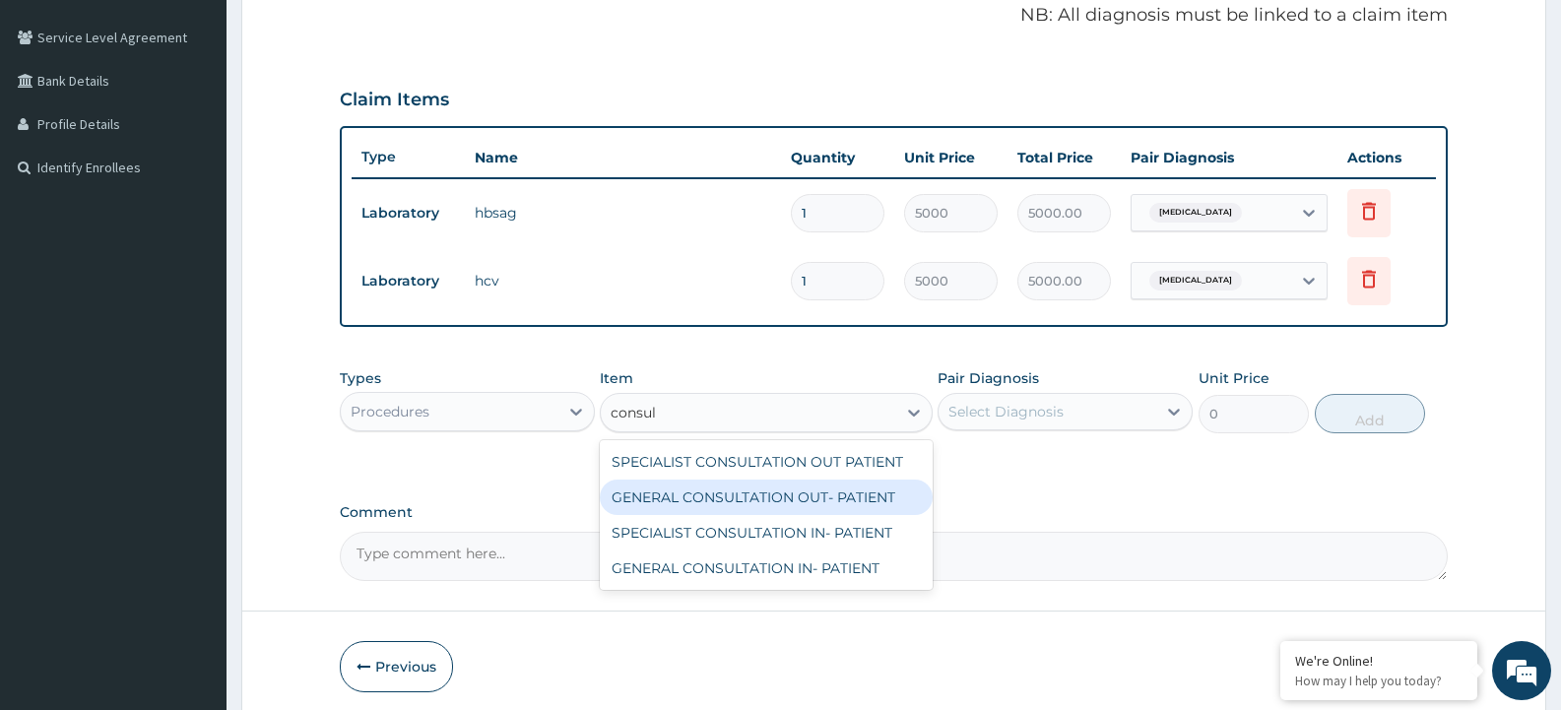
click at [769, 499] on div "GENERAL CONSULTATION OUT- PATIENT" at bounding box center [766, 497] width 332 height 35
type input "3000"
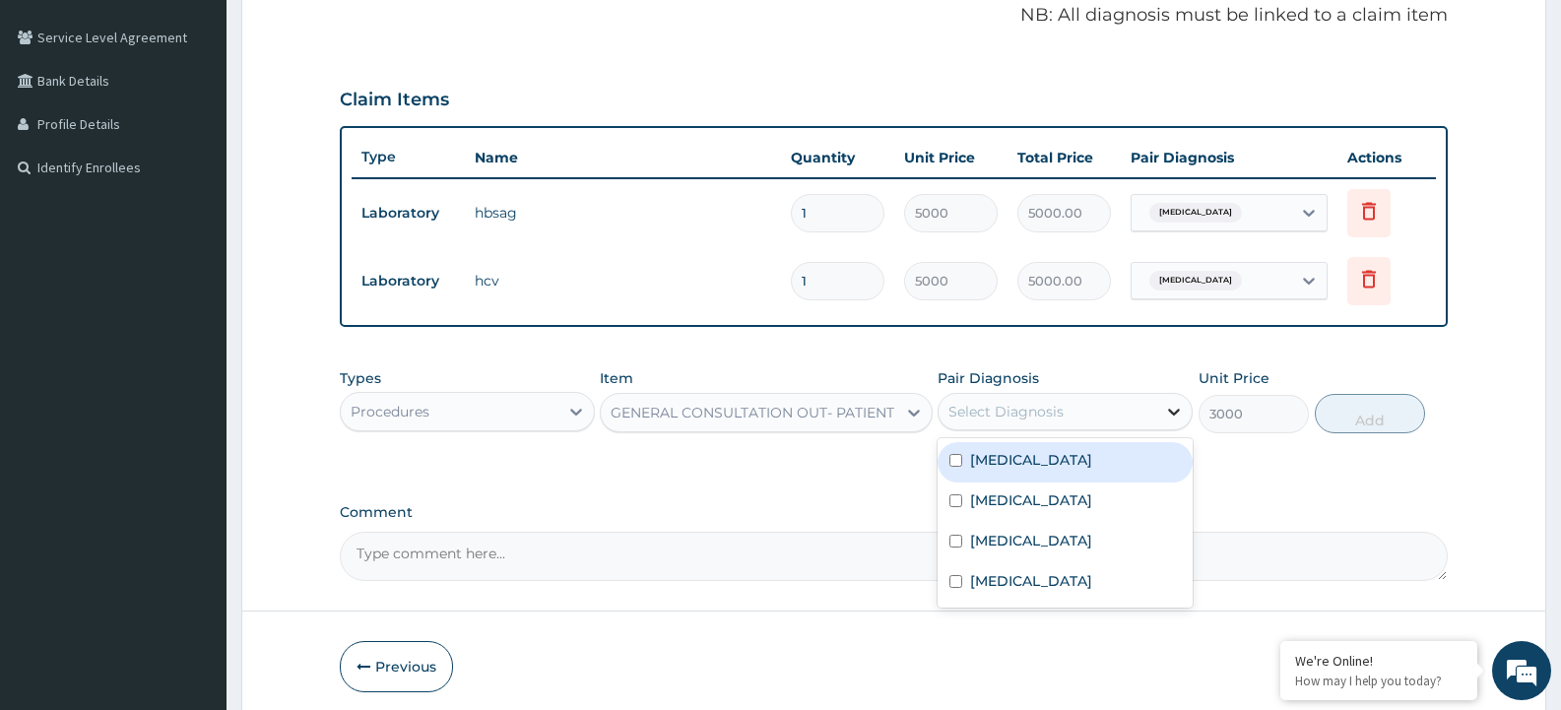
click at [1177, 419] on icon at bounding box center [1174, 412] width 20 height 20
click at [955, 464] on input "checkbox" at bounding box center [955, 460] width 13 height 13
checkbox input "true"
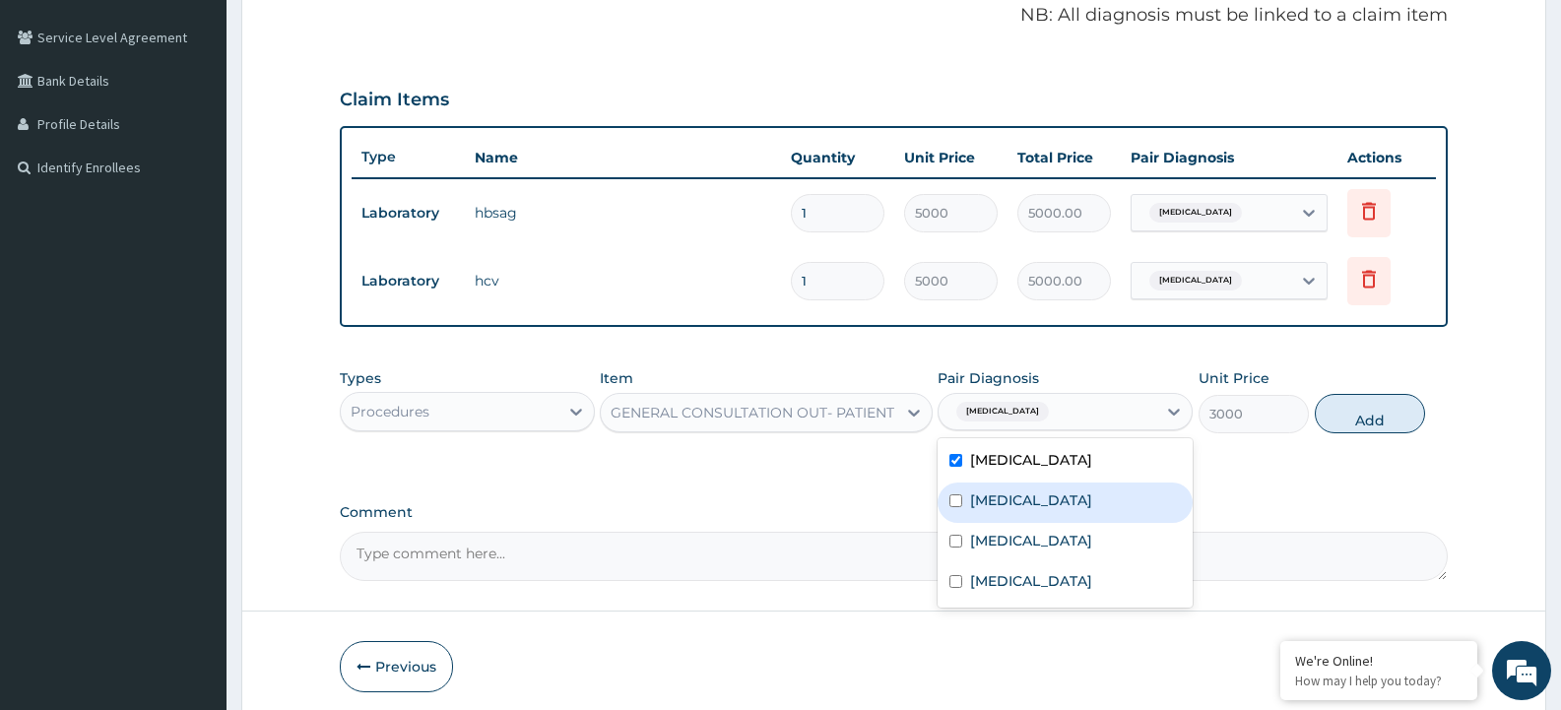
click at [962, 507] on input "checkbox" at bounding box center [955, 500] width 13 height 13
checkbox input "true"
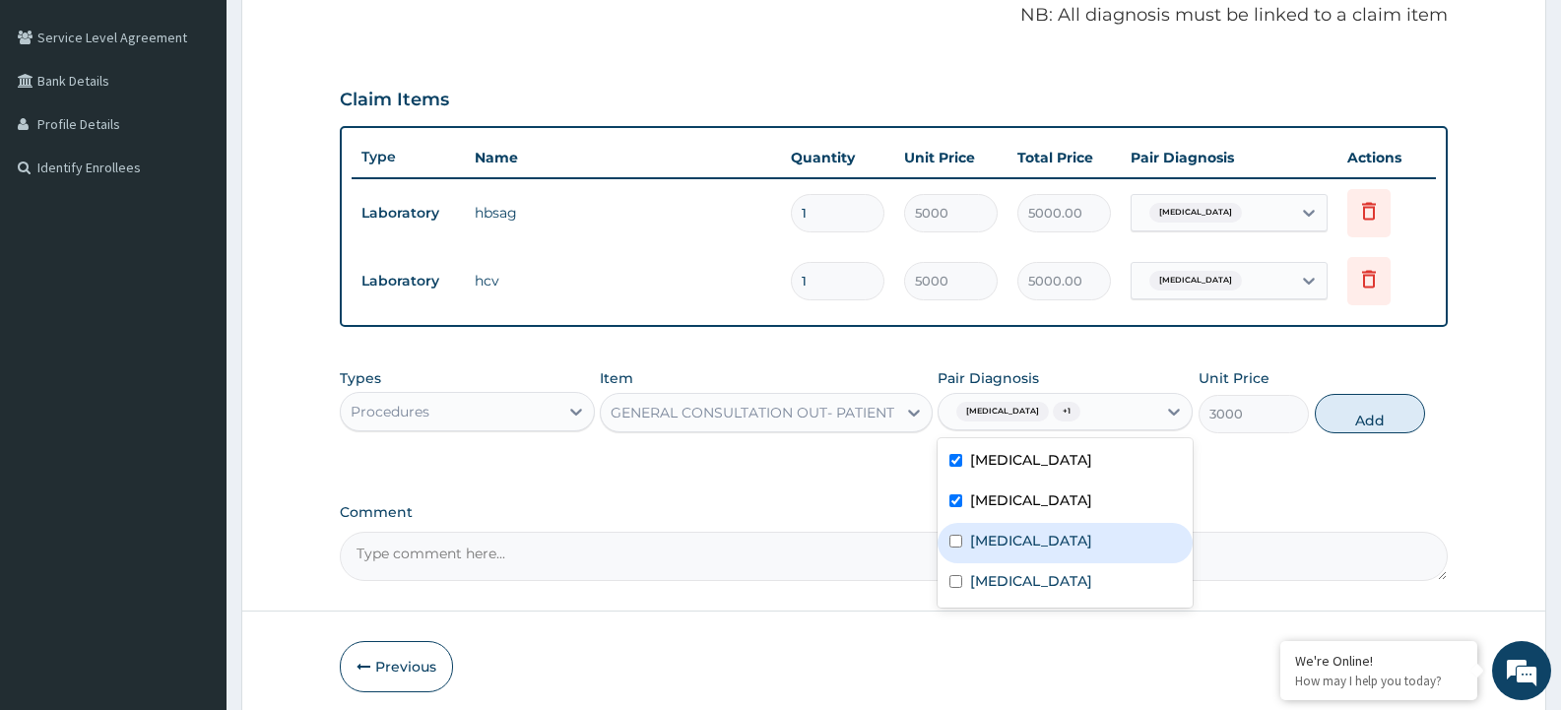
click at [953, 539] on input "checkbox" at bounding box center [955, 541] width 13 height 13
checkbox input "true"
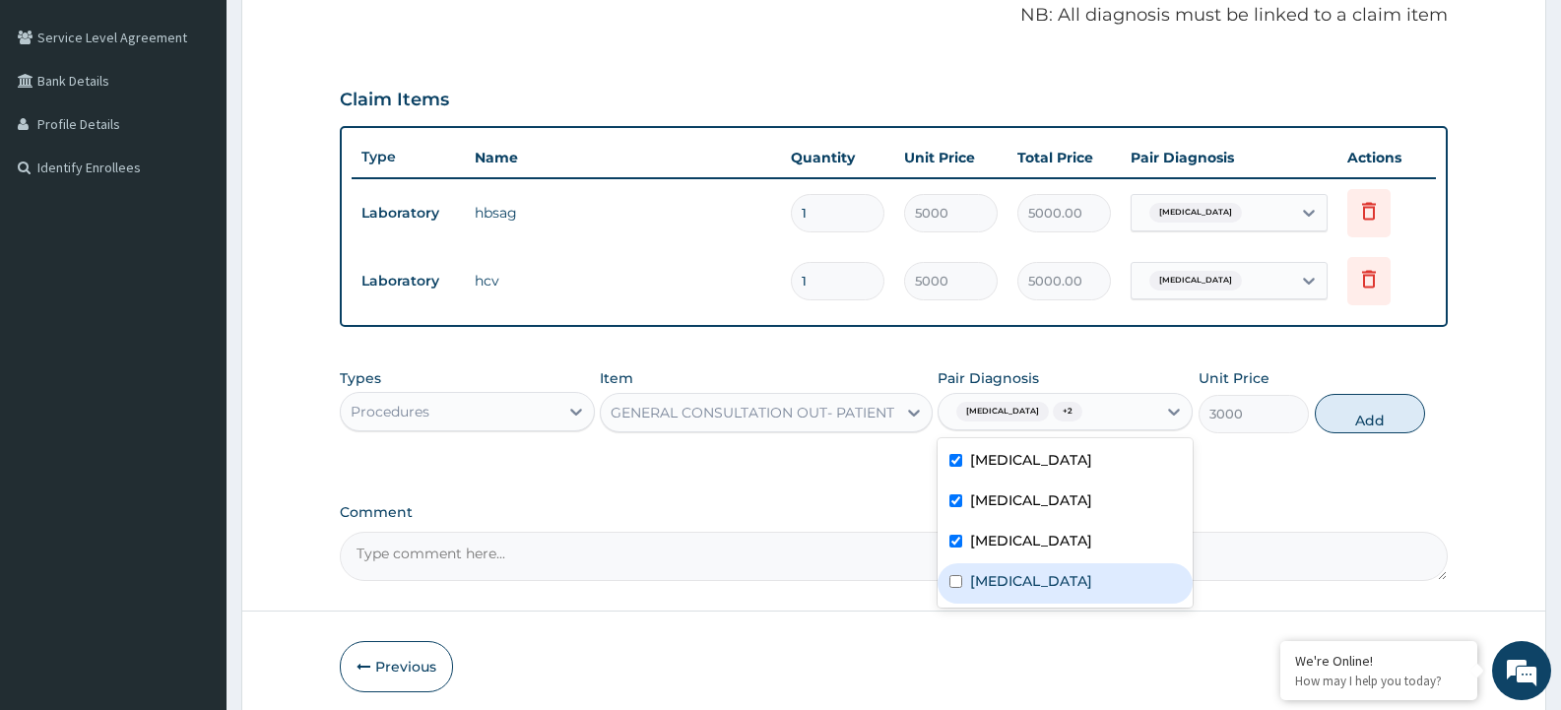
click at [951, 579] on input "checkbox" at bounding box center [955, 581] width 13 height 13
checkbox input "true"
click at [1387, 414] on button "Add" at bounding box center [1370, 413] width 110 height 39
type input "0"
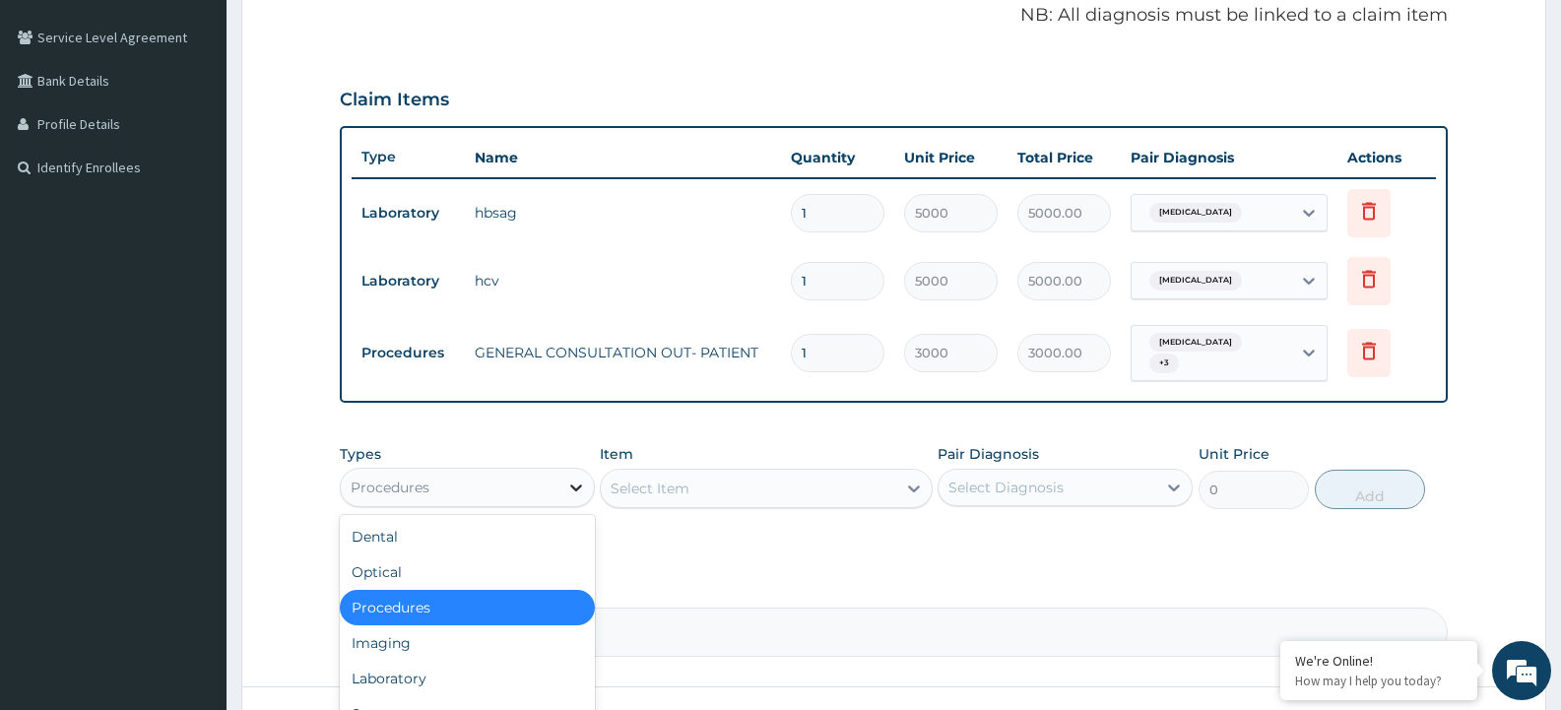
click at [587, 481] on div at bounding box center [575, 487] width 35 height 35
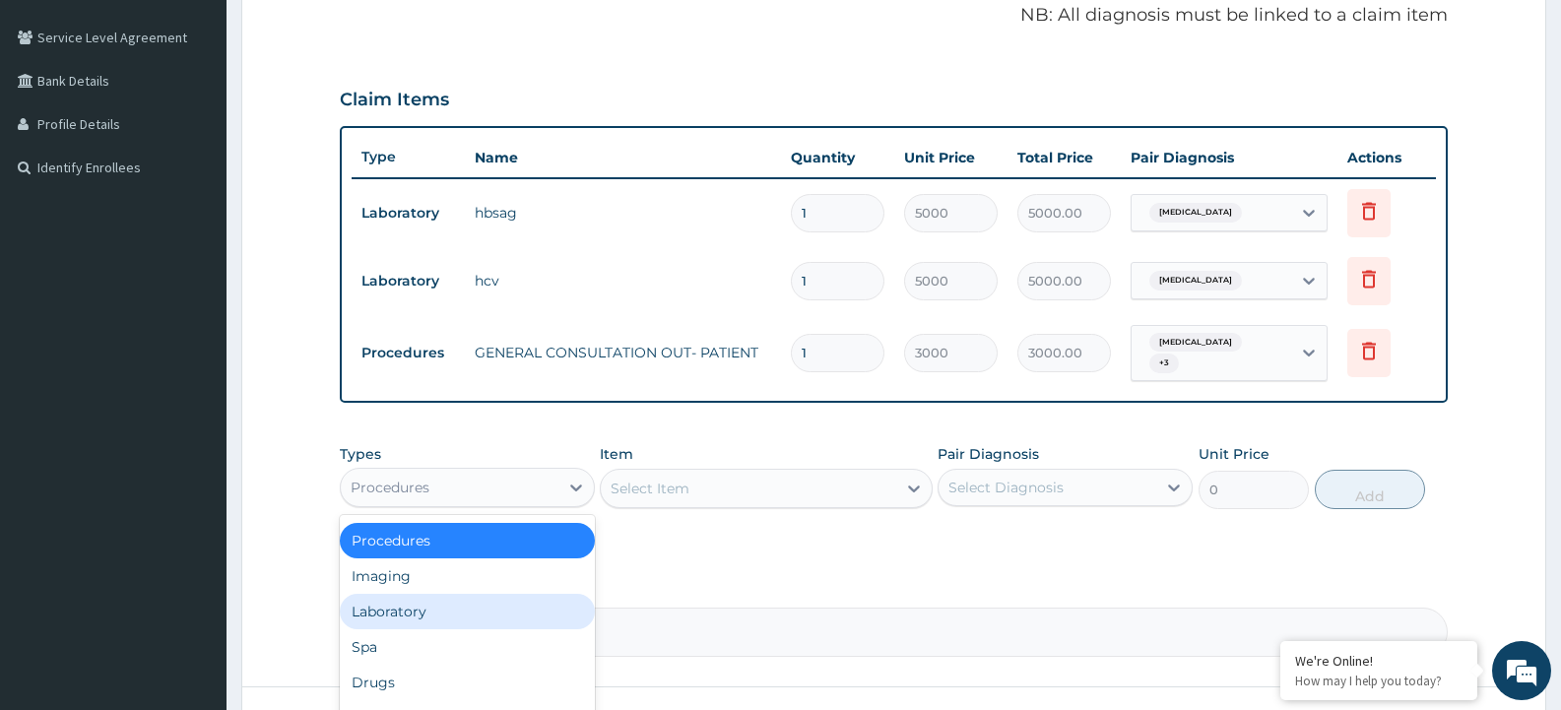
click at [452, 602] on div "Laboratory" at bounding box center [467, 611] width 255 height 35
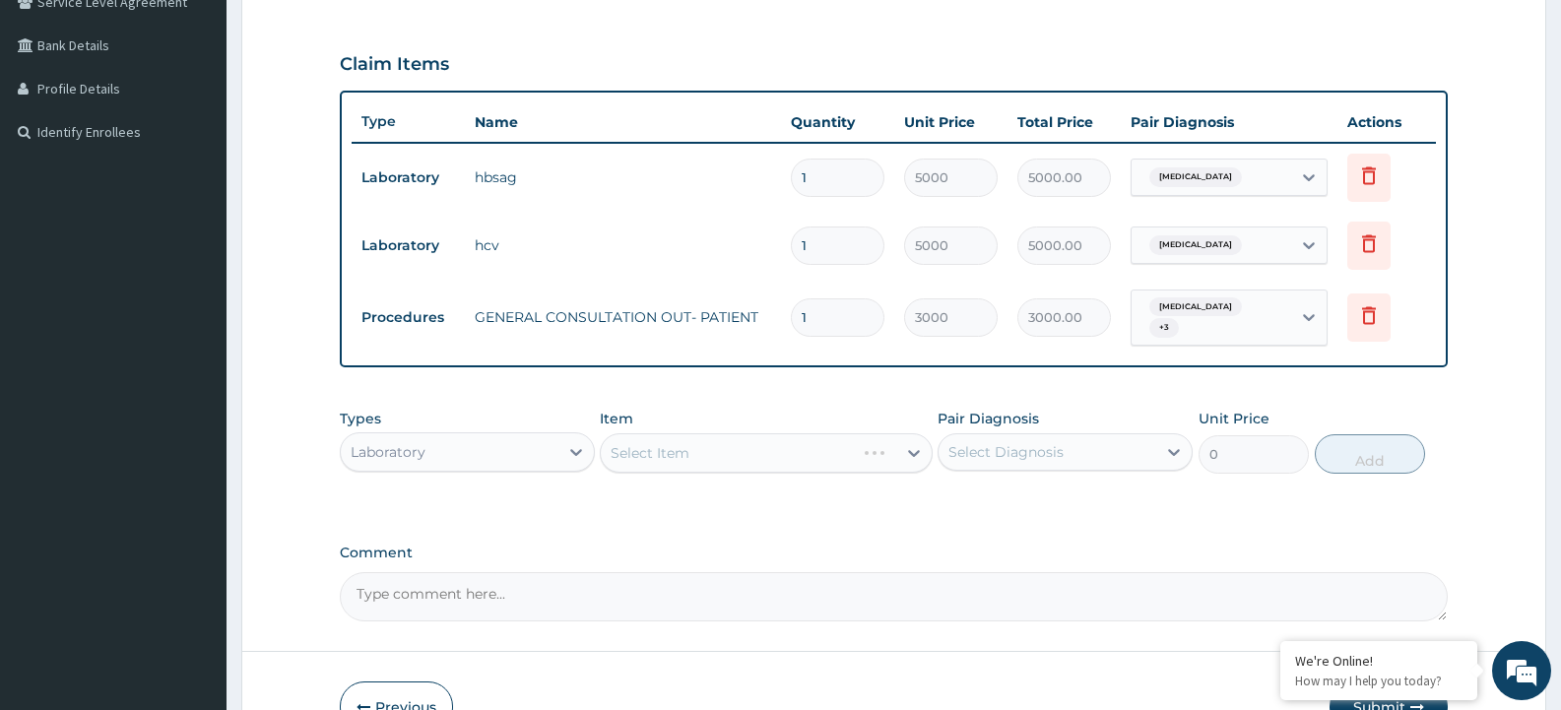
scroll to position [492, 0]
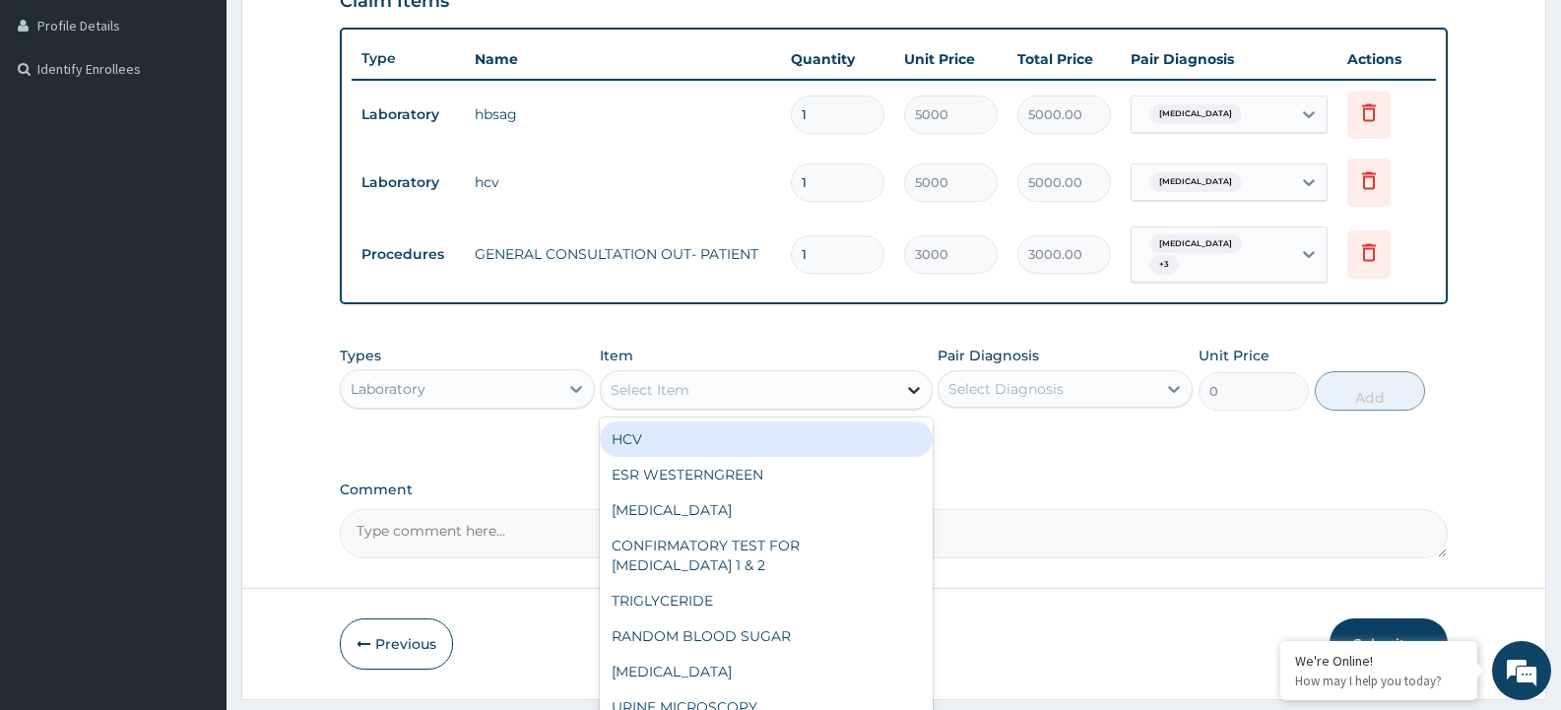
click at [918, 386] on icon at bounding box center [914, 390] width 20 height 20
click at [737, 383] on div "Select Item" at bounding box center [748, 390] width 294 height 32
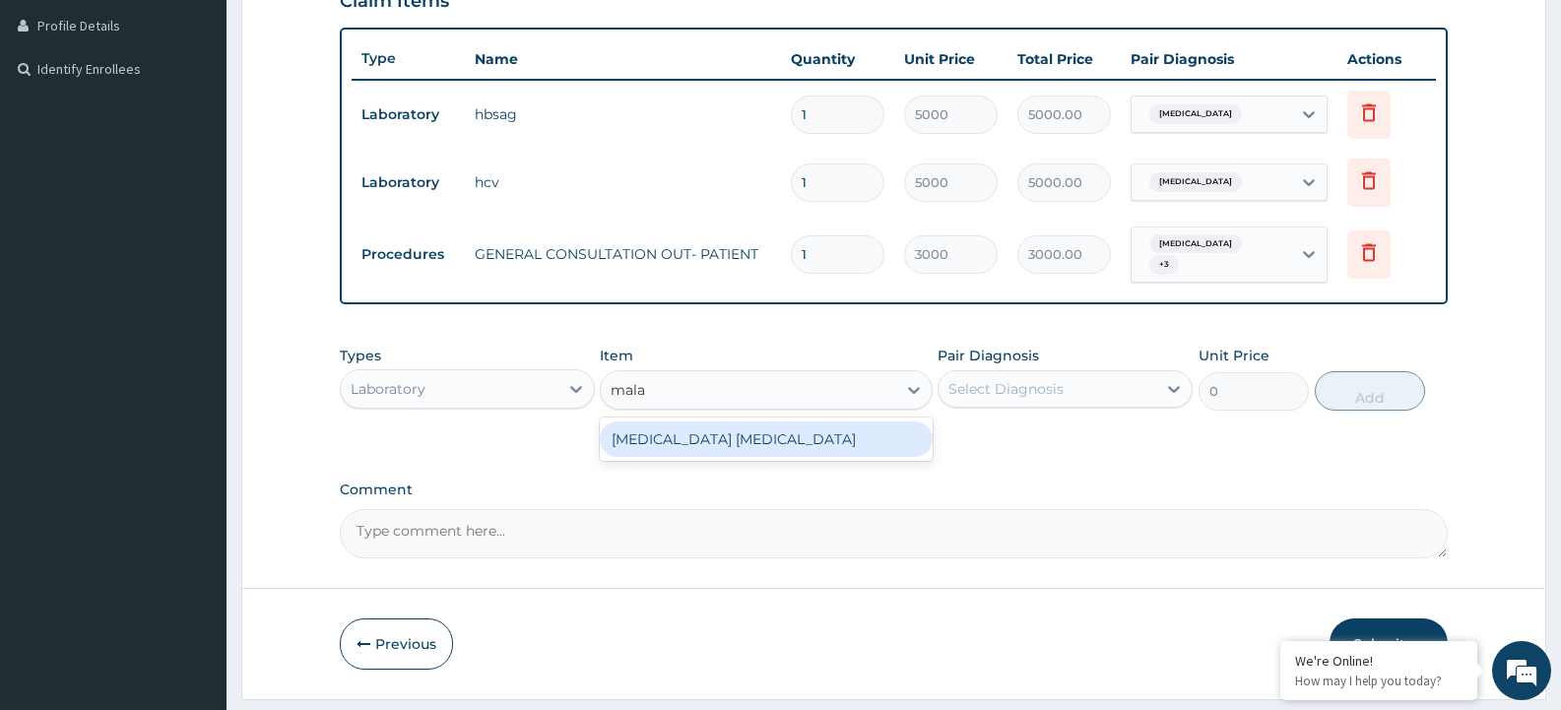
type input "malar"
drag, startPoint x: 686, startPoint y: 431, endPoint x: 717, endPoint y: 428, distance: 30.7
click at [686, 432] on div "MALARIA PARASITE" at bounding box center [766, 439] width 332 height 35
type input "1500"
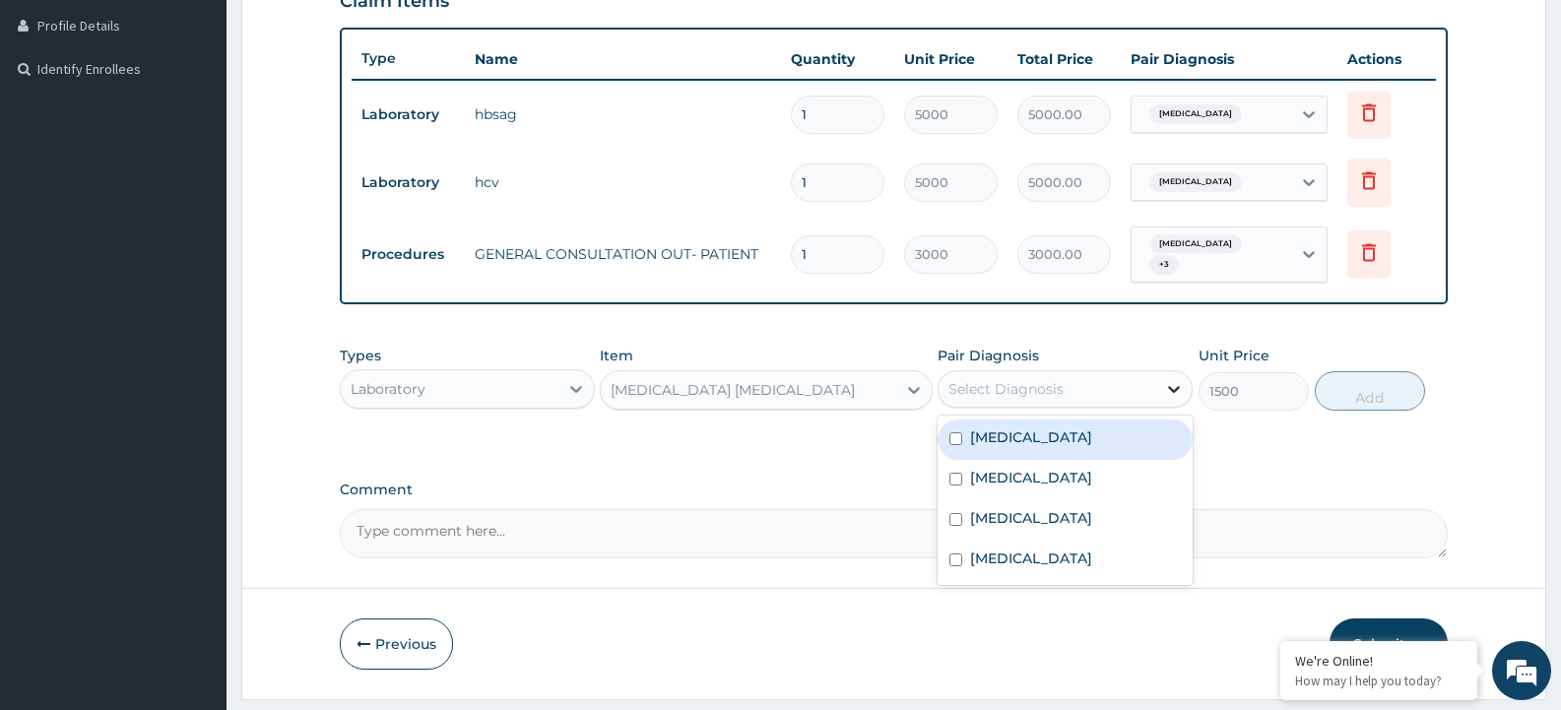
click at [1168, 380] on icon at bounding box center [1174, 389] width 20 height 20
click at [951, 473] on input "checkbox" at bounding box center [955, 479] width 13 height 13
checkbox input "true"
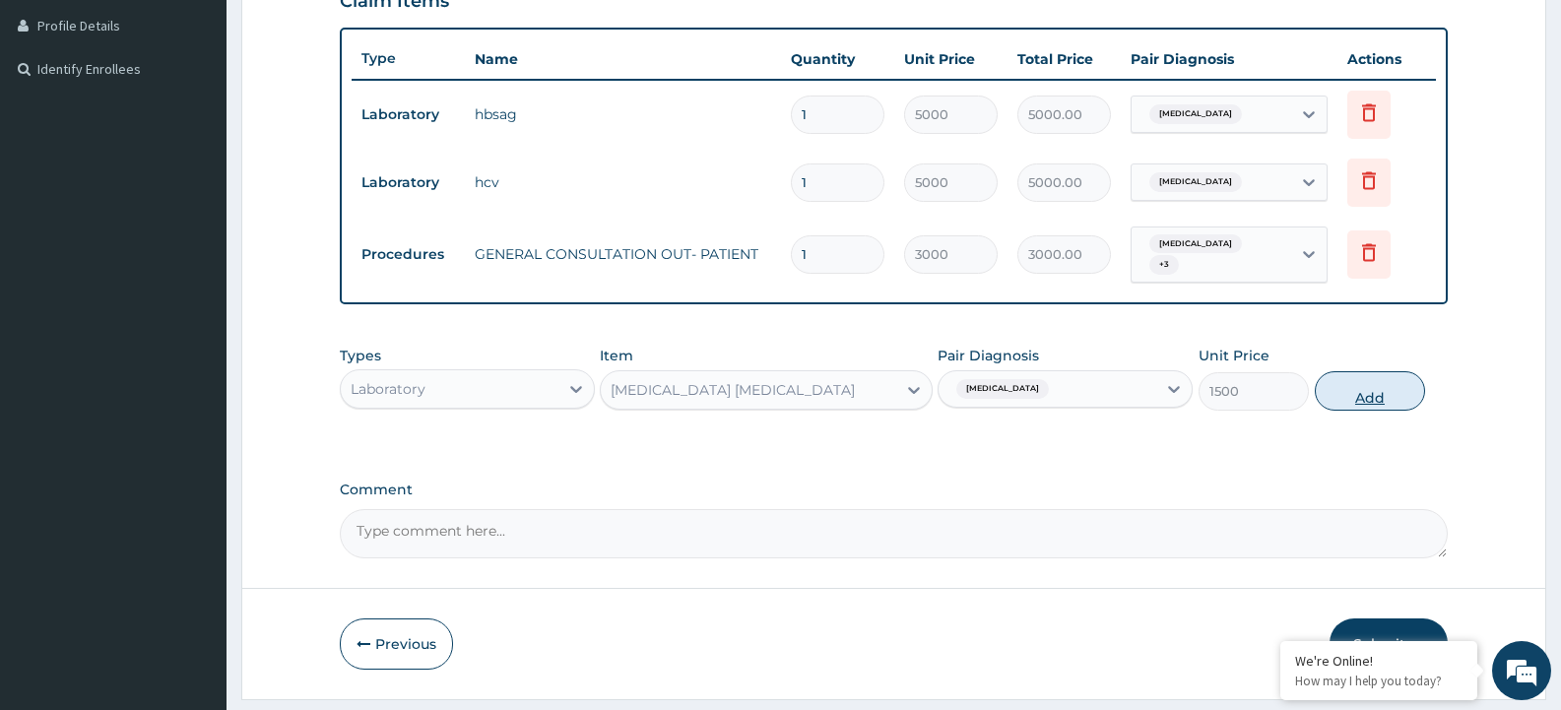
click at [1367, 384] on button "Add" at bounding box center [1370, 390] width 110 height 39
type input "0"
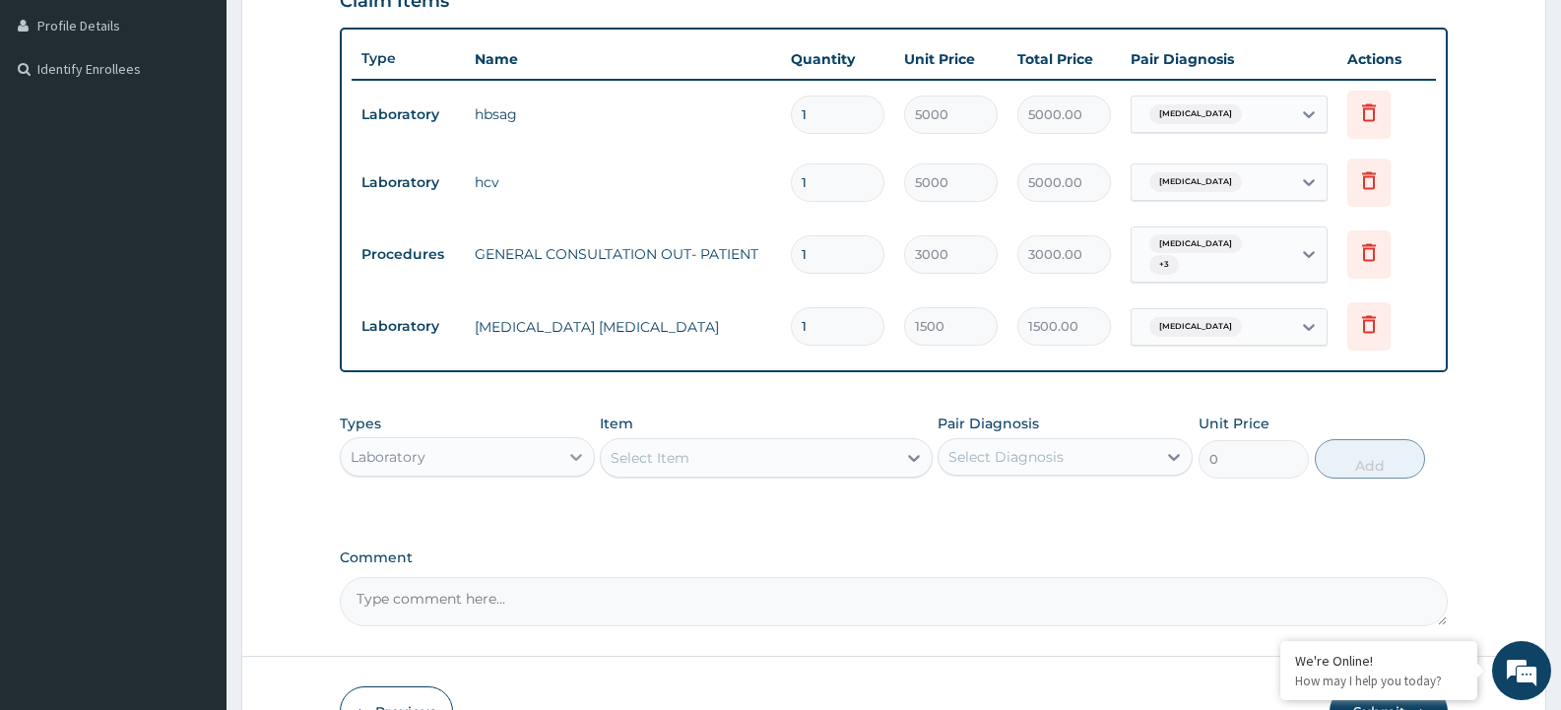
click at [576, 454] on icon at bounding box center [576, 457] width 12 height 7
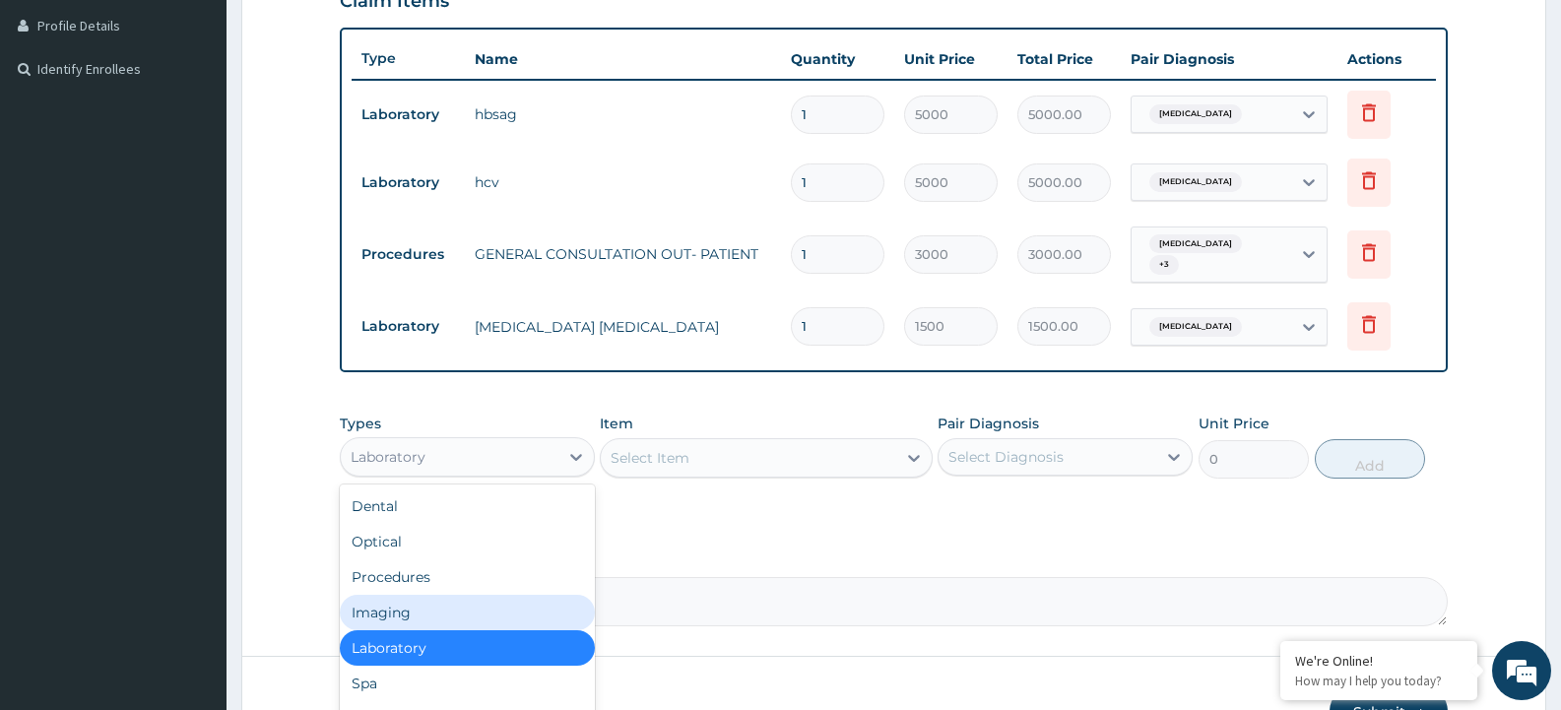
scroll to position [67, 0]
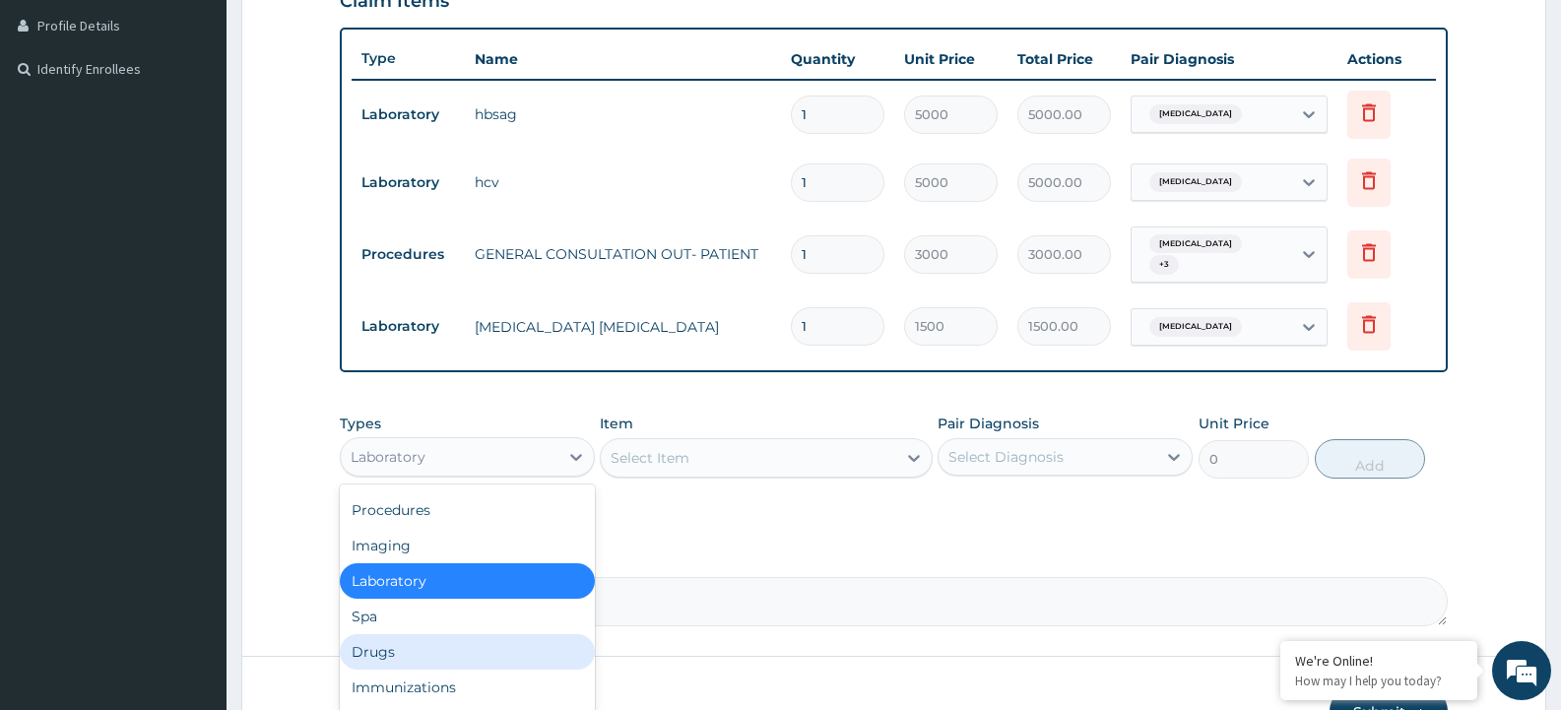
click at [413, 640] on div "Drugs" at bounding box center [467, 651] width 255 height 35
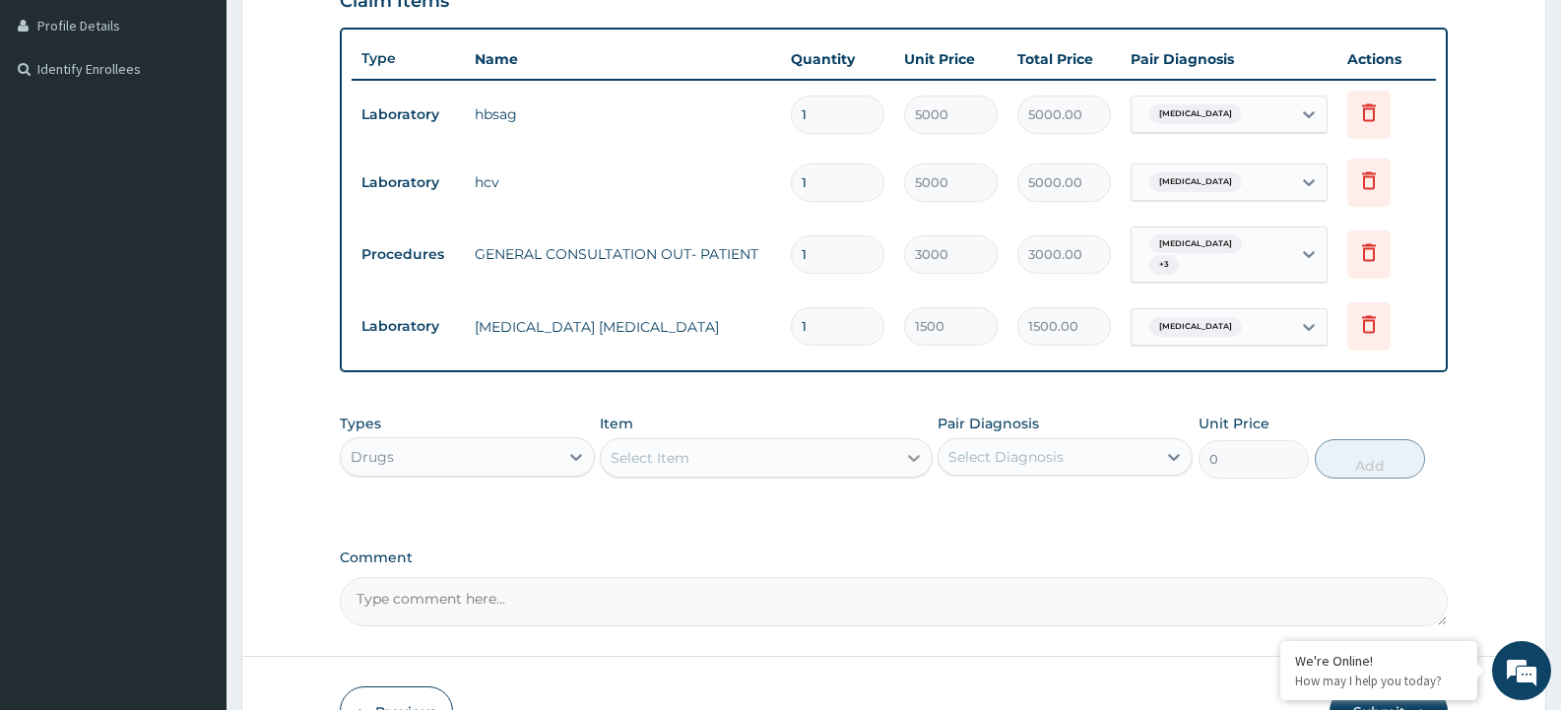
click at [910, 455] on icon at bounding box center [914, 458] width 12 height 7
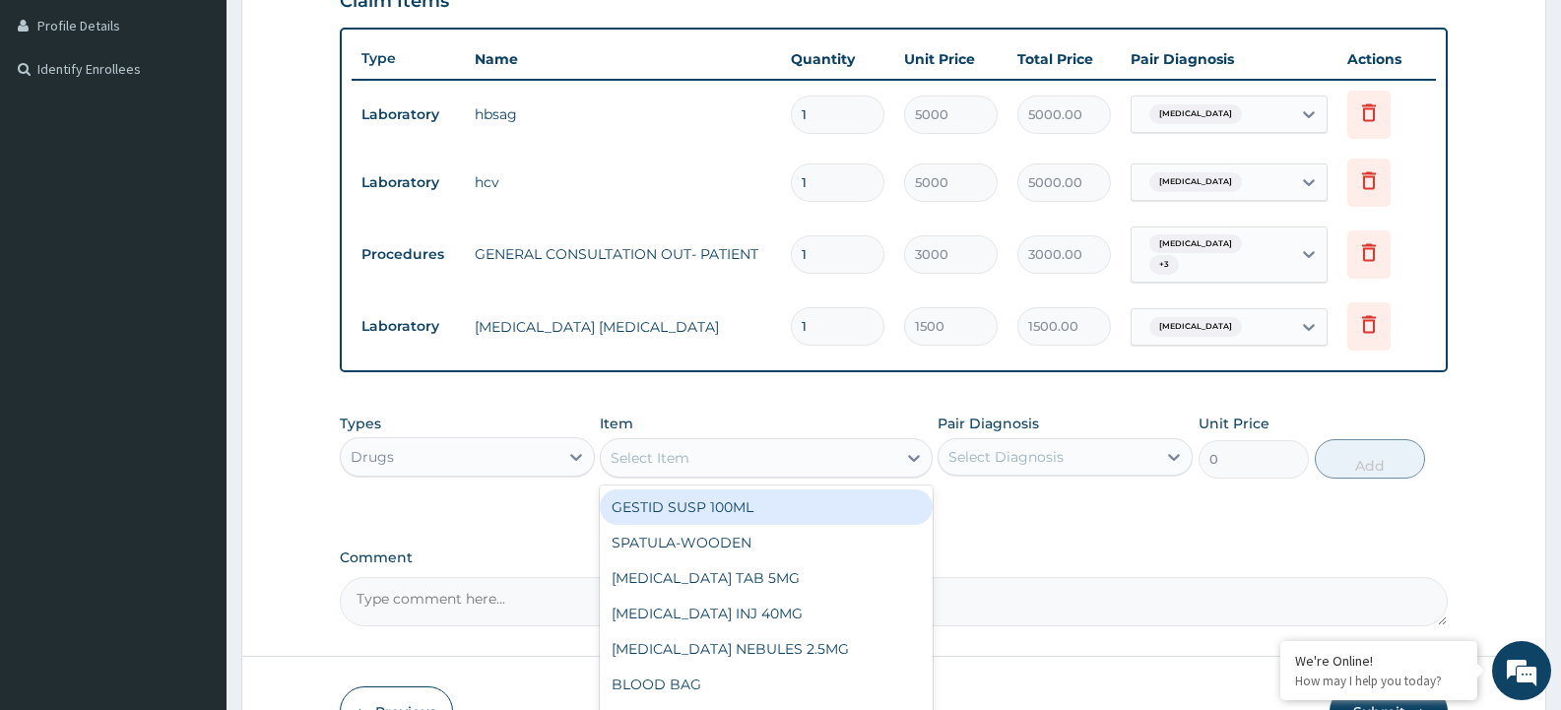
click at [837, 447] on div "Select Item" at bounding box center [748, 458] width 294 height 32
click at [909, 462] on div at bounding box center [913, 457] width 35 height 35
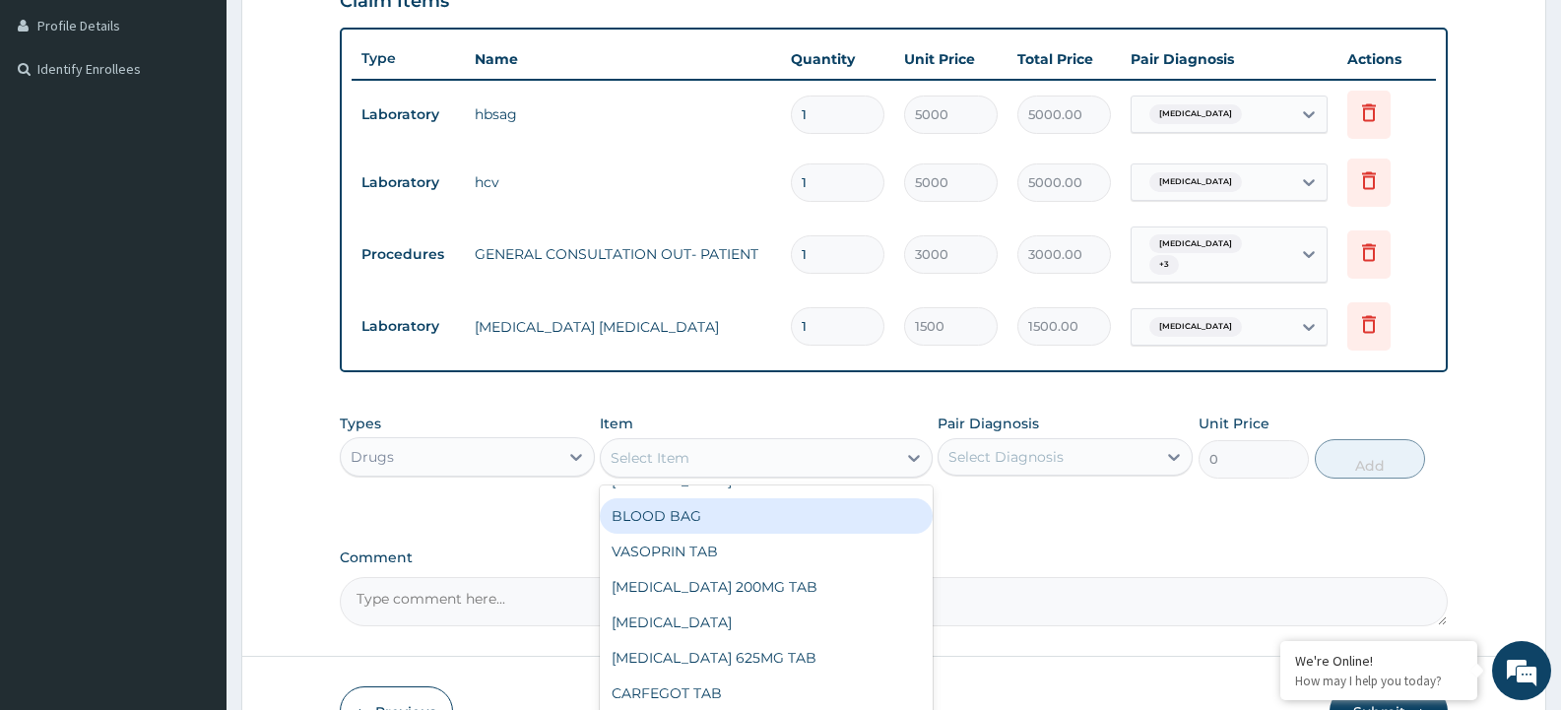
scroll to position [197, 0]
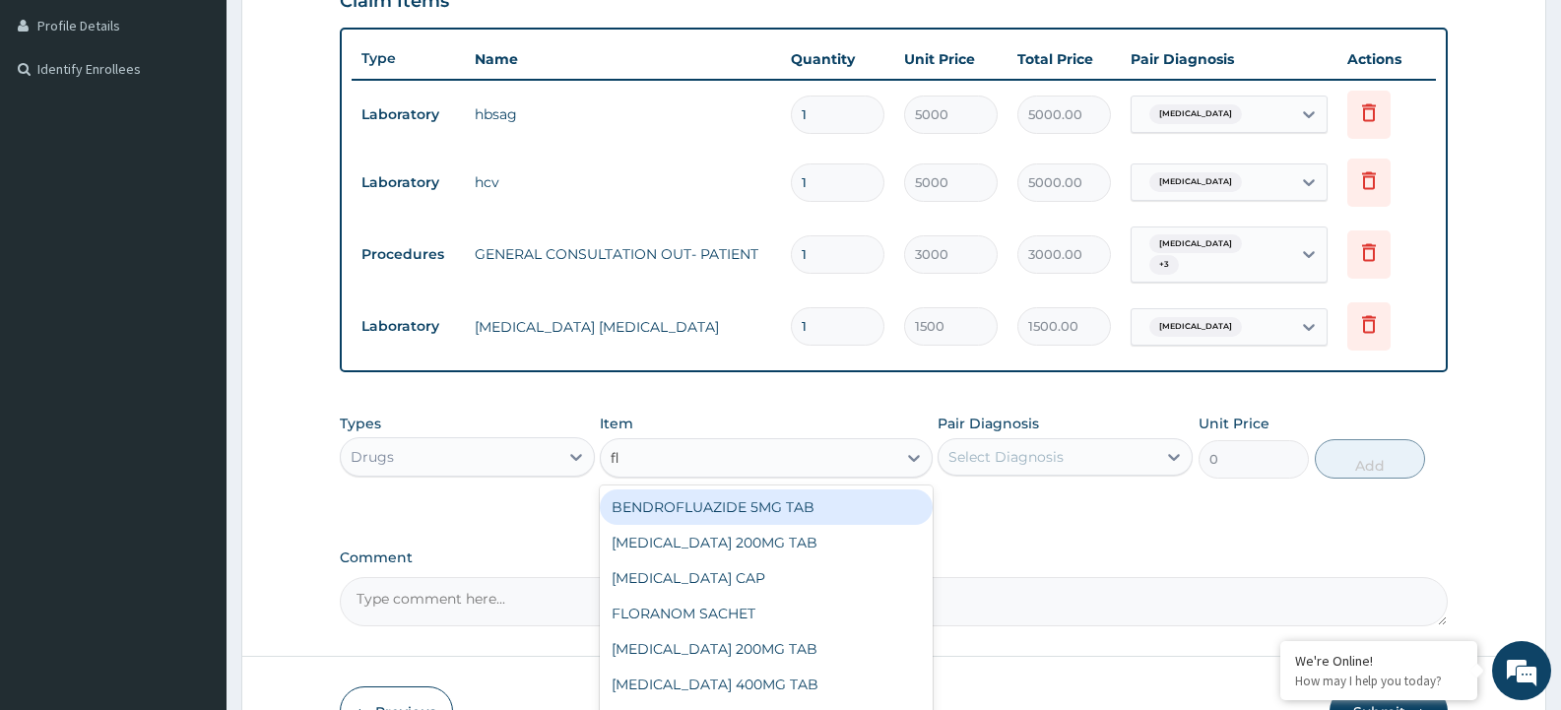
type input "flu"
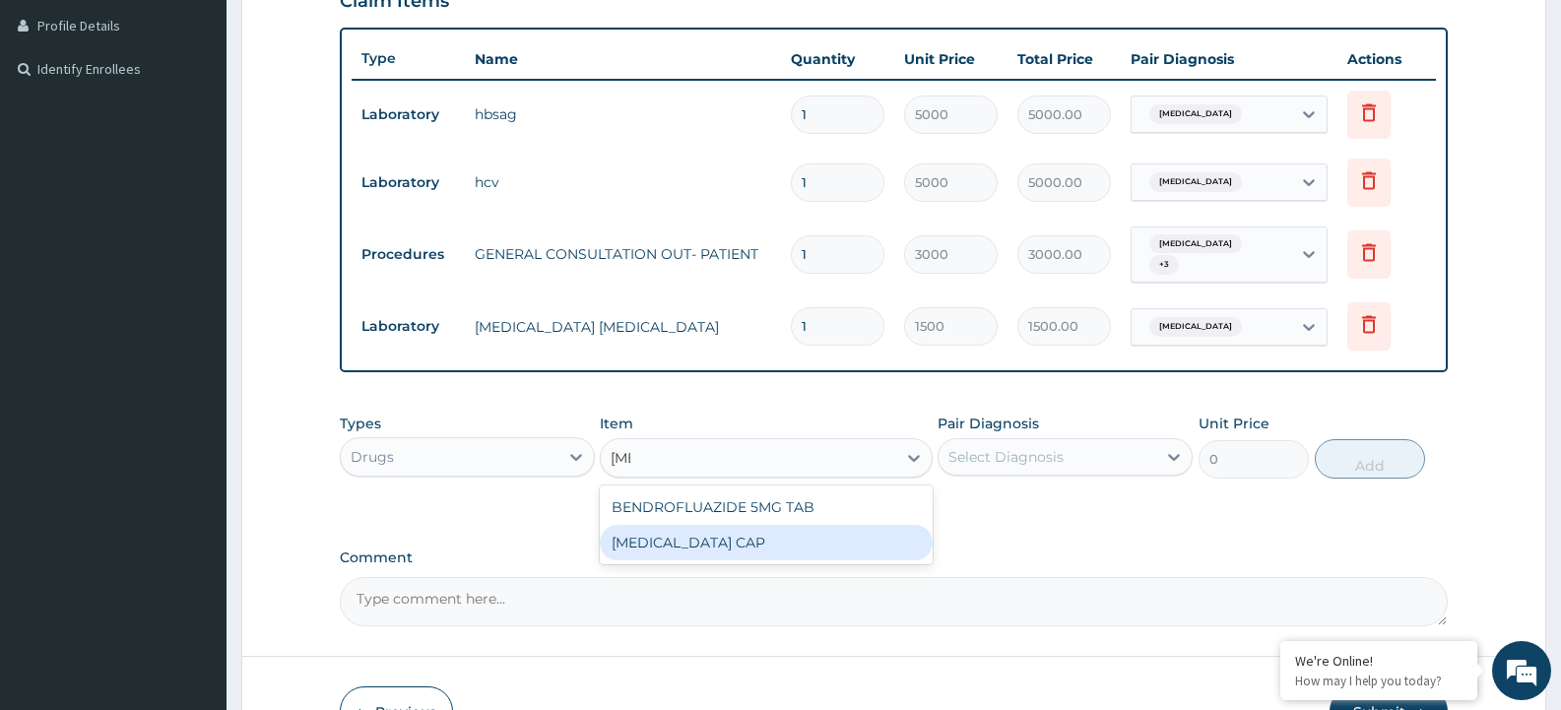
click at [751, 533] on div "FLUCONAZOLE CAP" at bounding box center [766, 542] width 332 height 35
type input "300"
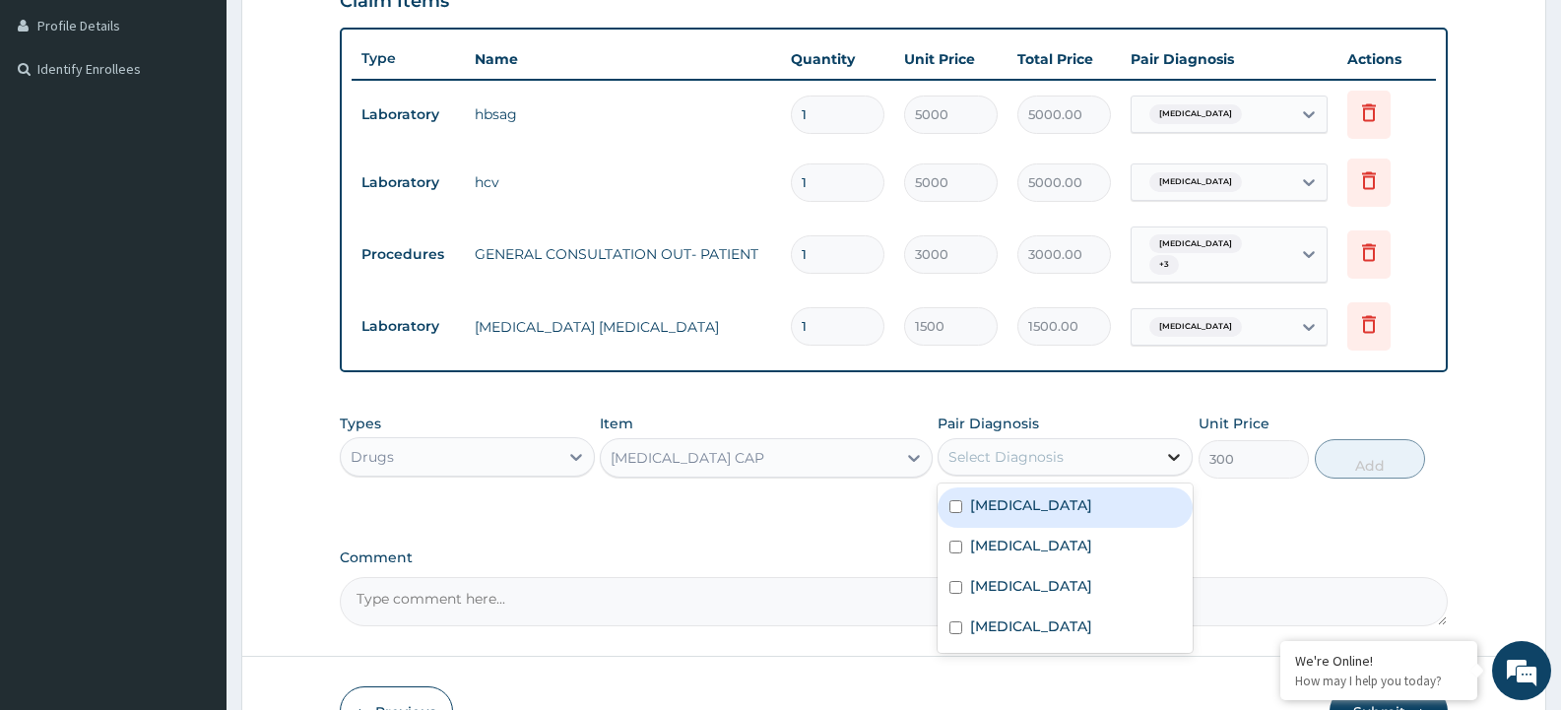
click at [1175, 454] on icon at bounding box center [1174, 457] width 12 height 7
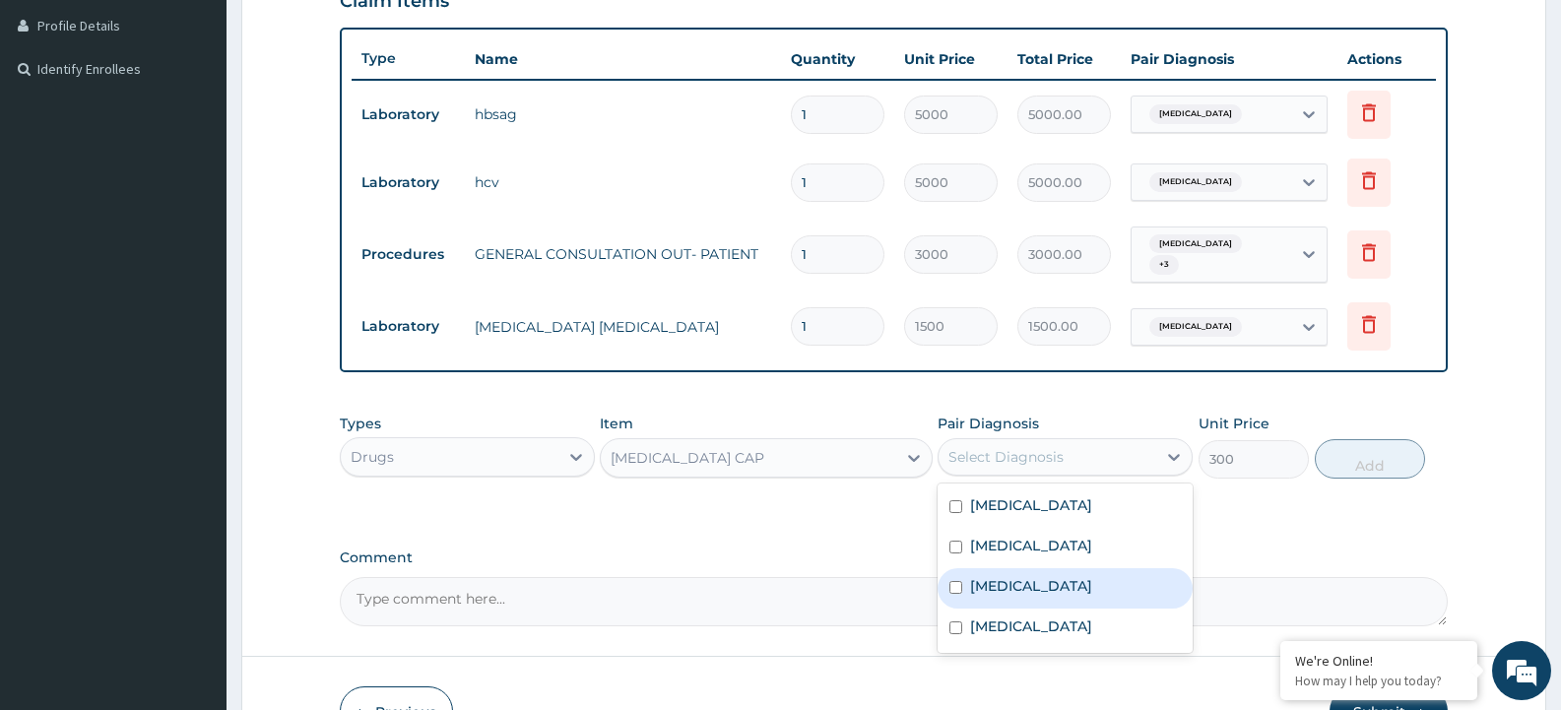
click at [950, 581] on input "checkbox" at bounding box center [955, 587] width 13 height 13
checkbox input "true"
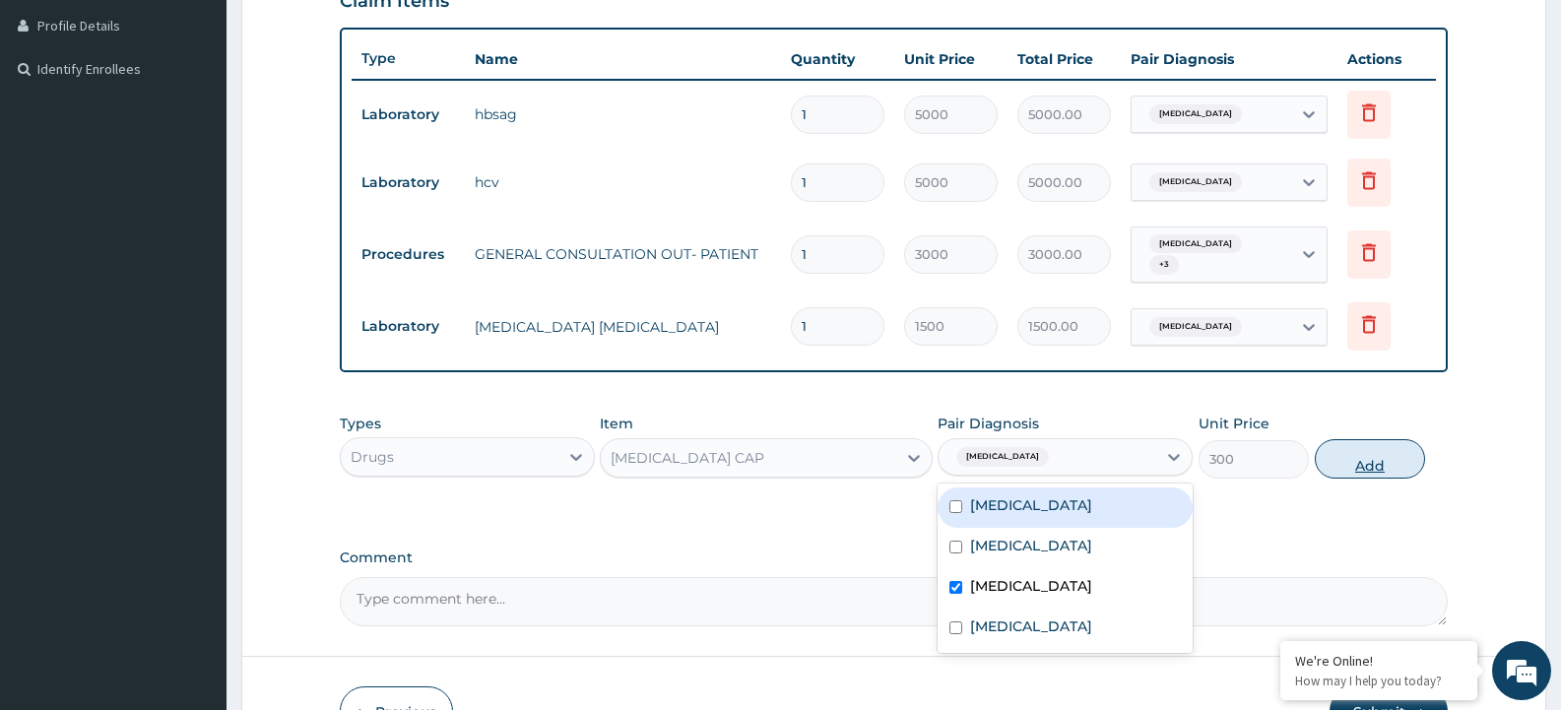
click at [1389, 442] on button "Add" at bounding box center [1370, 458] width 110 height 39
type input "0"
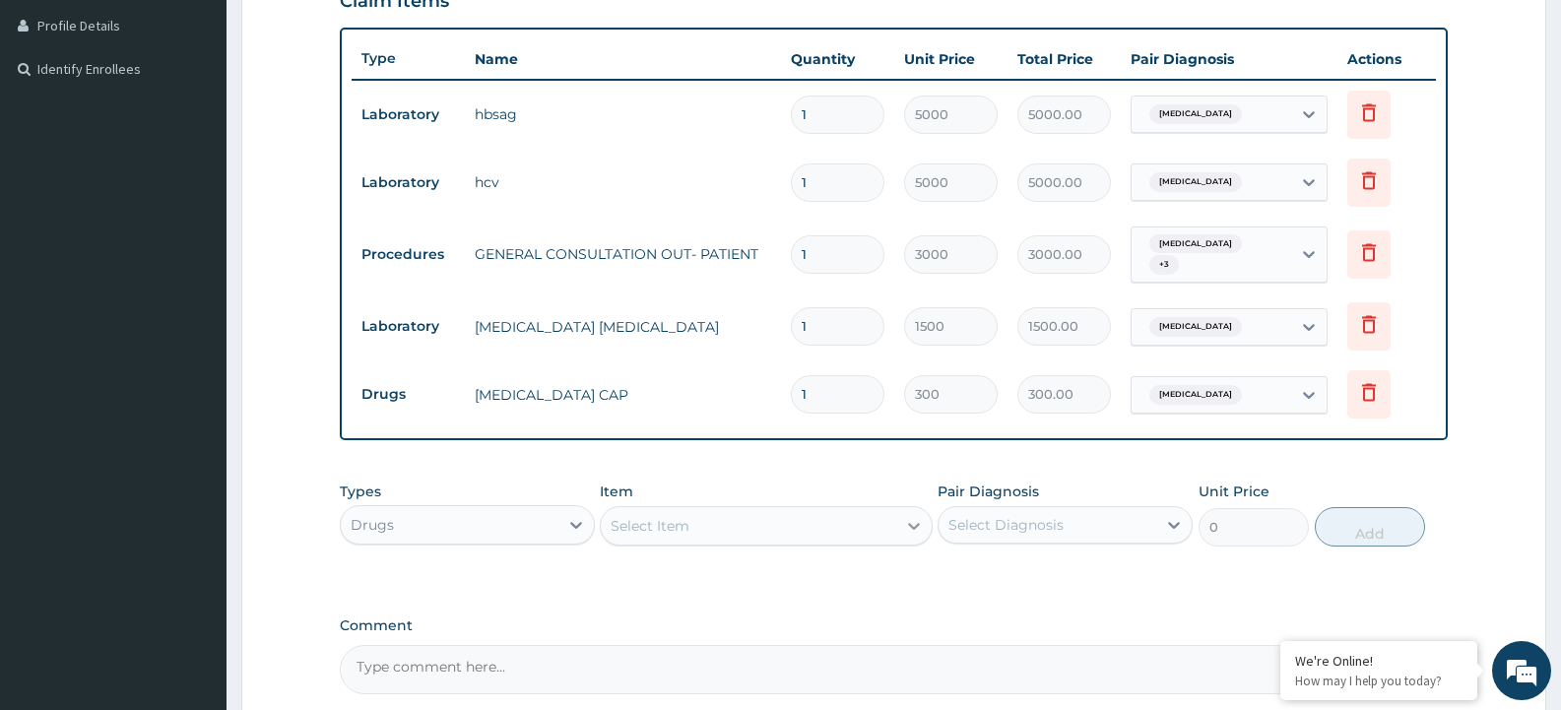
click at [913, 518] on icon at bounding box center [914, 526] width 20 height 20
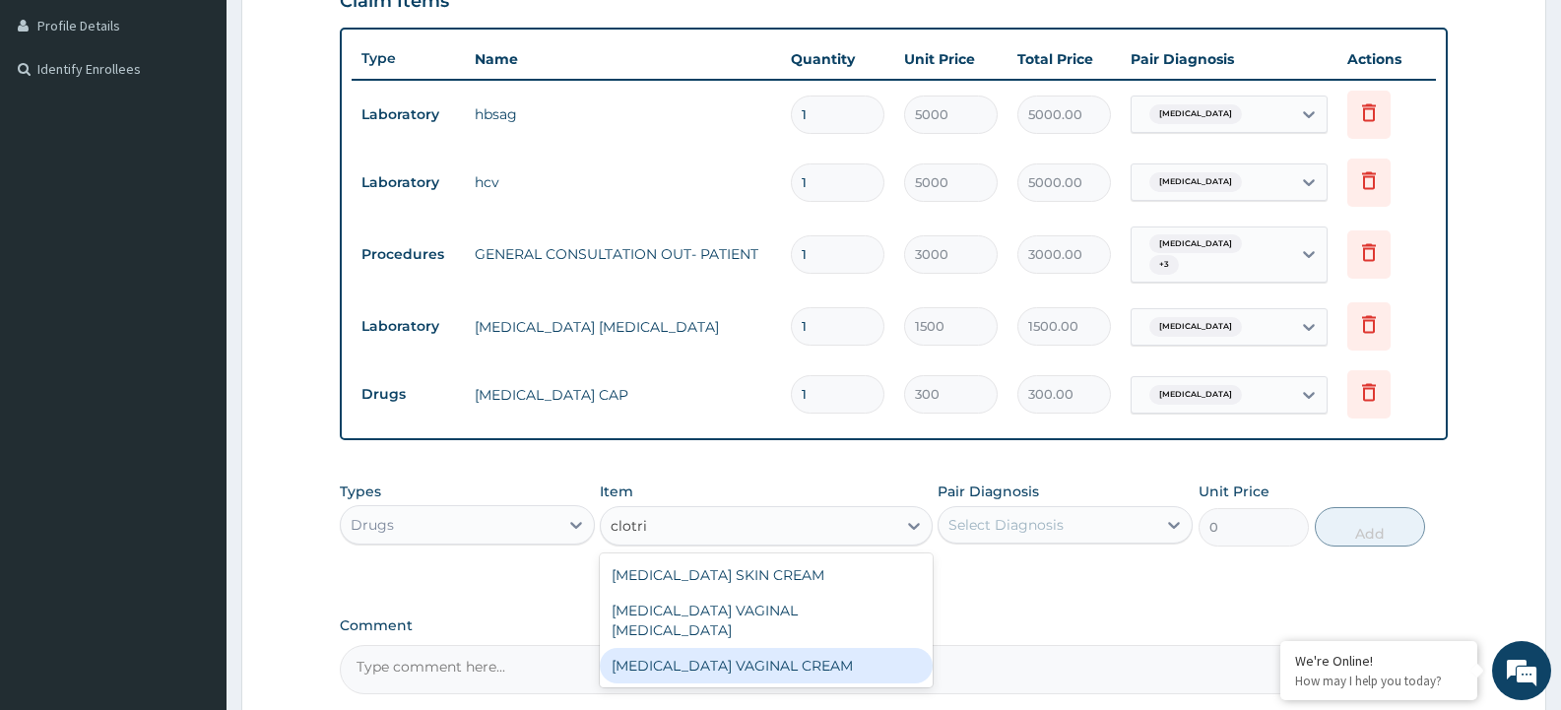
type input "clotri"
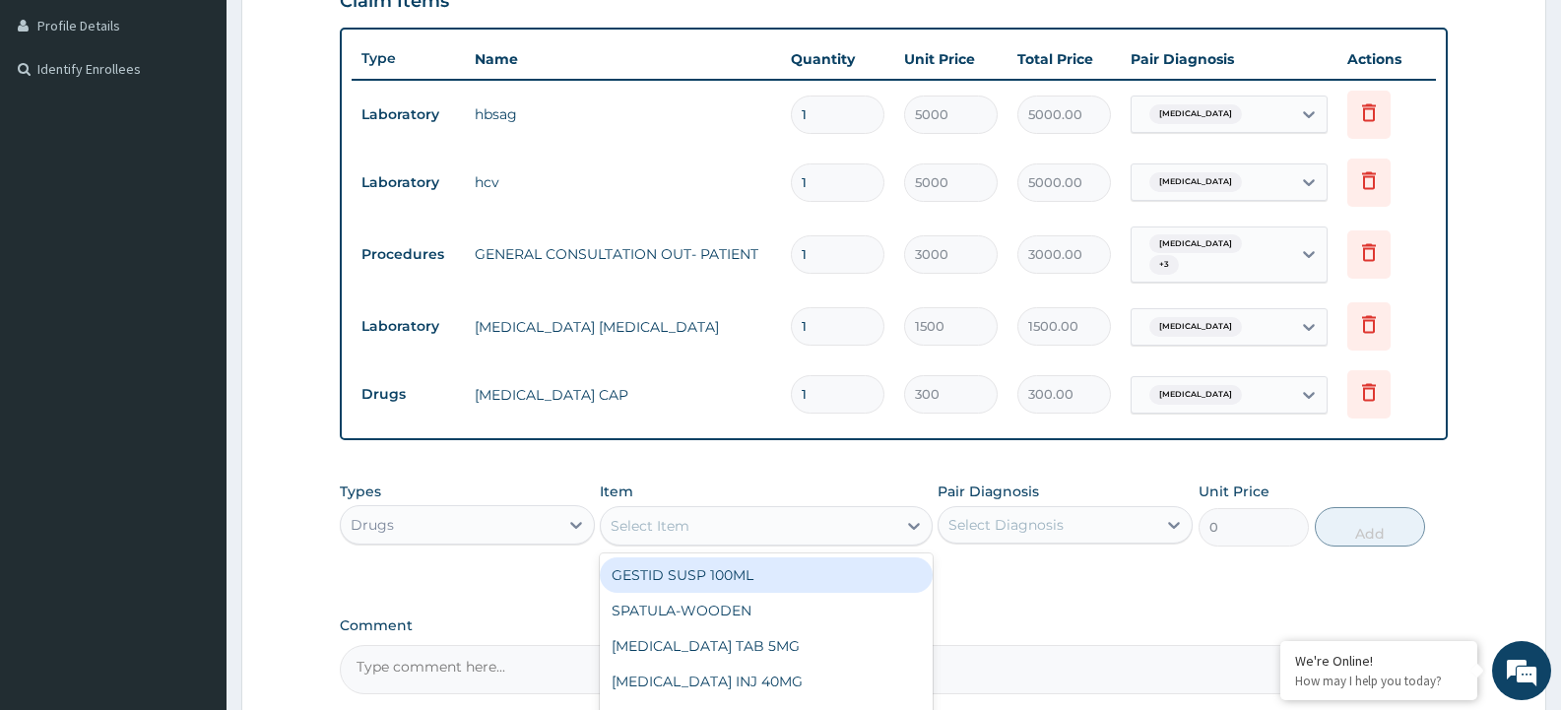
click at [779, 521] on div "Select Item" at bounding box center [748, 526] width 294 height 32
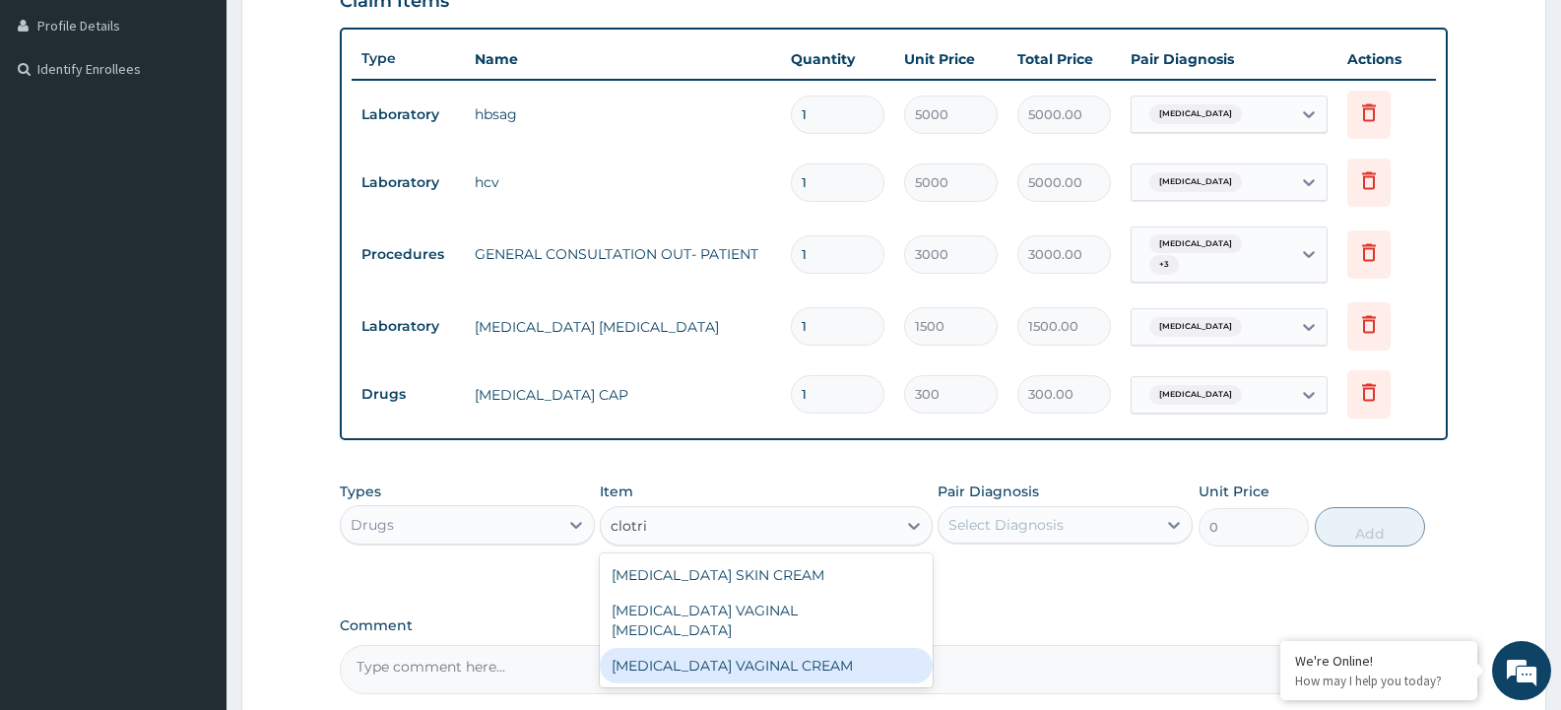
type input "clotri"
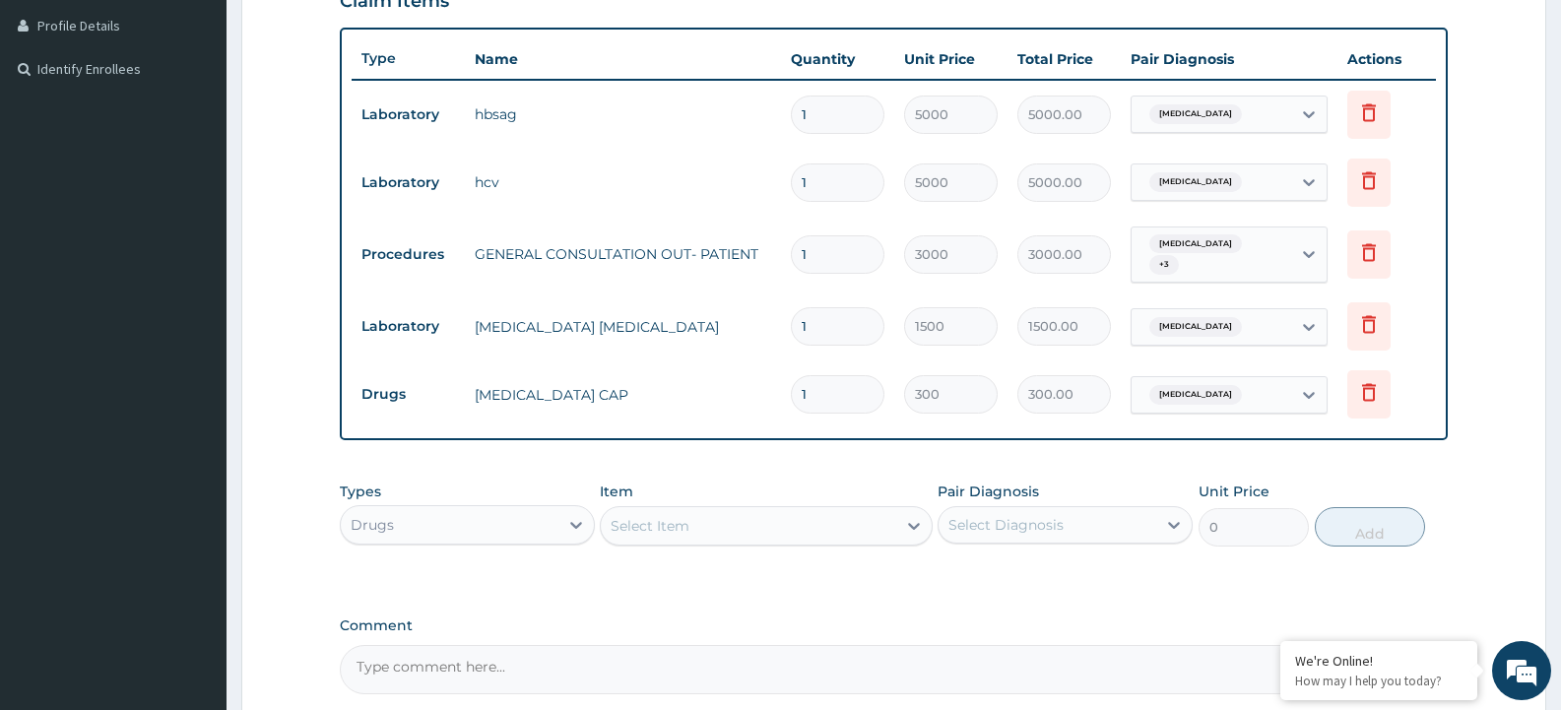
click at [703, 518] on div "Select Item" at bounding box center [748, 526] width 294 height 32
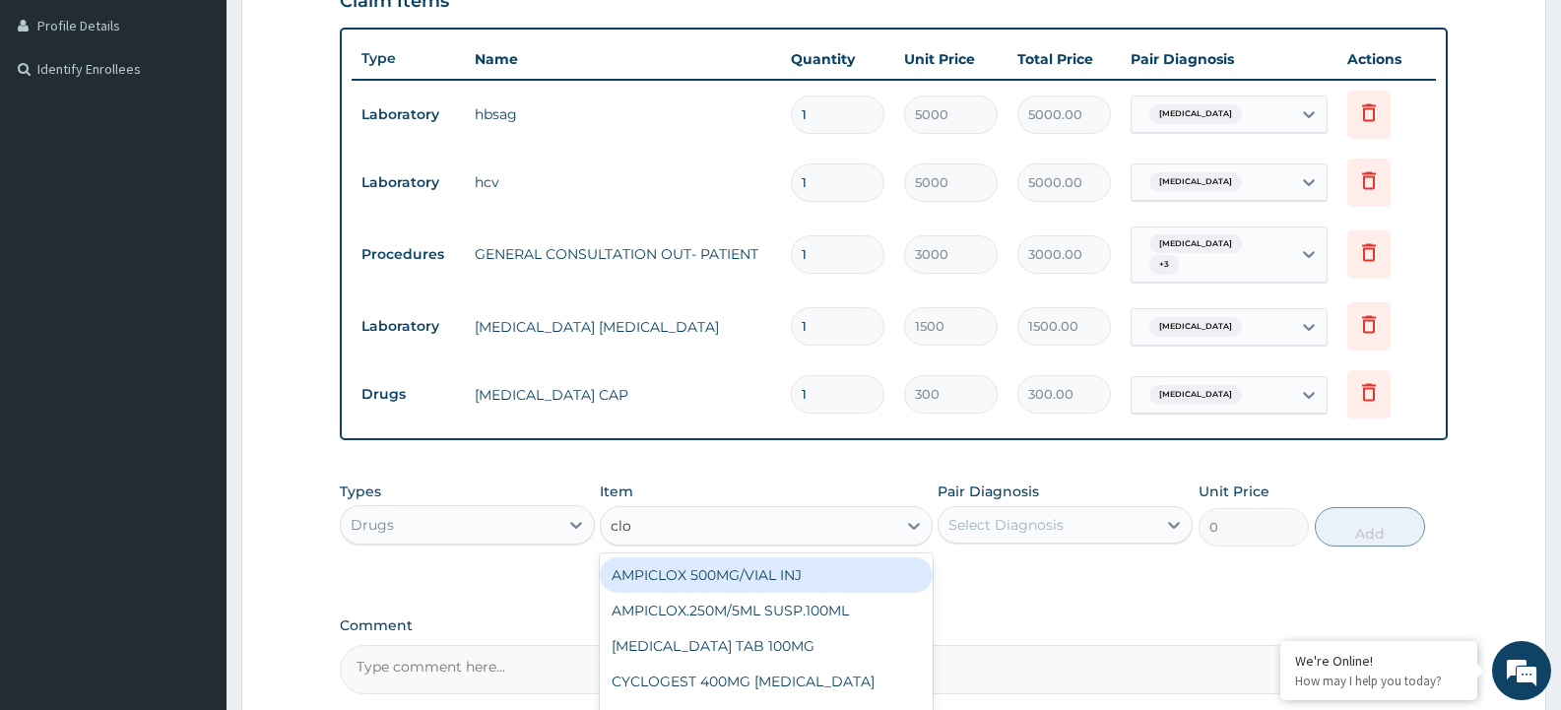
type input "clot"
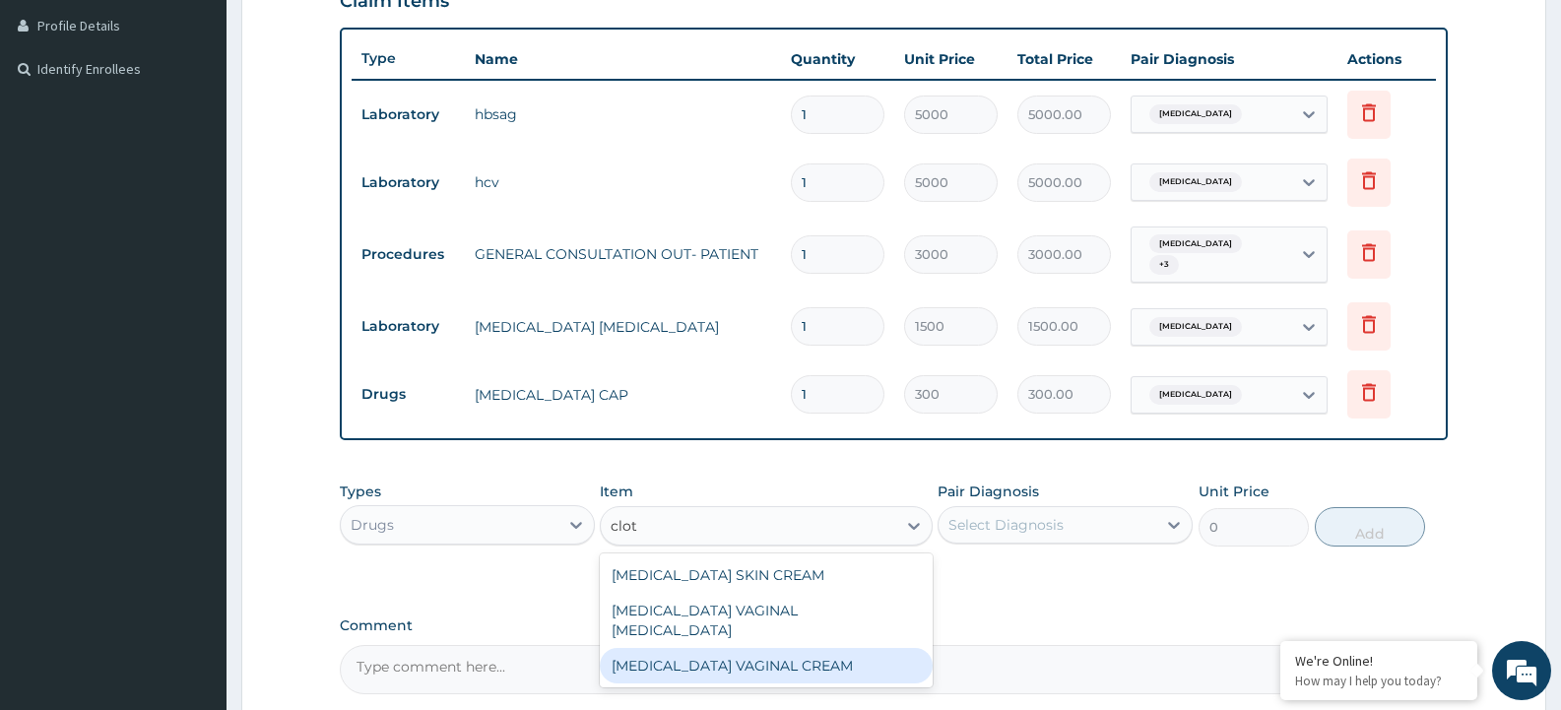
click at [740, 648] on div "CLOTRIMAZOLE VAGINAL CREAM" at bounding box center [766, 665] width 332 height 35
type input "2500"
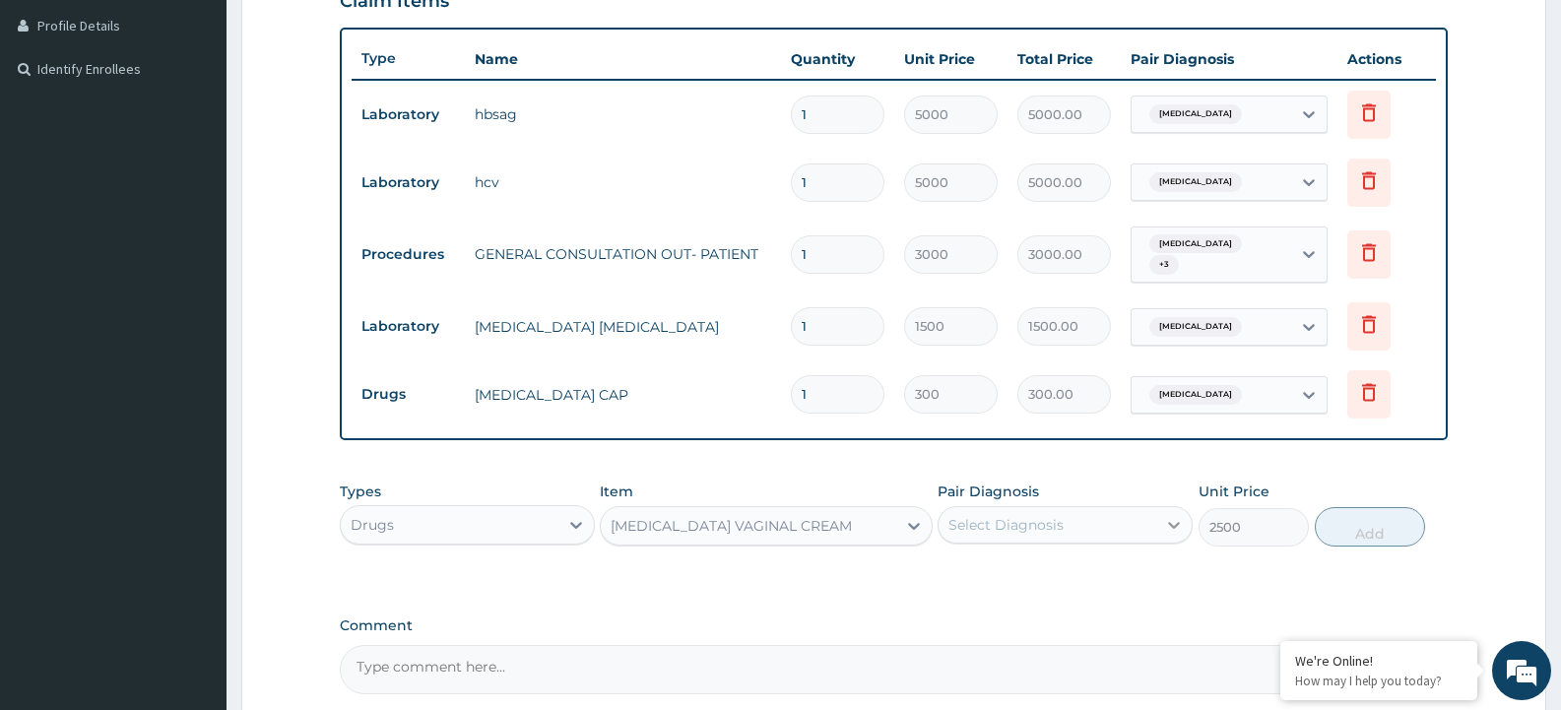
click at [1172, 522] on icon at bounding box center [1174, 525] width 12 height 7
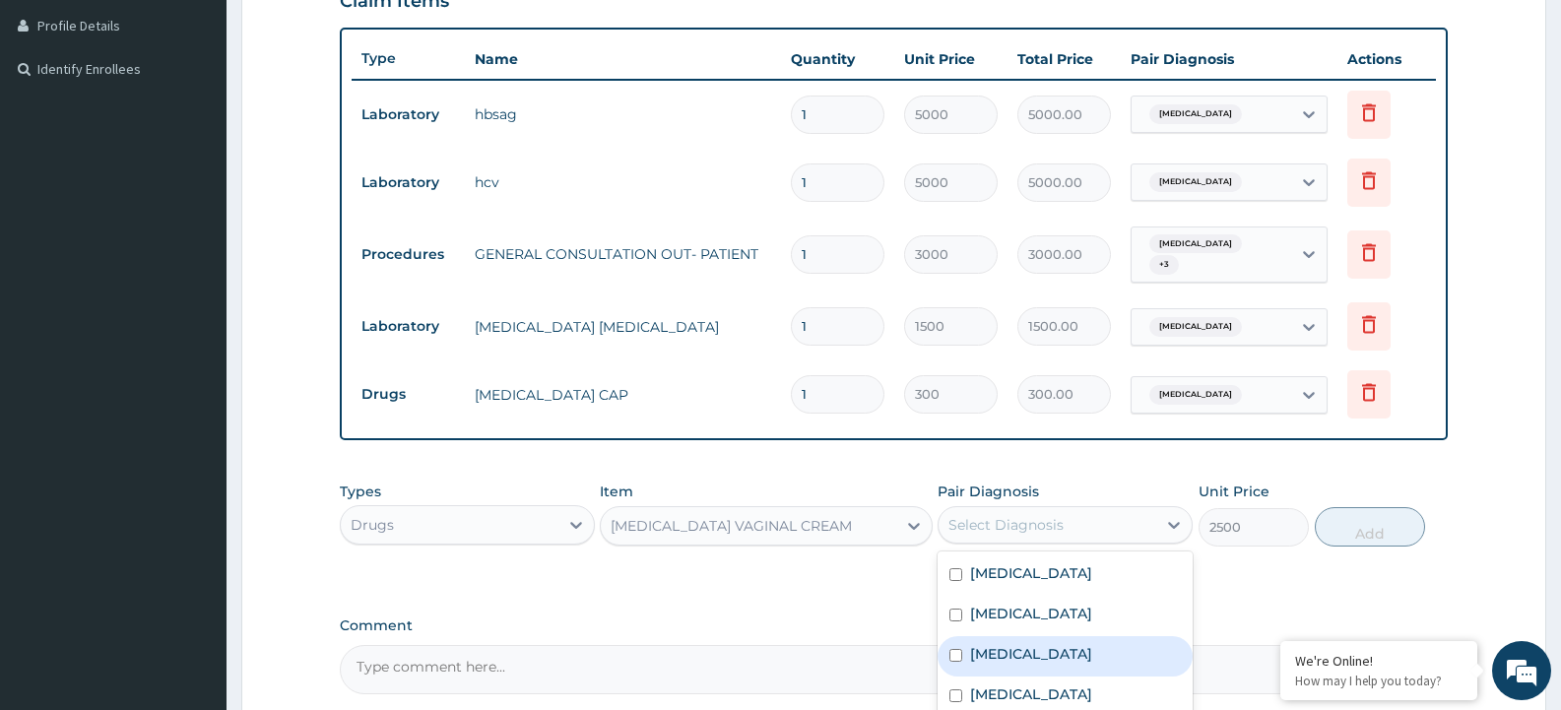
scroll to position [591, 0]
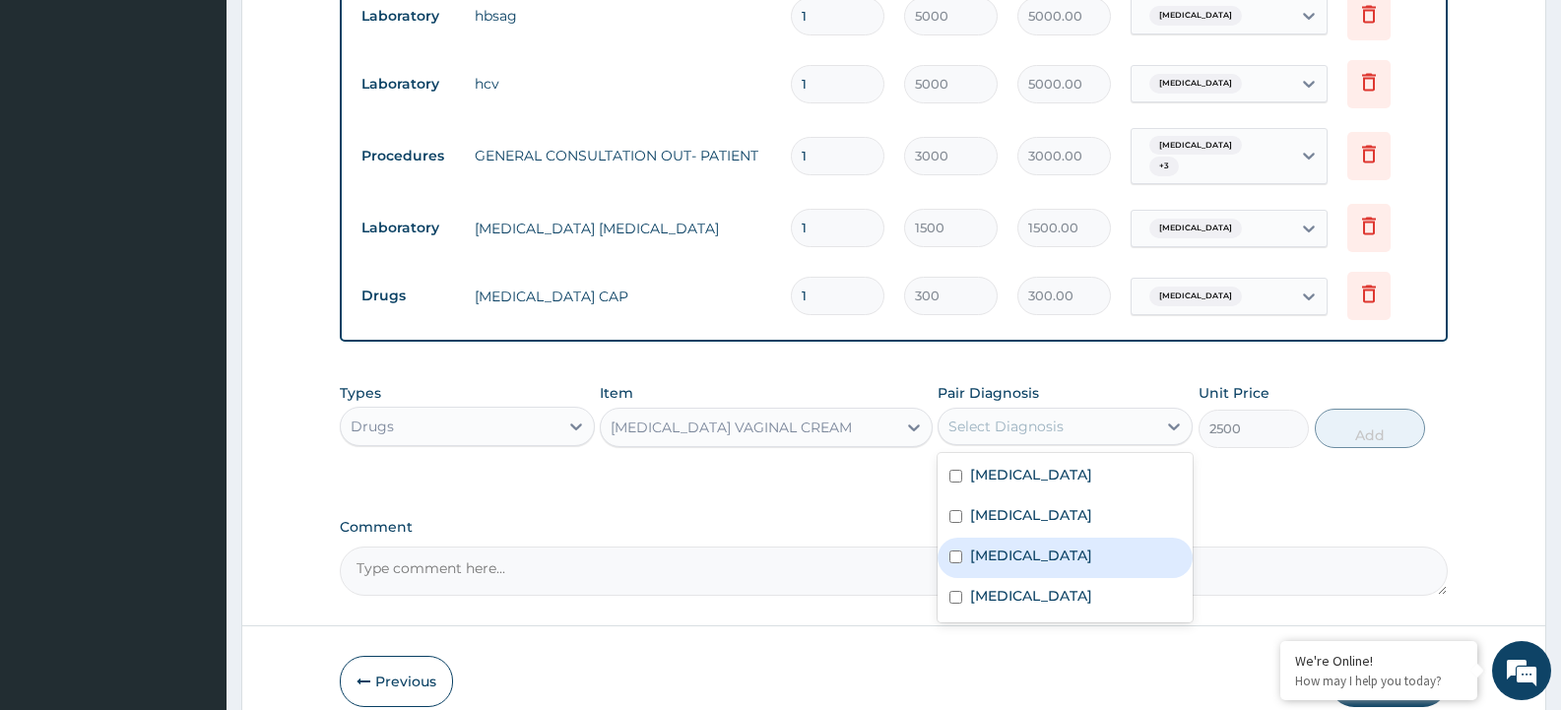
click at [954, 551] on input "checkbox" at bounding box center [955, 557] width 13 height 13
checkbox input "true"
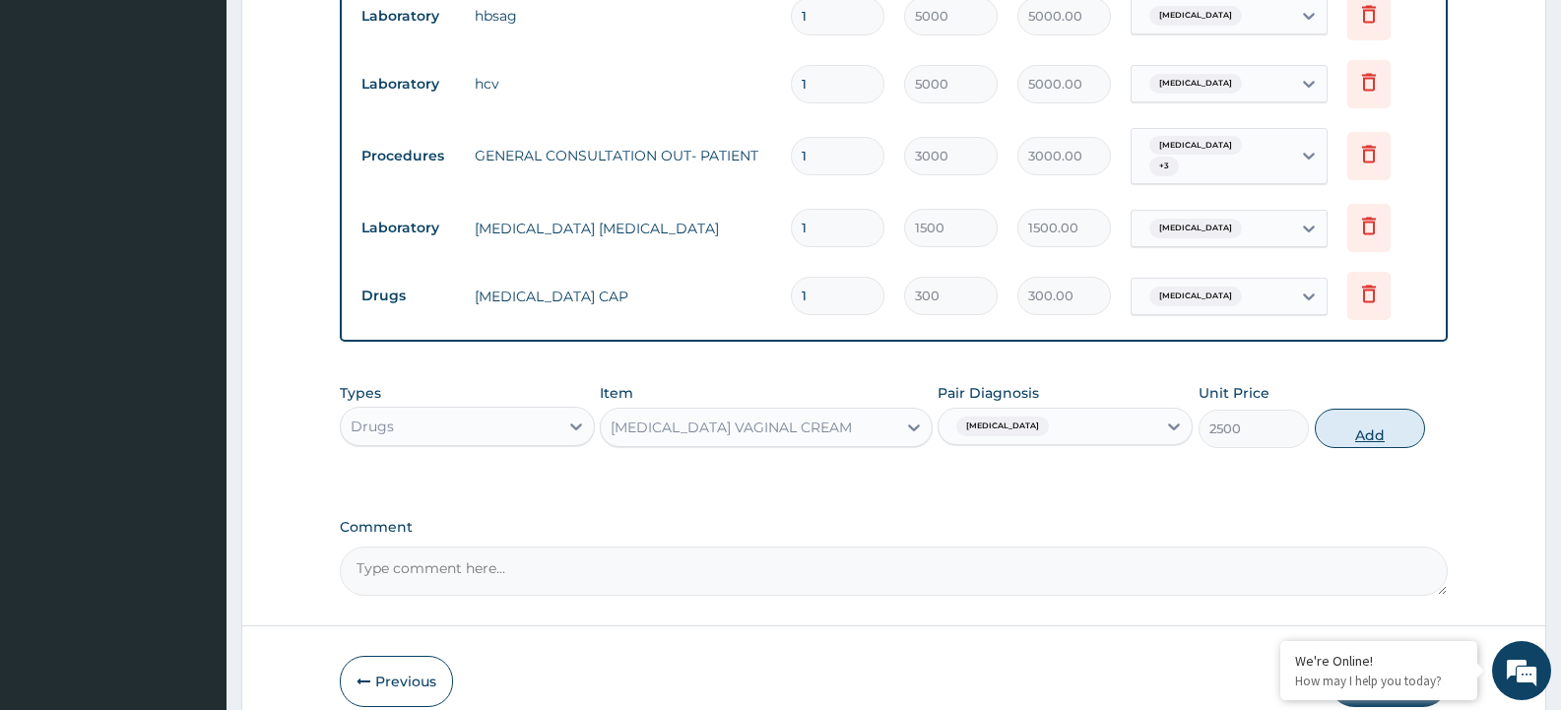
click at [1383, 413] on button "Add" at bounding box center [1370, 428] width 110 height 39
type input "0"
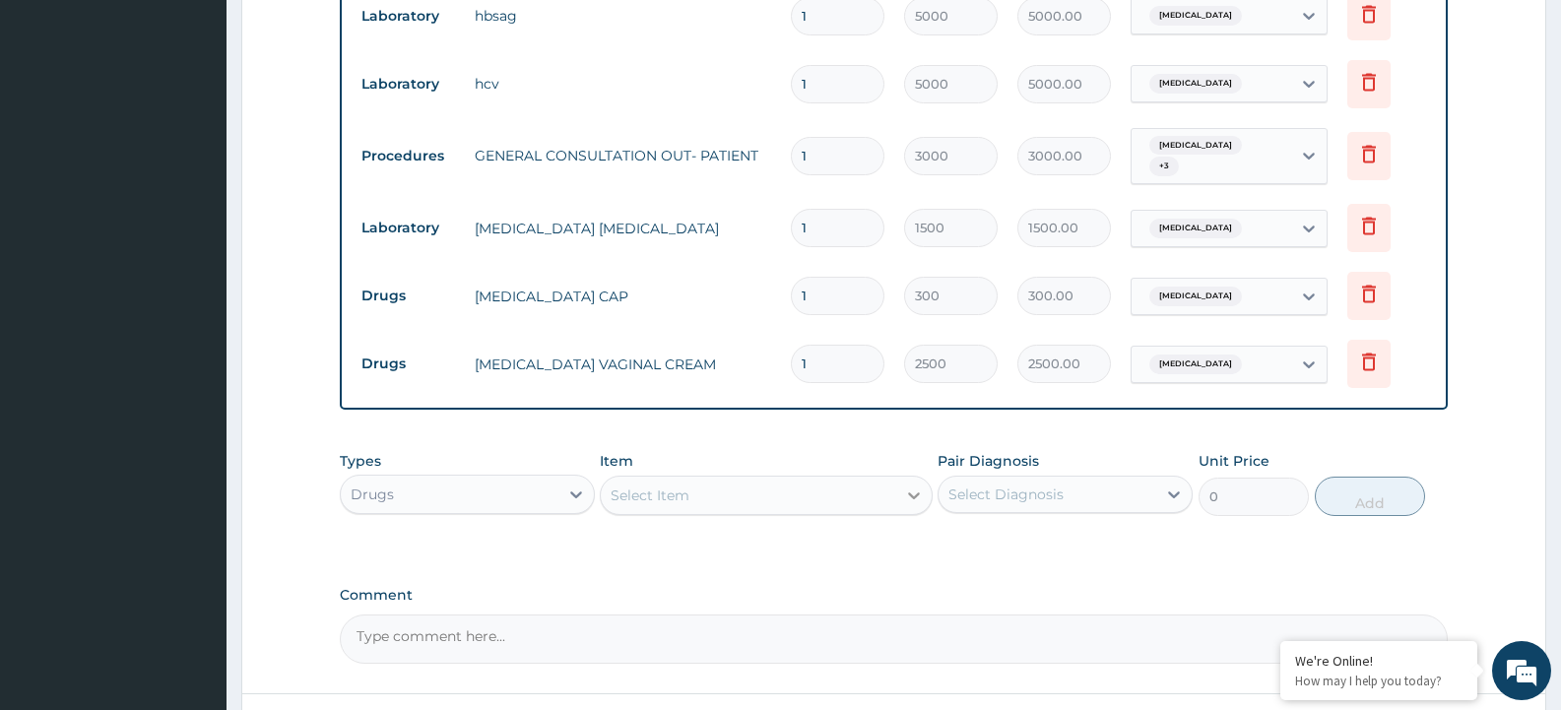
click at [918, 488] on icon at bounding box center [914, 496] width 20 height 20
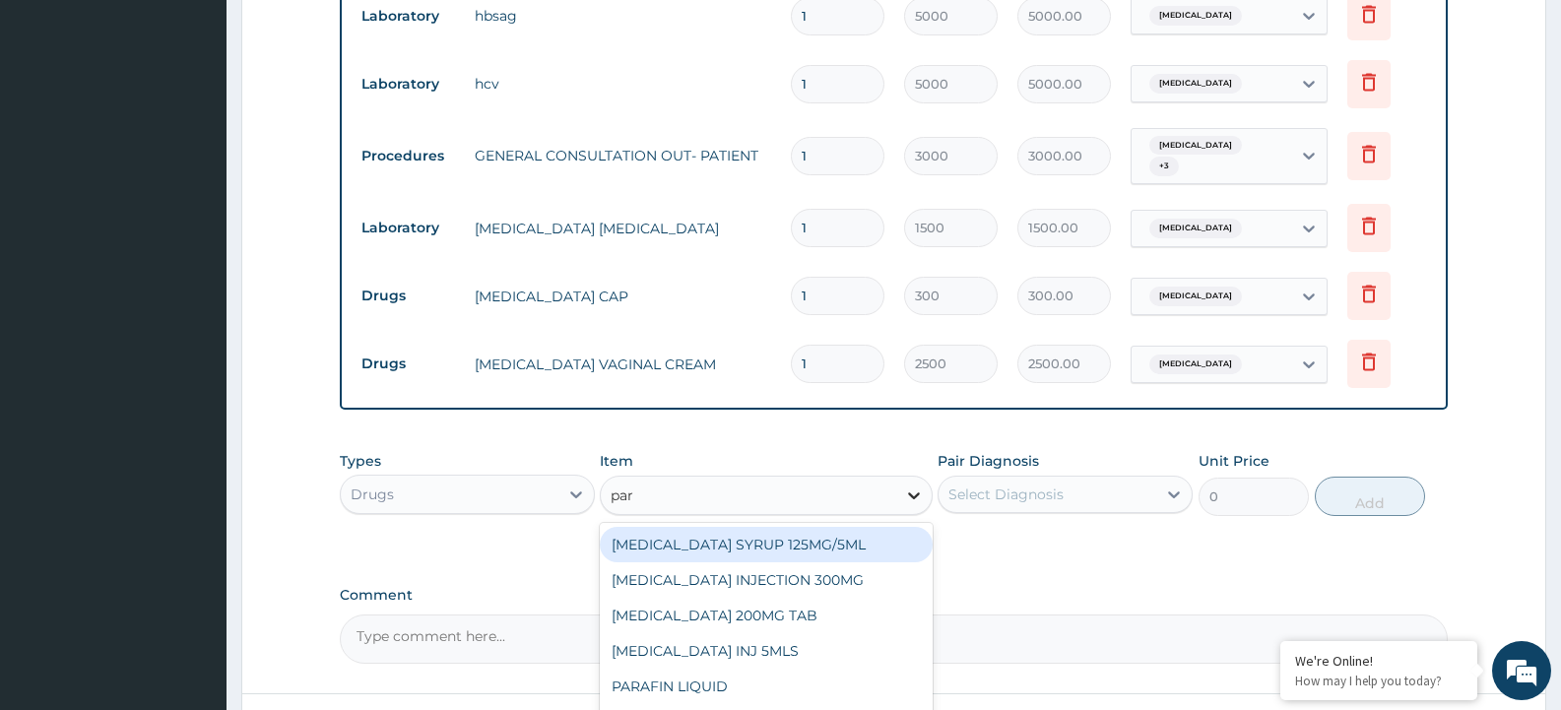
type input "para"
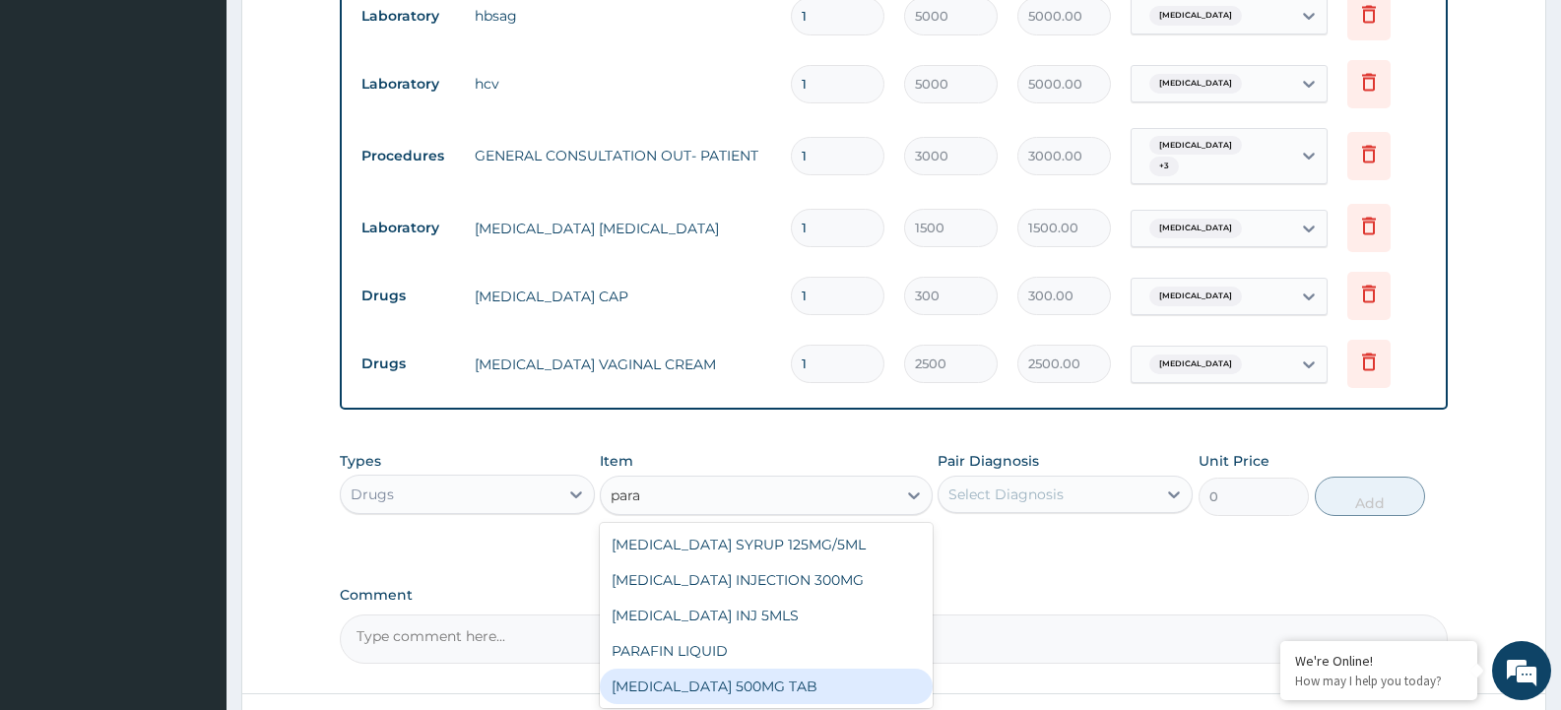
click at [748, 677] on div "PARACETAMOL 500MG TAB" at bounding box center [766, 686] width 332 height 35
type input "50"
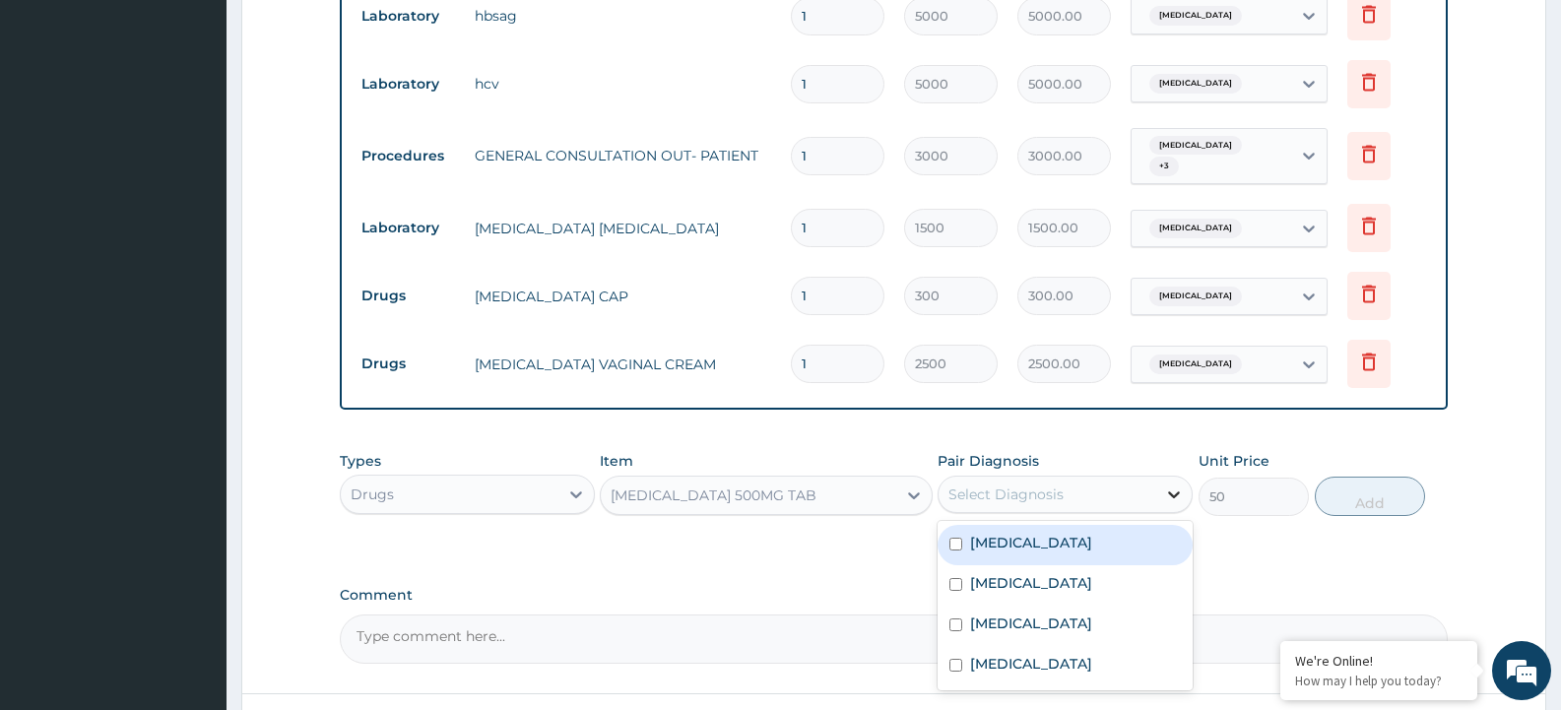
click at [1175, 485] on icon at bounding box center [1174, 495] width 20 height 20
click at [962, 538] on input "checkbox" at bounding box center [955, 544] width 13 height 13
checkbox input "true"
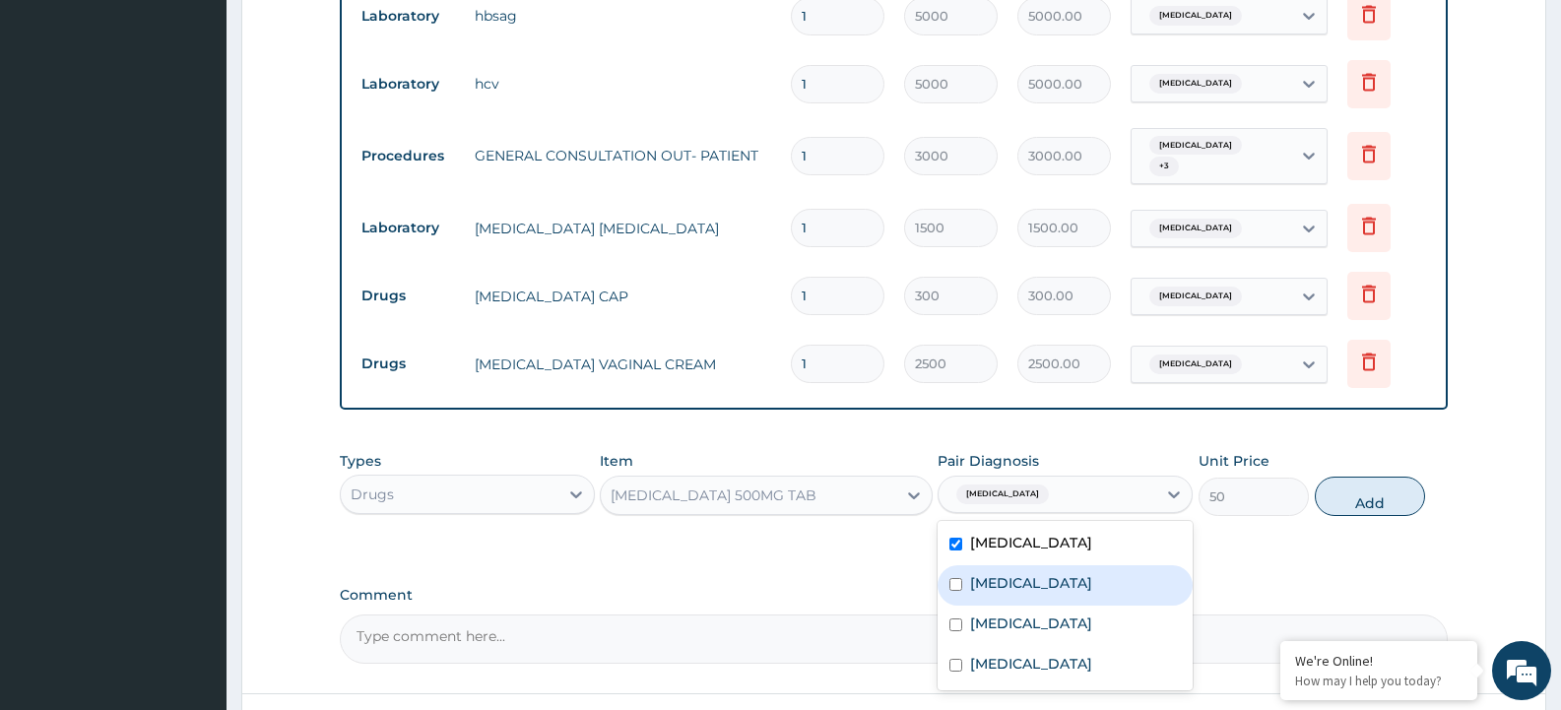
click at [956, 582] on input "checkbox" at bounding box center [955, 584] width 13 height 13
checkbox input "true"
click at [949, 618] on input "checkbox" at bounding box center [955, 624] width 13 height 13
checkbox input "true"
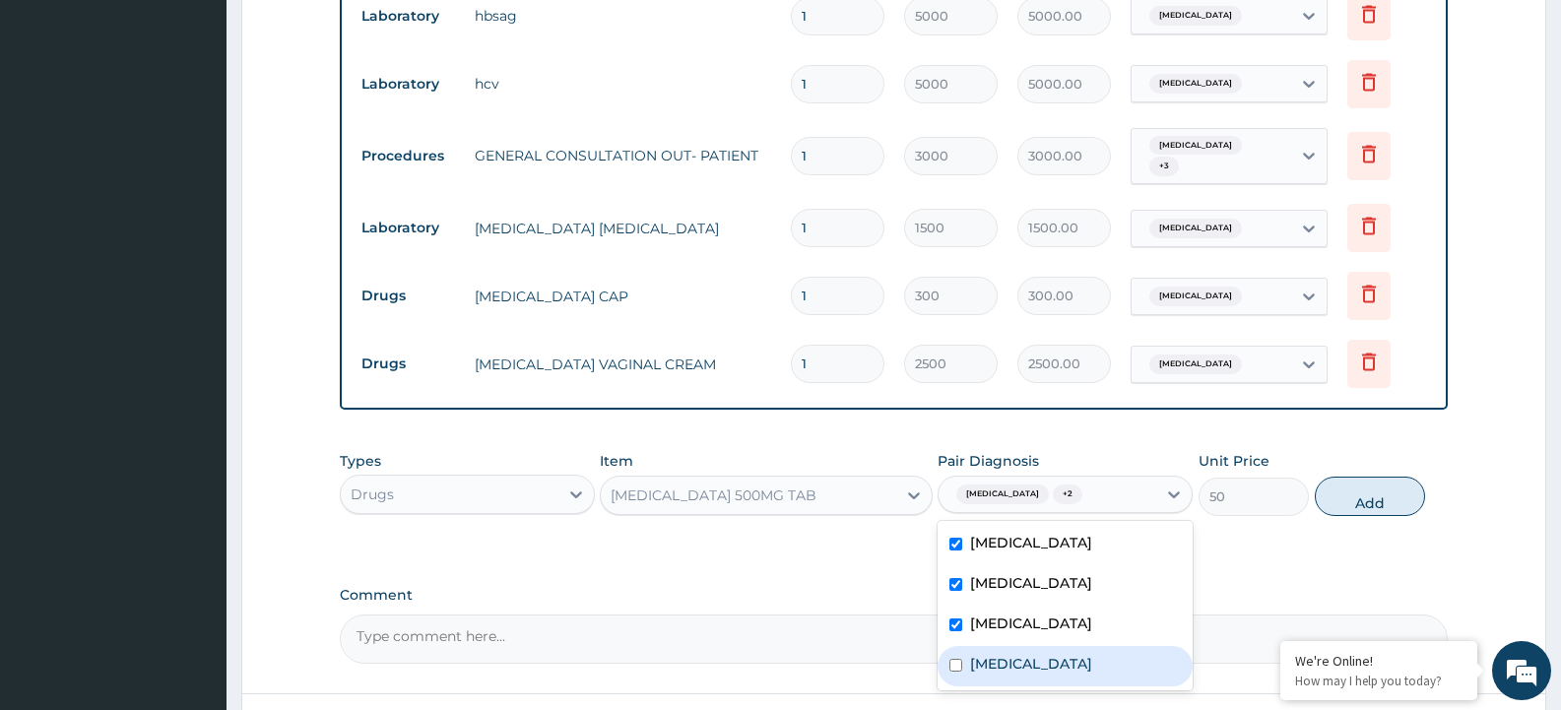
click at [958, 659] on input "checkbox" at bounding box center [955, 665] width 13 height 13
checkbox input "true"
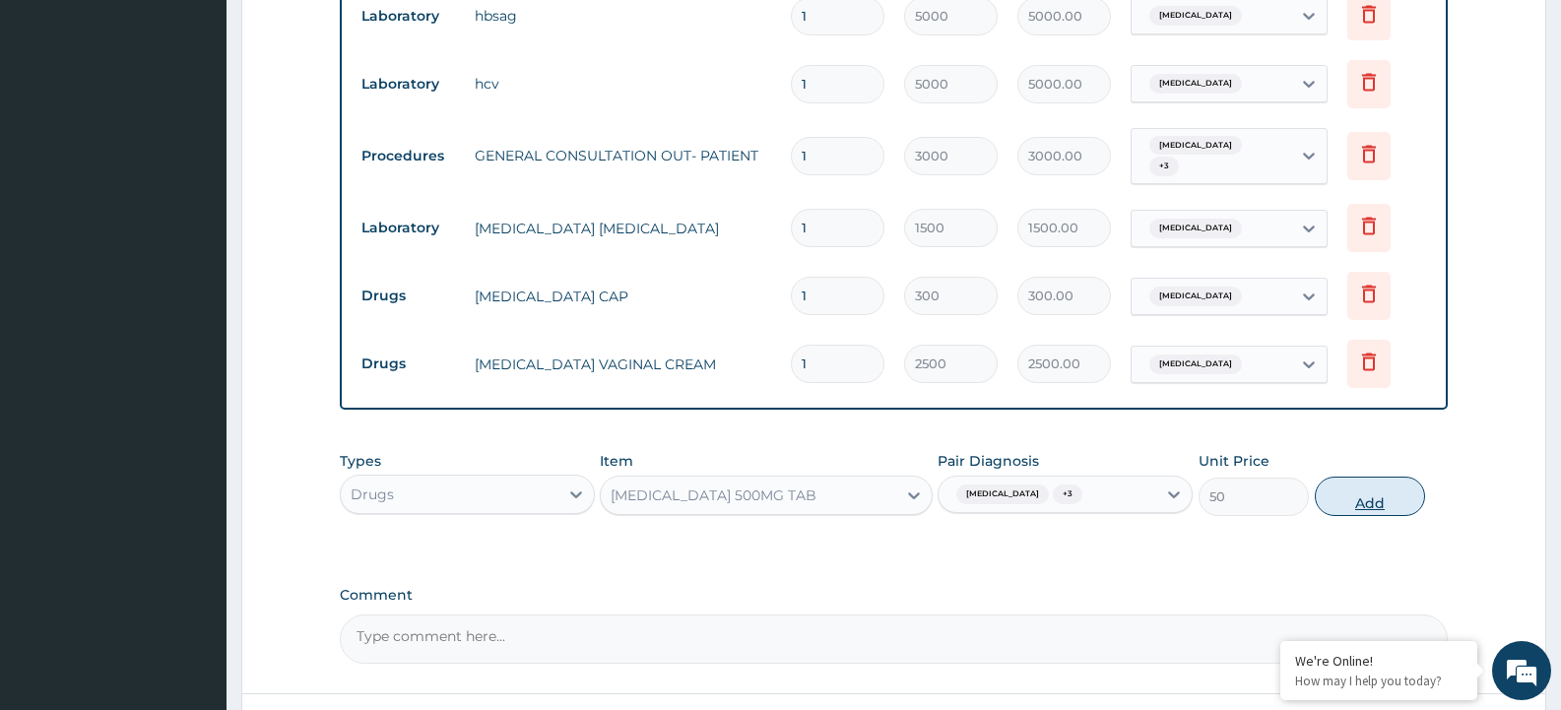
click at [1371, 490] on button "Add" at bounding box center [1370, 496] width 110 height 39
type input "0"
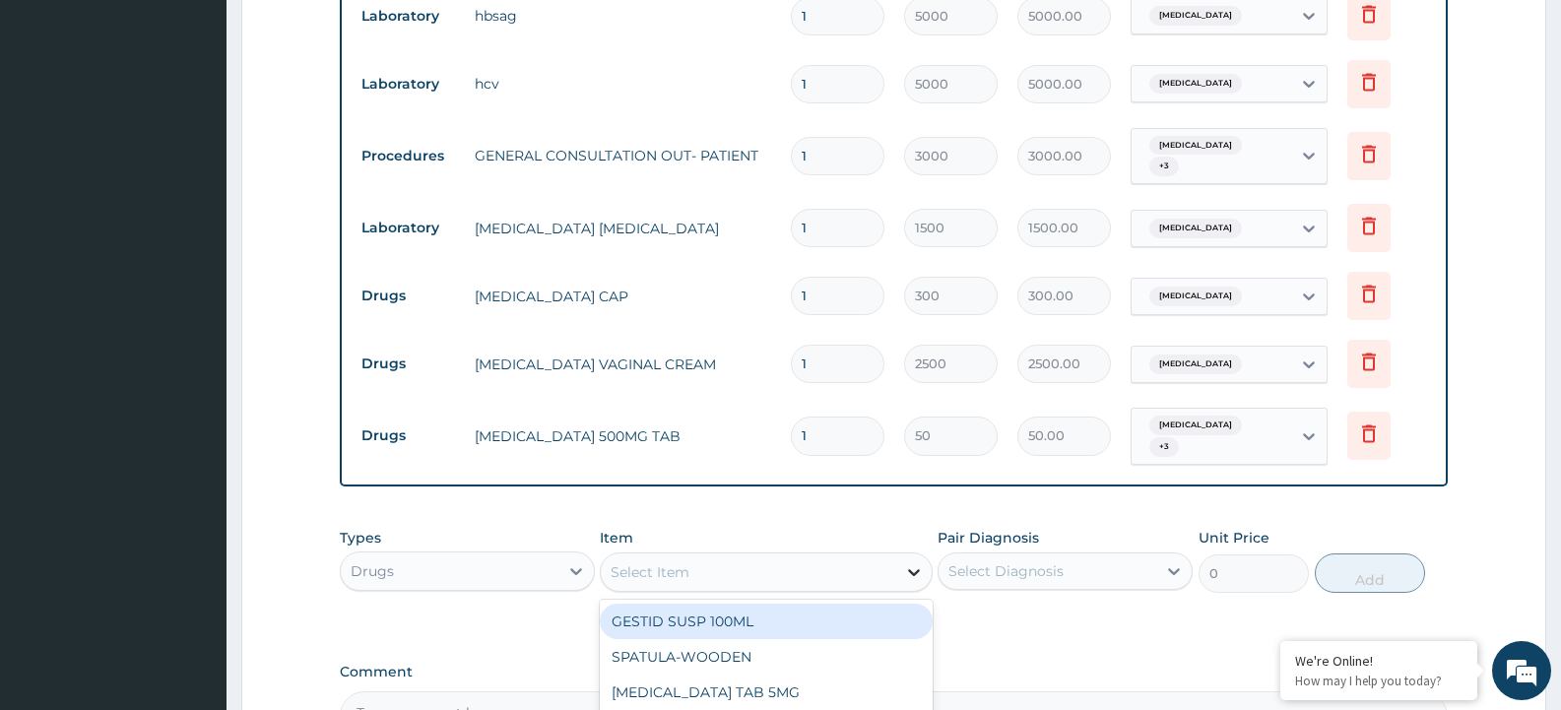
click at [918, 562] on icon at bounding box center [914, 572] width 20 height 20
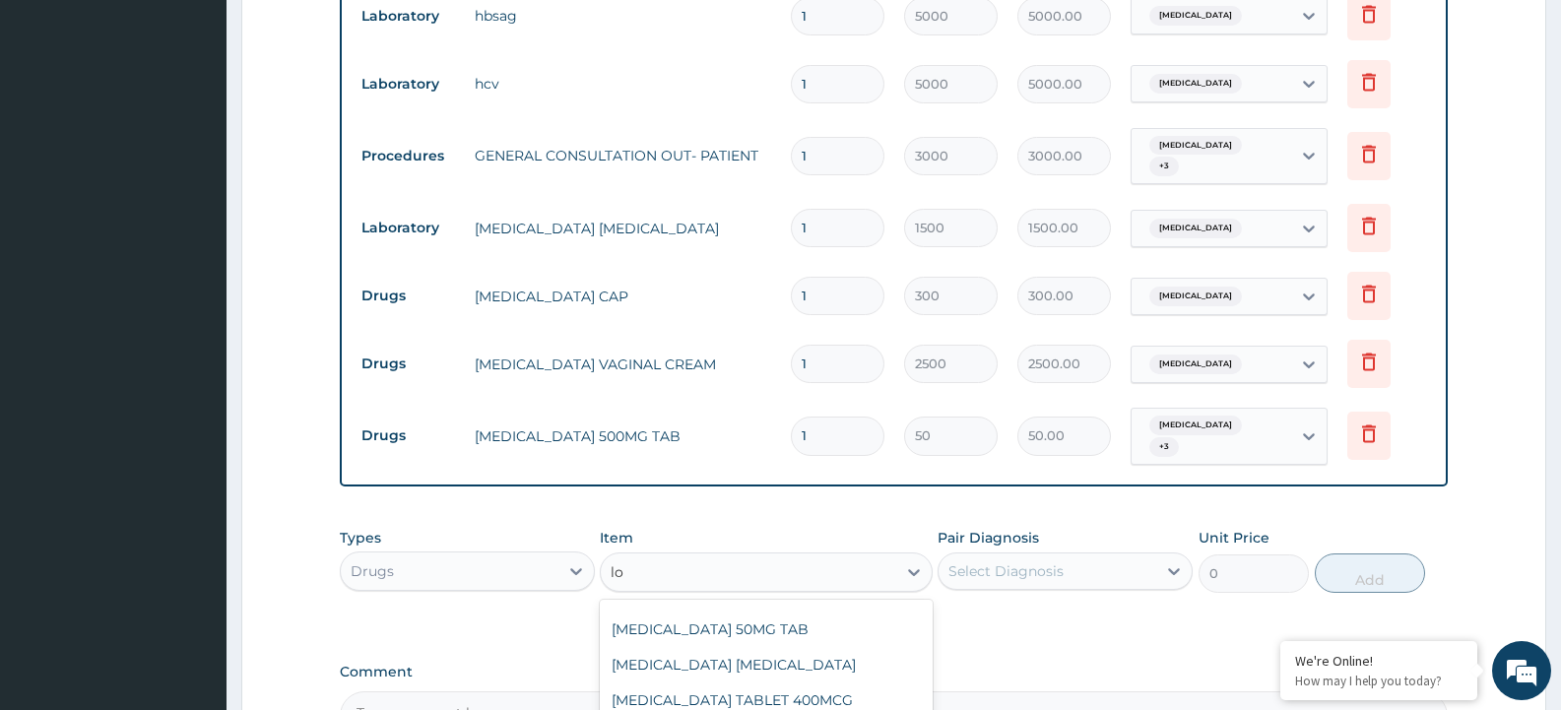
scroll to position [0, 0]
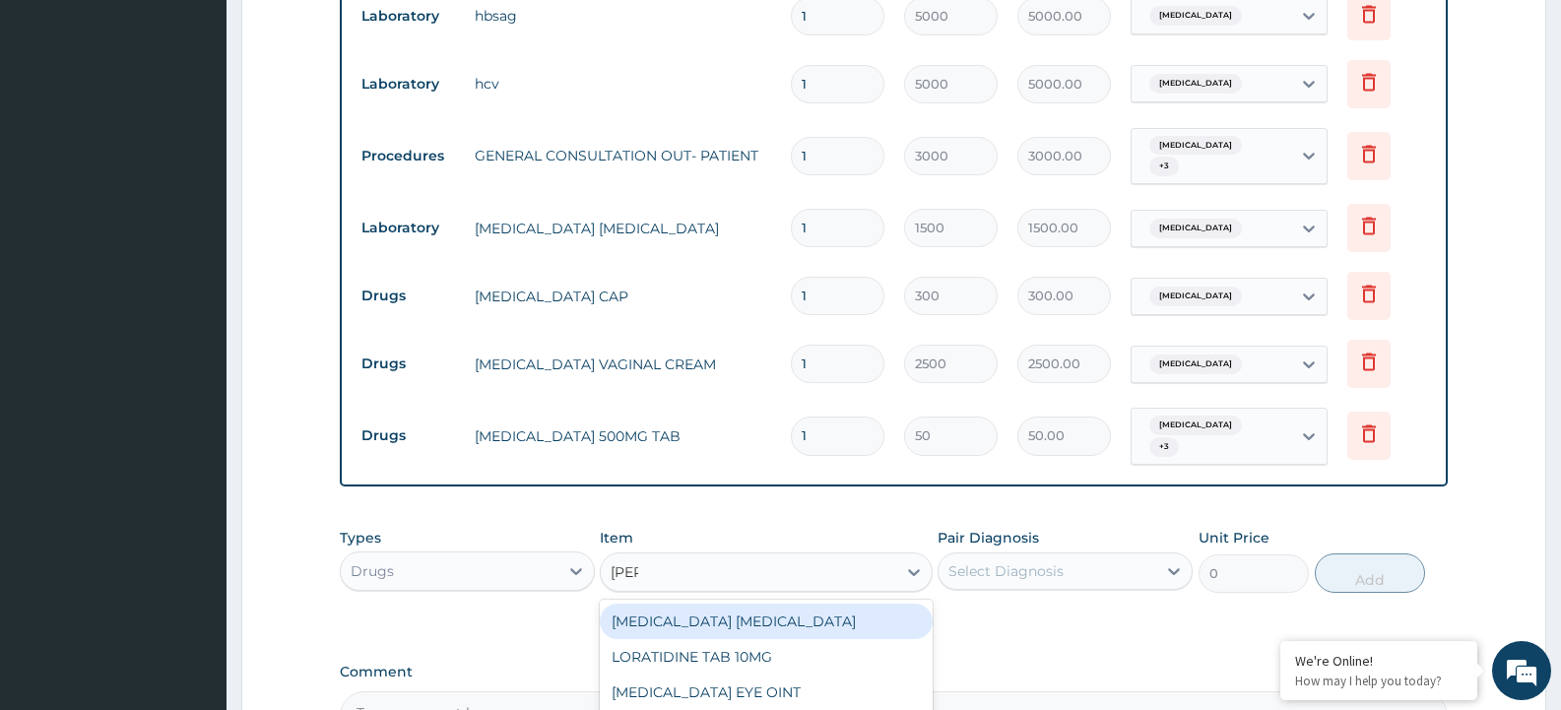
type input "lorat"
click at [816, 608] on div "LORATIDINE TAB 10MG" at bounding box center [766, 621] width 332 height 35
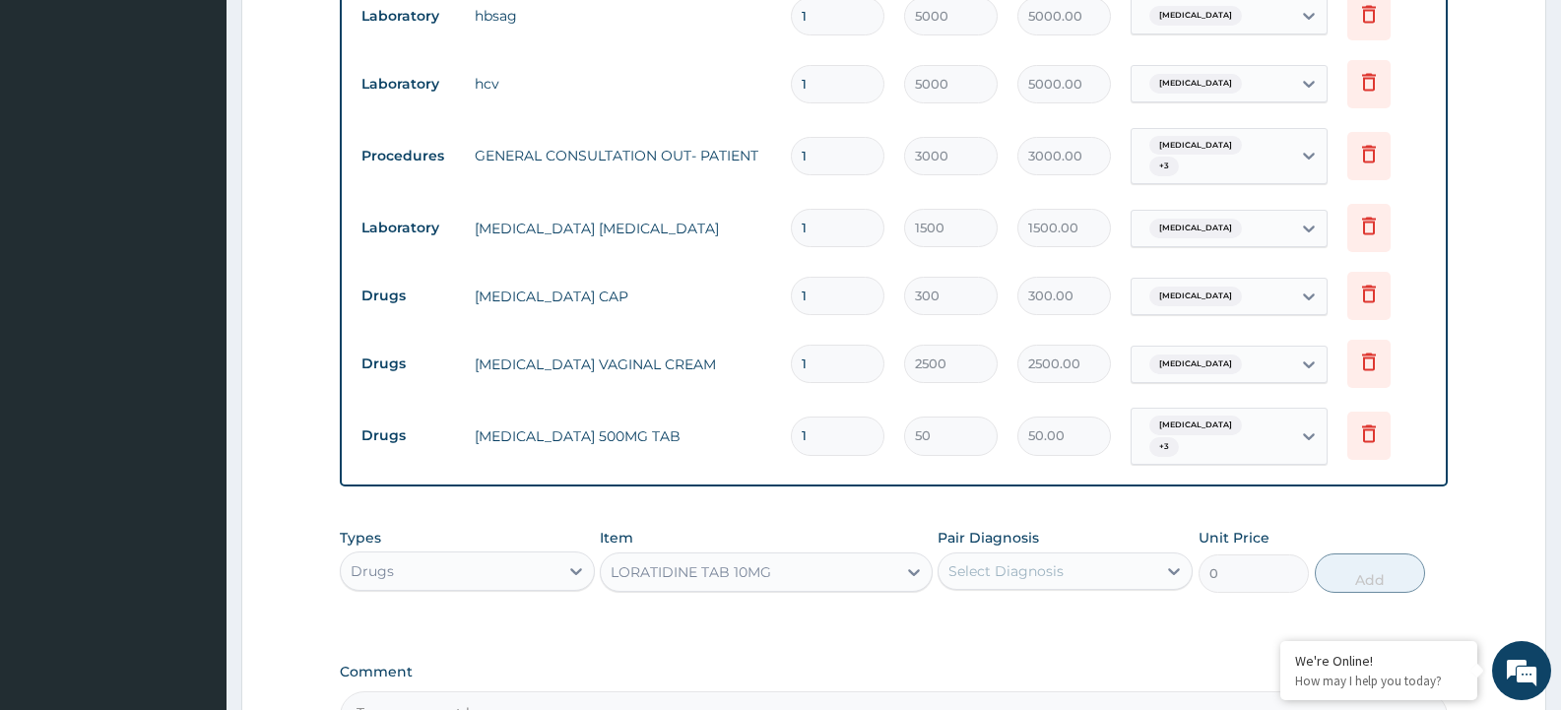
type input "100"
click at [1173, 561] on icon at bounding box center [1174, 571] width 20 height 20
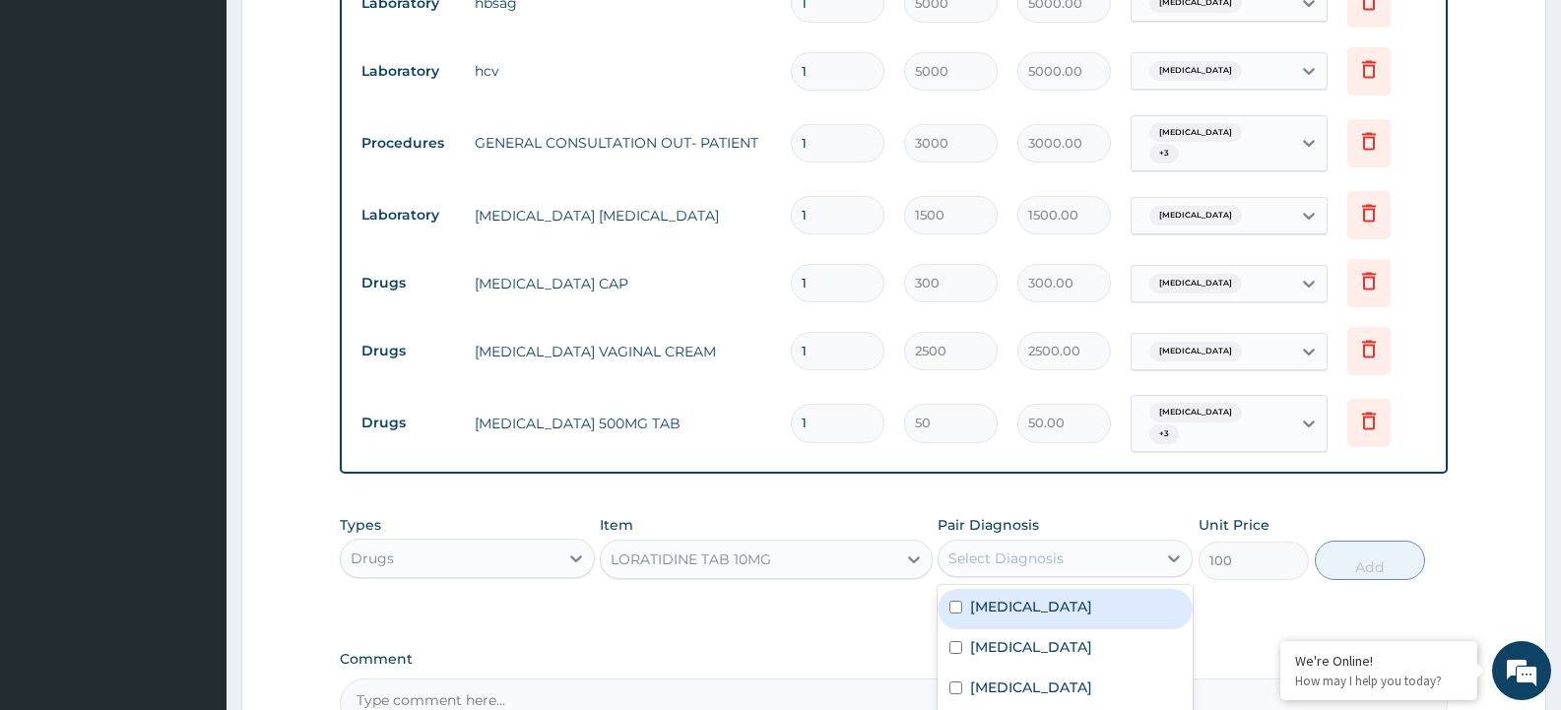
scroll to position [788, 0]
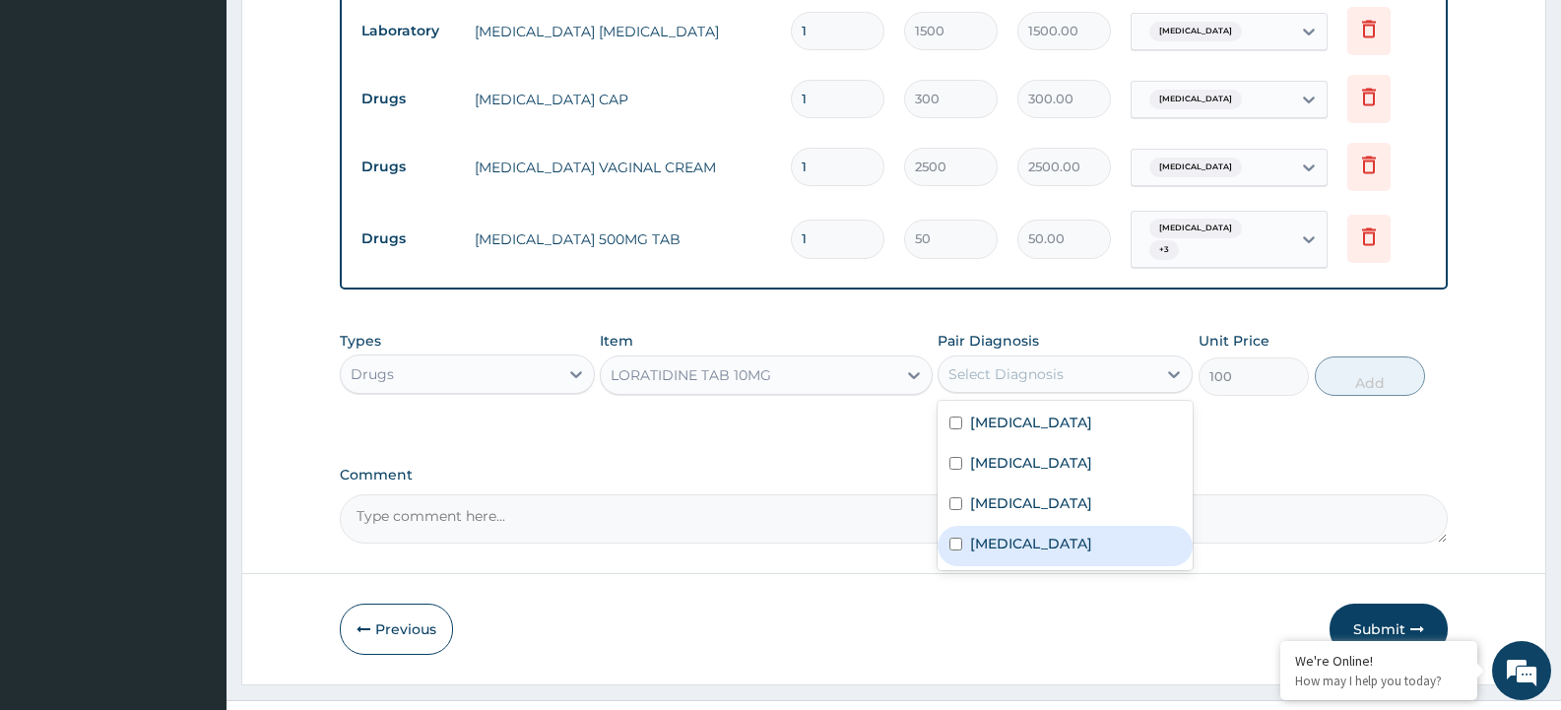
click at [956, 538] on input "checkbox" at bounding box center [955, 544] width 13 height 13
checkbox input "true"
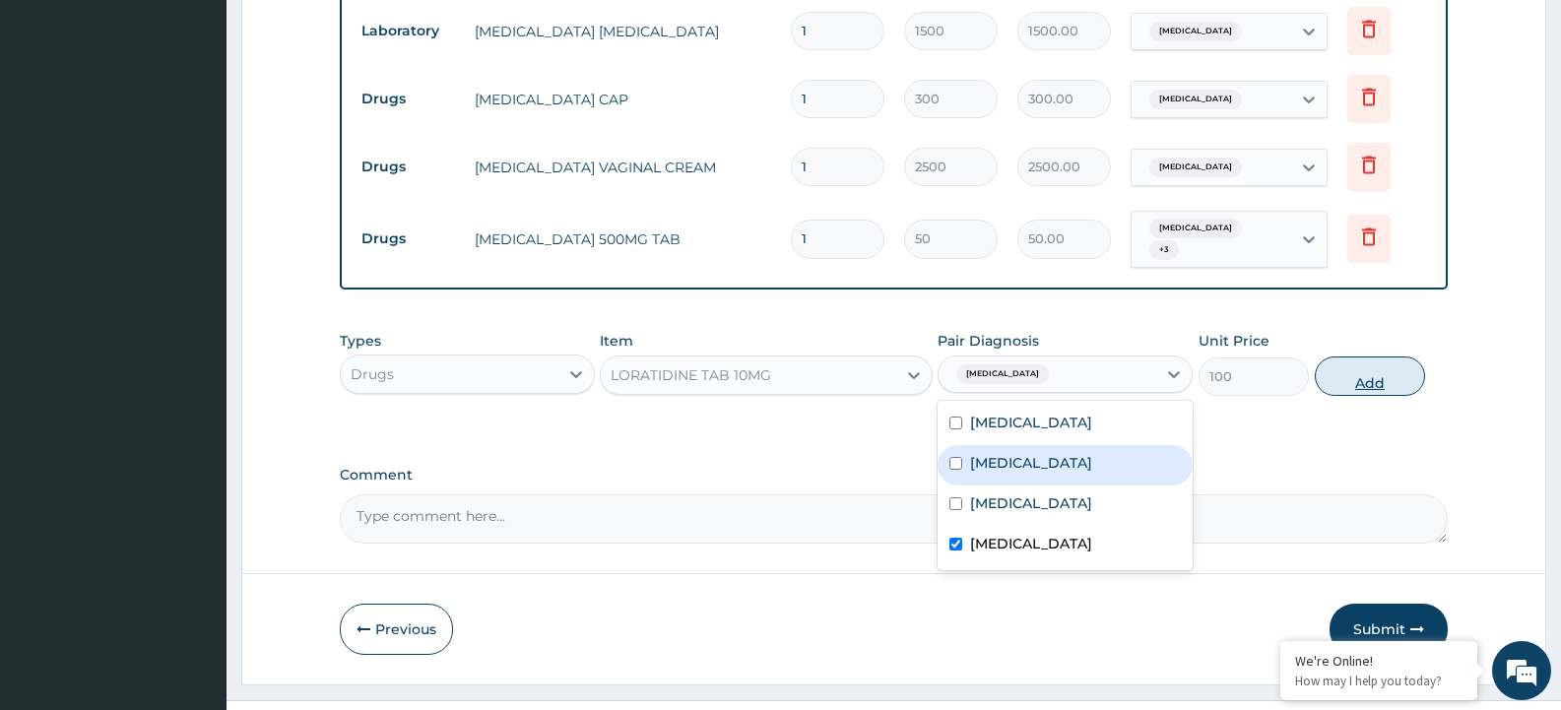
click at [1361, 361] on button "Add" at bounding box center [1370, 376] width 110 height 39
type input "0"
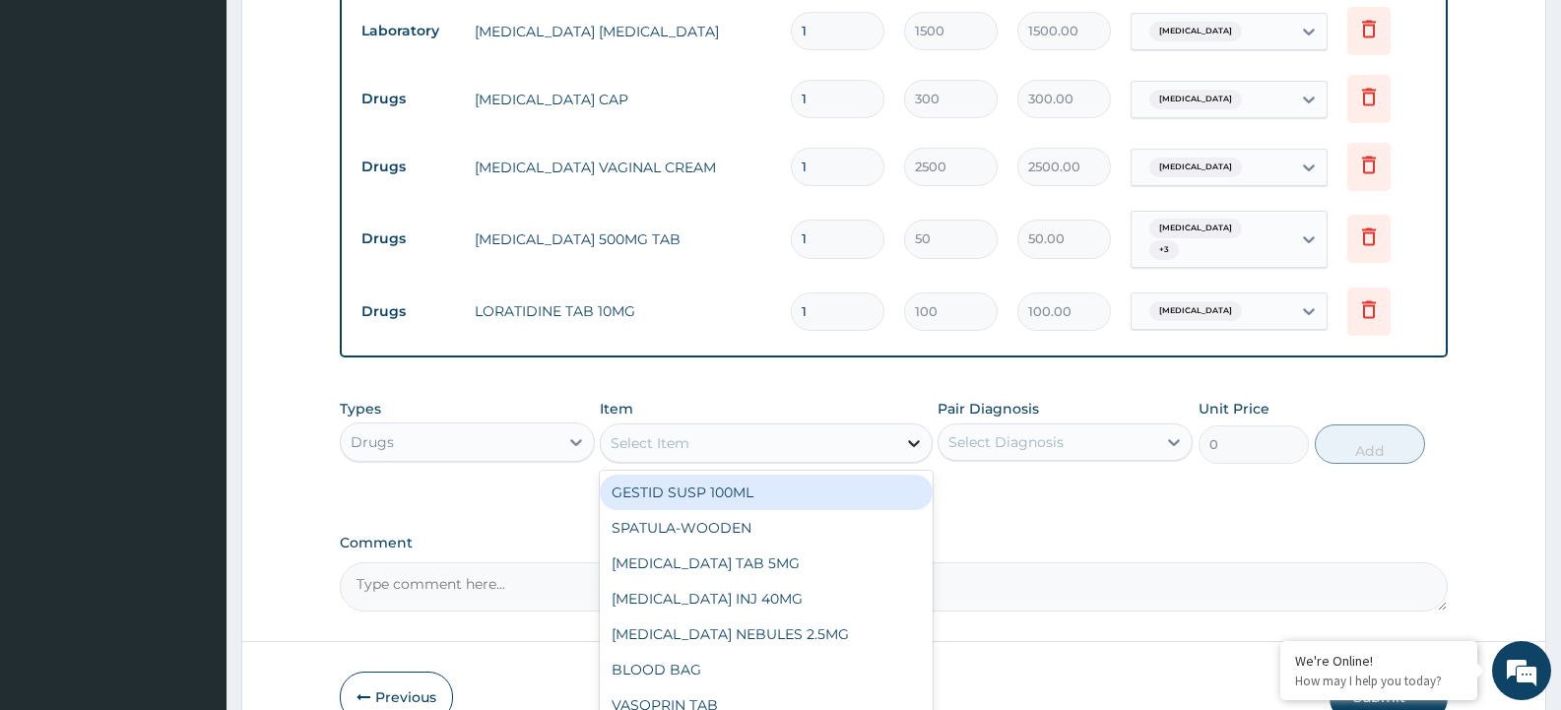
click at [910, 433] on icon at bounding box center [914, 443] width 20 height 20
type input "art"
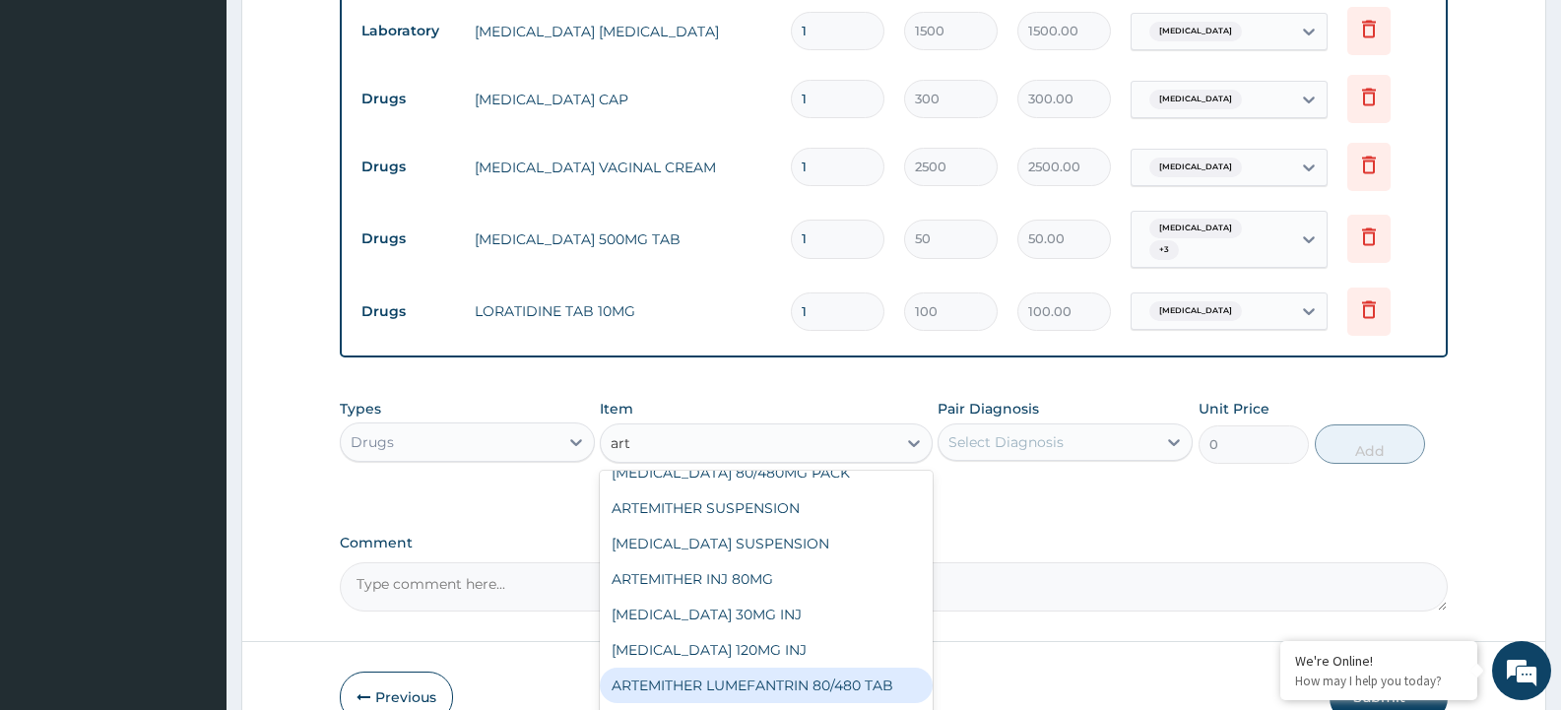
scroll to position [244, 0]
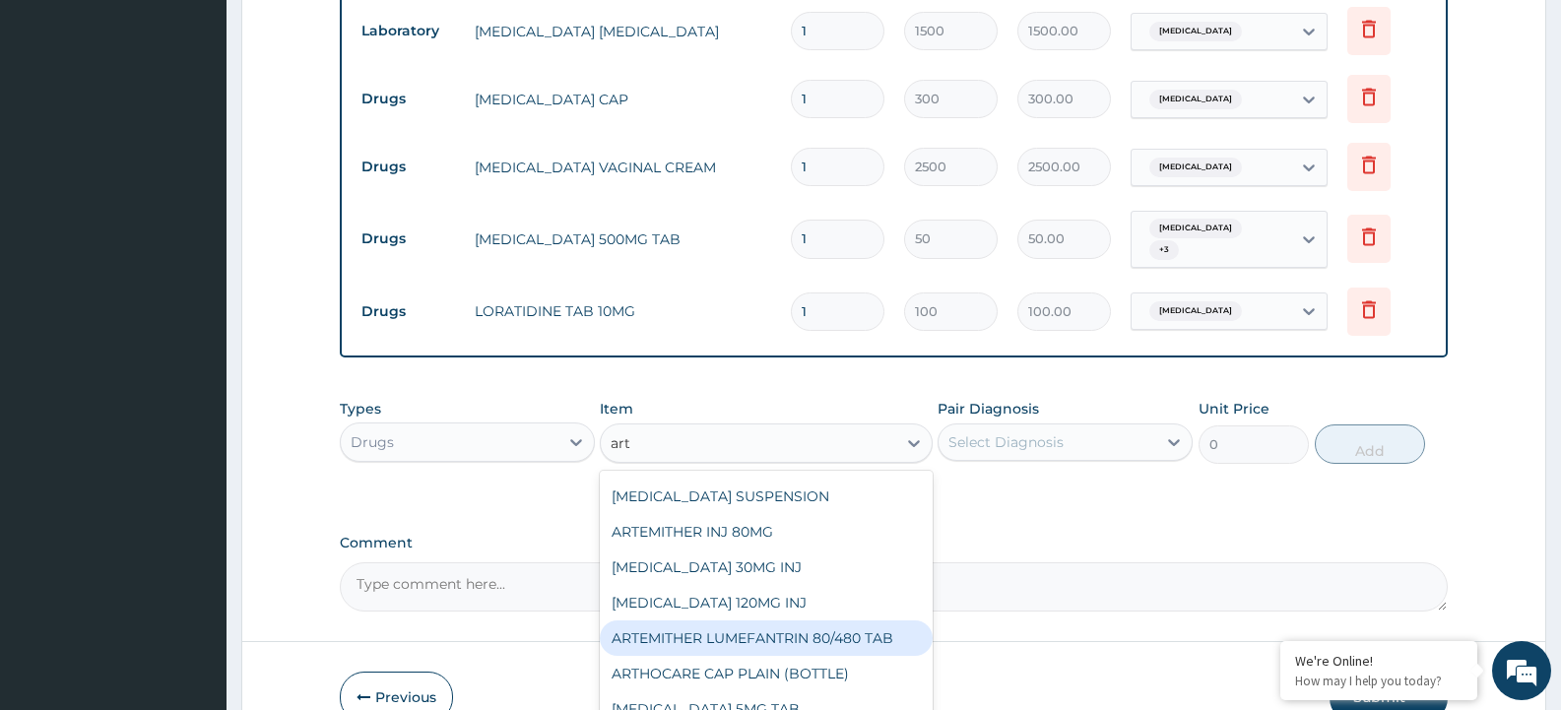
click at [777, 629] on div "ARTEMITHER LUMEFANTRIN 80/480 TAB" at bounding box center [766, 637] width 332 height 35
type input "3800"
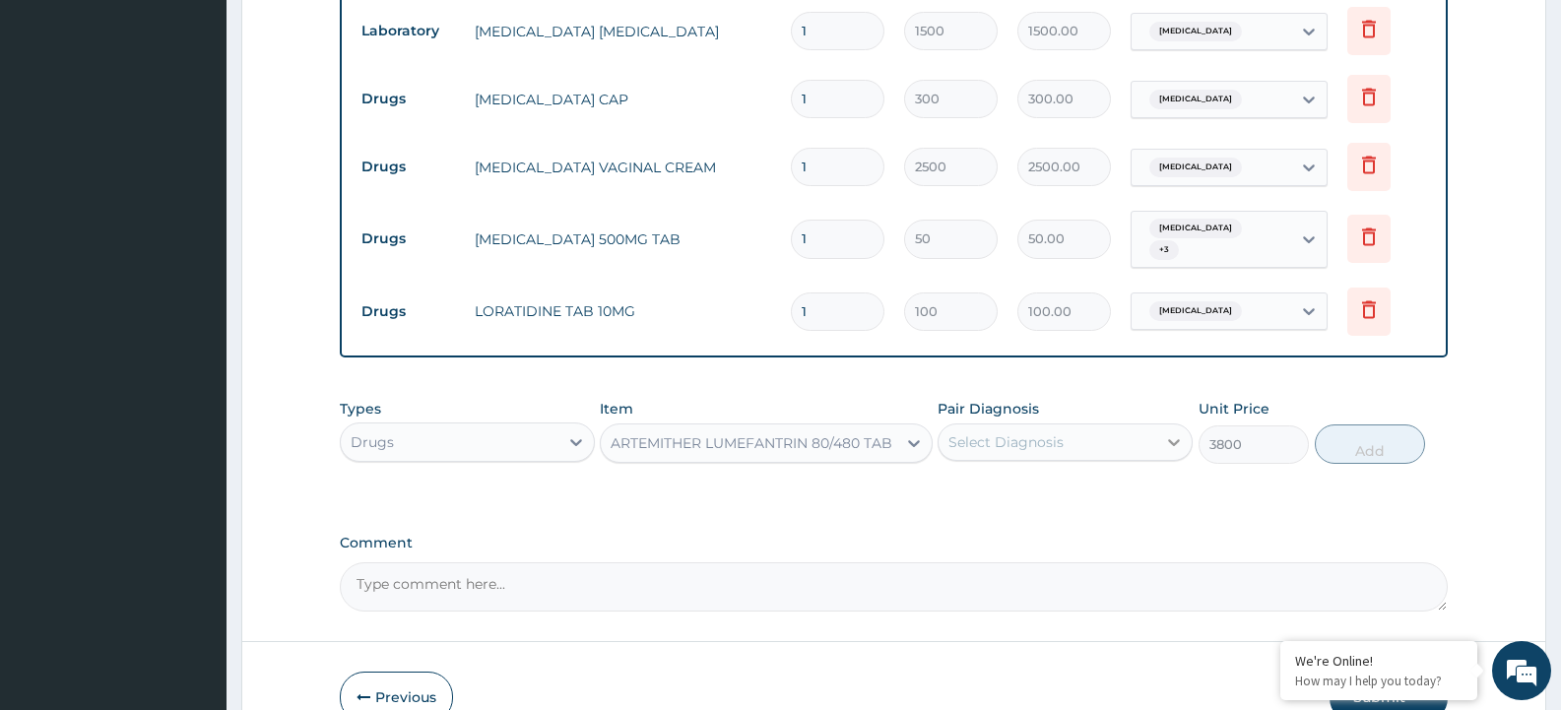
click at [1183, 432] on icon at bounding box center [1174, 442] width 20 height 20
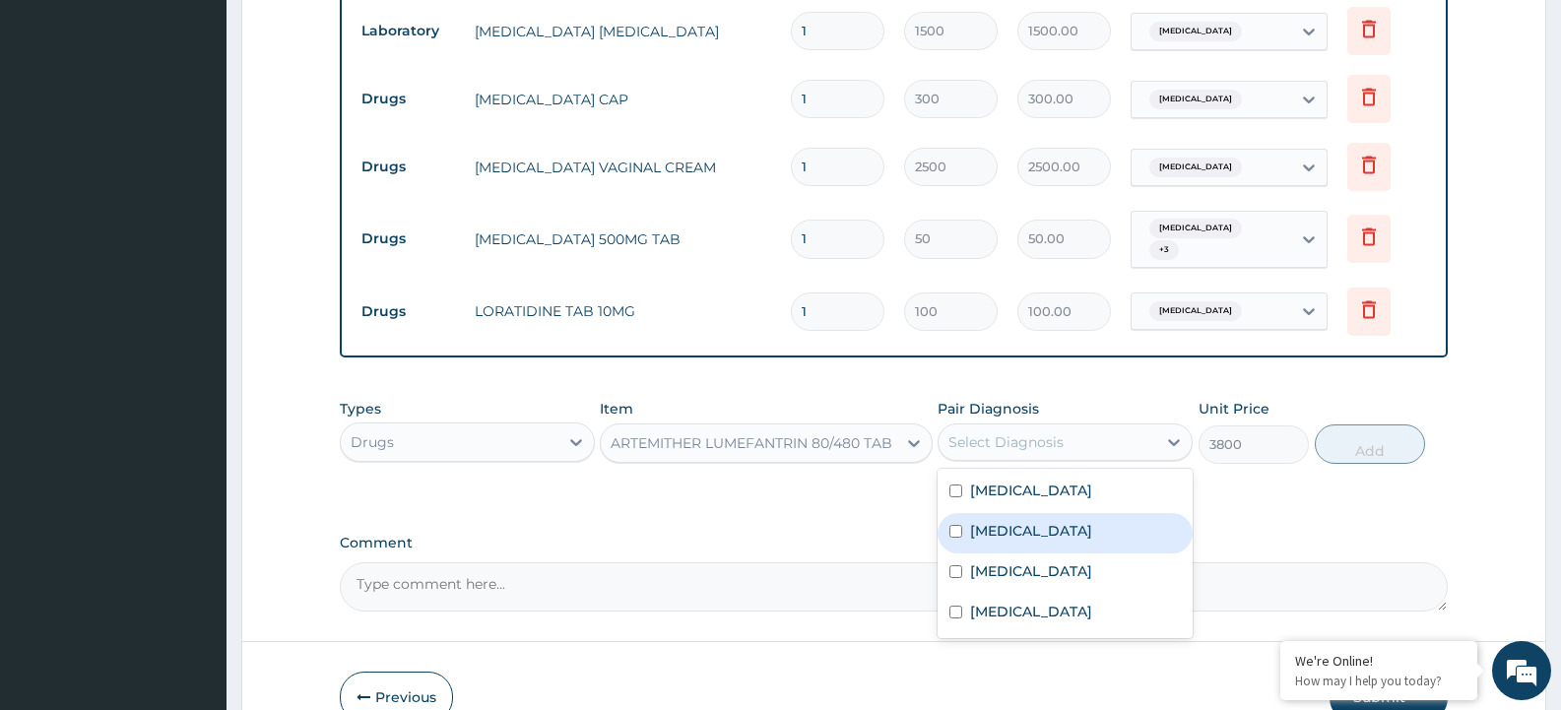
click at [947, 515] on div "Malaria" at bounding box center [1065, 533] width 255 height 40
checkbox input "true"
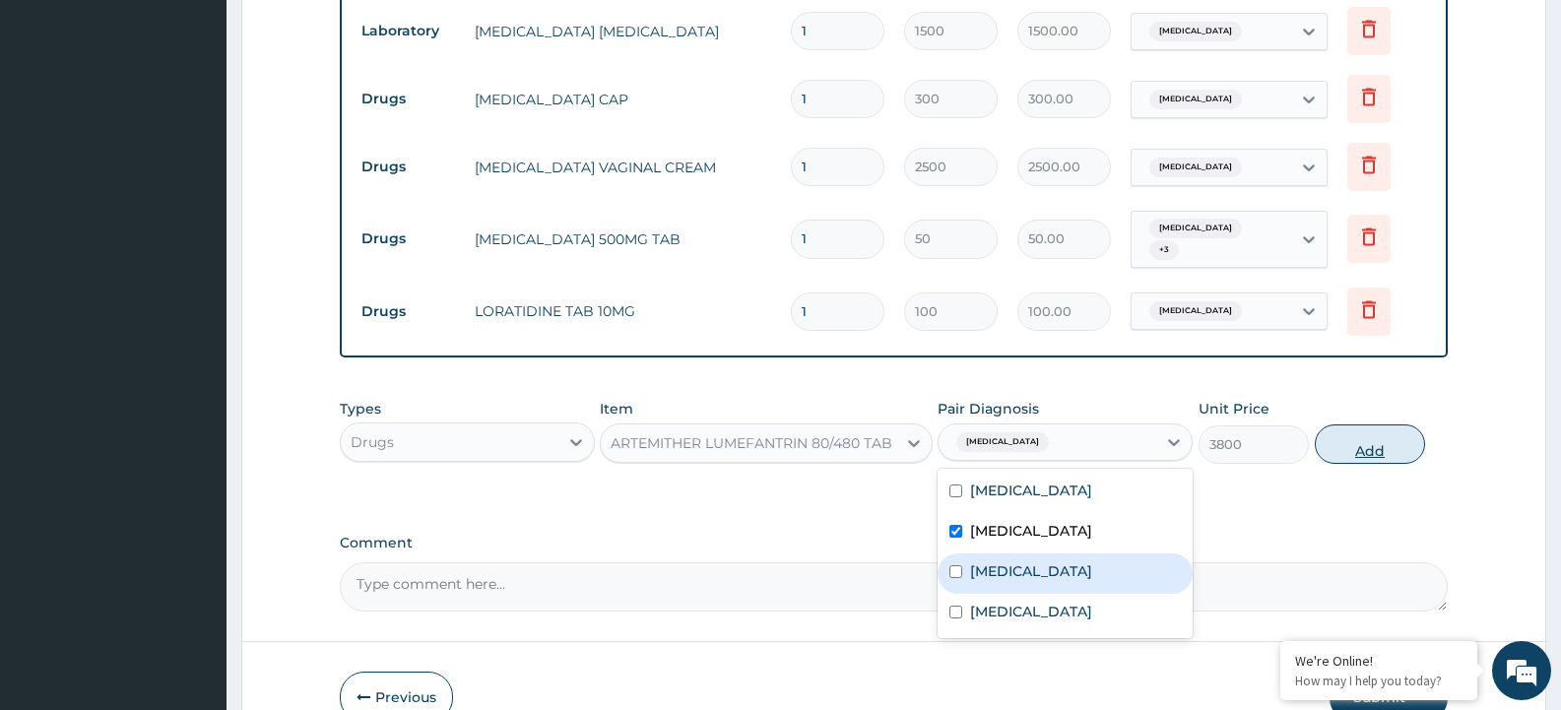
click at [1384, 427] on button "Add" at bounding box center [1370, 443] width 110 height 39
type input "0"
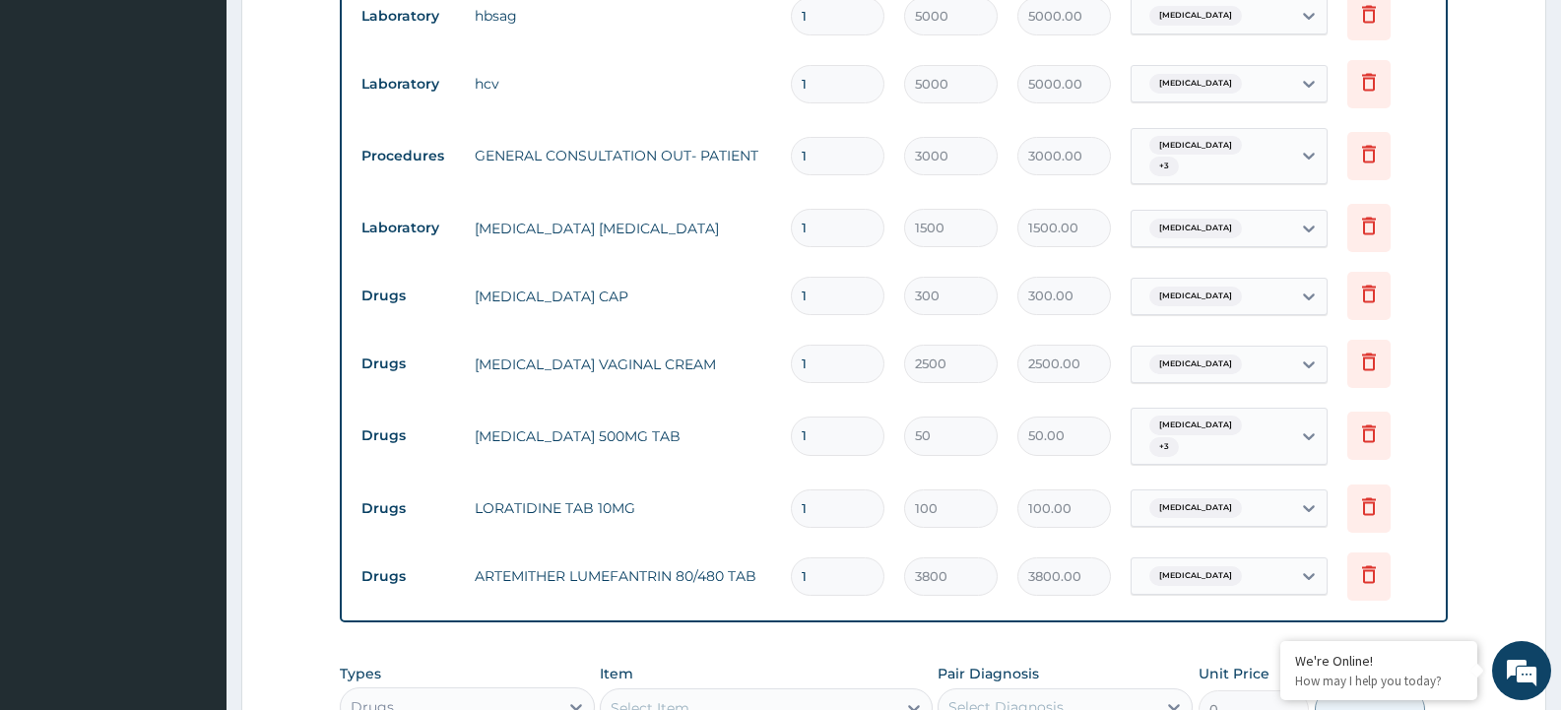
scroll to position [689, 0]
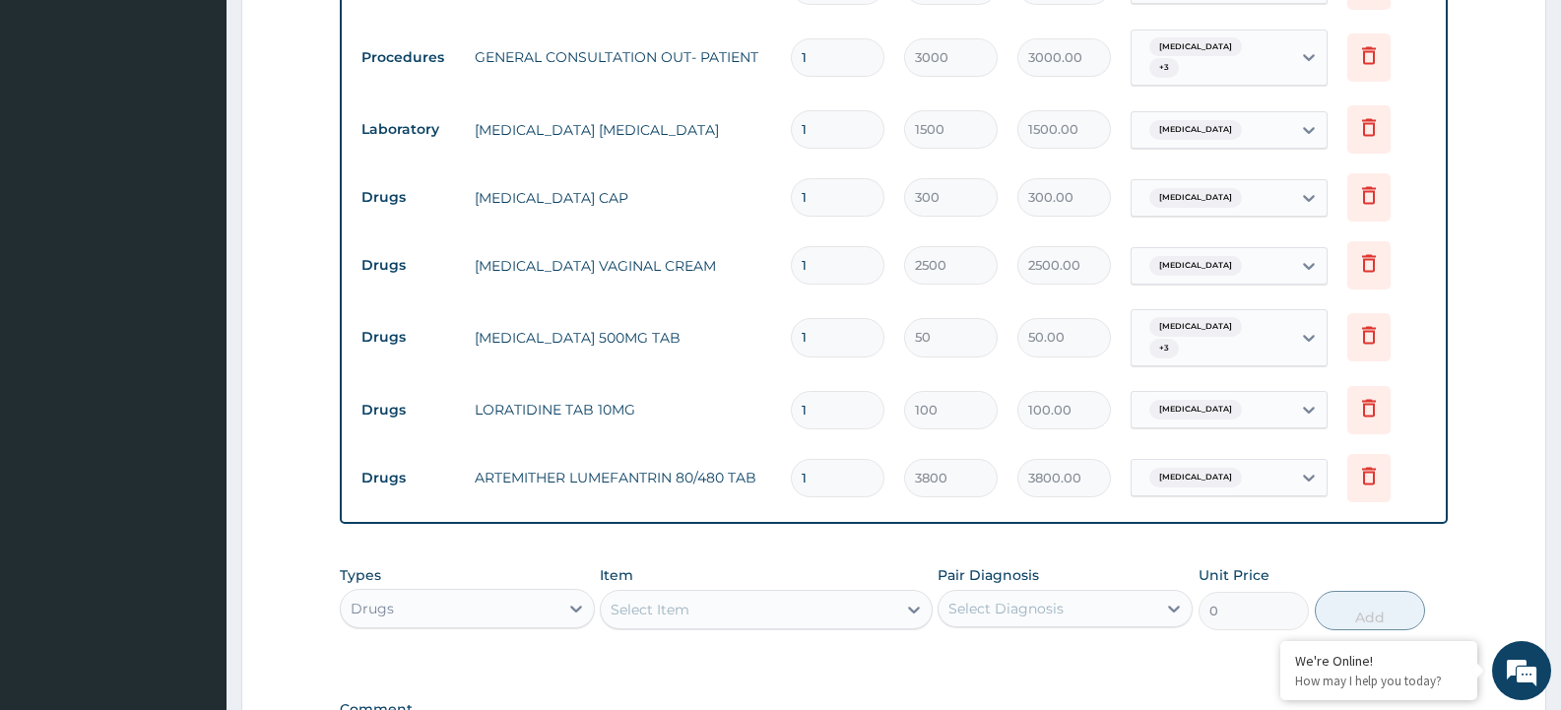
drag, startPoint x: 826, startPoint y: 189, endPoint x: 774, endPoint y: 201, distance: 53.5
click at [774, 201] on tr "Drugs FLUCONAZOLE CAP 1 300 300.00 Candidiasis Delete" at bounding box center [894, 197] width 1084 height 68
type input "3"
type input "900.00"
type input "3"
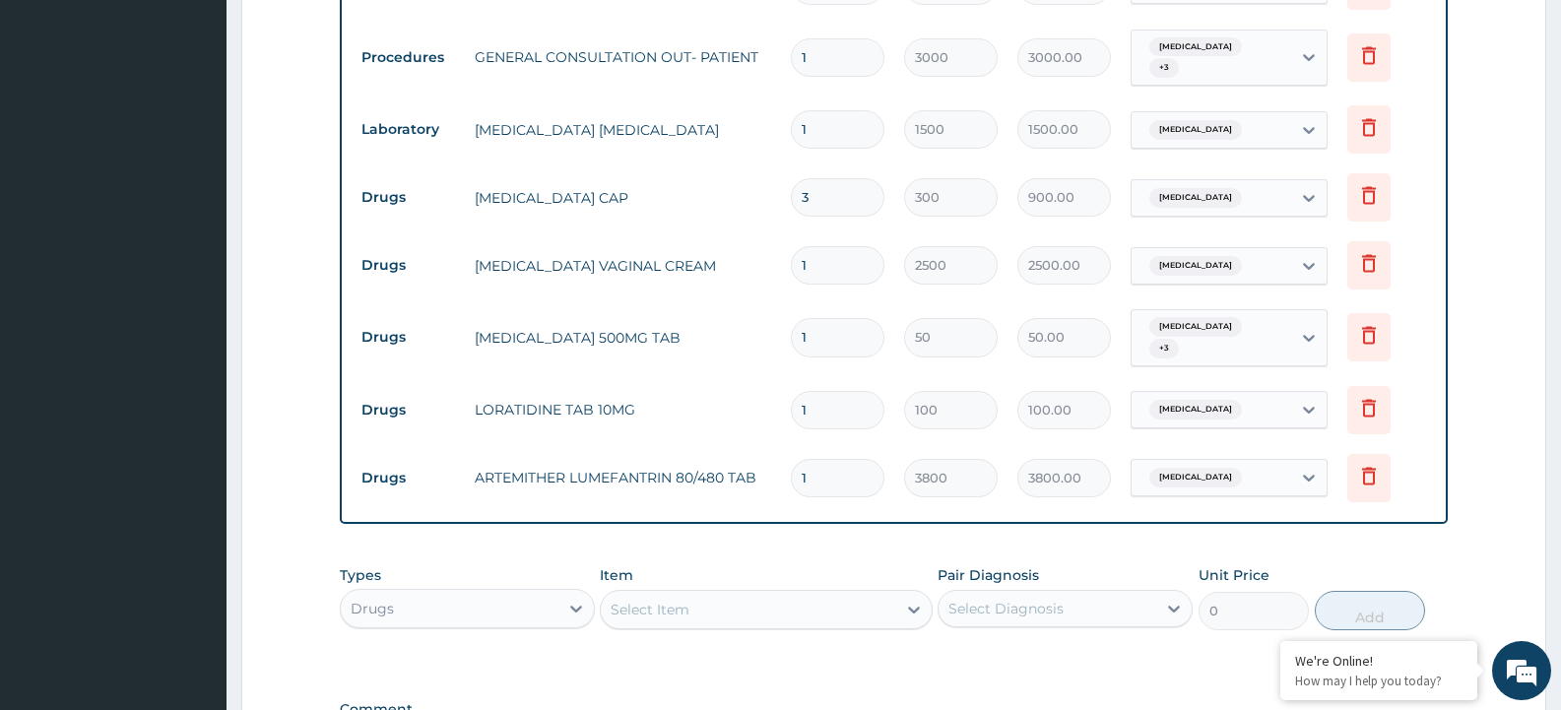
drag, startPoint x: 831, startPoint y: 330, endPoint x: 788, endPoint y: 330, distance: 43.3
click at [789, 330] on td "1" at bounding box center [837, 337] width 113 height 58
type input "18"
type input "900.00"
type input "18"
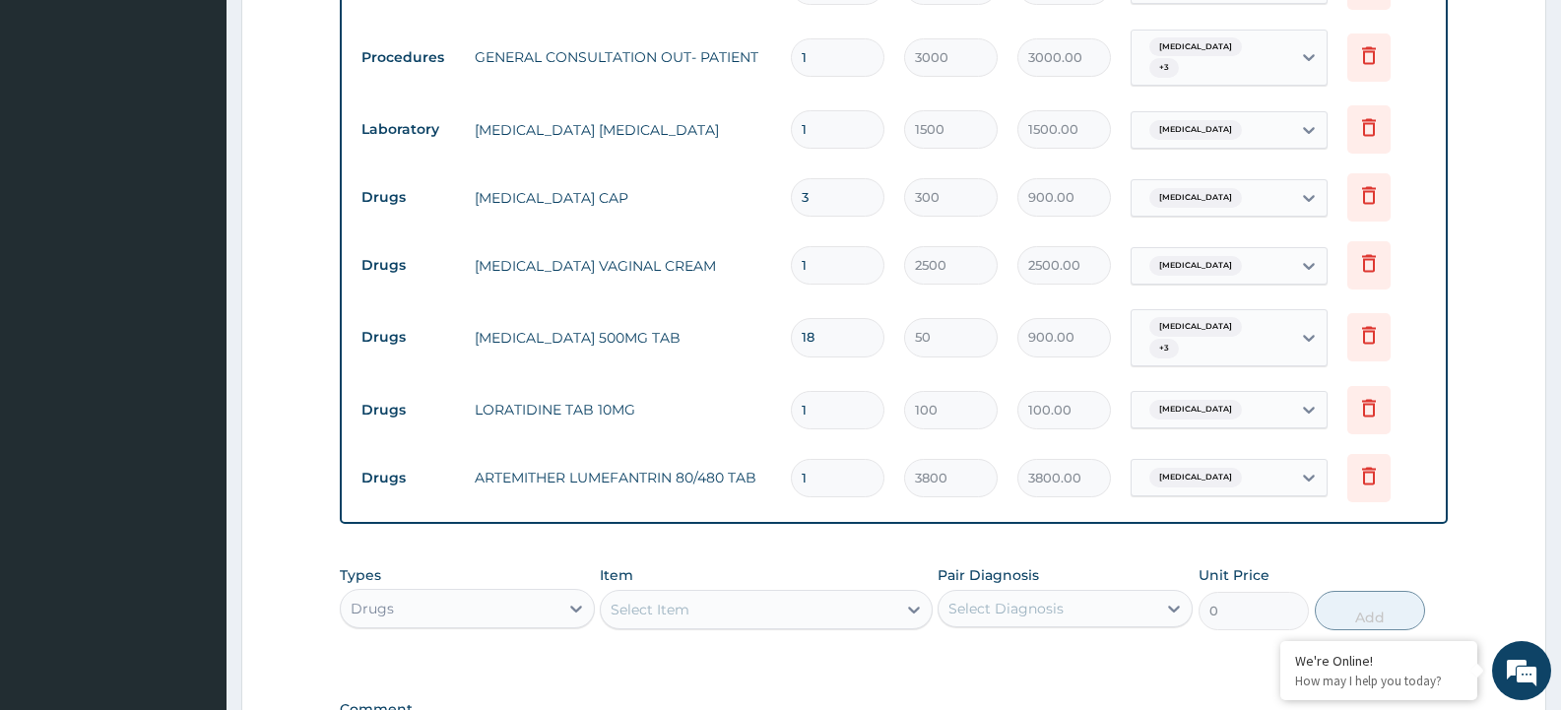
drag, startPoint x: 819, startPoint y: 384, endPoint x: 764, endPoint y: 386, distance: 55.2
click at [764, 386] on tr "Drugs LORATIDINE TAB 10MG 1 100 100.00 Upper respiratory infection Delete" at bounding box center [894, 410] width 1084 height 68
type input "5"
type input "500.00"
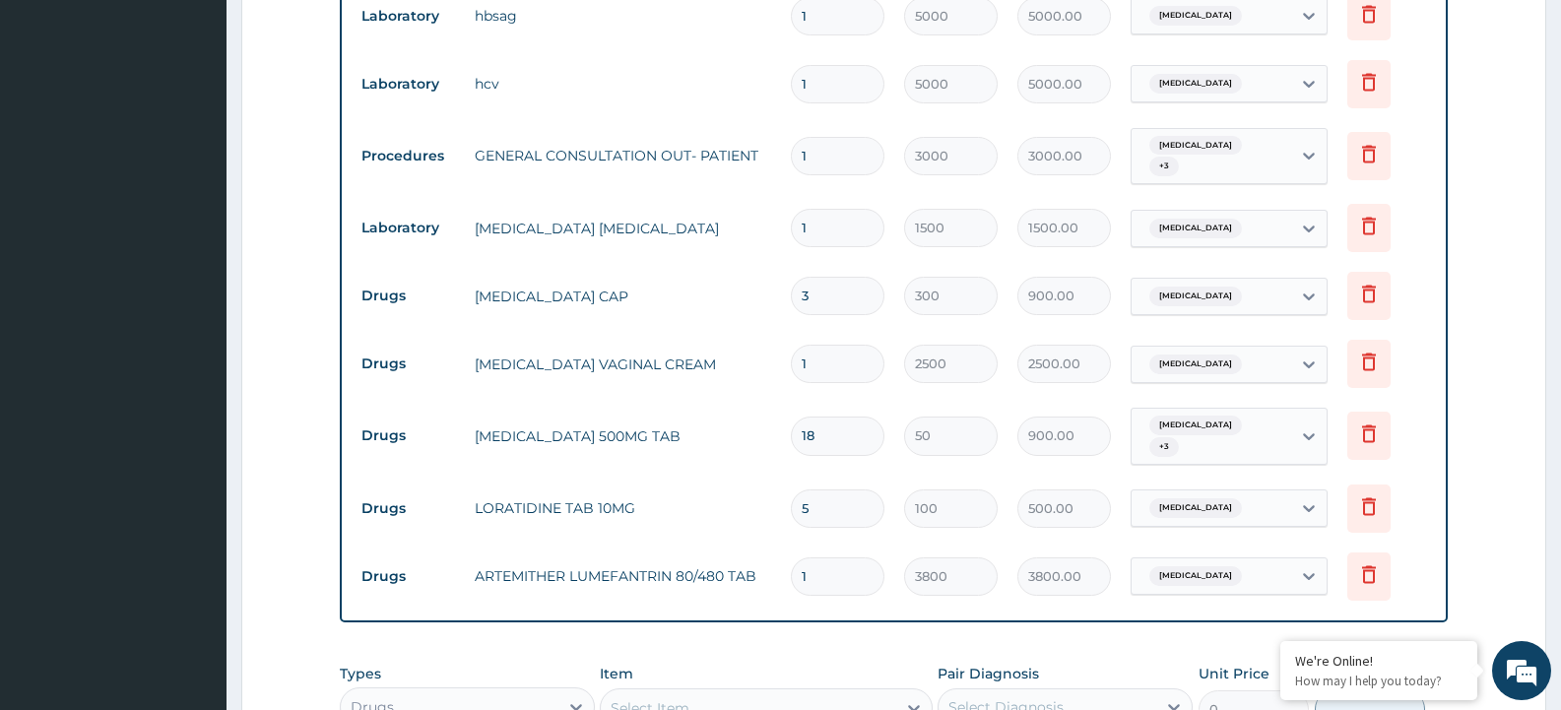
type input "6"
type input "600.00"
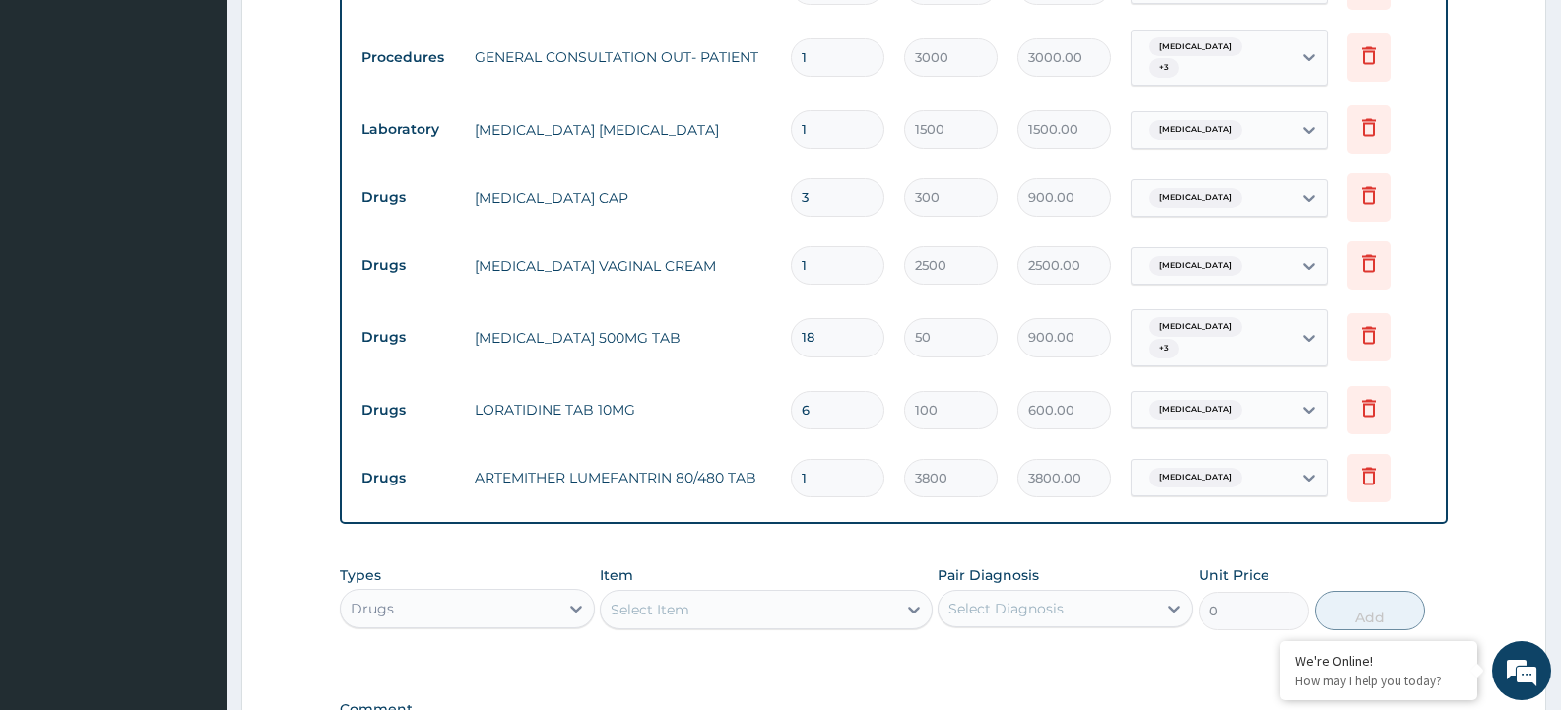
drag, startPoint x: 823, startPoint y: 402, endPoint x: 789, endPoint y: 406, distance: 34.7
click at [789, 405] on td "6" at bounding box center [837, 410] width 113 height 58
type input "1"
type input "100.00"
type input "10"
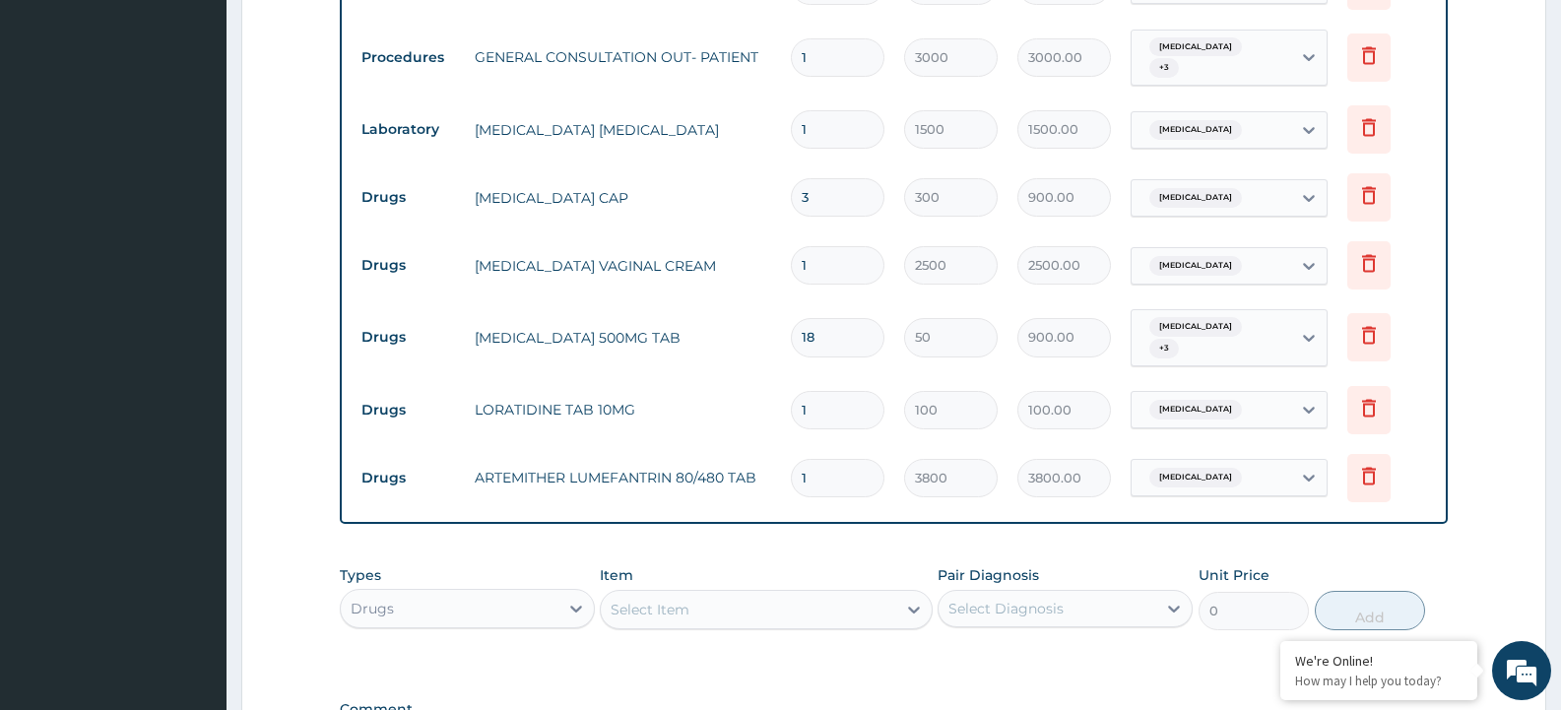
type input "1000.00"
type input "10"
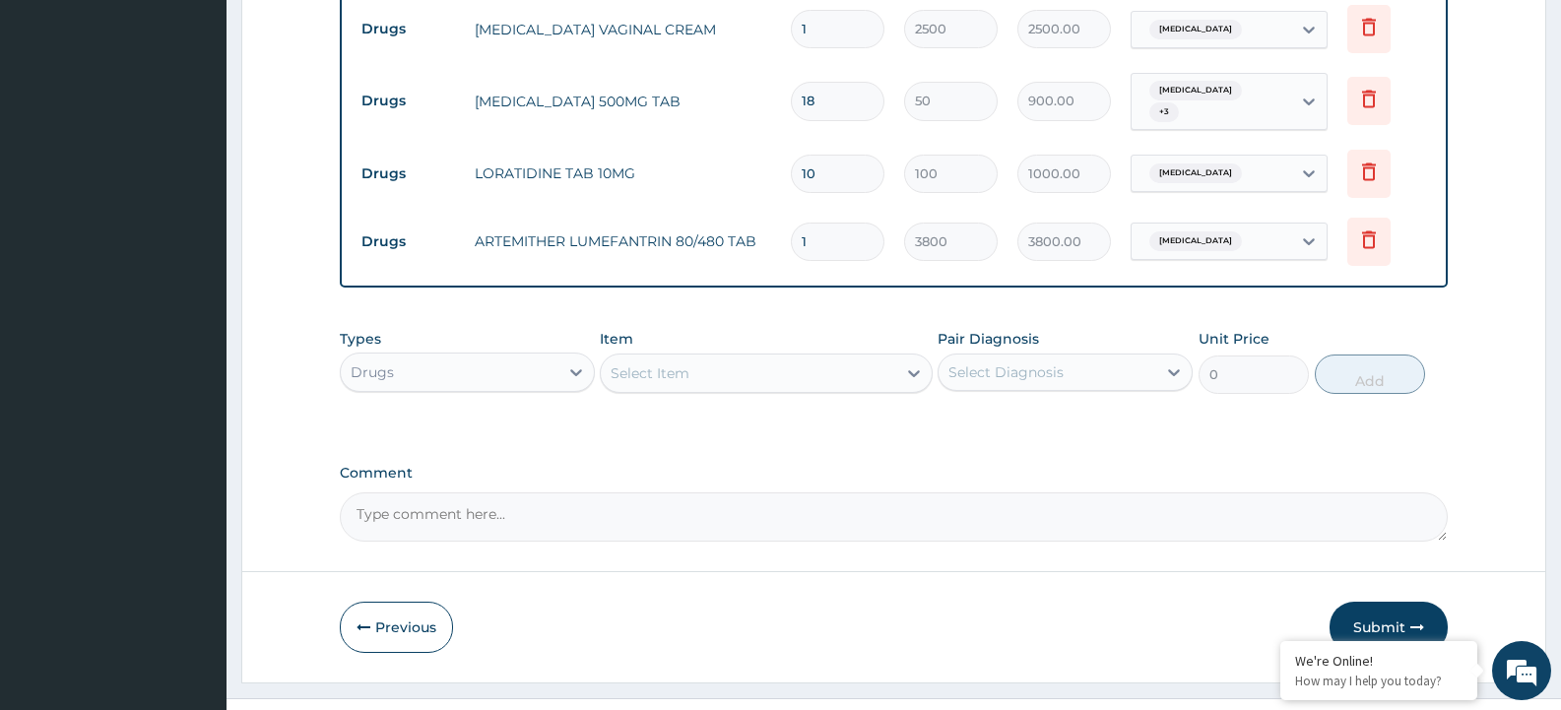
scroll to position [947, 0]
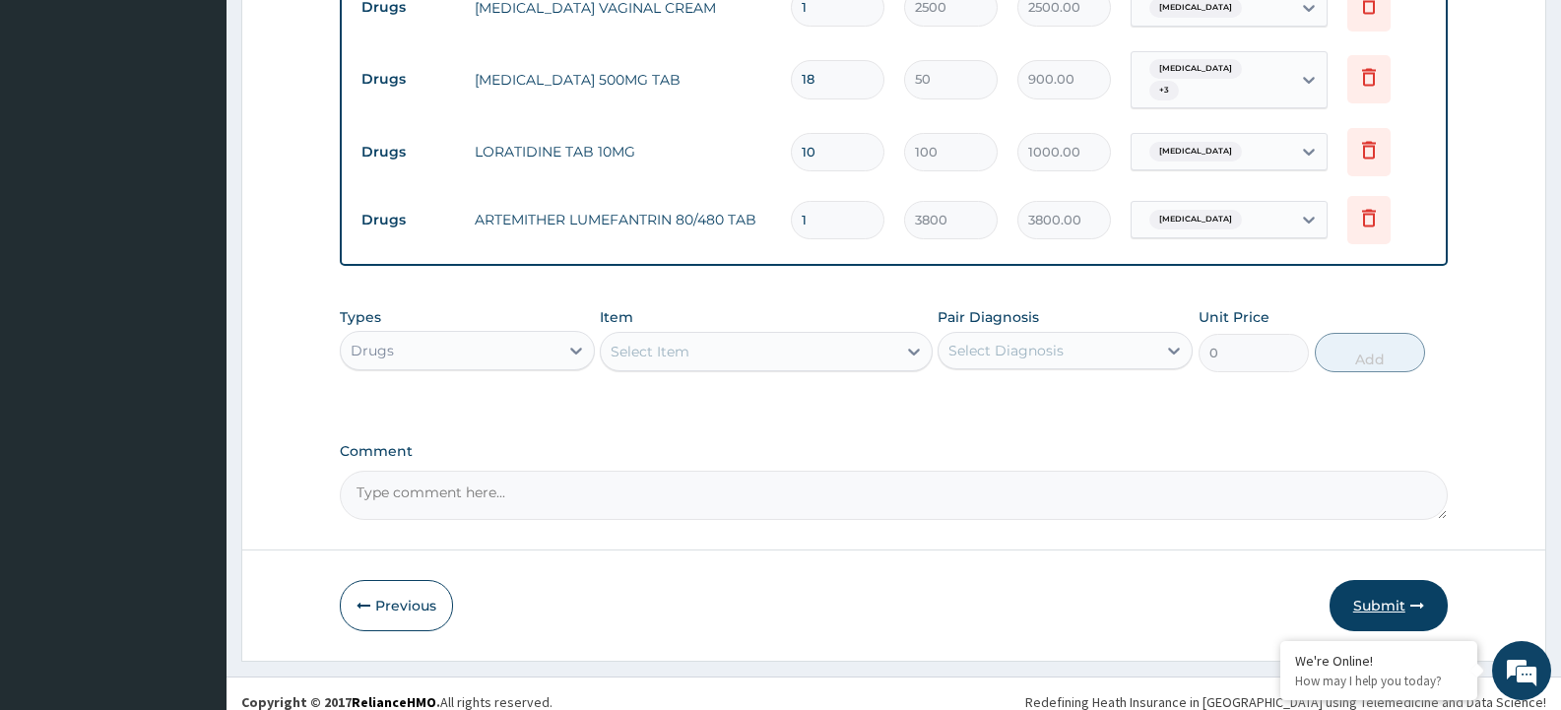
click at [1384, 585] on button "Submit" at bounding box center [1389, 605] width 118 height 51
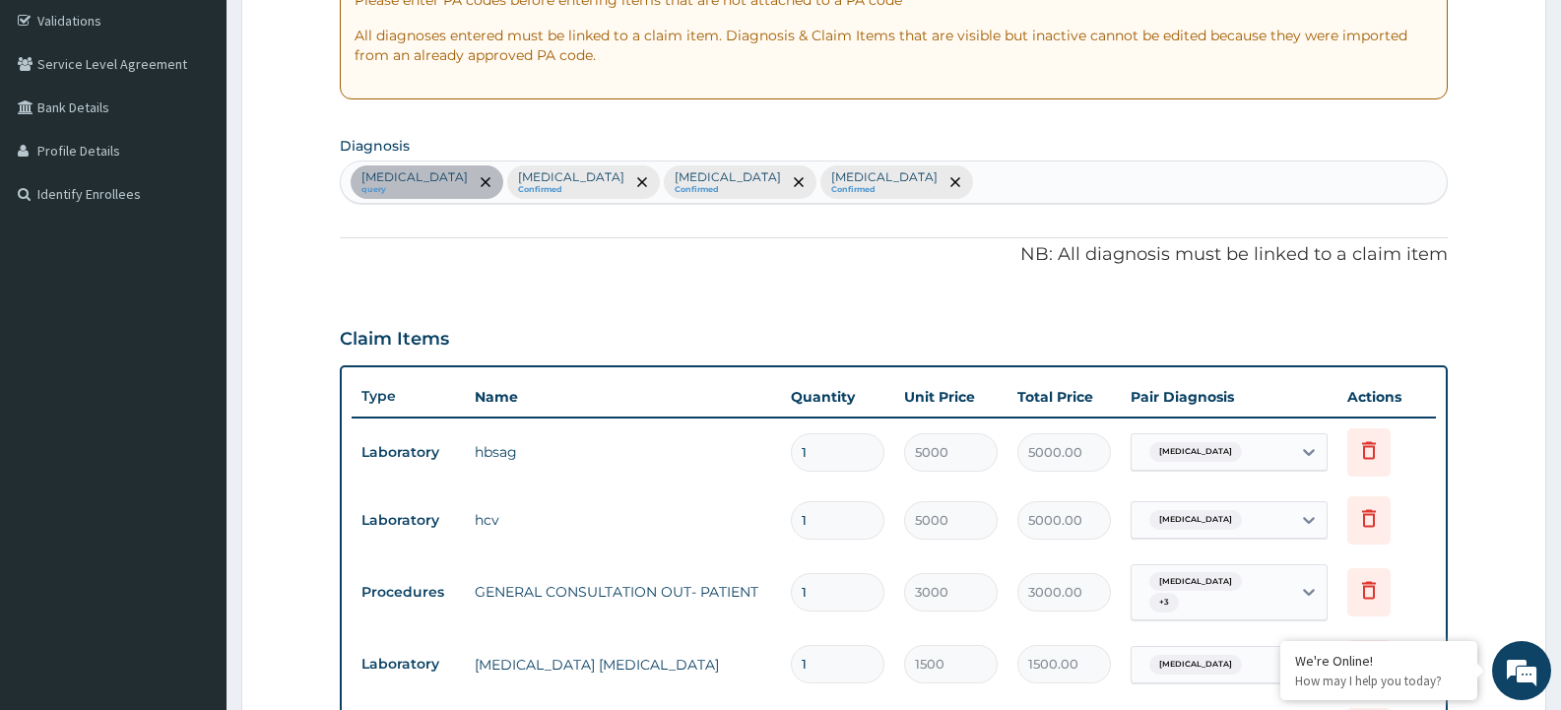
scroll to position [296, 0]
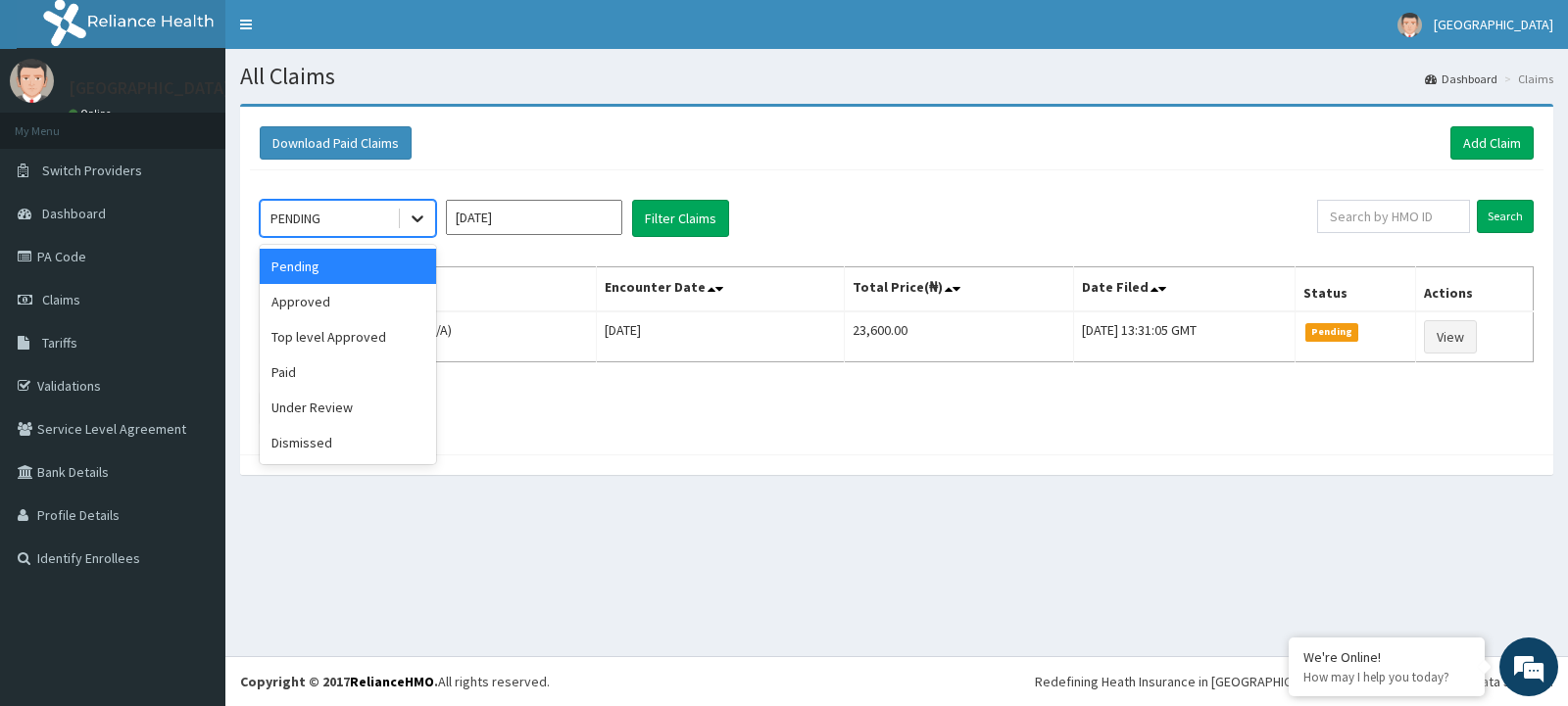
click at [418, 225] on icon at bounding box center [418, 219] width 20 height 20
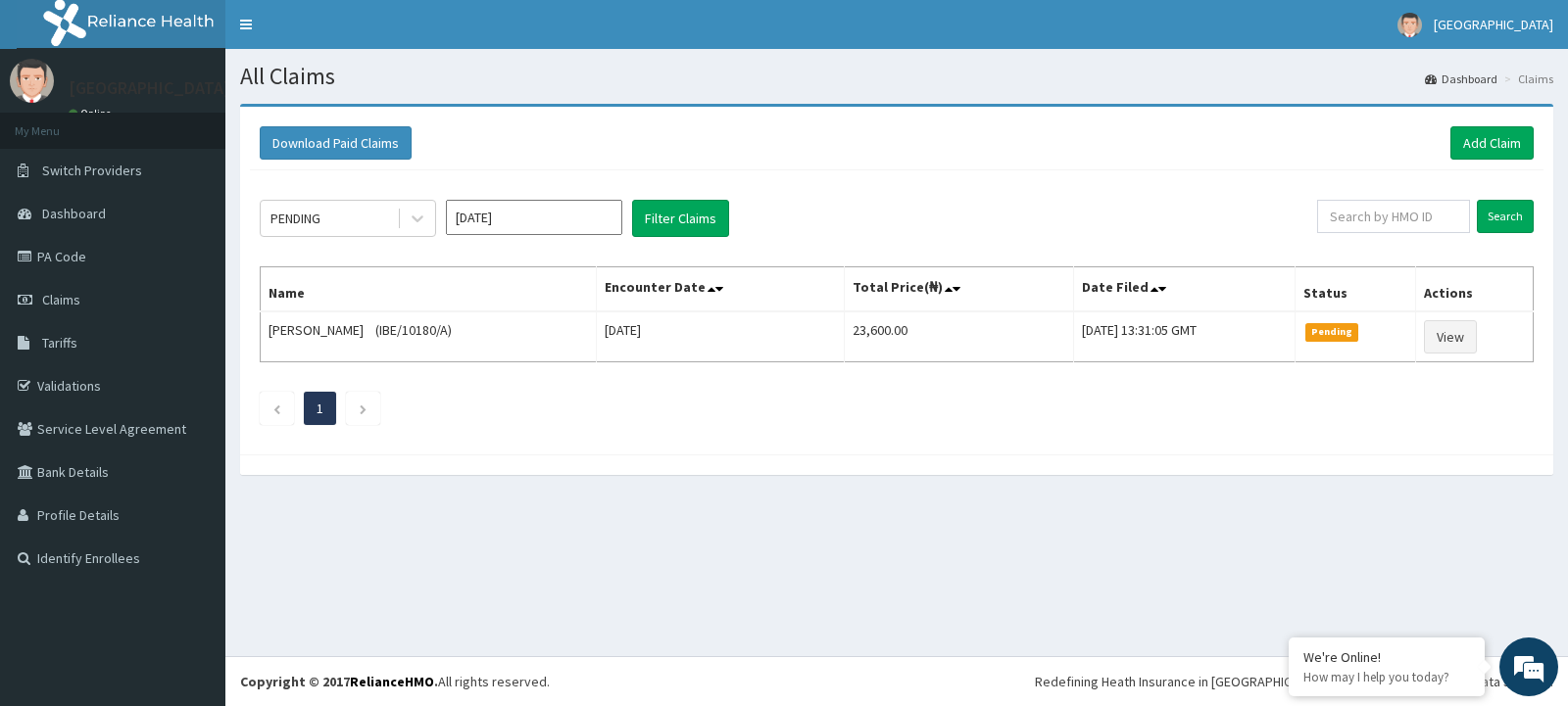
click at [608, 147] on div "Download Paid Claims Add Claim" at bounding box center [896, 142] width 1274 height 33
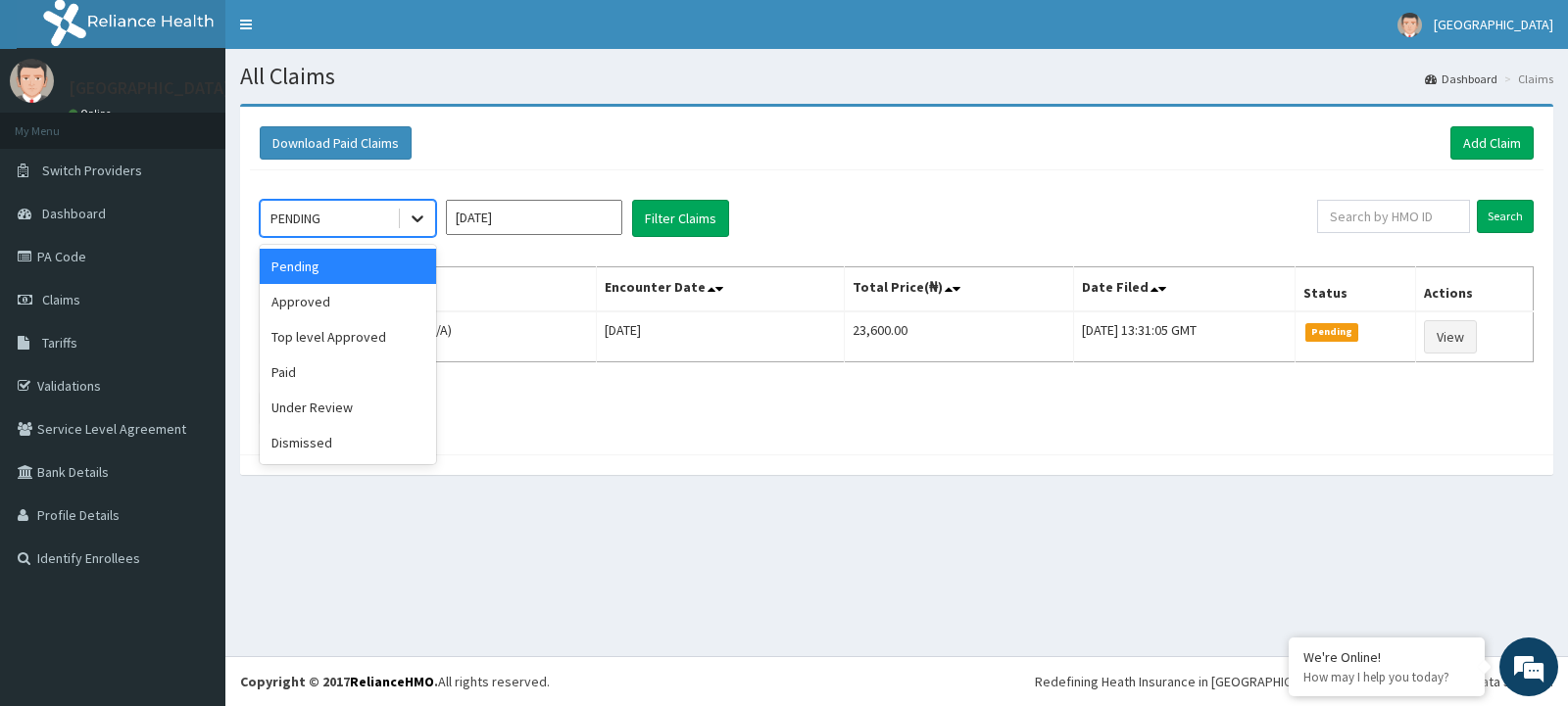
click at [427, 220] on div at bounding box center [417, 218] width 35 height 35
click at [501, 154] on div "Download Paid Claims Add Claim" at bounding box center [896, 142] width 1274 height 33
click at [421, 206] on div at bounding box center [417, 218] width 35 height 35
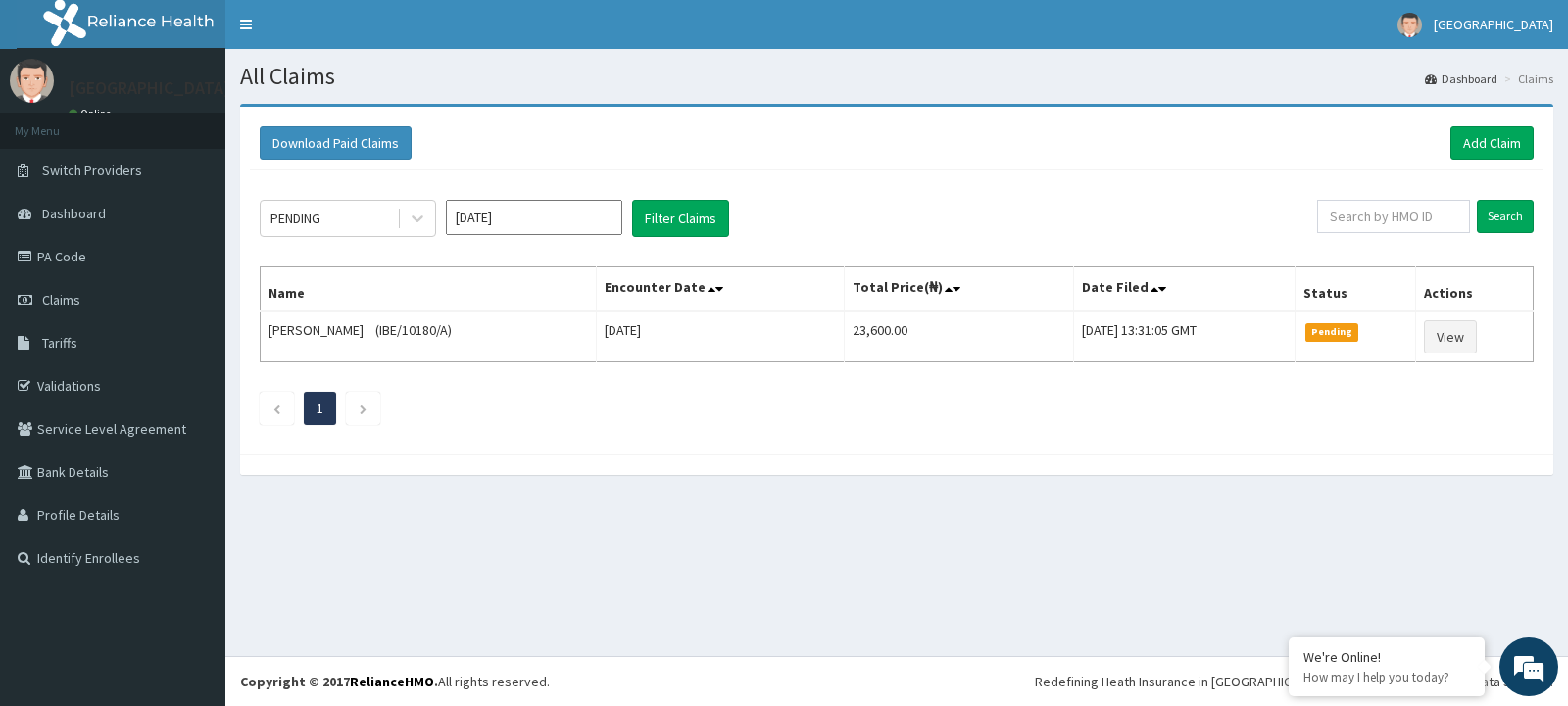
click at [474, 160] on div "Download Paid Claims Add Claim" at bounding box center [896, 142] width 1274 height 33
click at [1506, 141] on link "Add Claim" at bounding box center [1492, 142] width 84 height 33
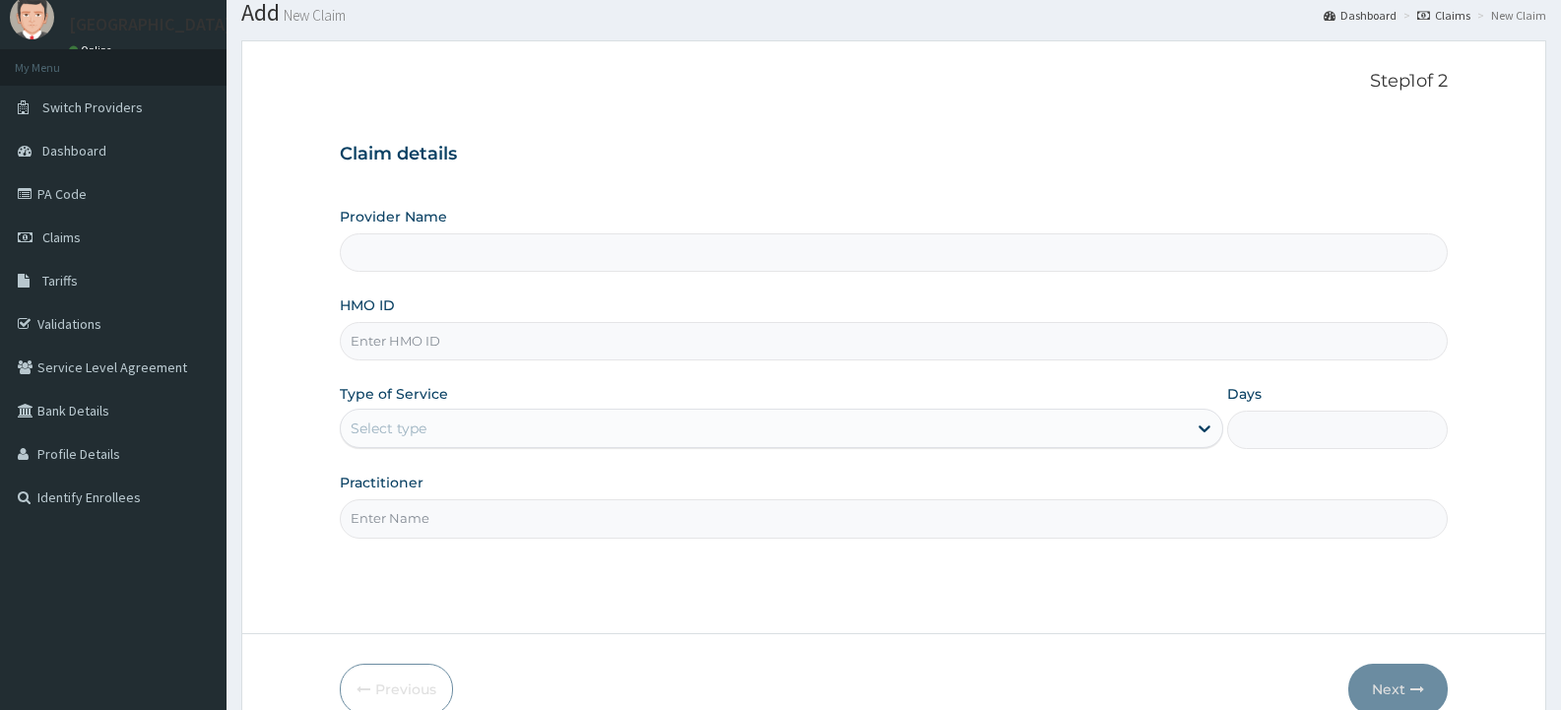
scroll to position [98, 0]
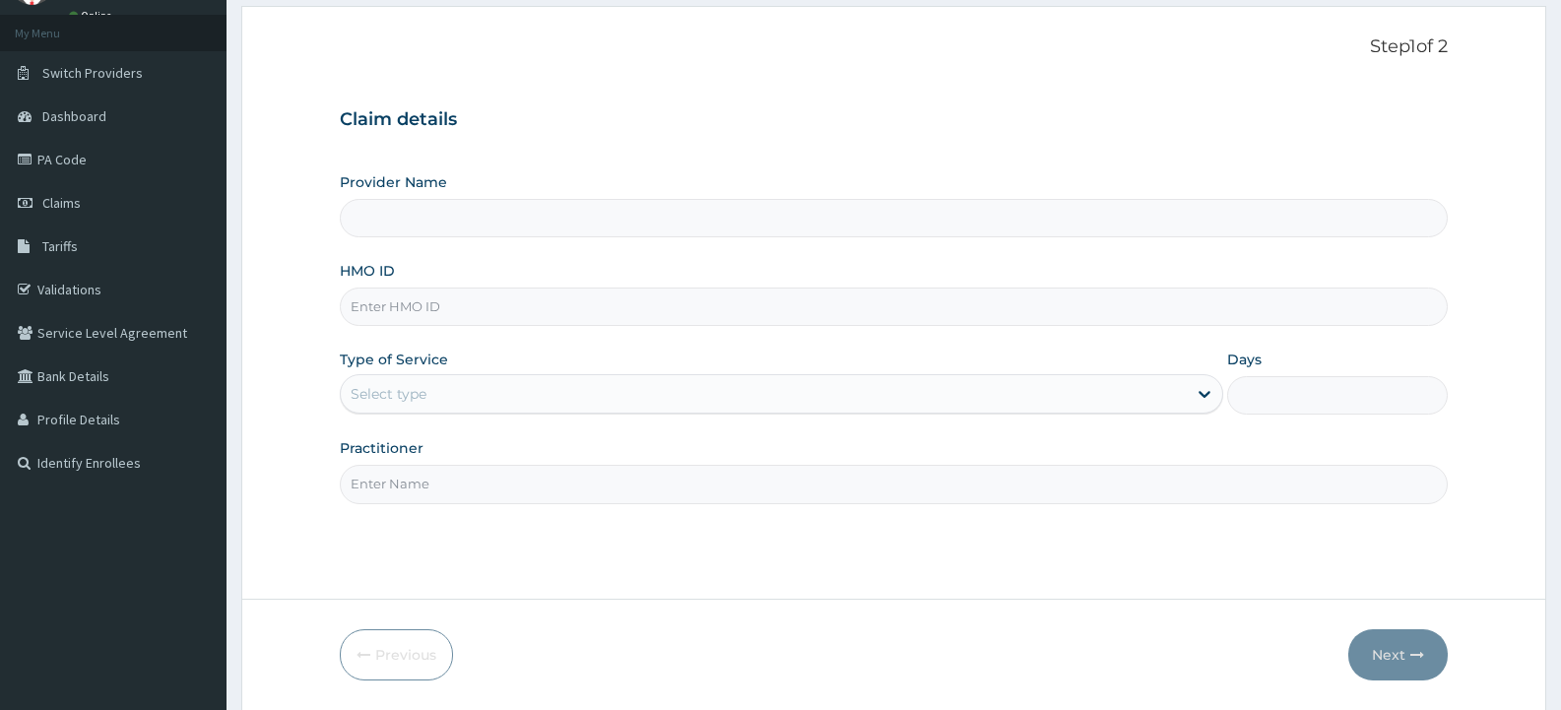
type input "[GEOGRAPHIC_DATA]"
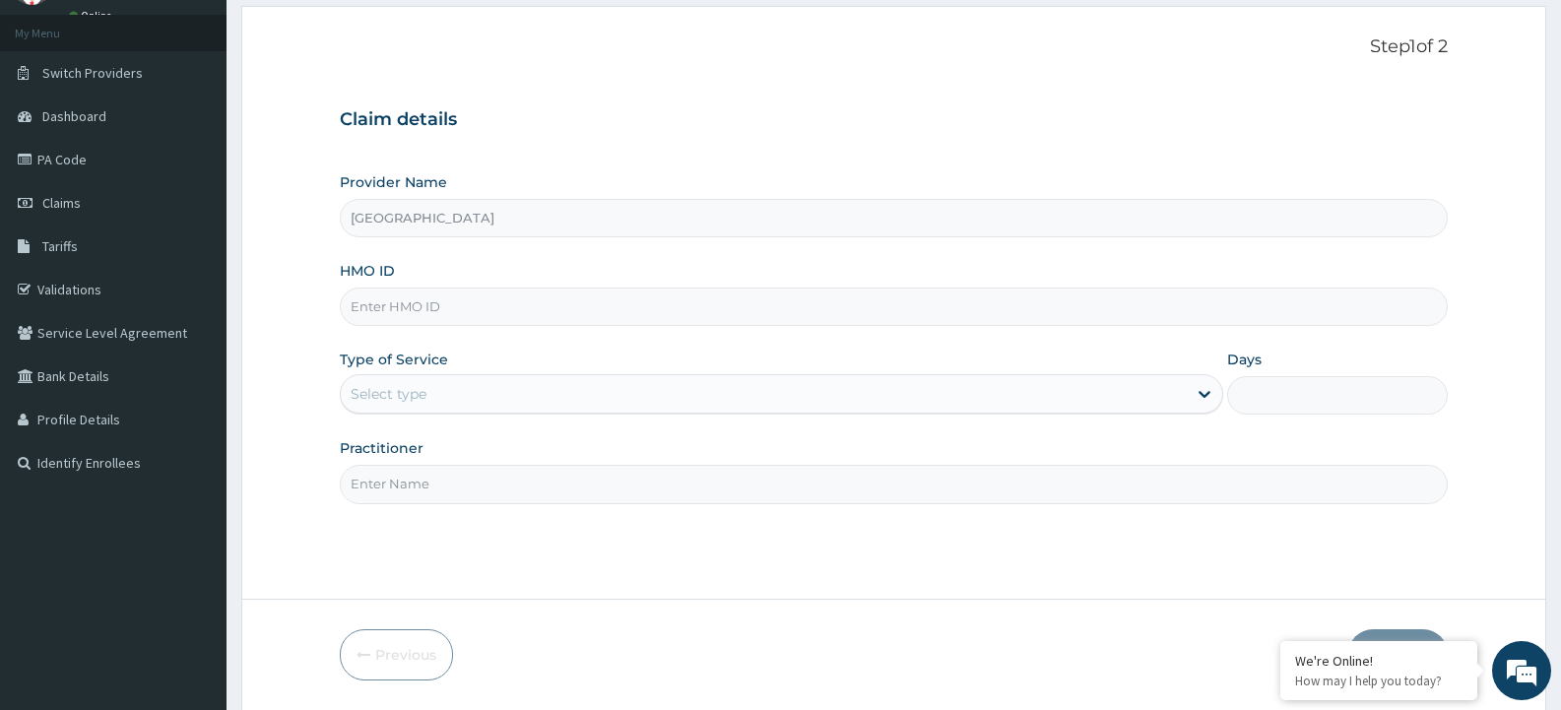
scroll to position [0, 0]
paste input "PA/0374E3"
click at [1200, 398] on icon at bounding box center [1205, 394] width 20 height 20
click at [1201, 399] on icon at bounding box center [1205, 394] width 20 height 20
click at [1202, 399] on icon at bounding box center [1205, 394] width 20 height 20
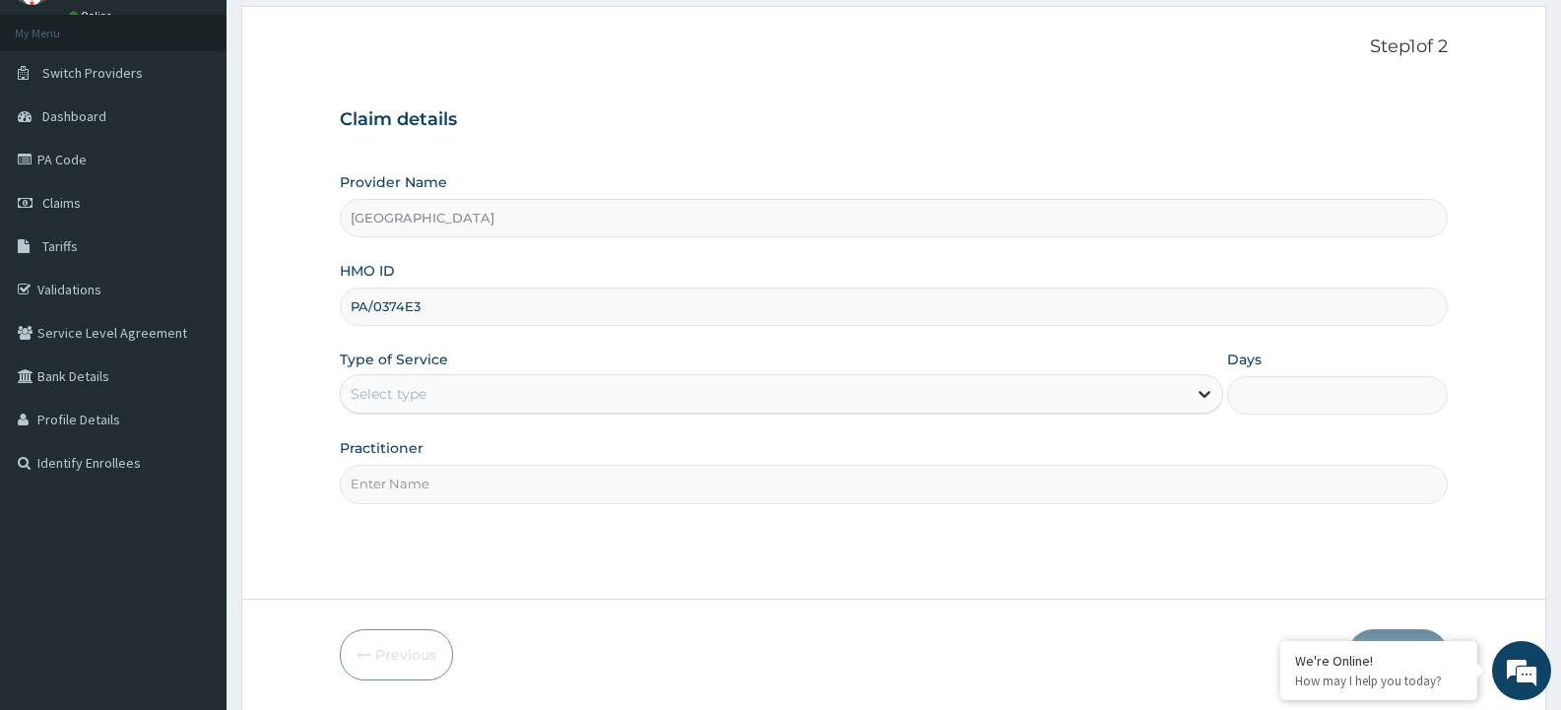
click at [1202, 398] on icon at bounding box center [1205, 394] width 20 height 20
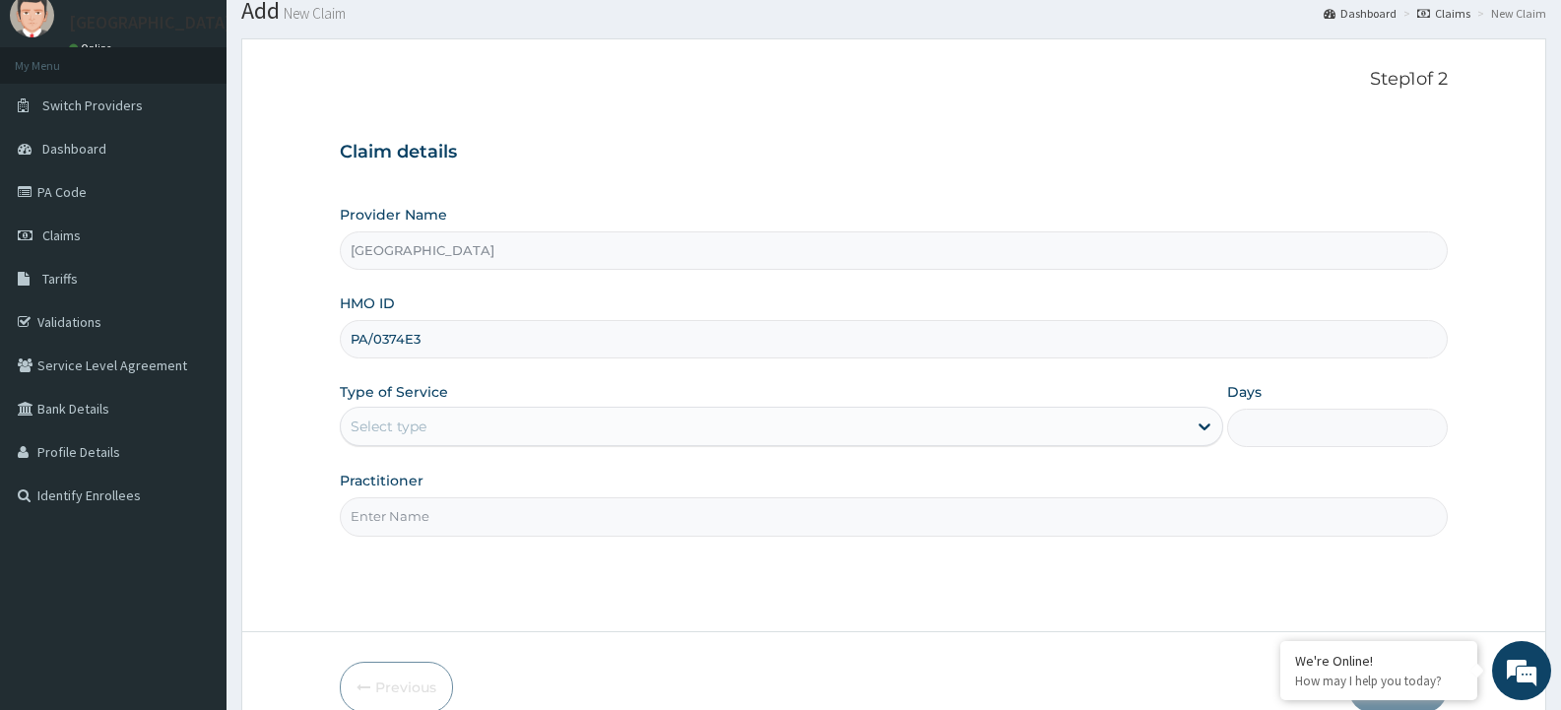
scroll to position [164, 0]
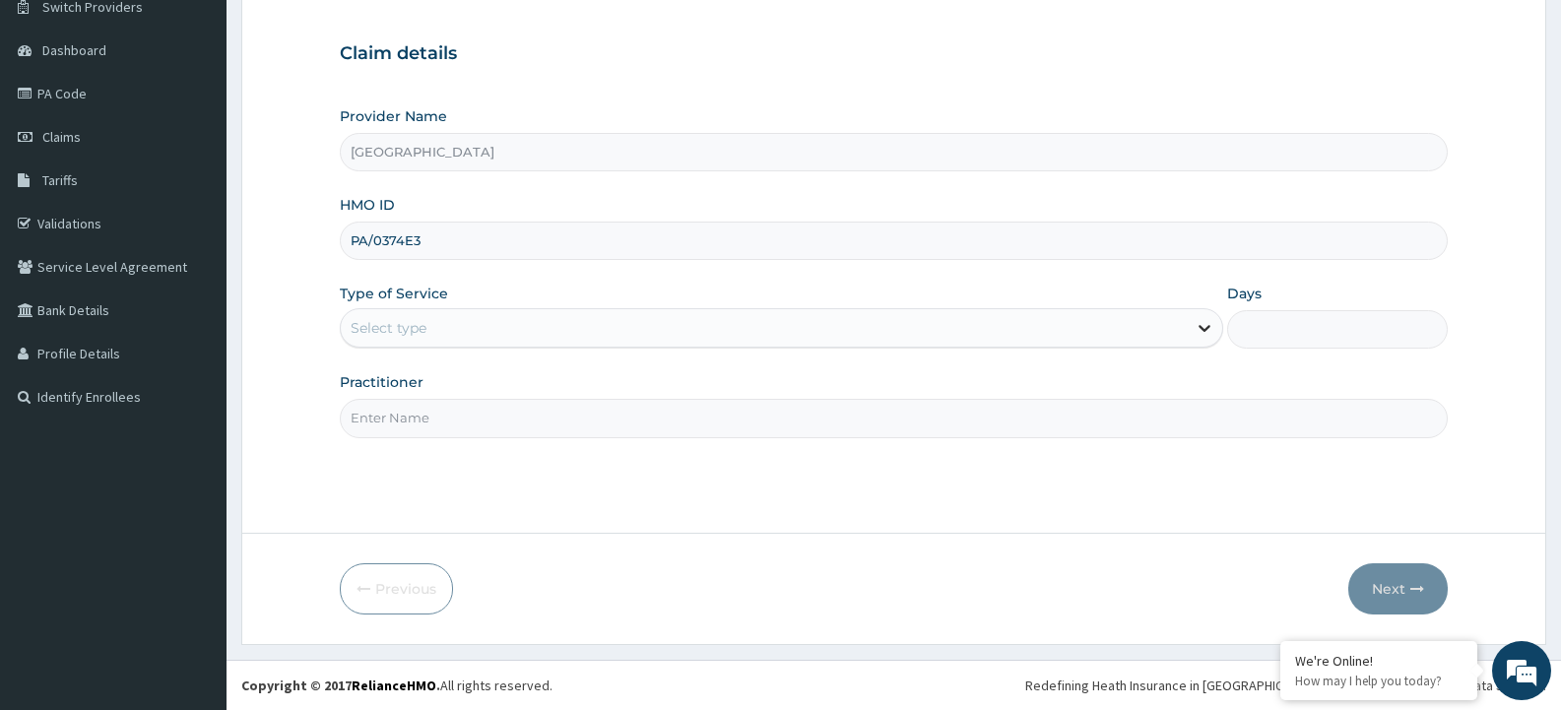
click at [1204, 325] on icon at bounding box center [1205, 328] width 20 height 20
click at [685, 323] on div "Select type" at bounding box center [763, 328] width 845 height 32
click at [1213, 336] on icon at bounding box center [1205, 328] width 20 height 20
click at [978, 340] on div "Select type" at bounding box center [763, 328] width 845 height 32
click at [1210, 328] on icon at bounding box center [1205, 328] width 20 height 20
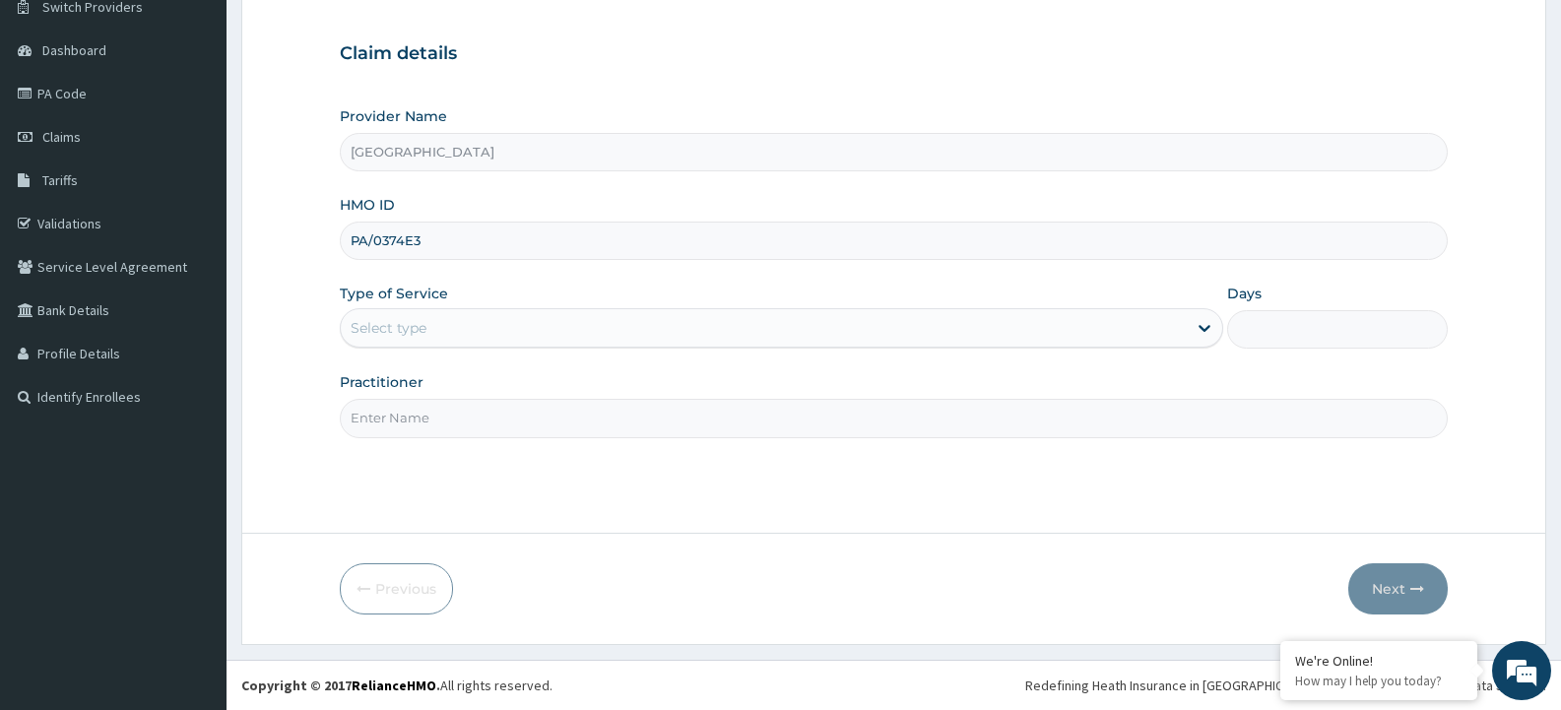
click at [912, 321] on div "Select type" at bounding box center [763, 328] width 845 height 32
click at [1210, 326] on icon at bounding box center [1205, 328] width 20 height 20
click at [869, 330] on div "Select type" at bounding box center [763, 328] width 845 height 32
click at [1211, 329] on icon at bounding box center [1205, 328] width 20 height 20
click at [1041, 328] on div "Select type" at bounding box center [763, 328] width 845 height 32
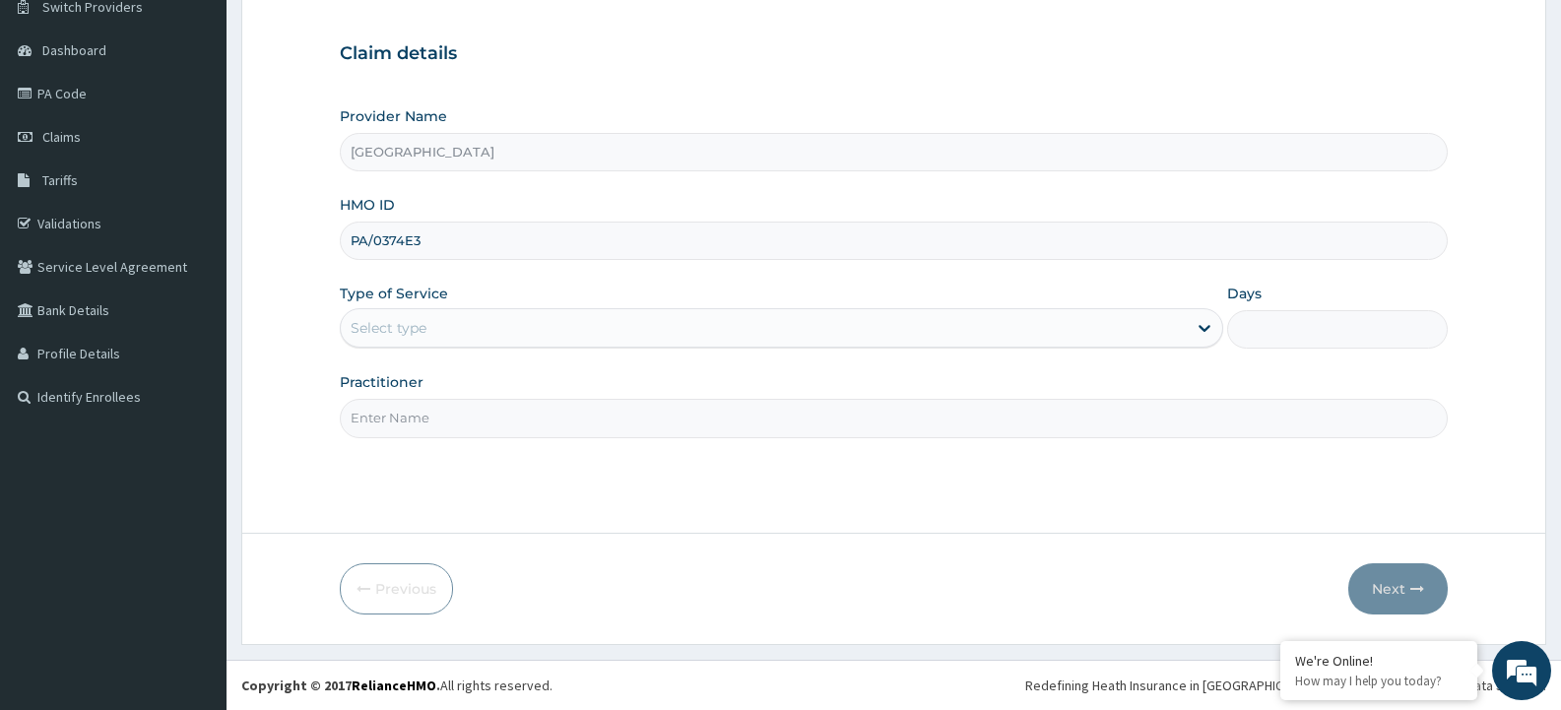
drag, startPoint x: 386, startPoint y: 227, endPoint x: 360, endPoint y: 224, distance: 25.9
click at [346, 223] on div "PA/0374E3" at bounding box center [894, 241] width 1108 height 38
paste input "WKP/10076/A"
type input "WKP/10076/A"
click at [1201, 331] on icon at bounding box center [1205, 328] width 20 height 20
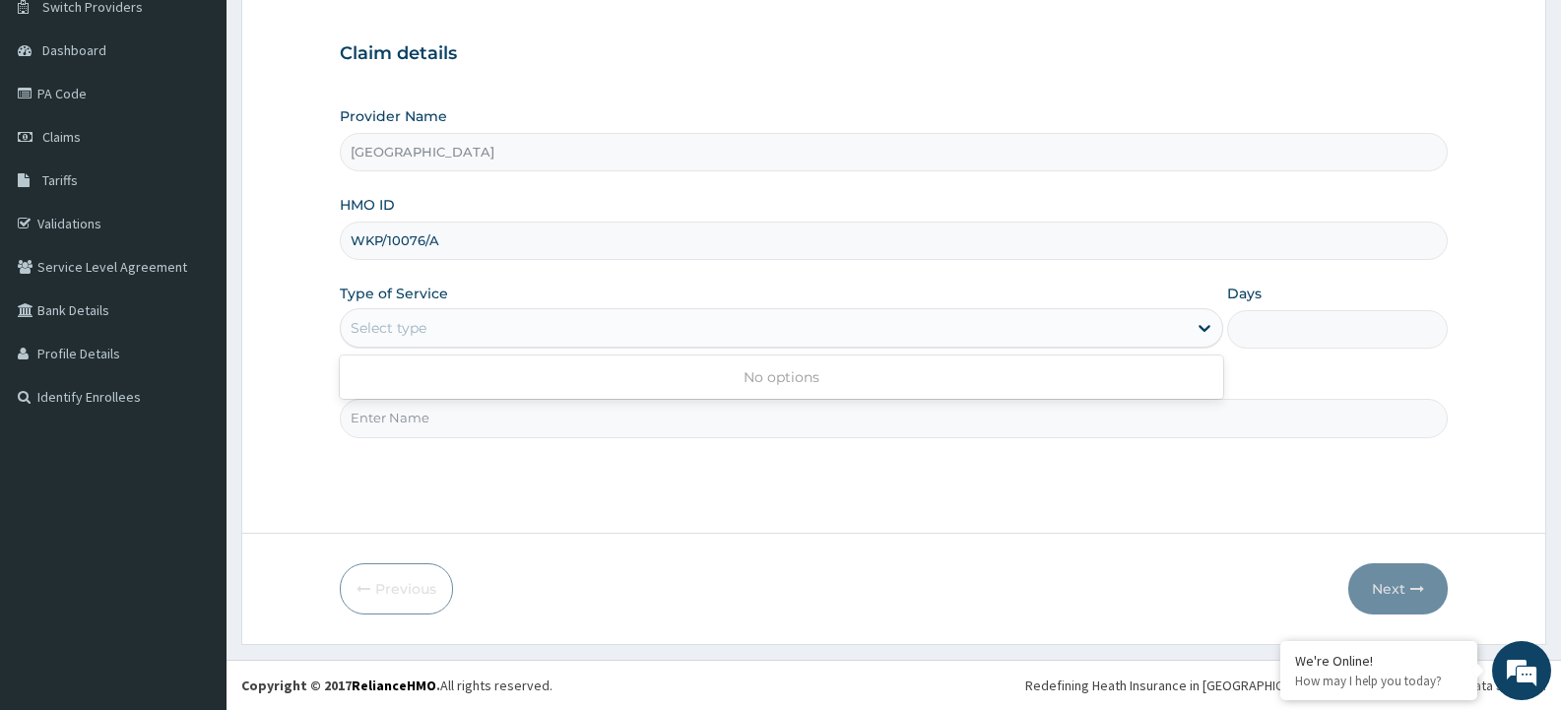
click at [877, 329] on div "Select type" at bounding box center [763, 328] width 845 height 32
click at [1208, 326] on icon at bounding box center [1205, 329] width 12 height 7
click at [1091, 343] on div "Select type" at bounding box center [763, 328] width 845 height 32
click at [1199, 328] on icon at bounding box center [1205, 328] width 20 height 20
click at [930, 335] on div "Select type" at bounding box center [763, 328] width 845 height 32
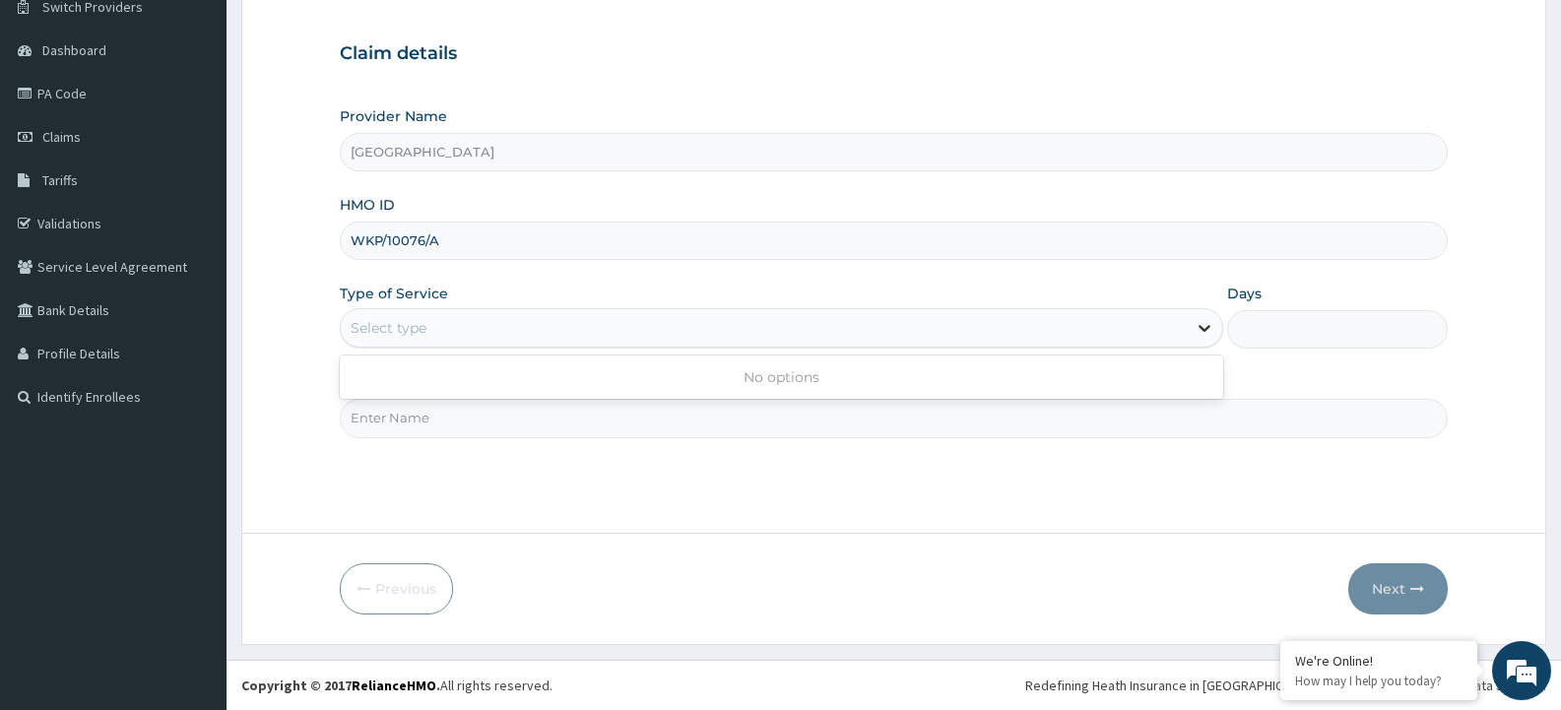
click at [1209, 319] on icon at bounding box center [1205, 328] width 20 height 20
click at [747, 327] on div "Select type" at bounding box center [763, 328] width 845 height 32
click at [1209, 330] on icon at bounding box center [1205, 328] width 20 height 20
click at [1138, 333] on div "Select type" at bounding box center [763, 328] width 845 height 32
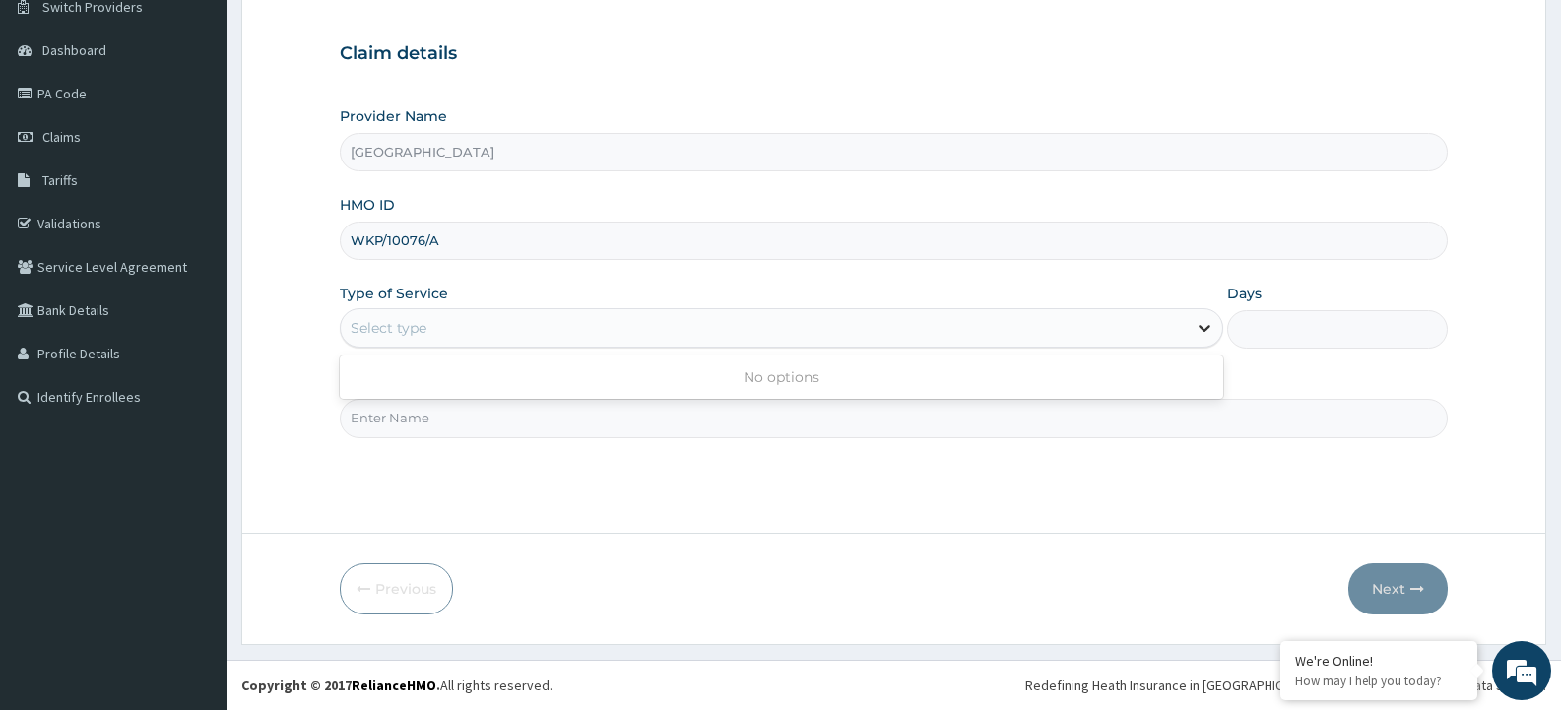
click at [1205, 330] on icon at bounding box center [1205, 329] width 12 height 7
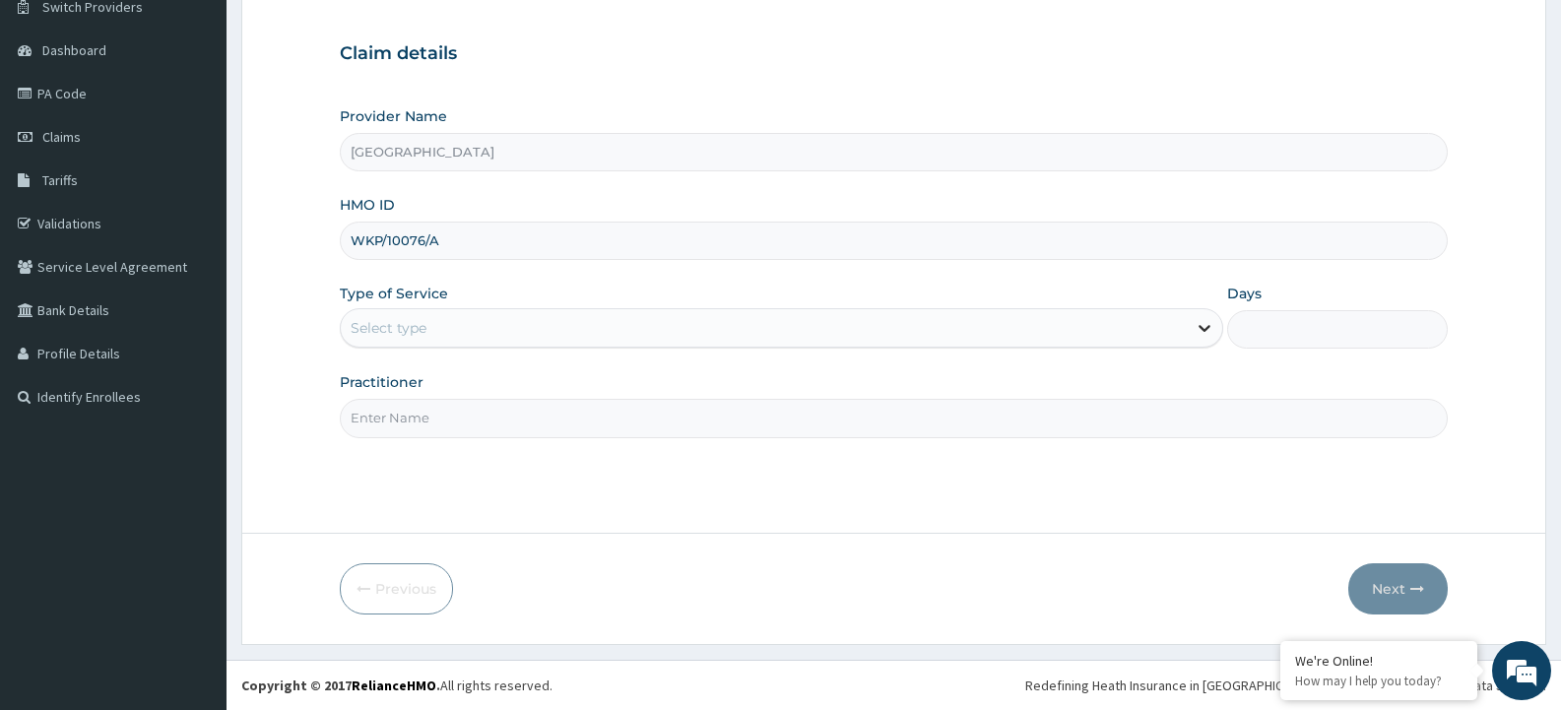
click at [1205, 330] on icon at bounding box center [1205, 329] width 12 height 7
click at [942, 421] on input "Practitioner" at bounding box center [894, 418] width 1108 height 38
click at [1201, 335] on icon at bounding box center [1205, 328] width 20 height 20
click at [1088, 340] on div "Select type" at bounding box center [763, 328] width 845 height 32
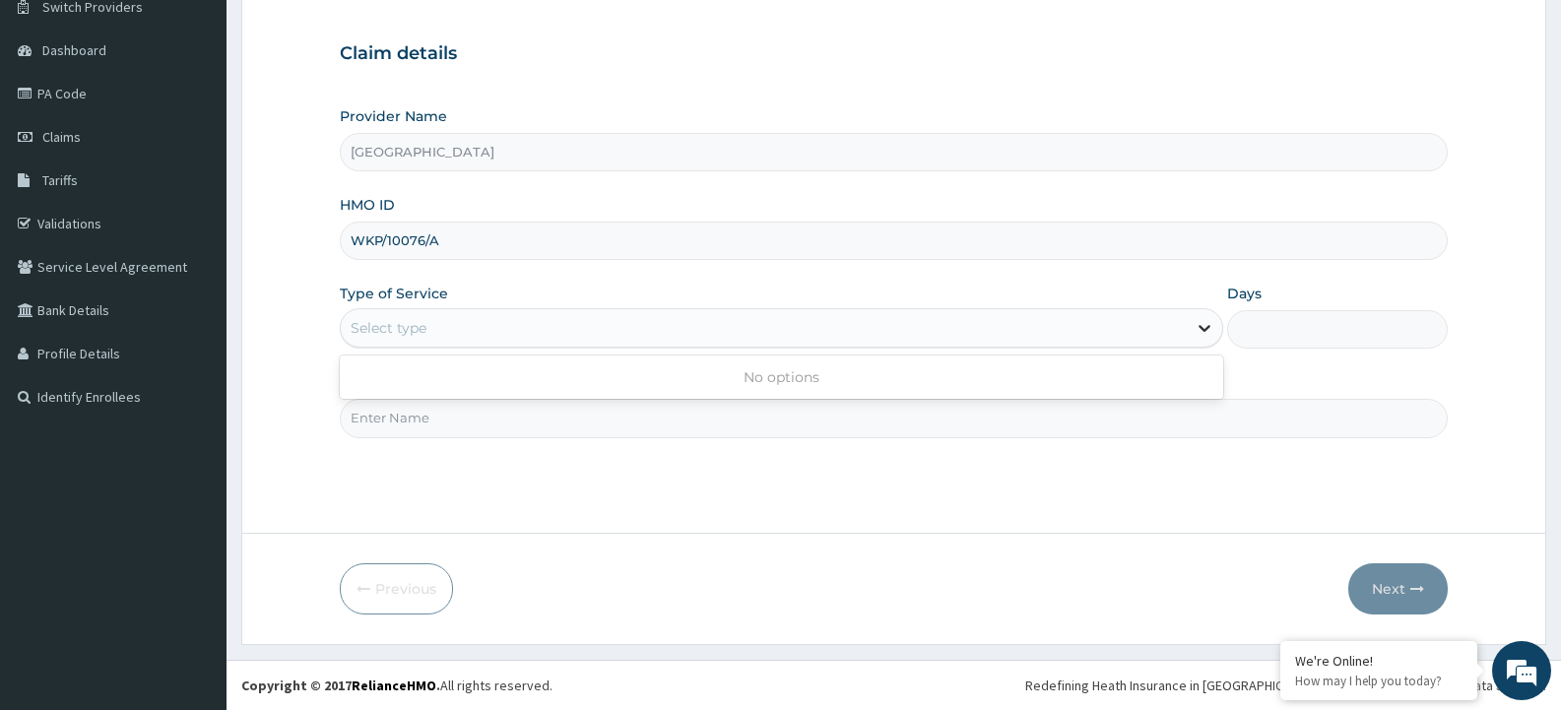
click at [1208, 332] on icon at bounding box center [1205, 328] width 20 height 20
click at [1158, 329] on div "Select type" at bounding box center [763, 328] width 845 height 32
click at [1204, 335] on icon at bounding box center [1205, 328] width 20 height 20
click at [1122, 335] on div "Select type" at bounding box center [763, 328] width 845 height 32
click at [1210, 323] on icon at bounding box center [1205, 328] width 20 height 20
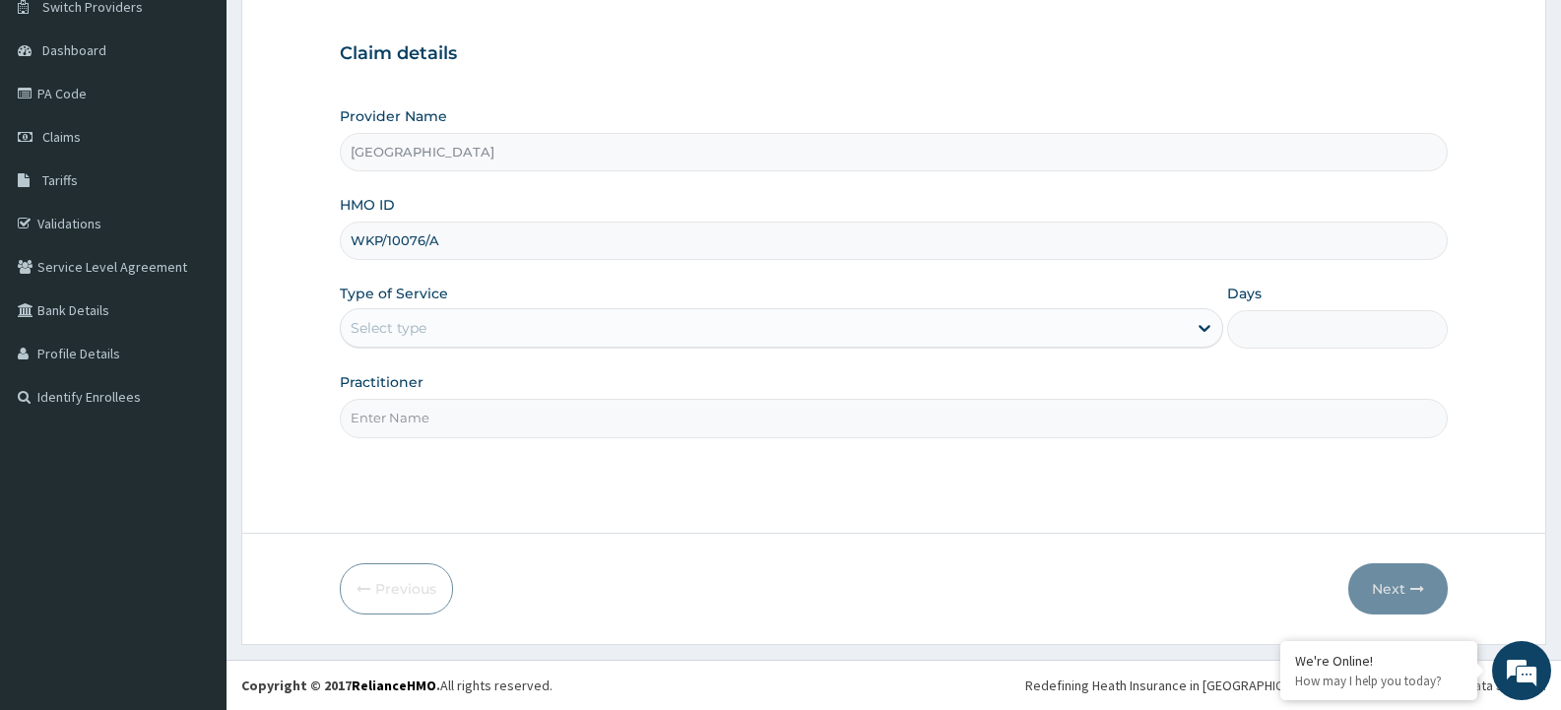
click at [1111, 339] on div "Select type" at bounding box center [763, 328] width 845 height 32
click at [1211, 332] on icon at bounding box center [1205, 328] width 20 height 20
click at [857, 331] on div "Select type" at bounding box center [763, 328] width 845 height 32
click at [1204, 329] on icon at bounding box center [1205, 328] width 20 height 20
click at [893, 343] on div "Select type" at bounding box center [763, 328] width 845 height 32
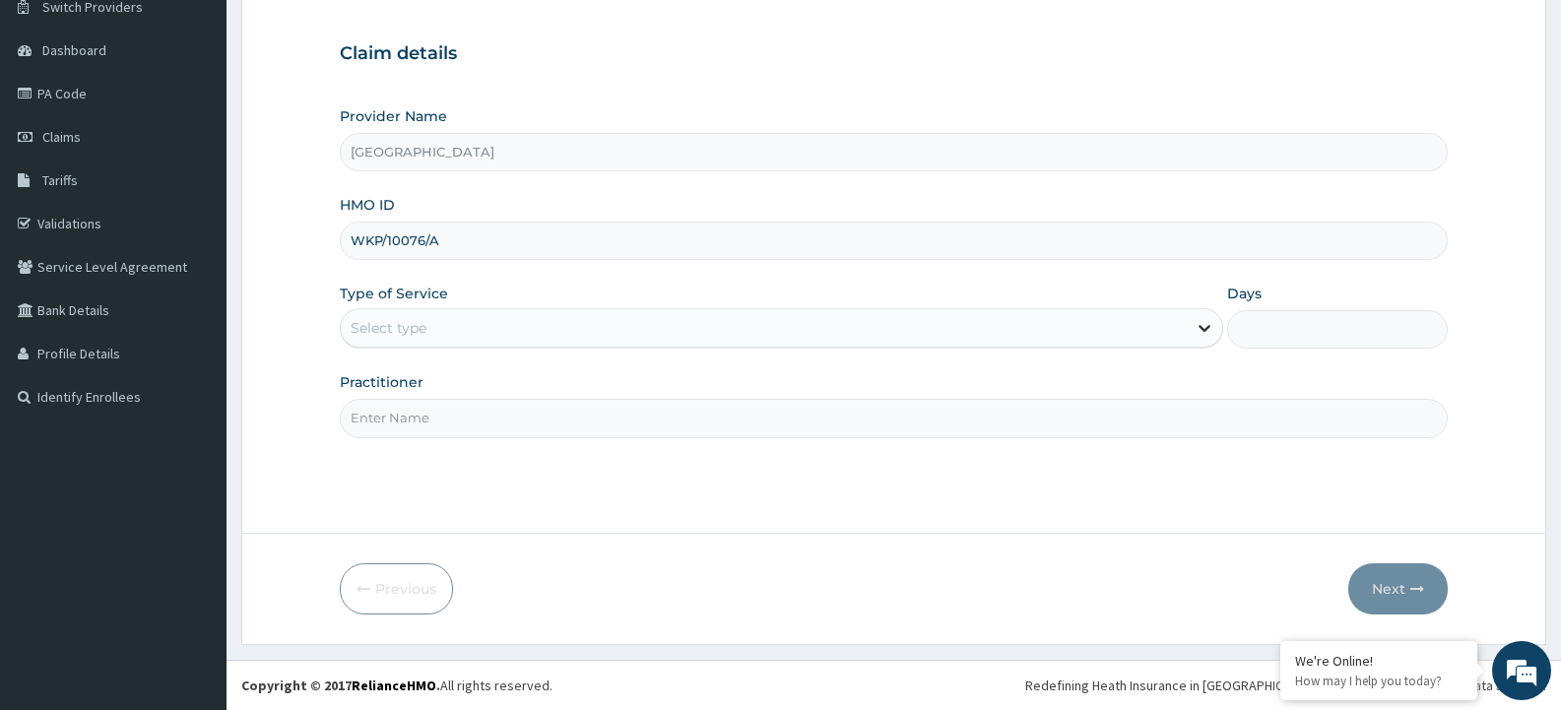
click at [1210, 329] on icon at bounding box center [1205, 328] width 20 height 20
click at [931, 332] on div "Select type" at bounding box center [763, 328] width 845 height 32
click at [1204, 329] on icon at bounding box center [1205, 328] width 20 height 20
click at [1044, 327] on div "Select type" at bounding box center [763, 328] width 845 height 32
click at [971, 331] on div "Select type" at bounding box center [763, 328] width 845 height 32
